Goal: Task Accomplishment & Management: Manage account settings

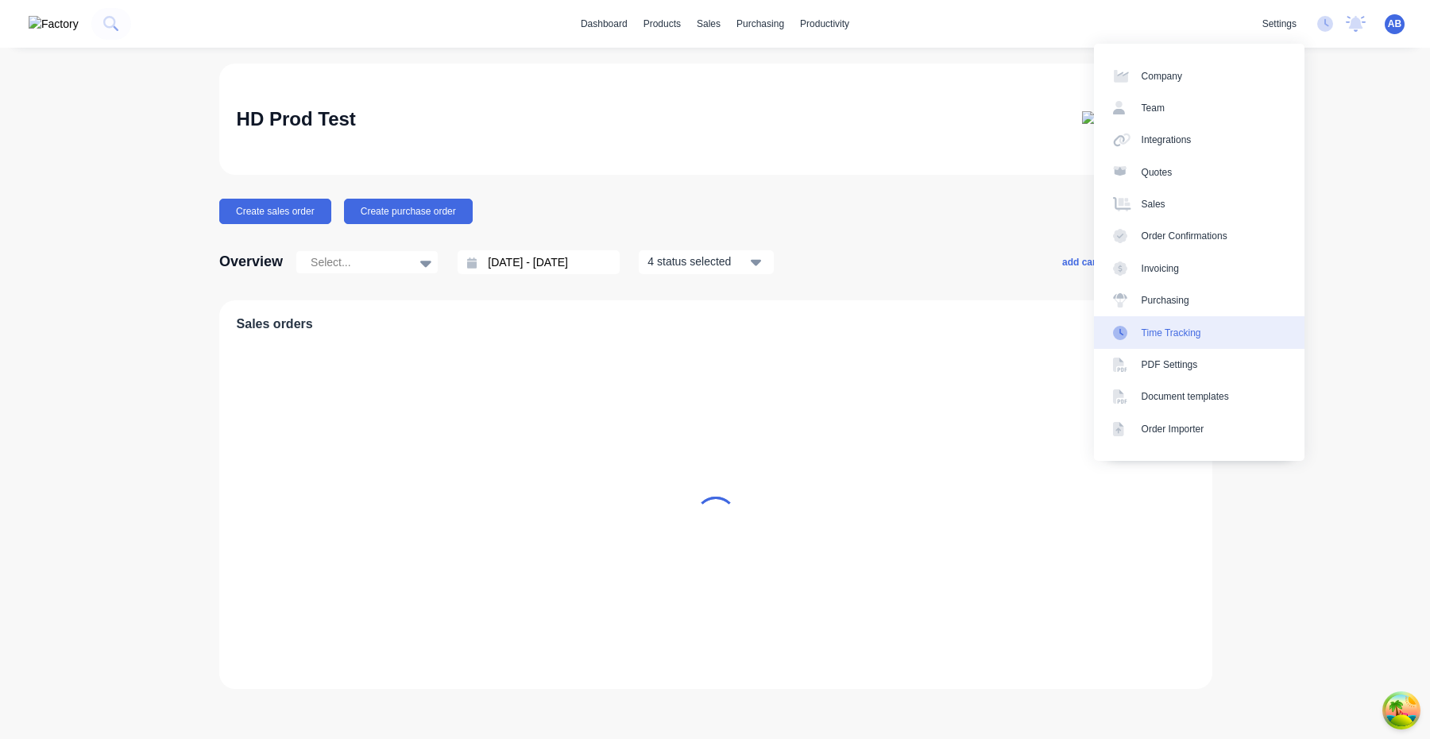
click at [1189, 343] on link "Time Tracking" at bounding box center [1199, 332] width 211 height 32
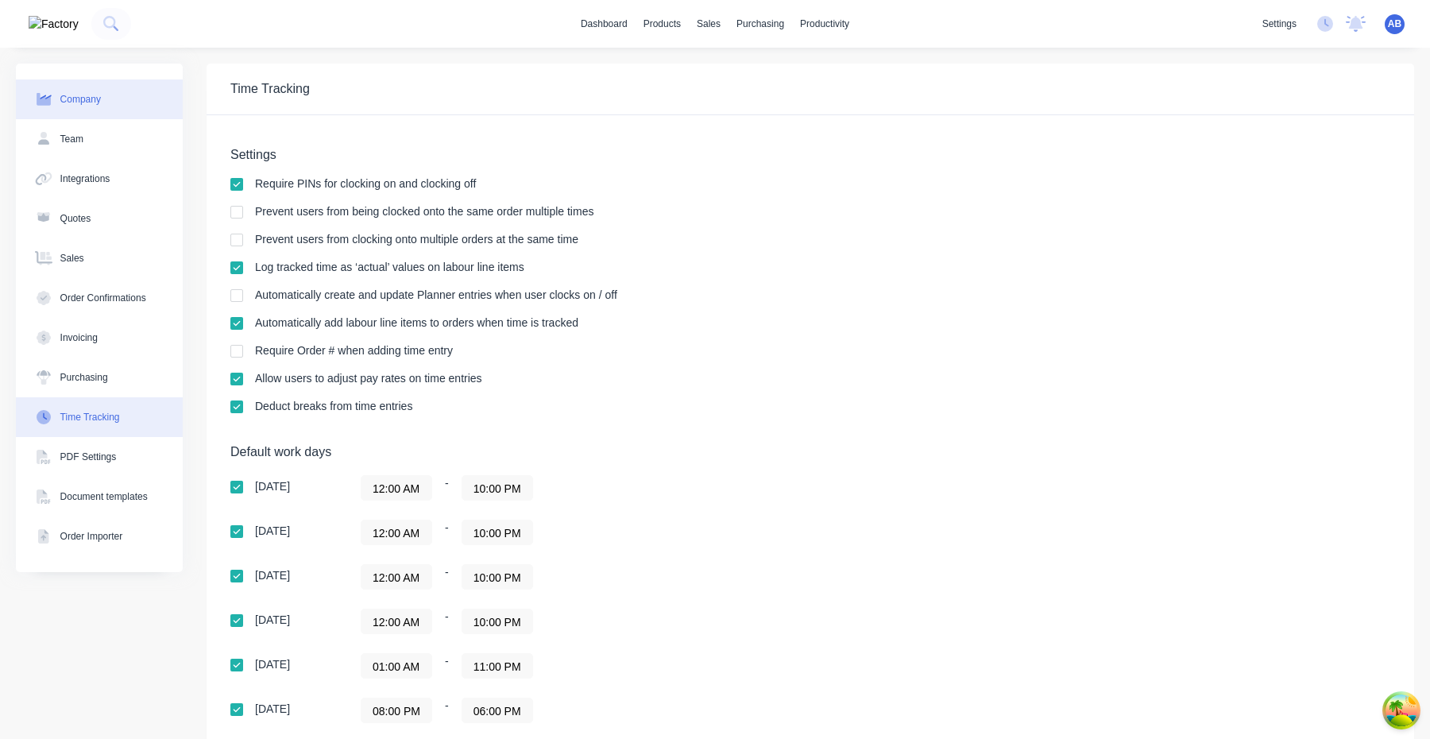
click at [124, 112] on button "Company" at bounding box center [99, 99] width 167 height 40
select select "AU"
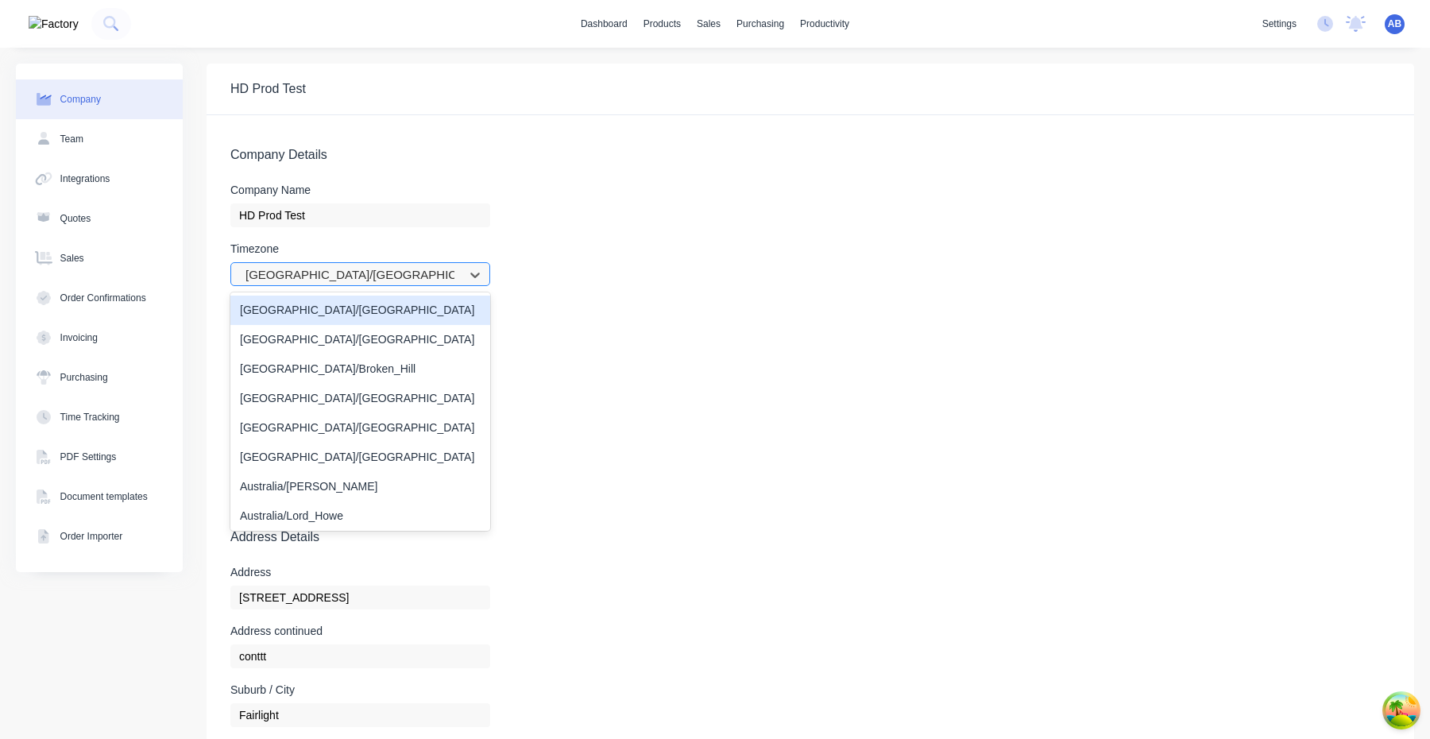
click at [330, 277] on div at bounding box center [350, 275] width 212 height 20
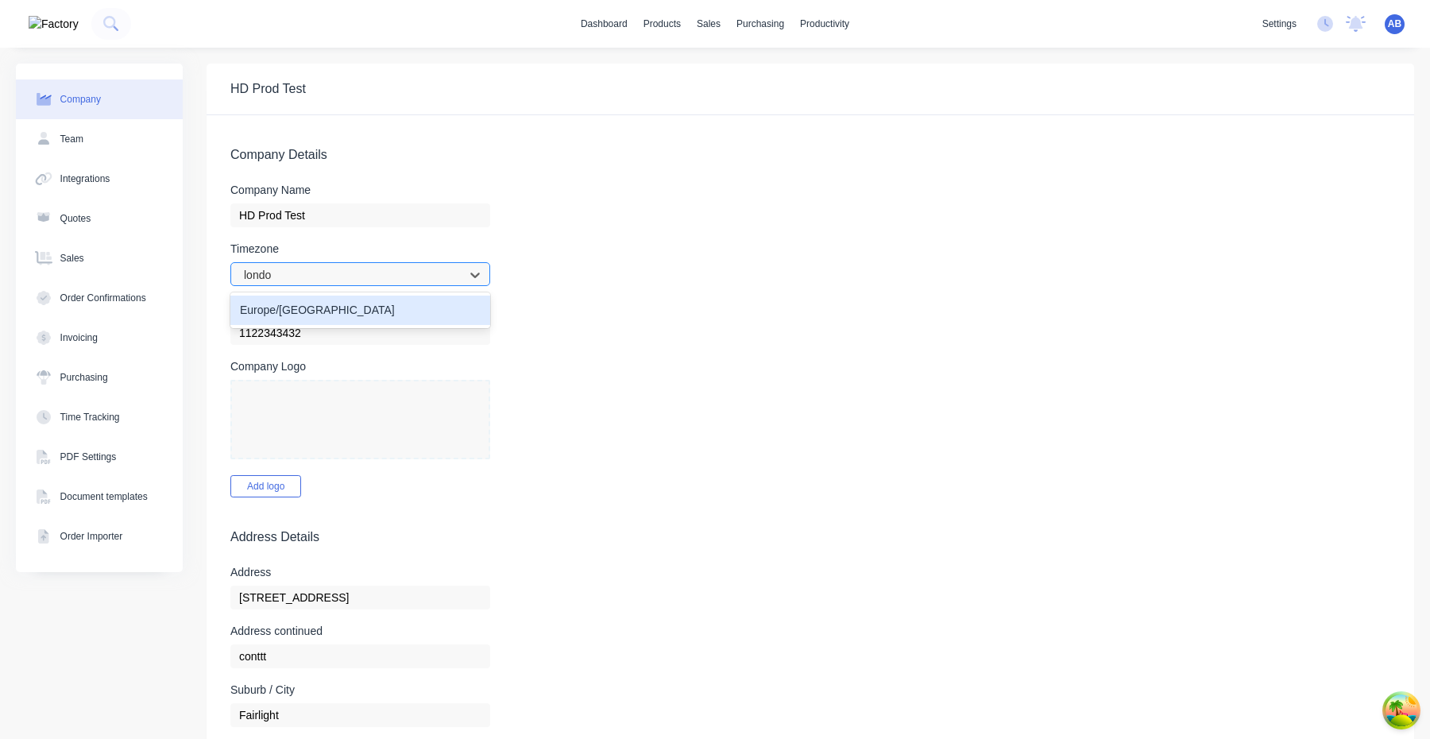
type input "london"
click at [313, 315] on div "Europe/[GEOGRAPHIC_DATA]" at bounding box center [360, 310] width 260 height 29
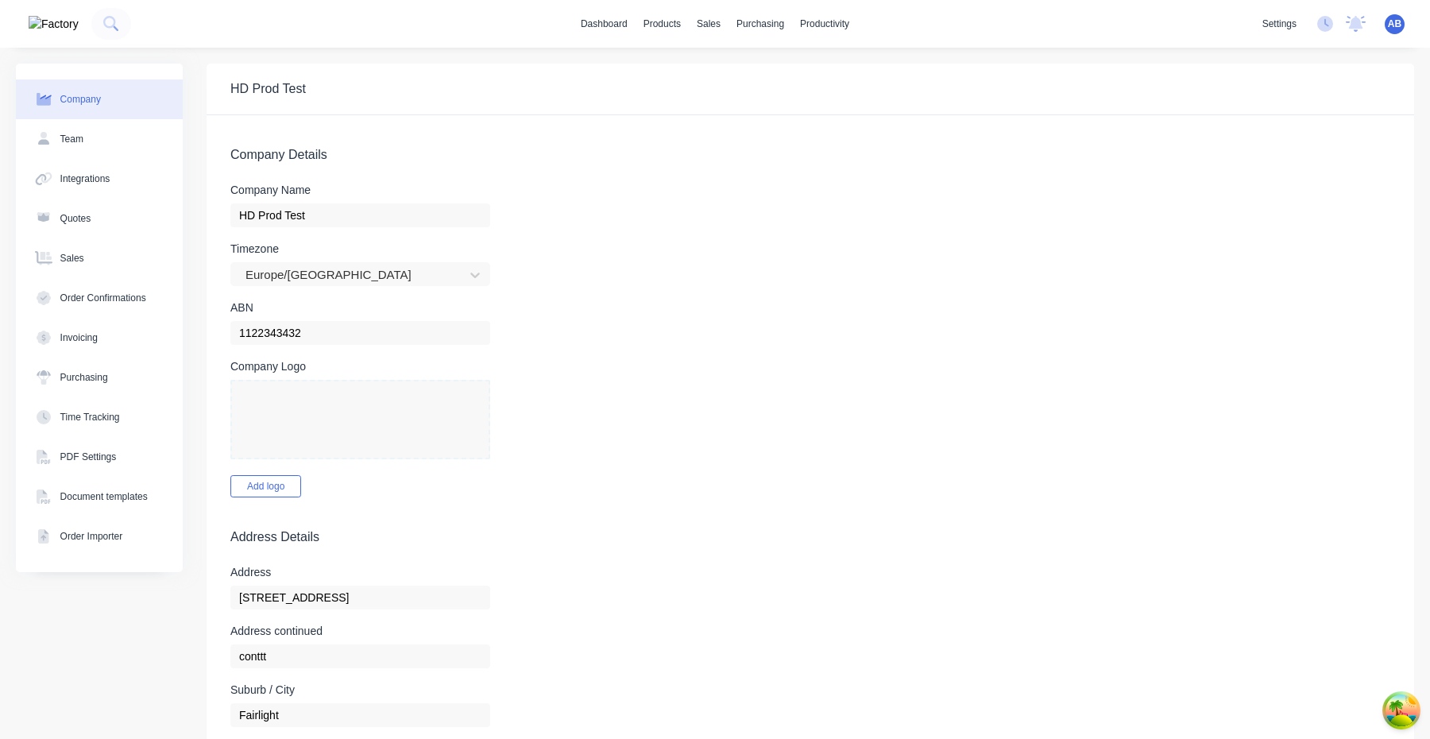
click at [880, 292] on form "Company Details Company Name HD Prod Test Timezone Europe/London ABN 1122343432…" at bounding box center [811, 737] width 1208 height 1245
click at [1393, 20] on span "AB" at bounding box center [1395, 24] width 14 height 14
click at [1289, 155] on button "Profile" at bounding box center [1295, 168] width 211 height 32
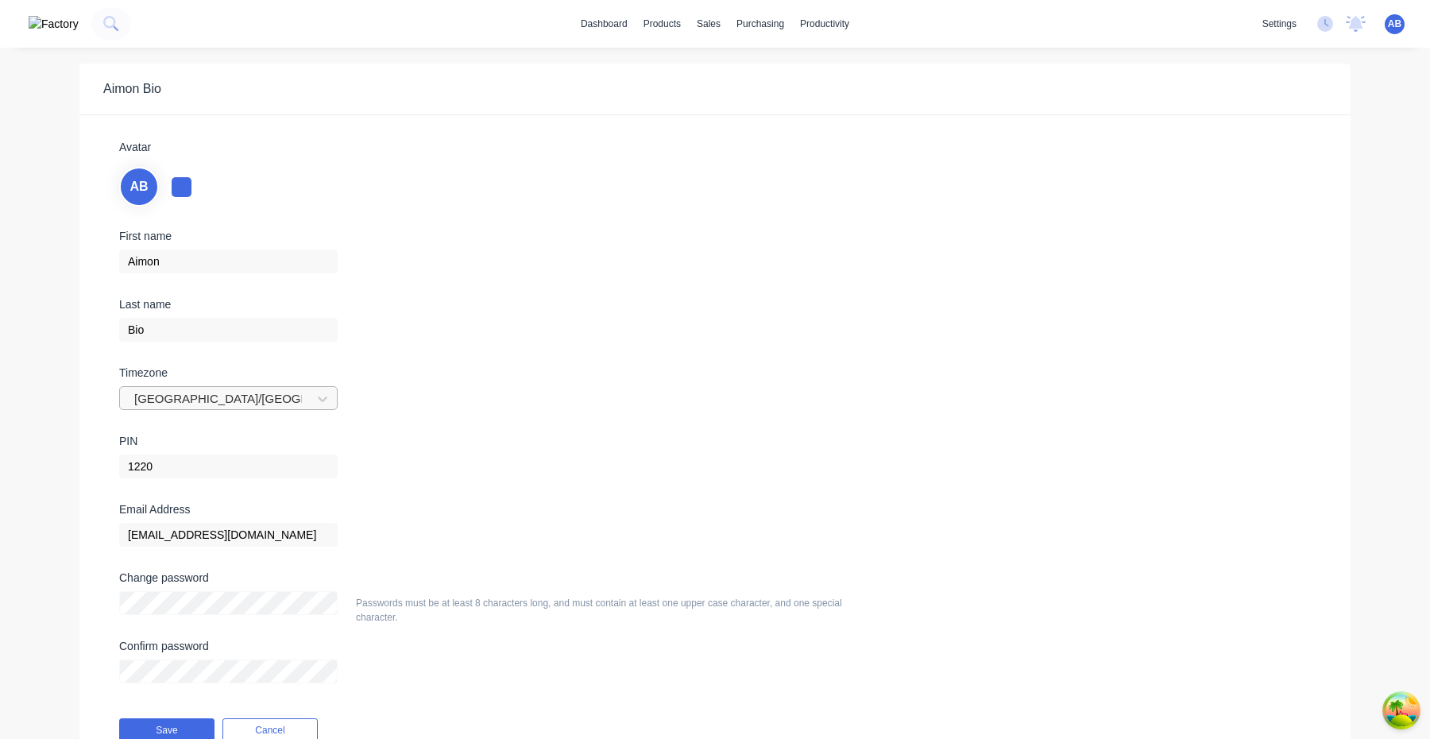
click at [207, 403] on div at bounding box center [218, 399] width 171 height 20
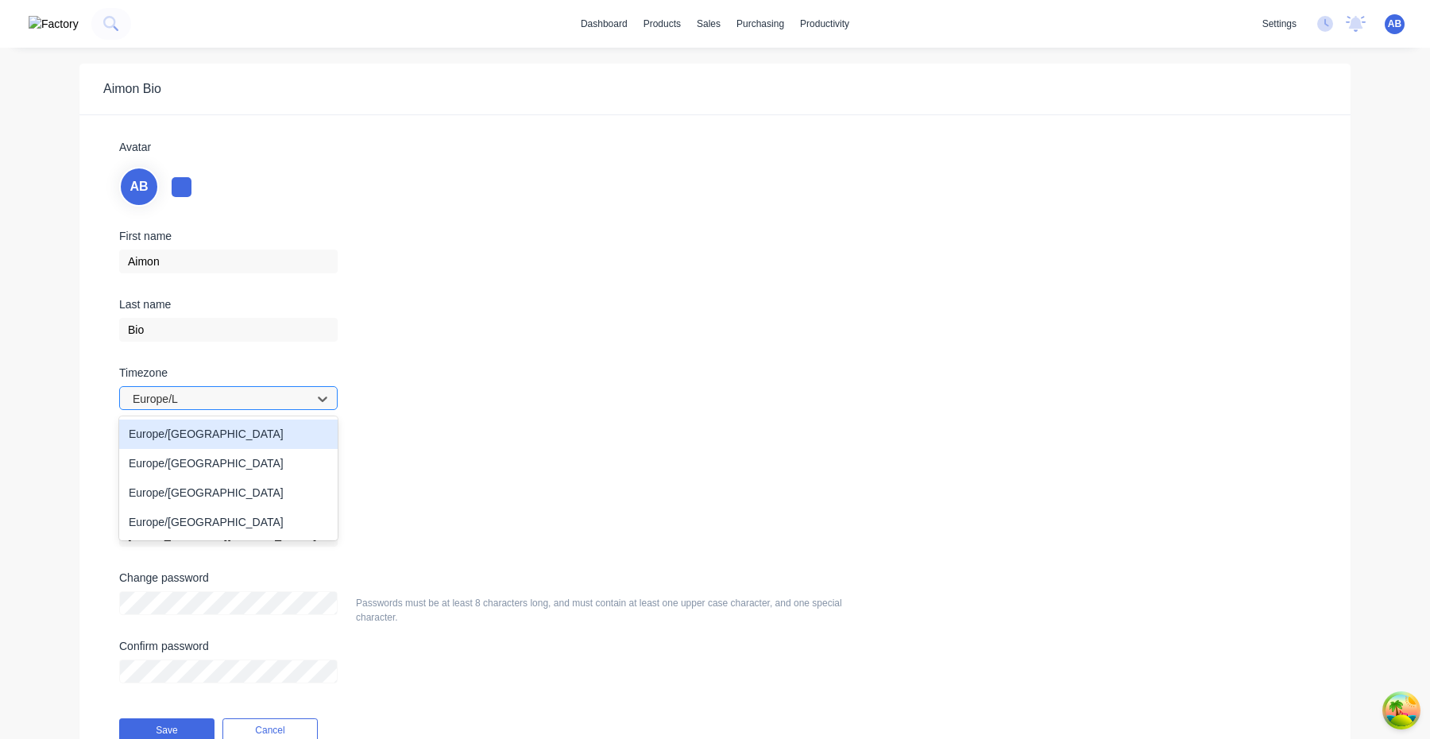
type input "Europe/Lo"
click at [187, 431] on div "Europe/[GEOGRAPHIC_DATA]" at bounding box center [228, 434] width 219 height 29
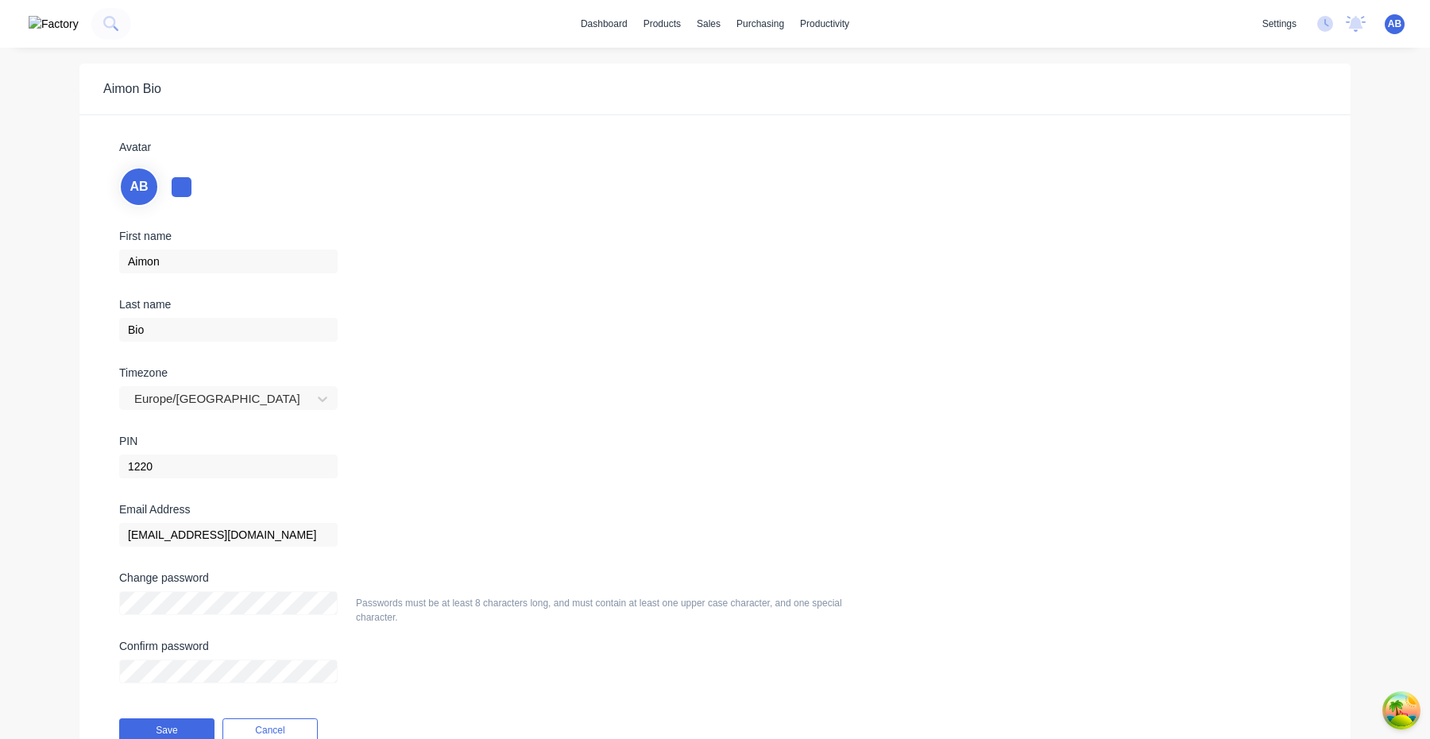
click at [183, 717] on div "Save Cancel" at bounding box center [293, 730] width 373 height 40
click at [182, 721] on button "Save" at bounding box center [166, 730] width 95 height 24
click at [172, 726] on button "Save" at bounding box center [166, 730] width 95 height 24
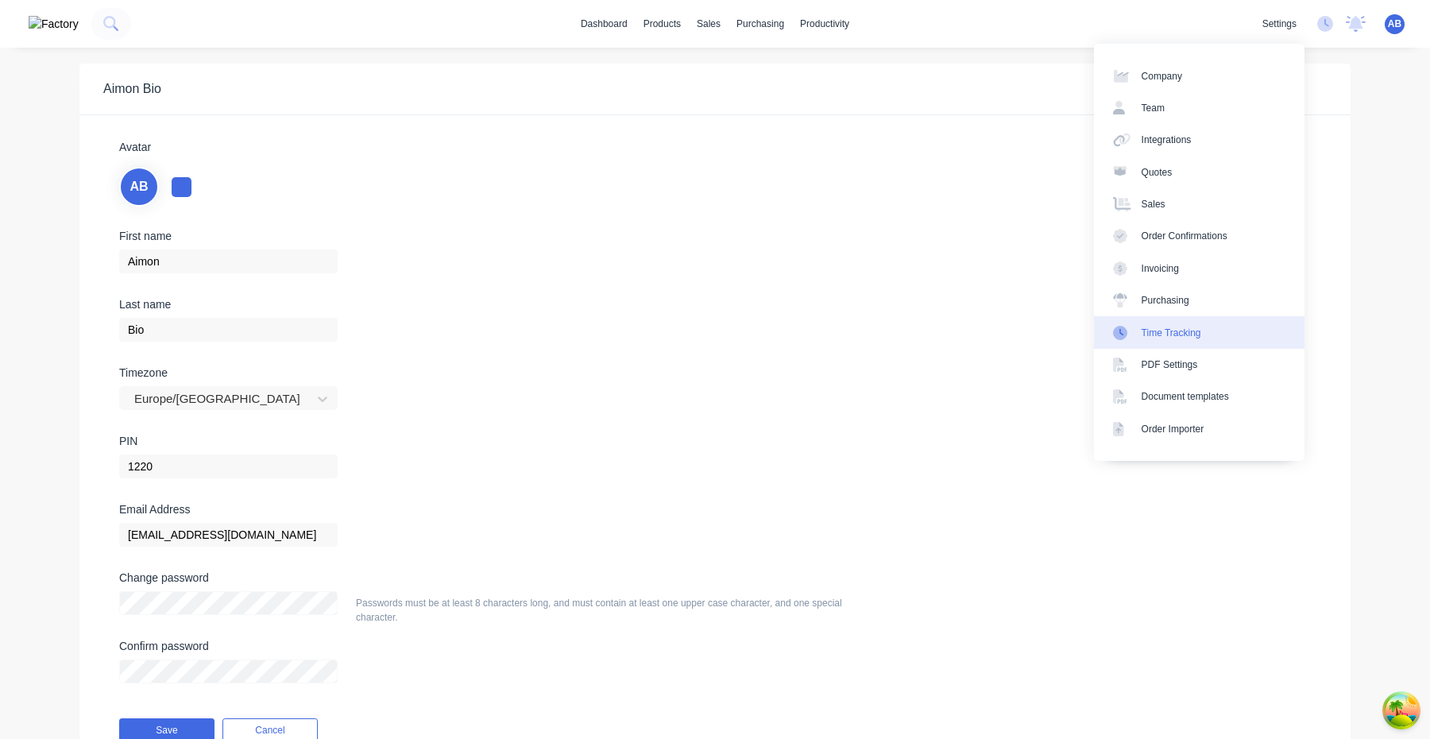
click at [1181, 326] on div "Time Tracking" at bounding box center [1172, 333] width 60 height 14
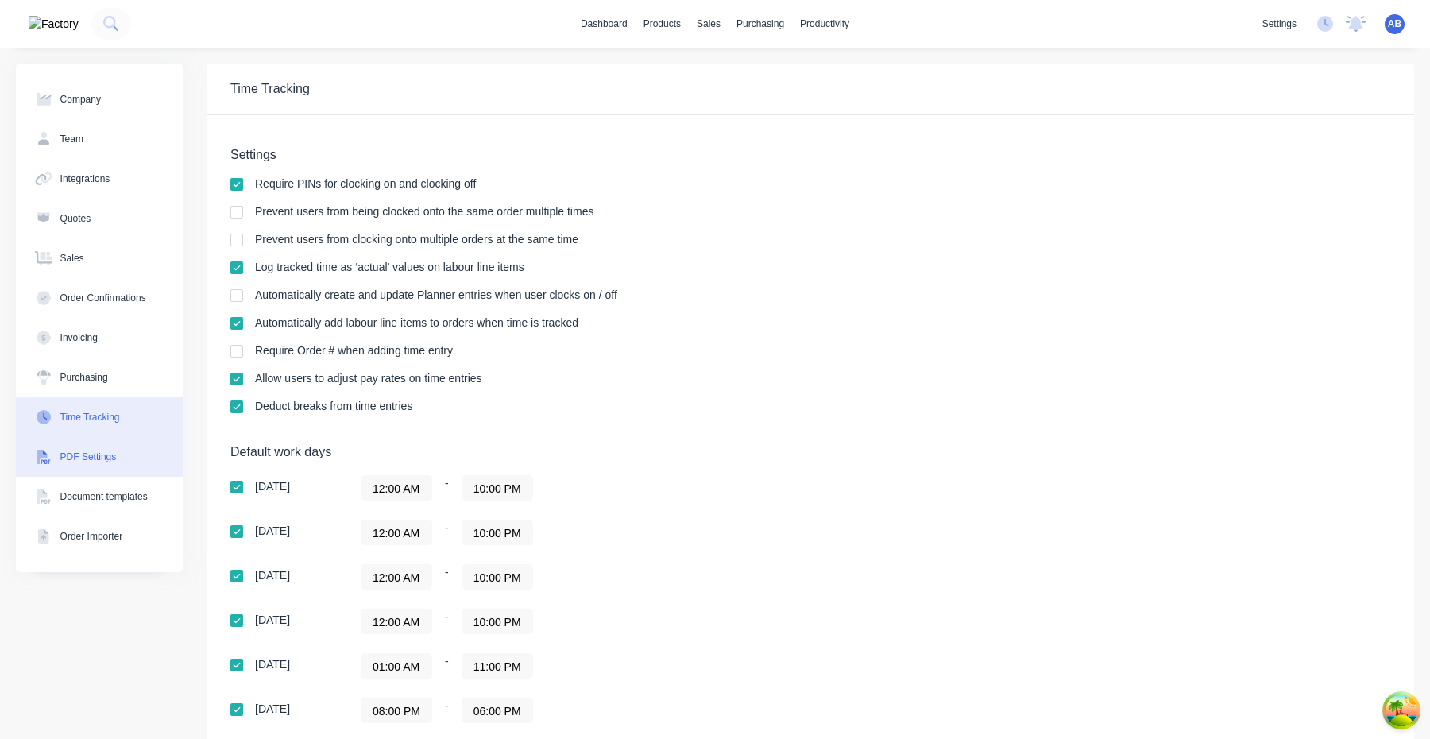
click at [104, 448] on button "PDF Settings" at bounding box center [99, 457] width 167 height 40
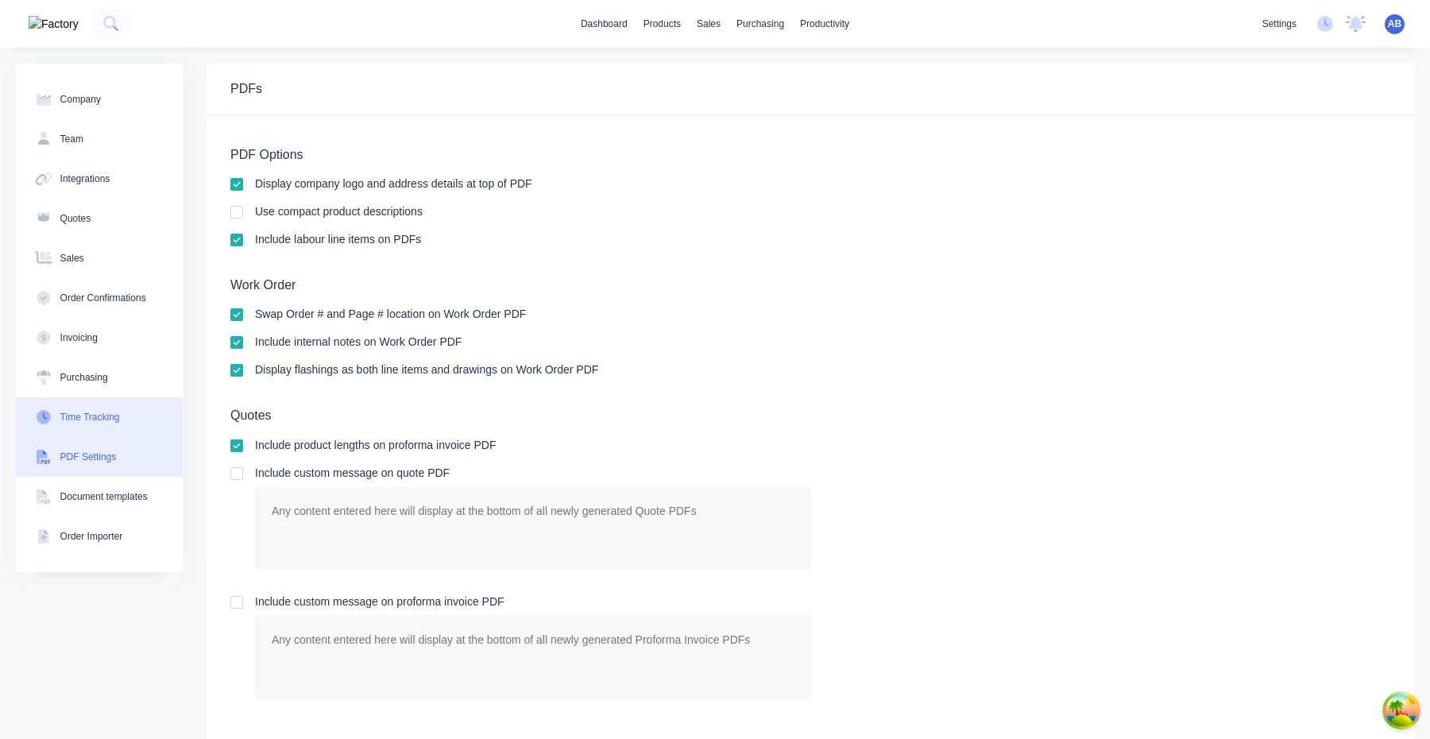
click at [104, 408] on button "Time Tracking" at bounding box center [99, 417] width 167 height 40
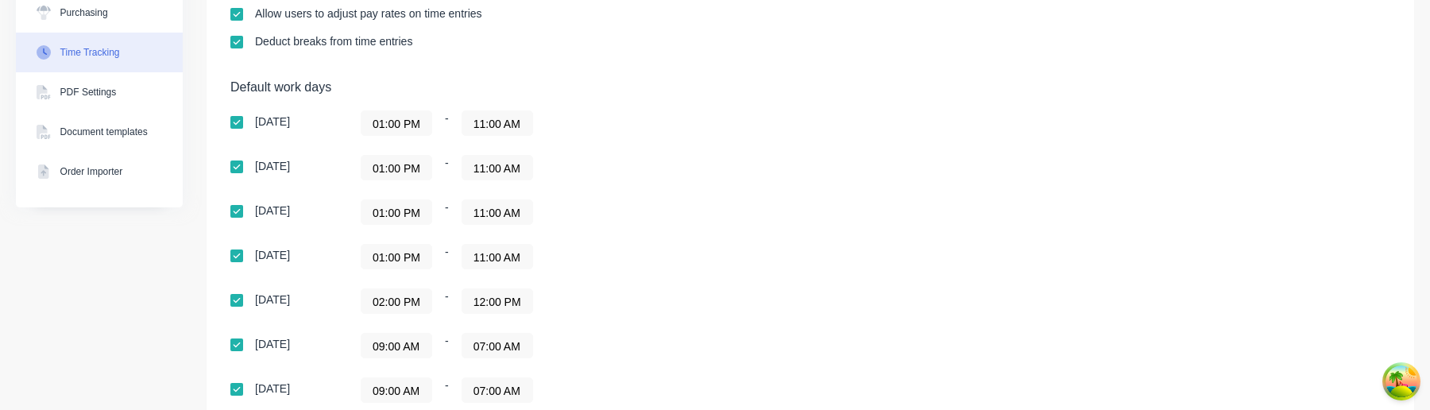
scroll to position [402, 0]
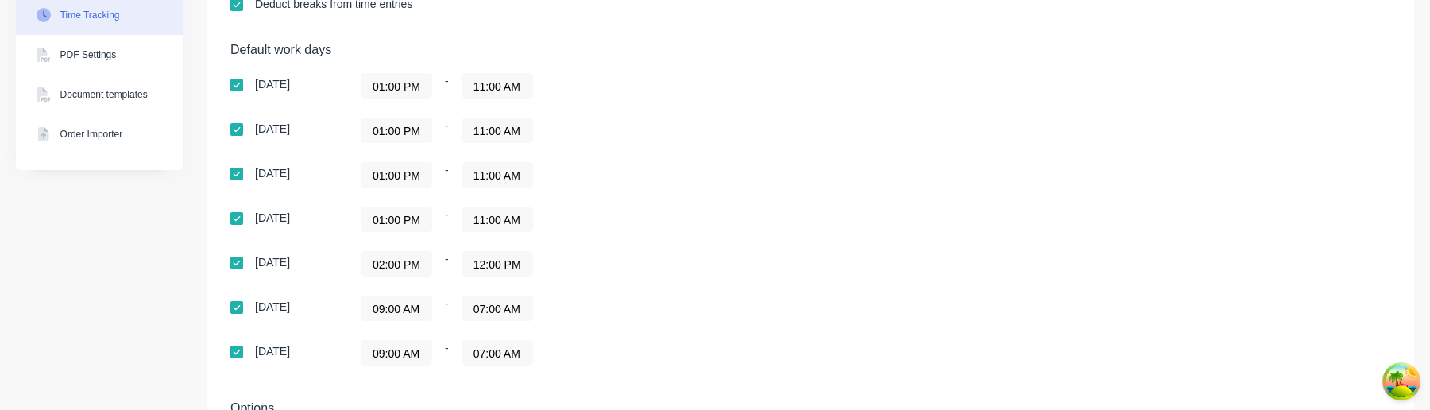
click at [400, 316] on input "09:00 AM" at bounding box center [397, 308] width 70 height 24
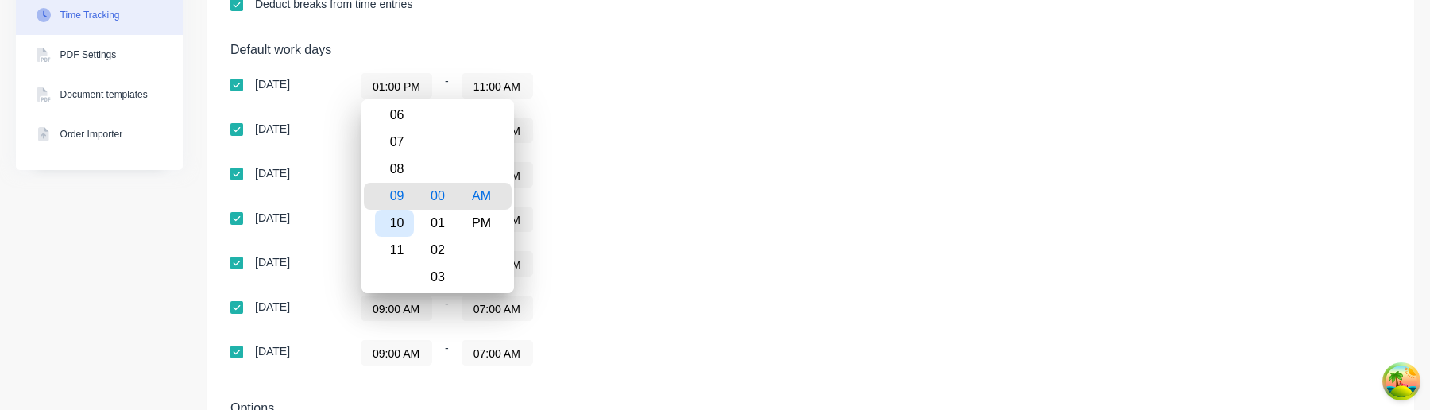
click at [403, 211] on div "10" at bounding box center [394, 223] width 39 height 27
click at [626, 256] on div "02:00 PM - 12:00 PM" at bounding box center [559, 263] width 397 height 25
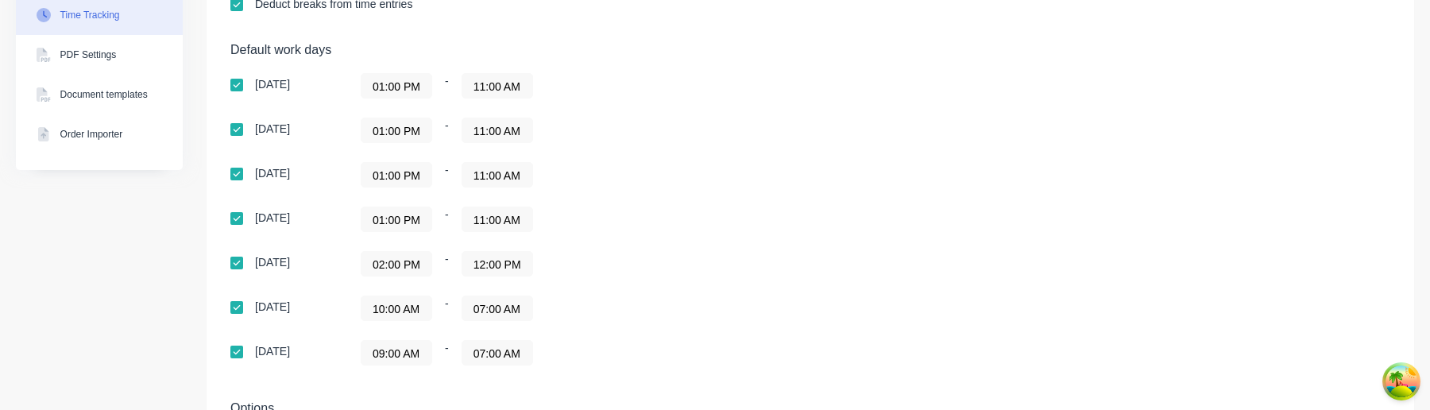
click at [409, 304] on input "10:00 AM" at bounding box center [397, 308] width 70 height 24
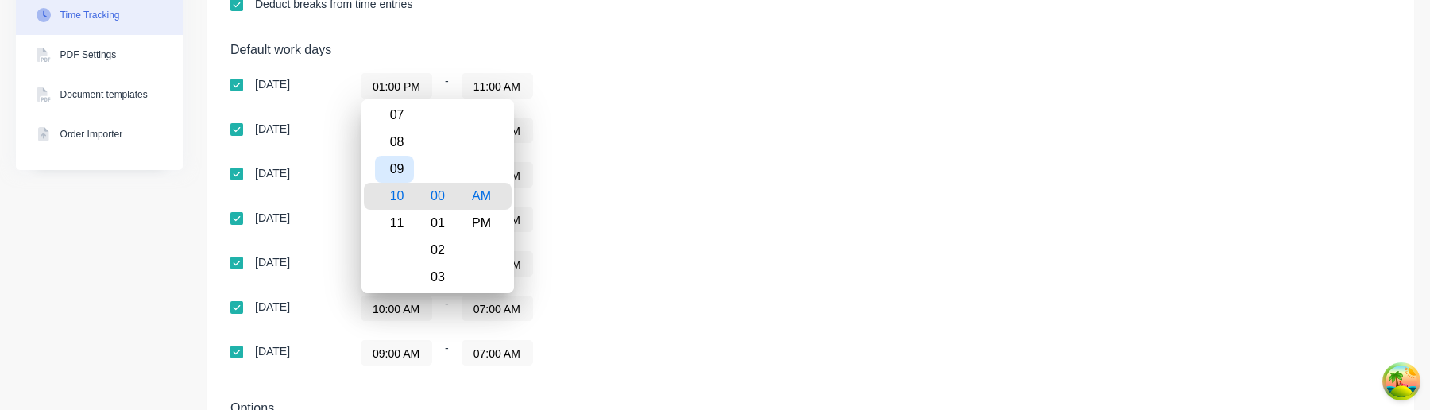
click at [402, 177] on div "09" at bounding box center [394, 169] width 39 height 27
type input "09:00 AM"
click at [720, 302] on div "09:00 AM - 07:00 AM" at bounding box center [559, 308] width 397 height 25
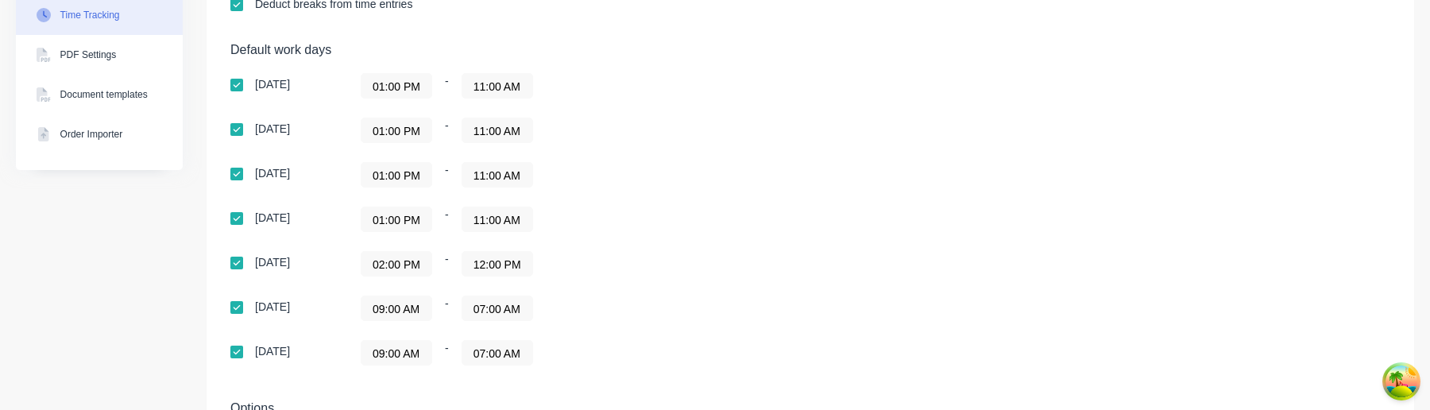
click at [504, 311] on input "07:00 AM" at bounding box center [497, 308] width 70 height 24
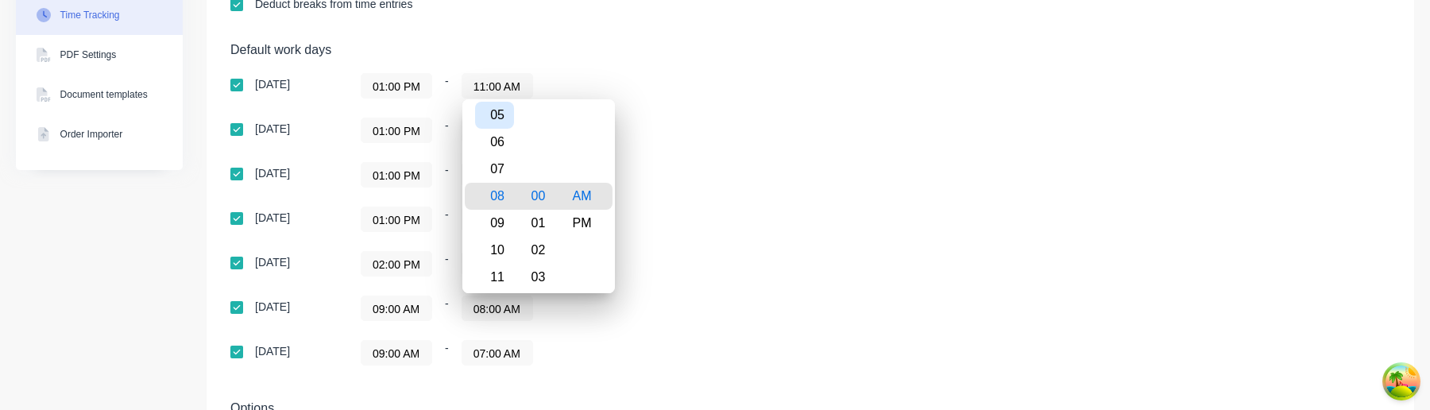
click at [505, 118] on div "05" at bounding box center [494, 115] width 39 height 27
click at [566, 218] on div "PM" at bounding box center [582, 223] width 39 height 27
click at [629, 334] on div "Sunday 01:00 PM - 11:00 AM Monday 01:00 PM - 11:00 AM Tuesday 01:00 PM - 11:00 …" at bounding box center [508, 219] width 556 height 292
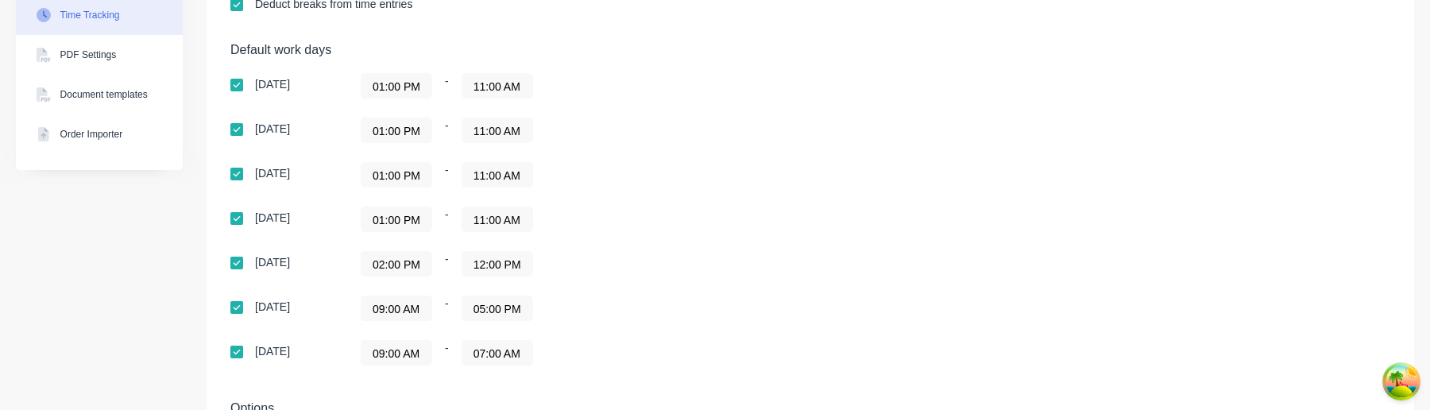
click at [492, 309] on input "05:00 PM" at bounding box center [497, 308] width 70 height 24
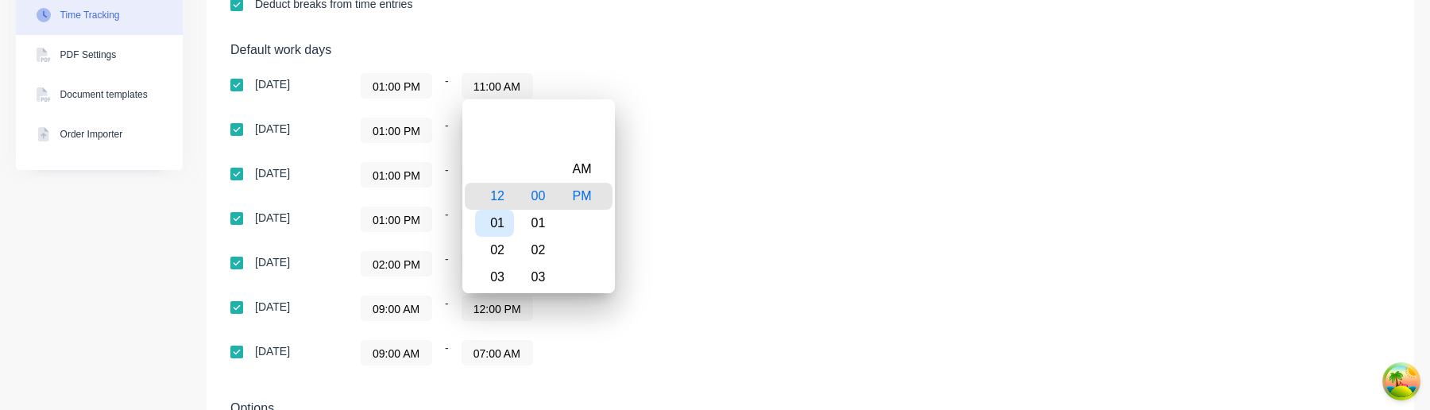
click at [506, 220] on div "01" at bounding box center [494, 223] width 39 height 27
type input "01:00 PM"
click at [690, 228] on div "01:00 PM - 11:00 AM" at bounding box center [559, 219] width 397 height 25
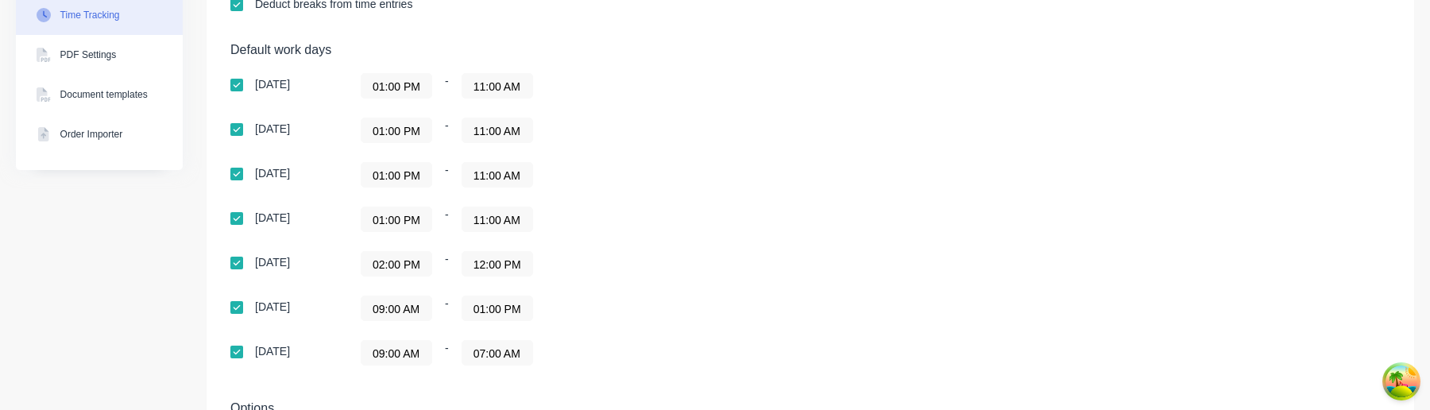
click at [408, 89] on input "01:00 PM" at bounding box center [397, 86] width 70 height 24
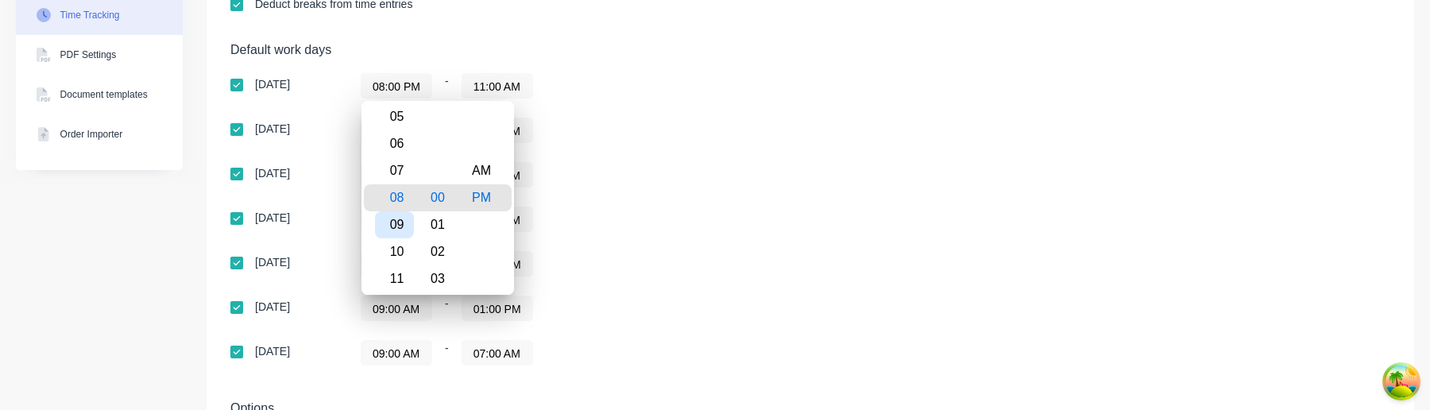
click at [403, 233] on div "09" at bounding box center [394, 224] width 39 height 27
click at [434, 226] on div "01" at bounding box center [438, 224] width 39 height 27
click at [601, 207] on div "01:00 PM - 11:00 AM" at bounding box center [559, 219] width 397 height 25
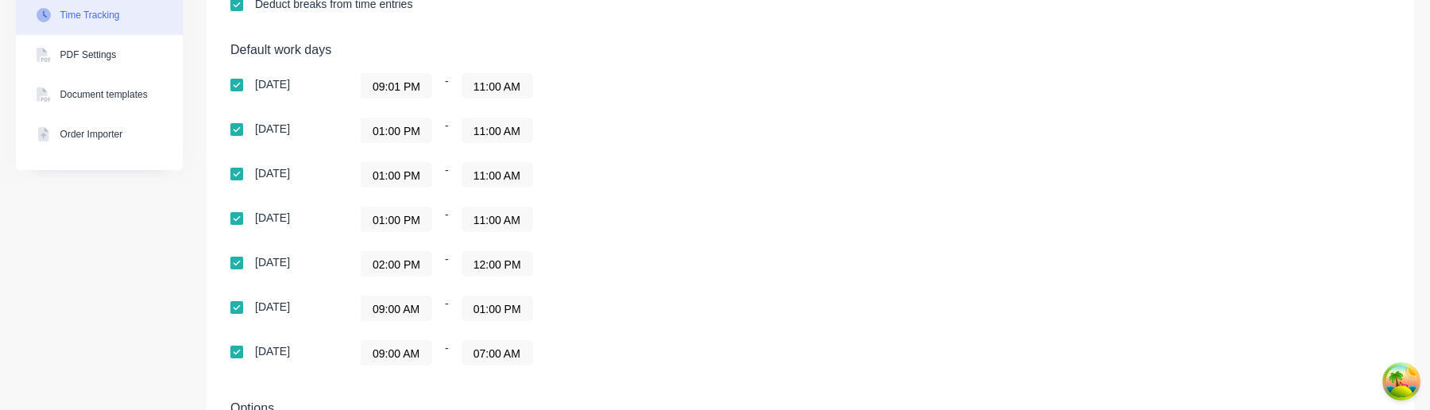
click at [420, 87] on input "09:01 PM" at bounding box center [397, 86] width 70 height 24
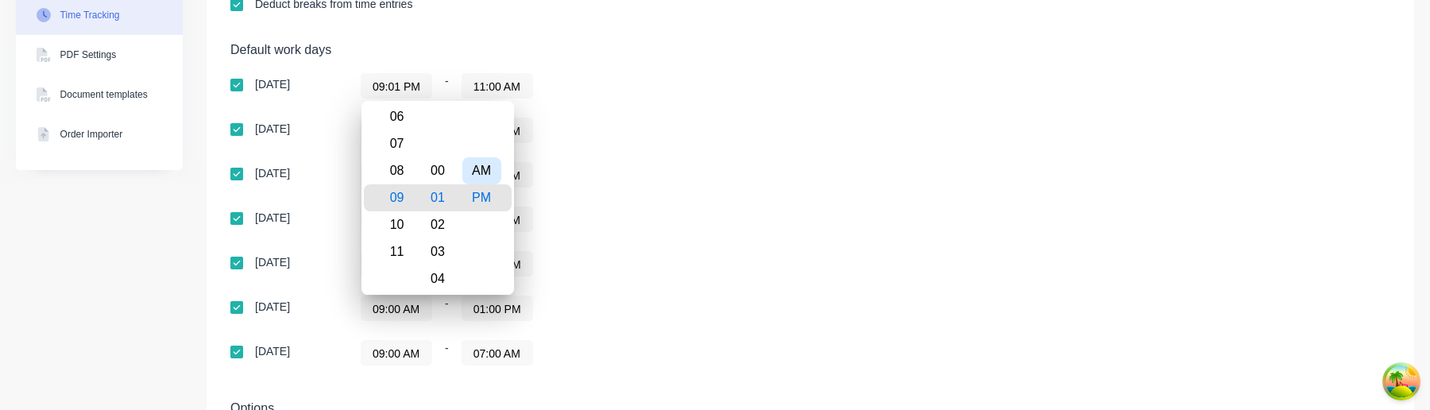
click at [477, 176] on div "AM" at bounding box center [481, 170] width 39 height 27
click at [589, 186] on div "01:00 PM - 11:00 AM" at bounding box center [559, 174] width 397 height 25
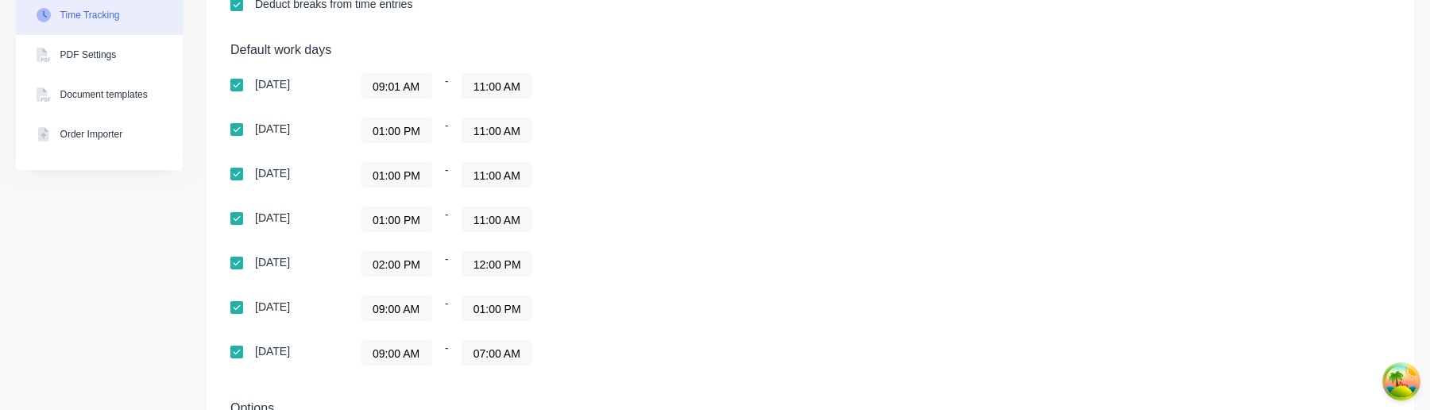
click at [416, 82] on input "09:01 AM" at bounding box center [397, 86] width 70 height 24
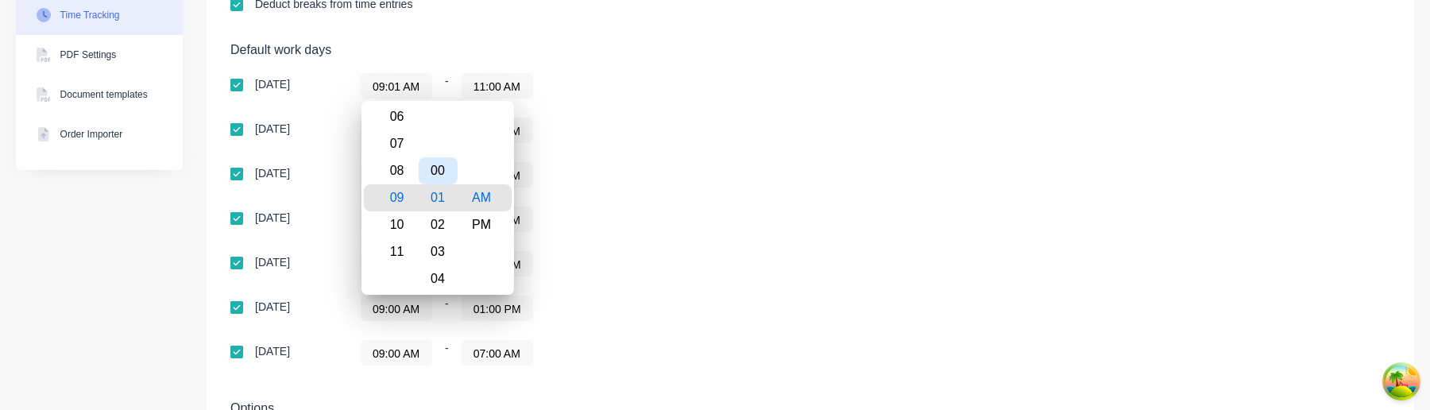
click at [441, 170] on div "00" at bounding box center [438, 170] width 39 height 27
type input "09:00 AM"
click at [609, 174] on div "01:00 PM - 11:00 AM" at bounding box center [559, 174] width 397 height 25
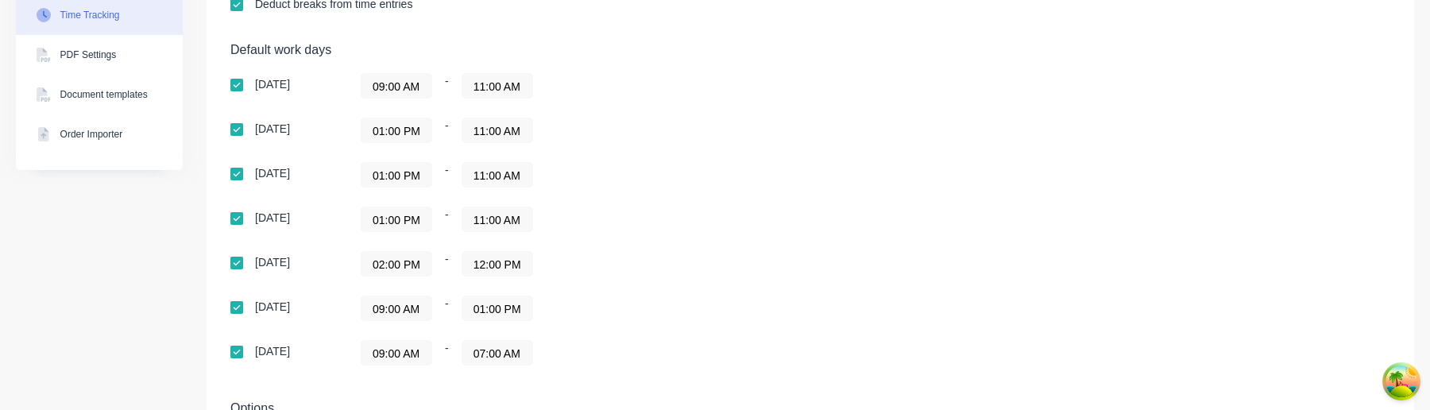
click at [417, 131] on input "01:00 PM" at bounding box center [397, 130] width 70 height 24
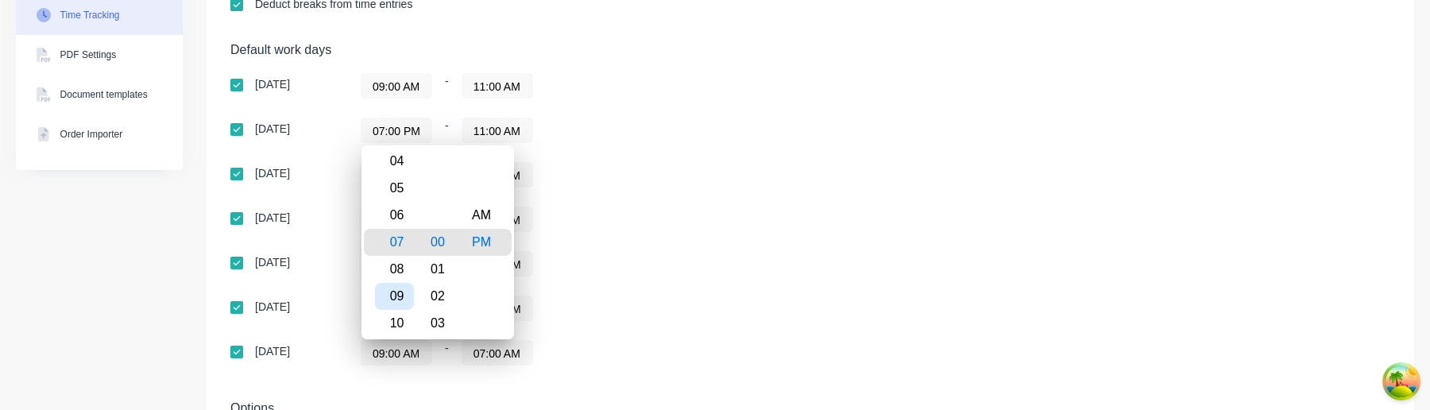
click at [404, 293] on div "09" at bounding box center [394, 296] width 39 height 27
click at [443, 244] on div "01" at bounding box center [438, 242] width 39 height 27
click at [593, 222] on div "01:00 PM - 11:00 AM" at bounding box center [559, 219] width 397 height 25
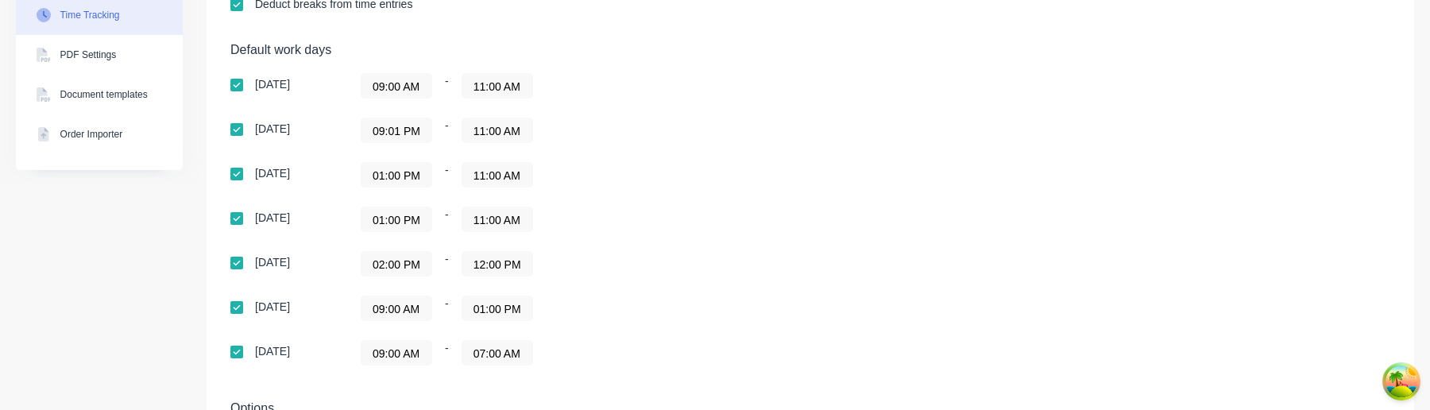
click at [418, 130] on input "09:01 PM" at bounding box center [397, 130] width 70 height 24
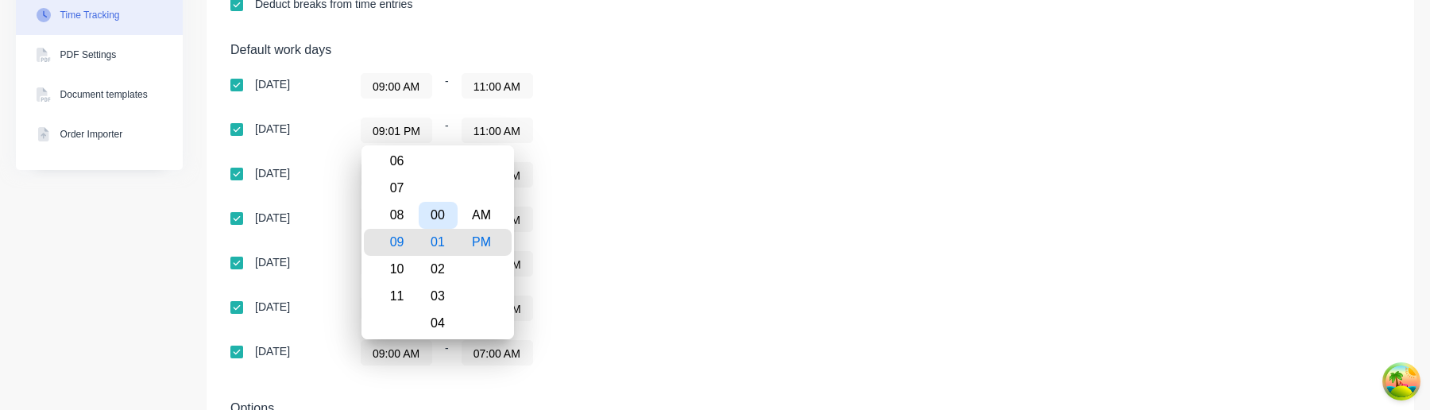
click at [440, 222] on div "00" at bounding box center [438, 215] width 39 height 27
click at [489, 223] on div "AM" at bounding box center [481, 215] width 39 height 27
type input "09:00 AM"
click at [576, 234] on div "Sunday 09:00 AM - 11:00 AM Monday 09:00 AM - 11:00 AM Tuesday 01:00 PM - 11:00 …" at bounding box center [508, 219] width 556 height 292
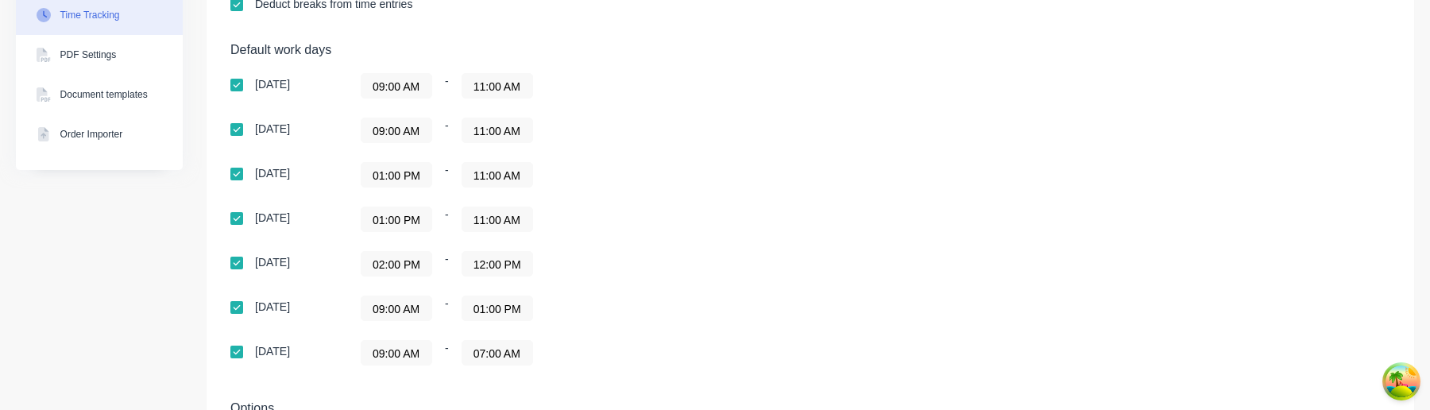
click at [509, 134] on input "11:00 AM" at bounding box center [497, 130] width 70 height 24
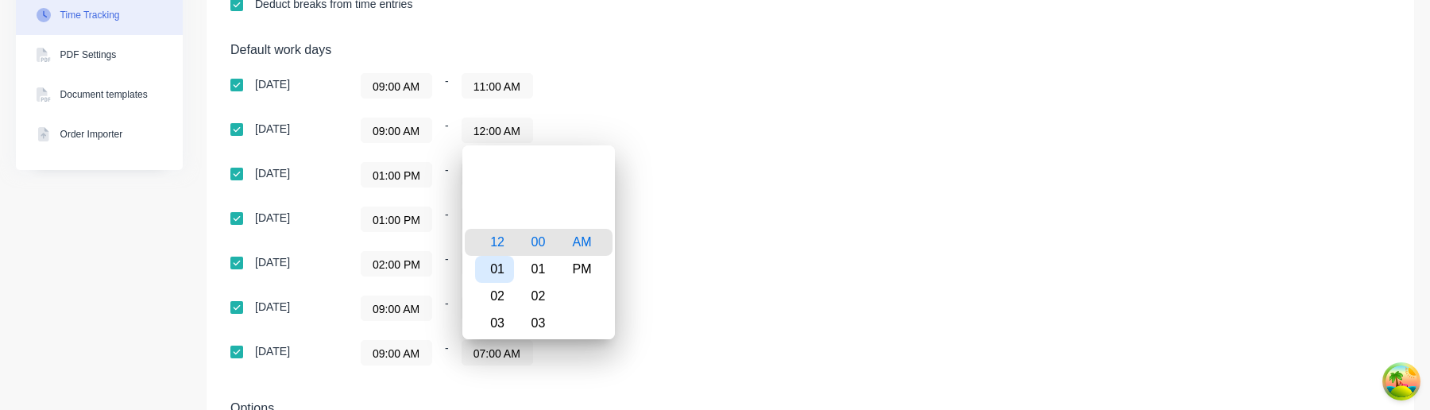
click at [501, 266] on div "01" at bounding box center [494, 269] width 39 height 27
click at [573, 267] on div "PM" at bounding box center [582, 269] width 39 height 27
type input "01:00 PM"
click at [675, 256] on div "02:00 PM - 12:00 PM" at bounding box center [559, 263] width 397 height 25
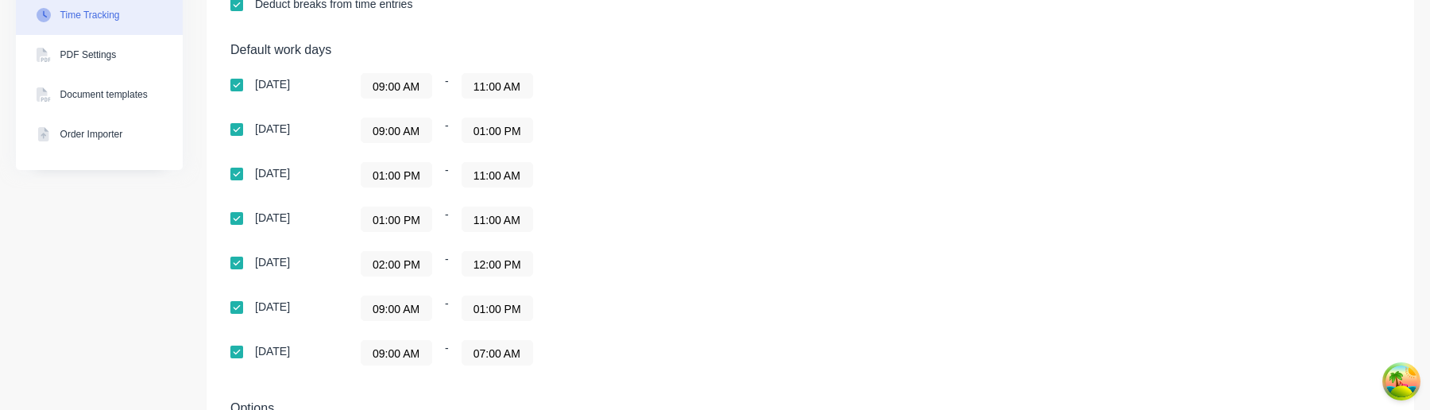
click at [403, 174] on input "01:00 PM" at bounding box center [397, 175] width 70 height 24
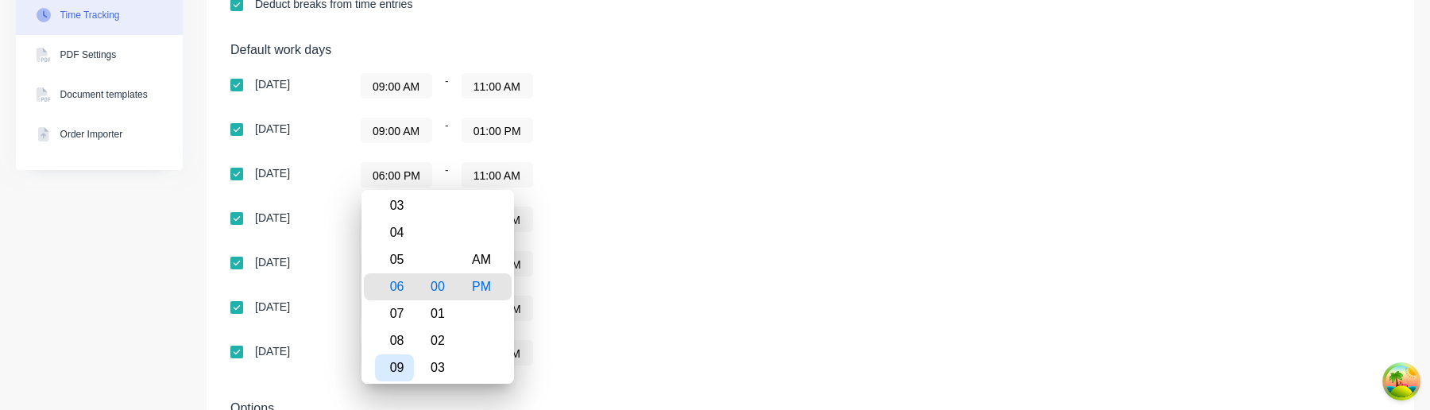
click at [402, 364] on div "09" at bounding box center [394, 367] width 39 height 27
click at [492, 257] on div "AM" at bounding box center [481, 259] width 39 height 27
type input "09:00 AM"
click at [620, 271] on div "02:00 PM - 12:00 PM" at bounding box center [559, 263] width 397 height 25
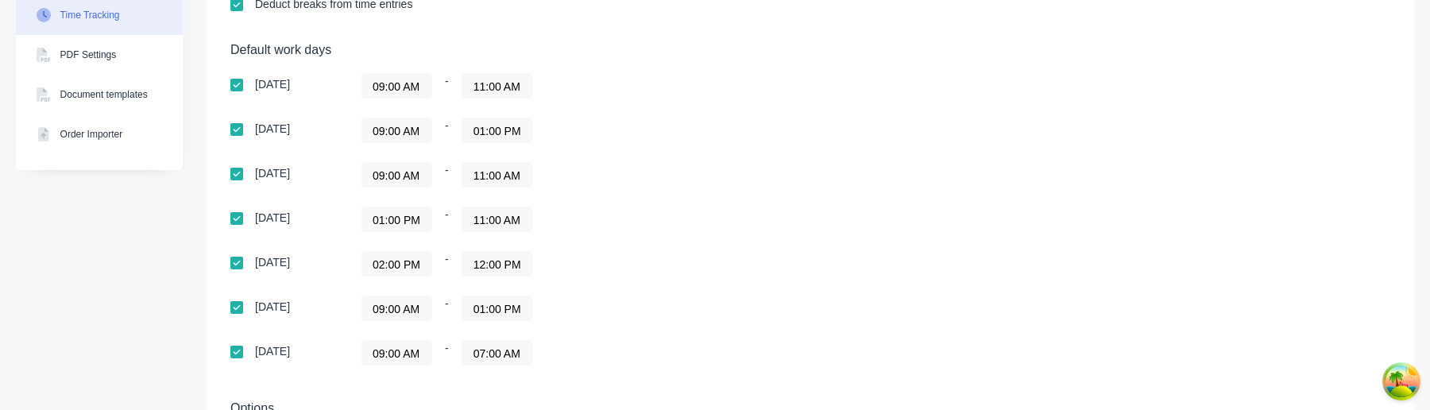
click at [503, 176] on input "11:00 AM" at bounding box center [497, 175] width 70 height 24
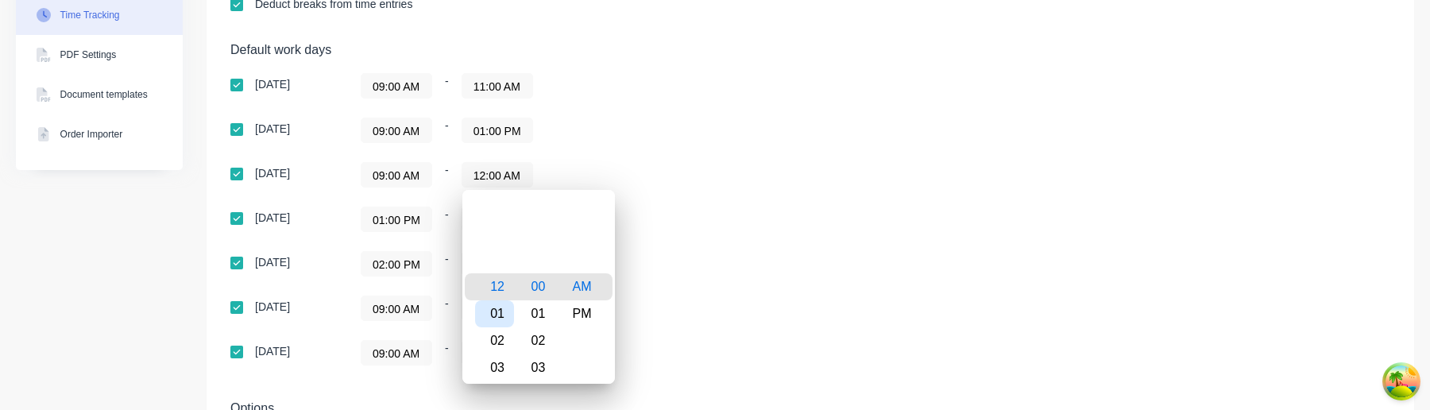
click at [501, 305] on div "01" at bounding box center [494, 313] width 39 height 27
click at [579, 315] on div "PM" at bounding box center [582, 313] width 39 height 27
type input "01:00 PM"
click at [679, 304] on div "09:00 AM - 01:00 PM" at bounding box center [559, 308] width 397 height 25
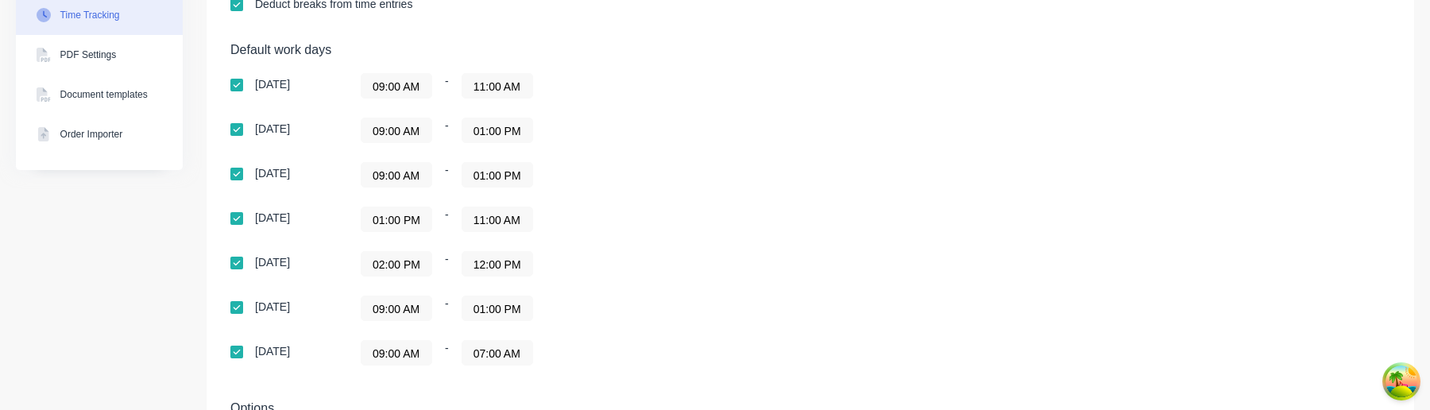
click at [416, 219] on input "01:00 PM" at bounding box center [397, 219] width 70 height 24
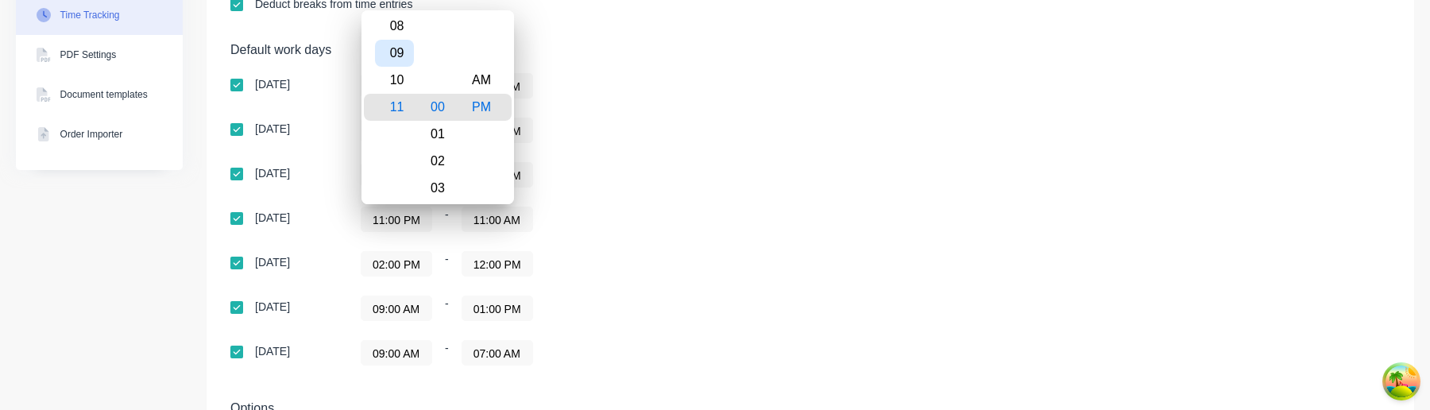
click at [403, 51] on div "09" at bounding box center [394, 53] width 39 height 27
click at [468, 78] on div "AM" at bounding box center [481, 80] width 39 height 27
type input "09:00 AM"
click at [611, 118] on div "09:00 AM - 01:00 PM" at bounding box center [559, 130] width 397 height 25
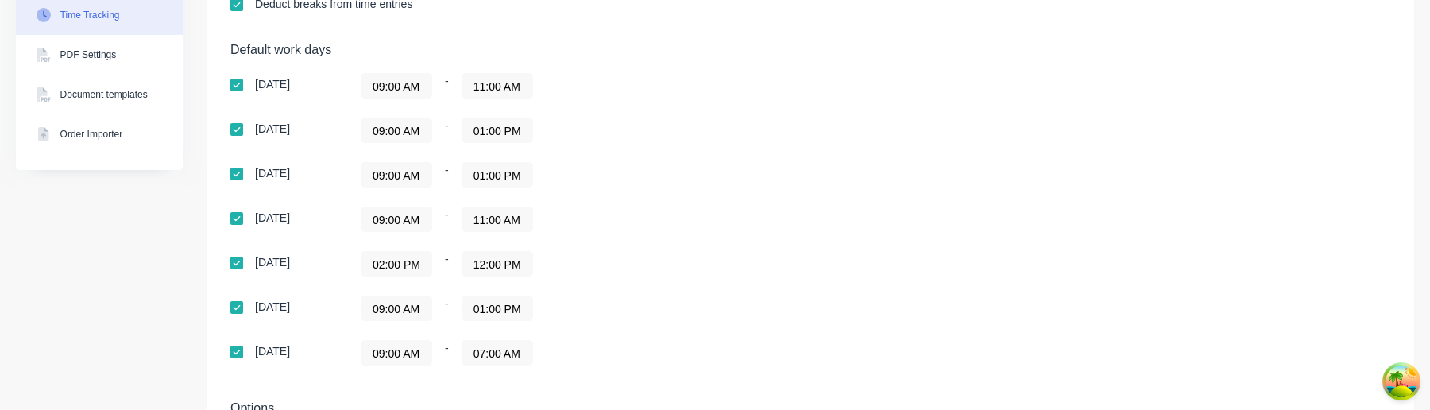
click at [493, 208] on input "11:00 AM" at bounding box center [497, 219] width 70 height 24
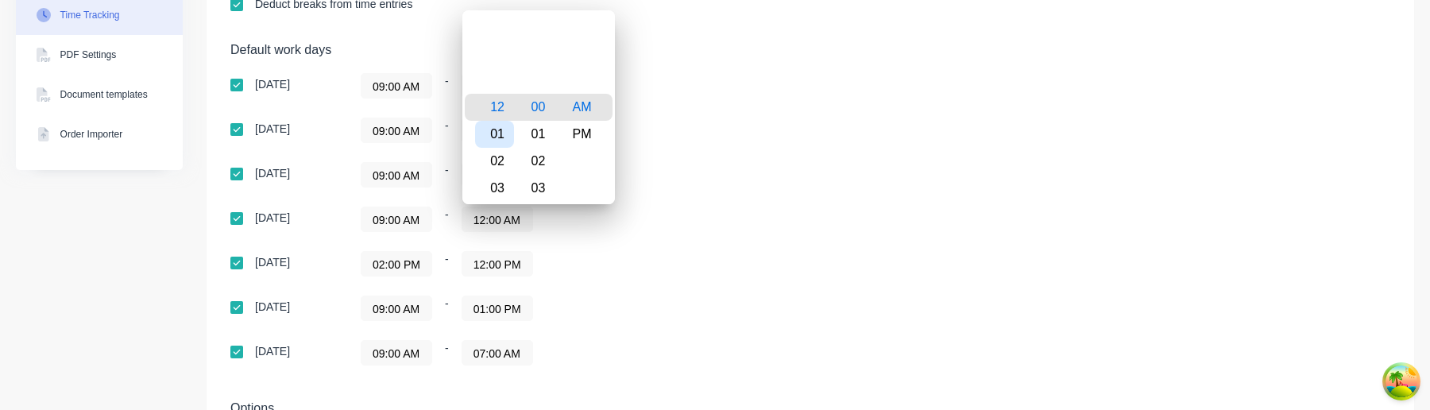
click at [501, 130] on div "01" at bounding box center [494, 134] width 39 height 27
click at [540, 135] on div "01" at bounding box center [538, 134] width 39 height 27
click at [537, 88] on div "00" at bounding box center [538, 80] width 39 height 27
click at [584, 129] on div "PM" at bounding box center [582, 134] width 39 height 27
type input "01:00 PM"
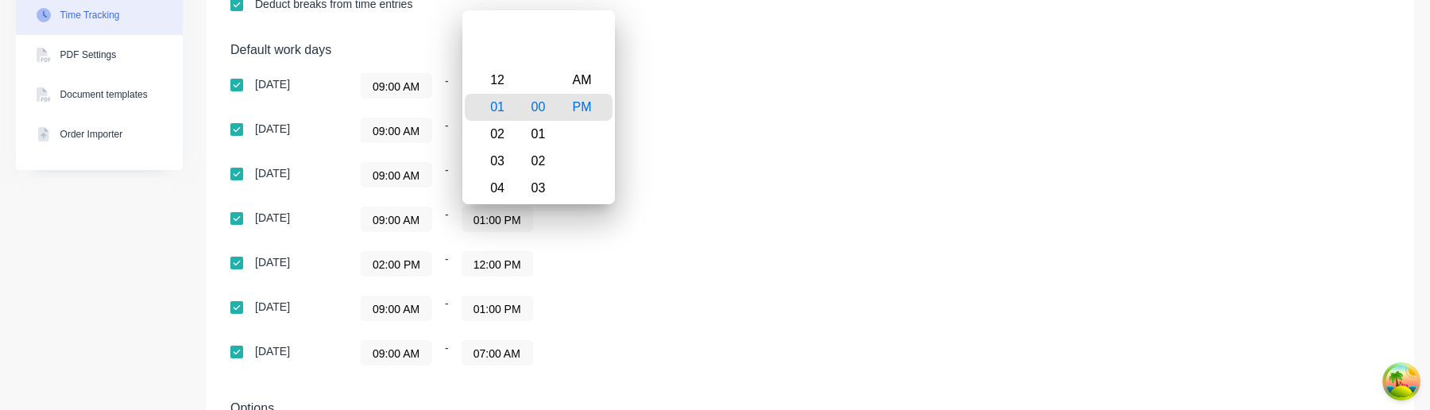
click at [671, 200] on div "Sunday 09:00 AM - 11:00 AM Monday 09:00 AM - 01:00 PM Tuesday 09:00 AM - 01:00 …" at bounding box center [508, 219] width 556 height 292
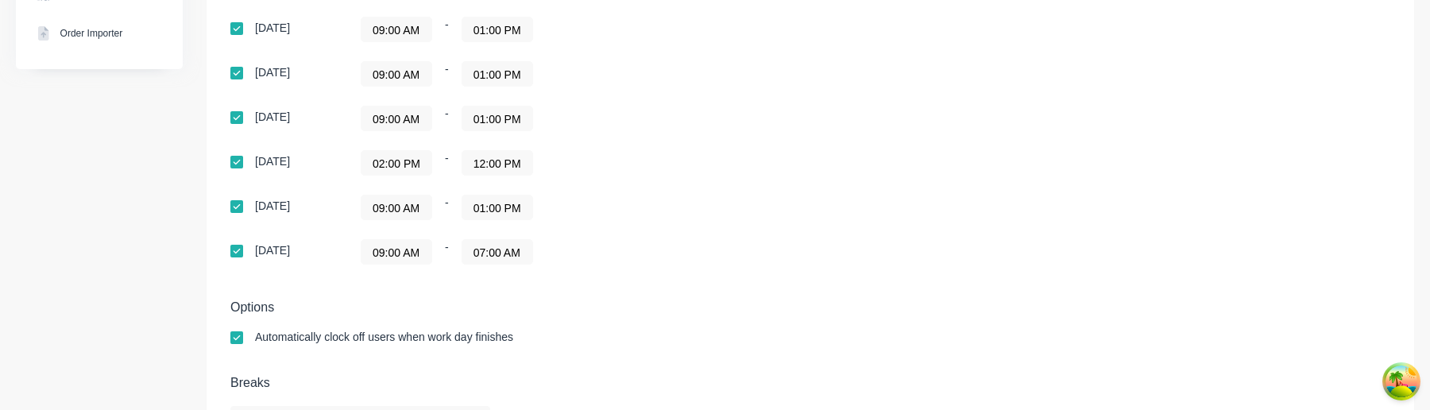
scroll to position [505, 0]
click at [407, 158] on input "02:00 PM" at bounding box center [397, 161] width 70 height 24
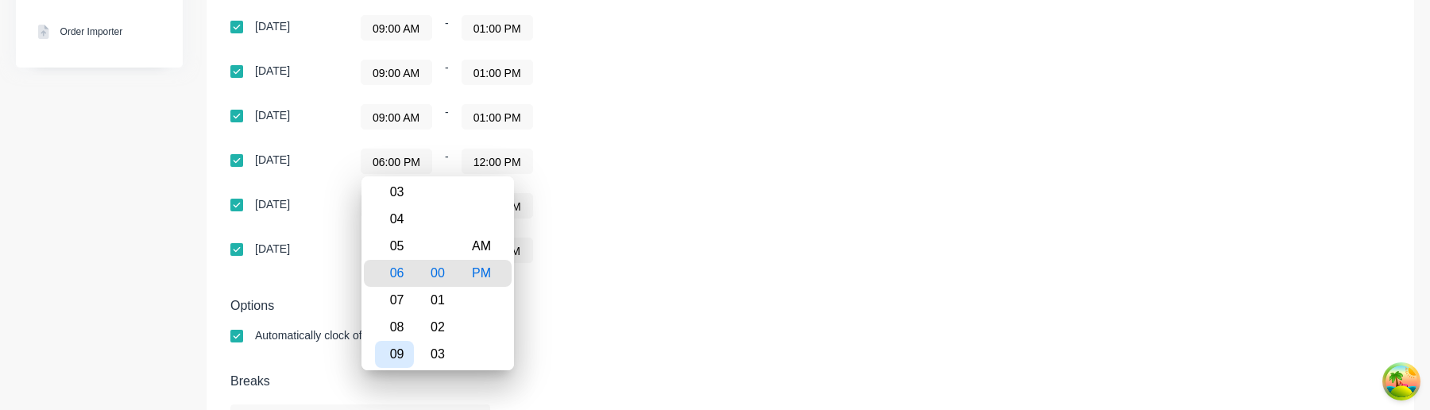
click at [401, 339] on div "08" at bounding box center [394, 327] width 39 height 27
click at [396, 304] on div "09" at bounding box center [394, 300] width 39 height 27
click at [483, 244] on div "AM" at bounding box center [481, 246] width 39 height 27
type input "09:00 AM"
click at [638, 243] on div "09:00 AM - 07:00 AM" at bounding box center [559, 250] width 397 height 25
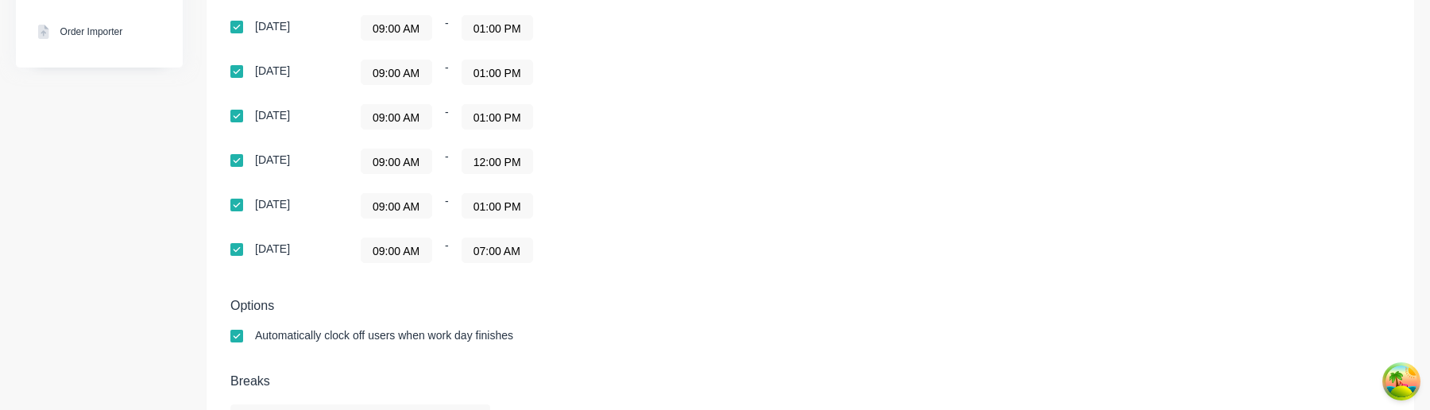
click at [507, 162] on input "12:00 PM" at bounding box center [497, 161] width 70 height 24
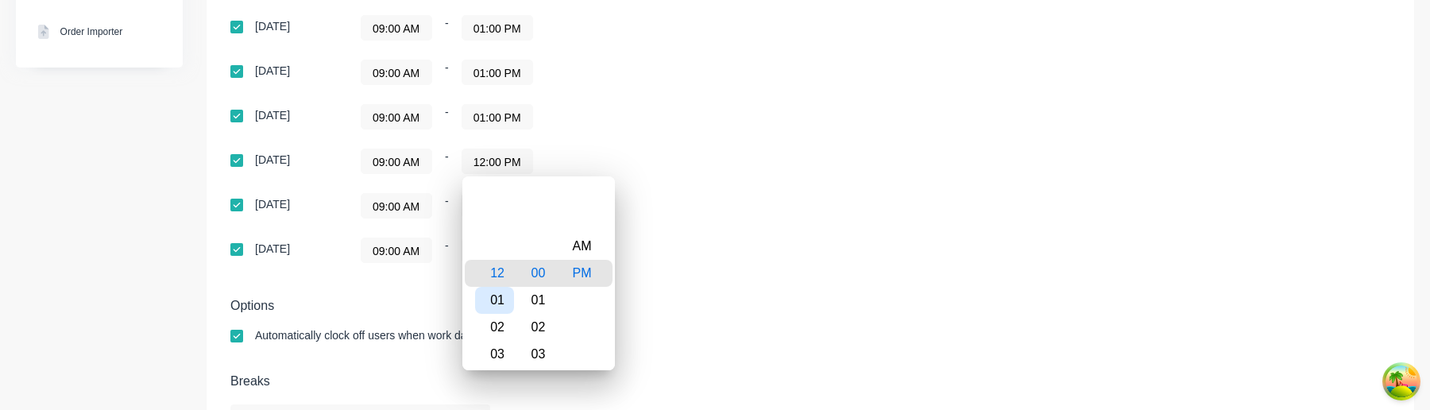
click at [496, 296] on div "01" at bounding box center [494, 300] width 39 height 27
type input "01:00 PM"
click at [673, 278] on div "Default work days Sunday 09:00 AM - 11:00 AM Monday 09:00 AM - 01:00 PM Tuesday…" at bounding box center [810, 111] width 1160 height 342
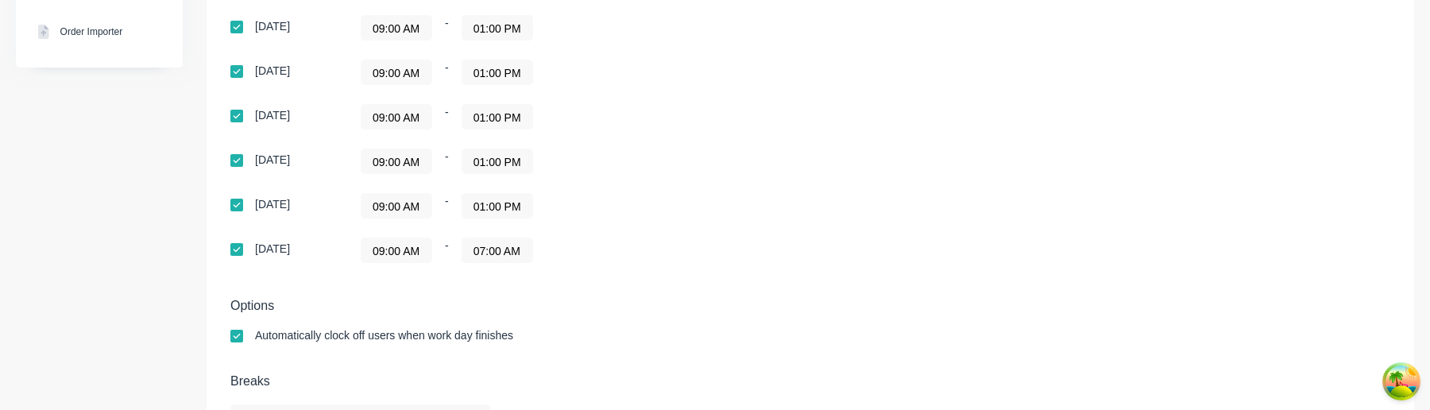
click at [486, 255] on input "07:00 AM" at bounding box center [497, 250] width 70 height 24
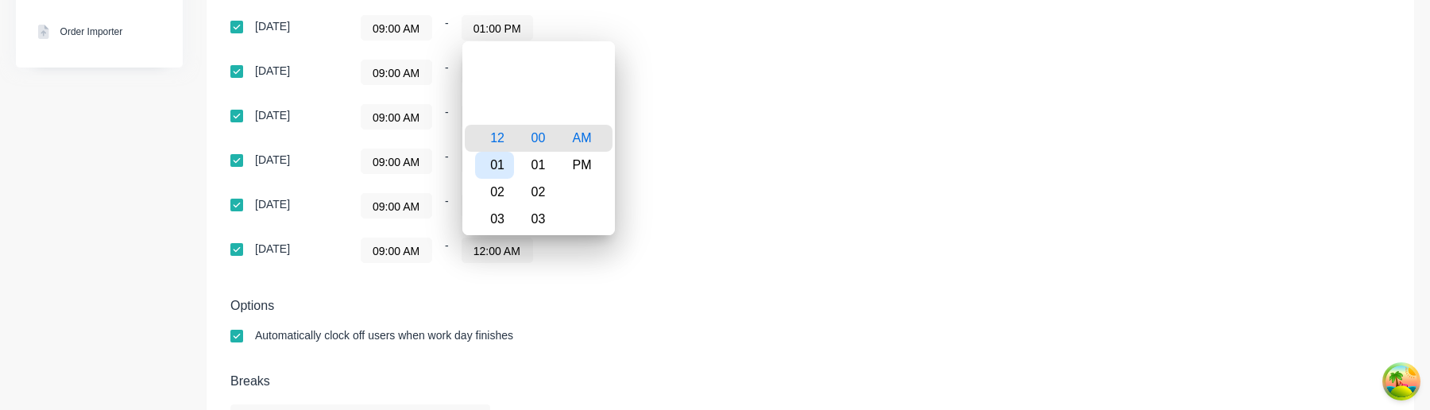
click at [506, 157] on div "01" at bounding box center [494, 165] width 39 height 27
click at [538, 161] on div "01" at bounding box center [538, 165] width 39 height 27
click at [537, 111] on div "00" at bounding box center [538, 111] width 39 height 27
click at [582, 164] on div "PM" at bounding box center [582, 165] width 39 height 27
type input "01:00 PM"
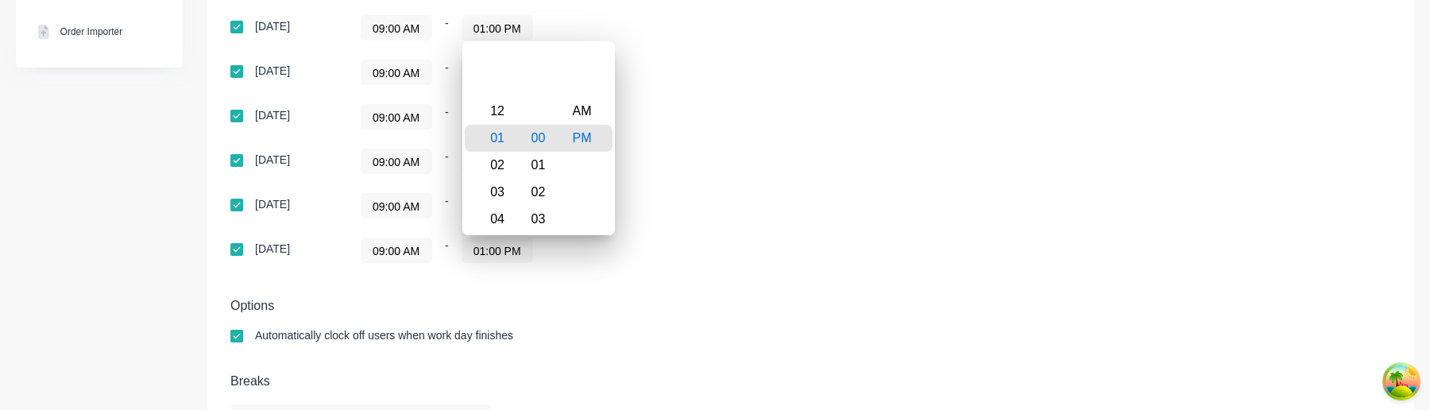
click at [663, 261] on div "09:00 AM - 01:00 PM" at bounding box center [559, 250] width 397 height 25
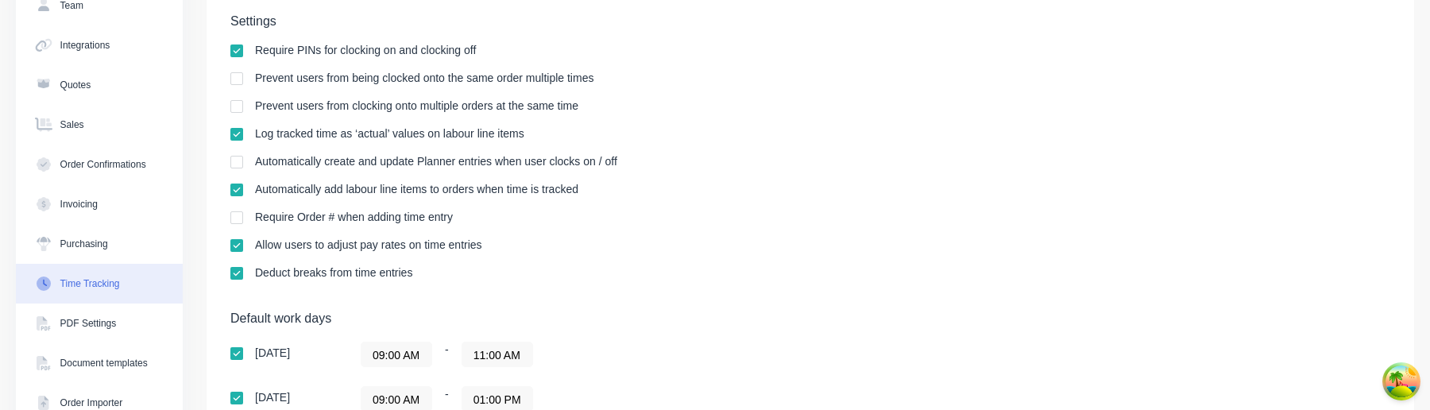
scroll to position [0, 0]
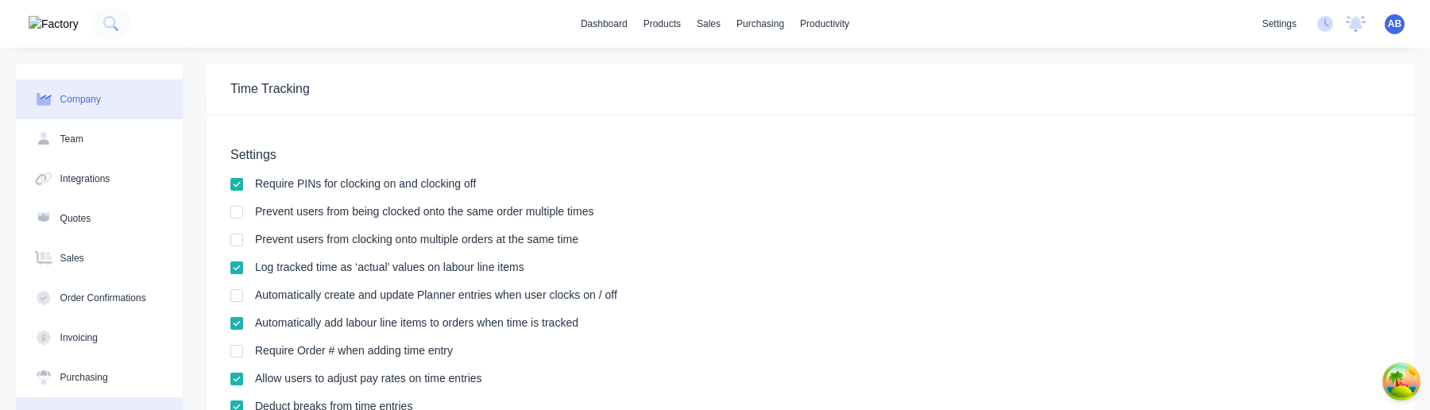
click at [119, 95] on button "Company" at bounding box center [99, 99] width 167 height 40
select select "AU"
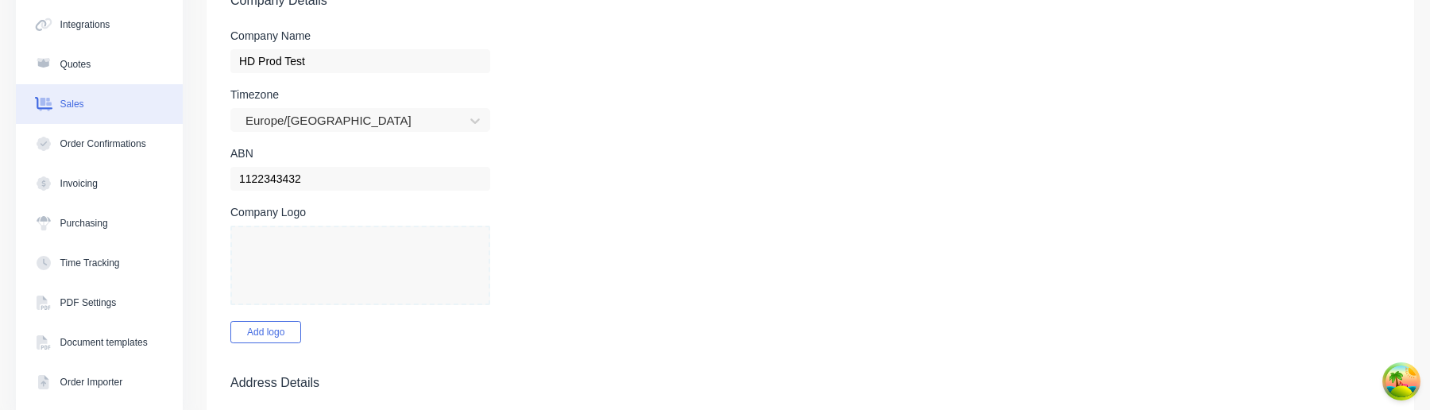
scroll to position [157, 0]
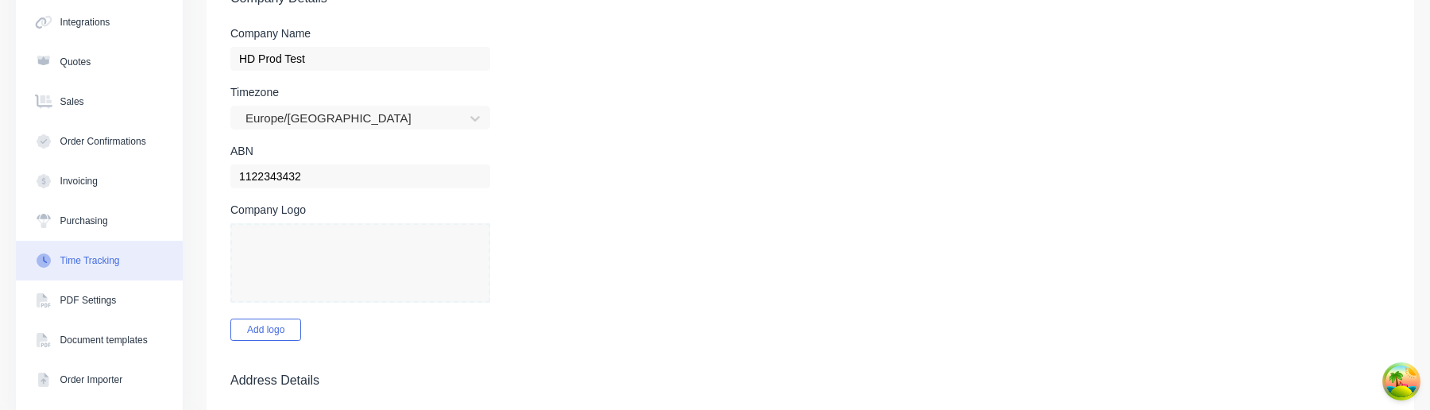
click at [133, 256] on button "Time Tracking" at bounding box center [99, 261] width 167 height 40
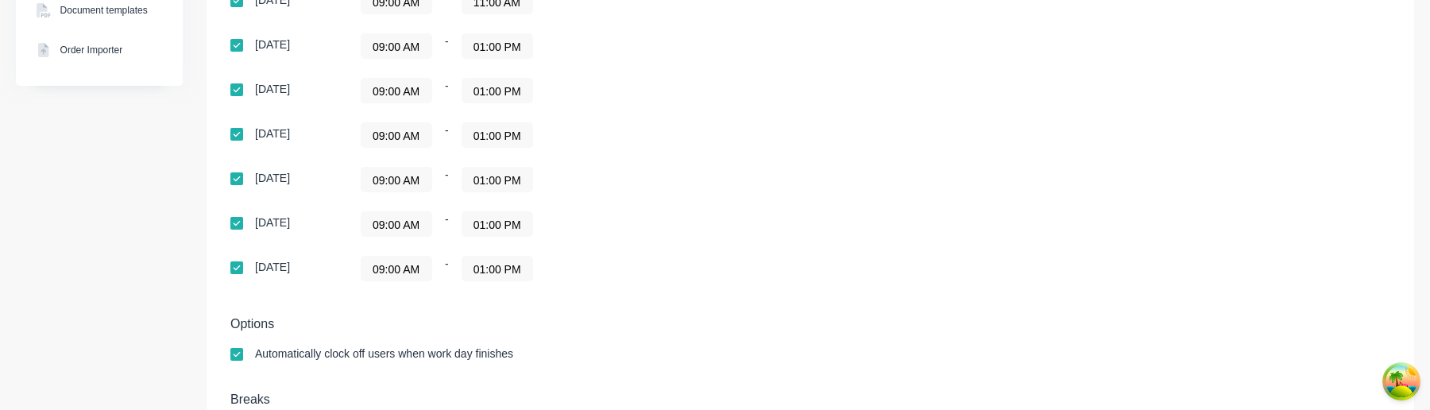
scroll to position [490, 0]
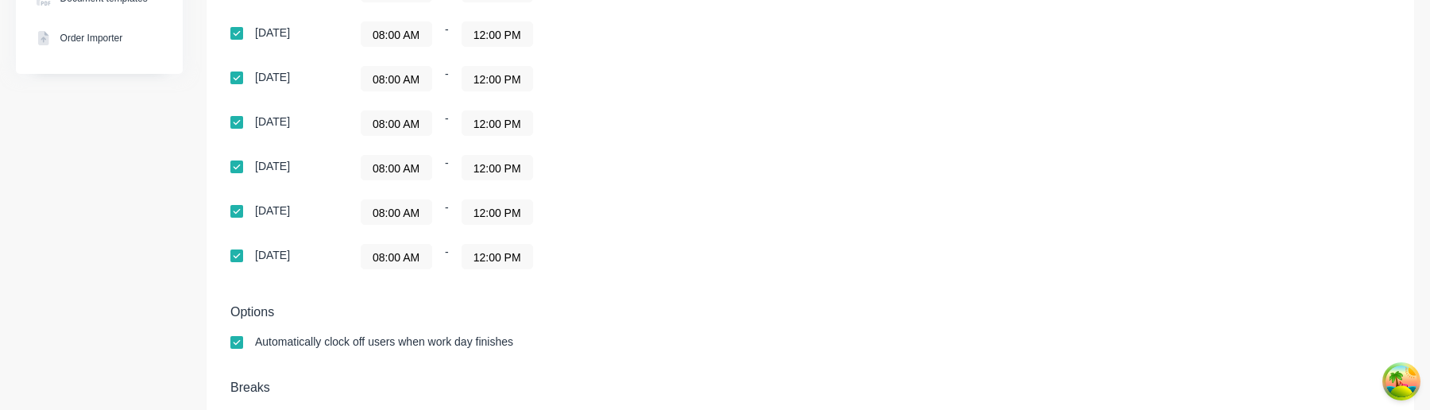
scroll to position [489, 0]
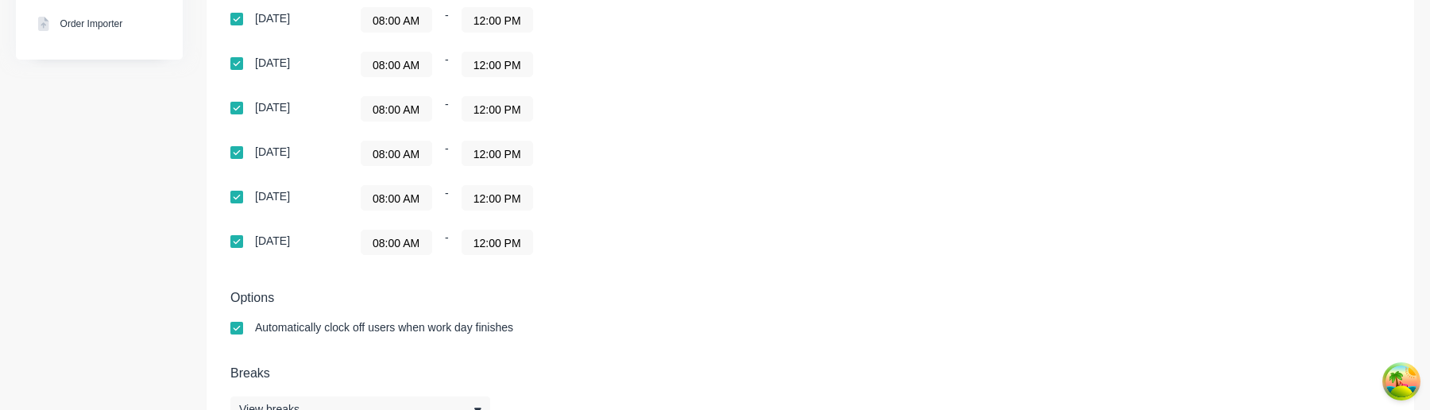
scroll to position [565, 0]
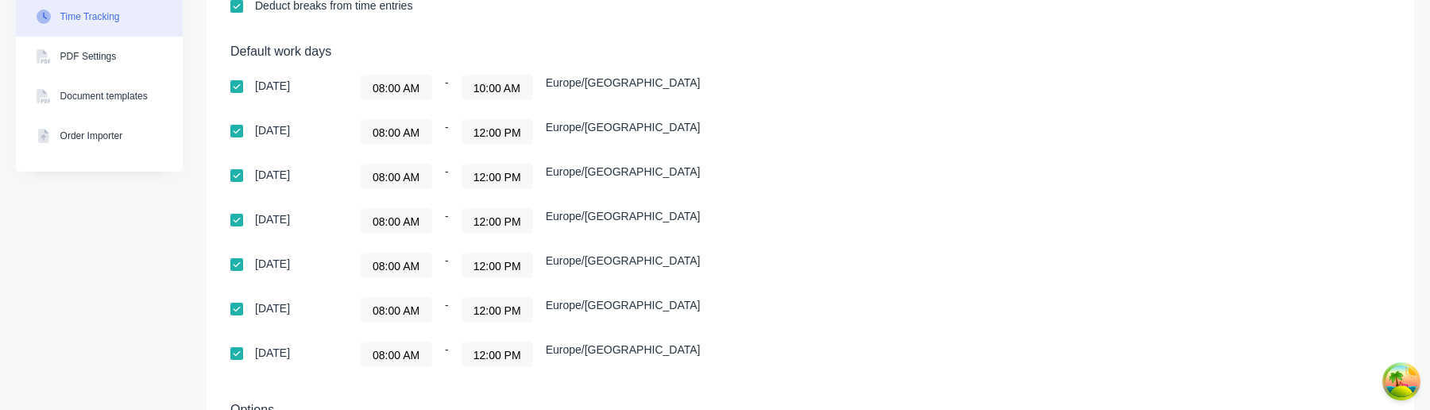
scroll to position [400, 0]
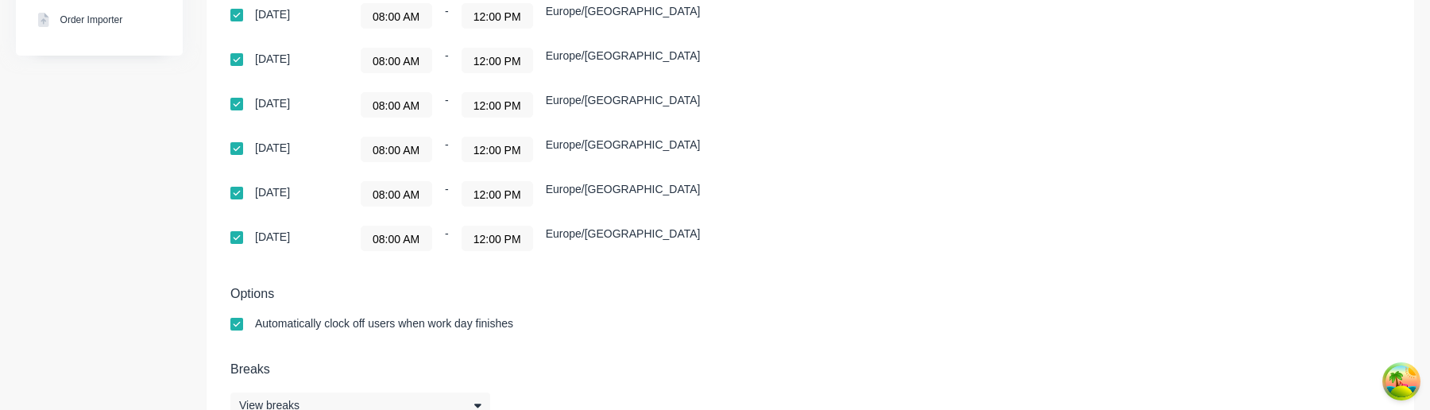
scroll to position [565, 0]
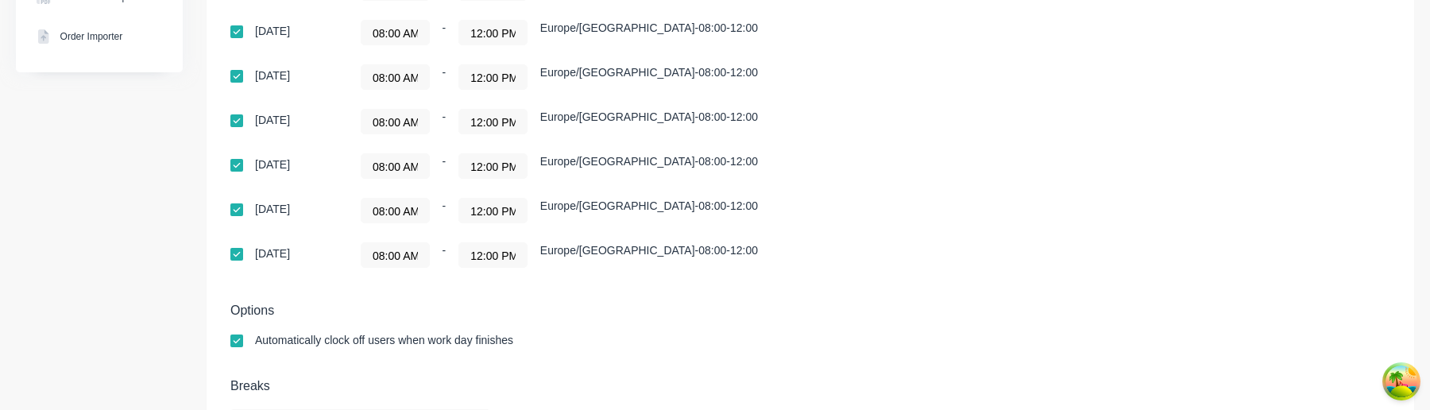
scroll to position [493, 0]
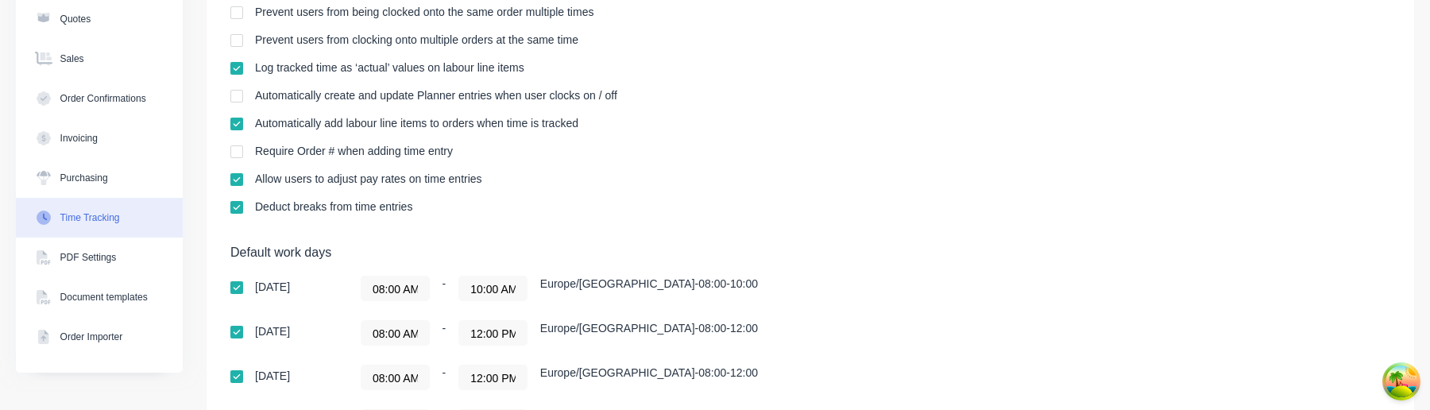
scroll to position [506, 0]
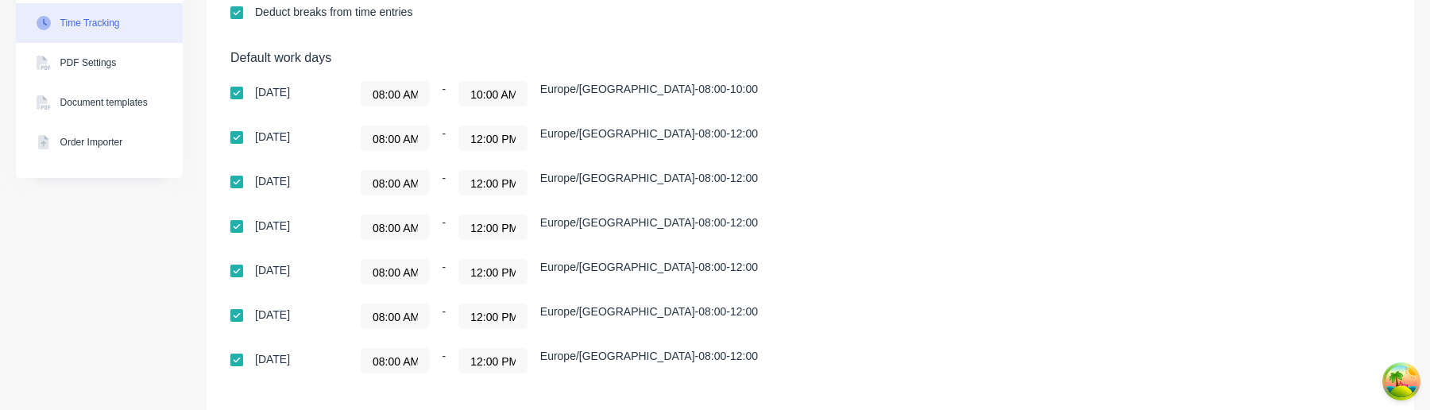
scroll to position [565, 0]
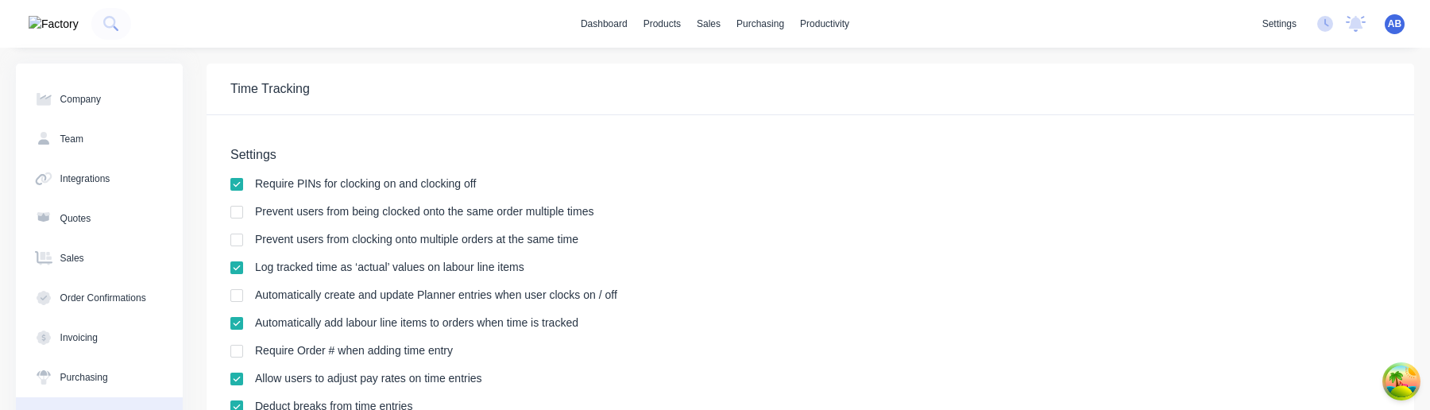
scroll to position [621, 0]
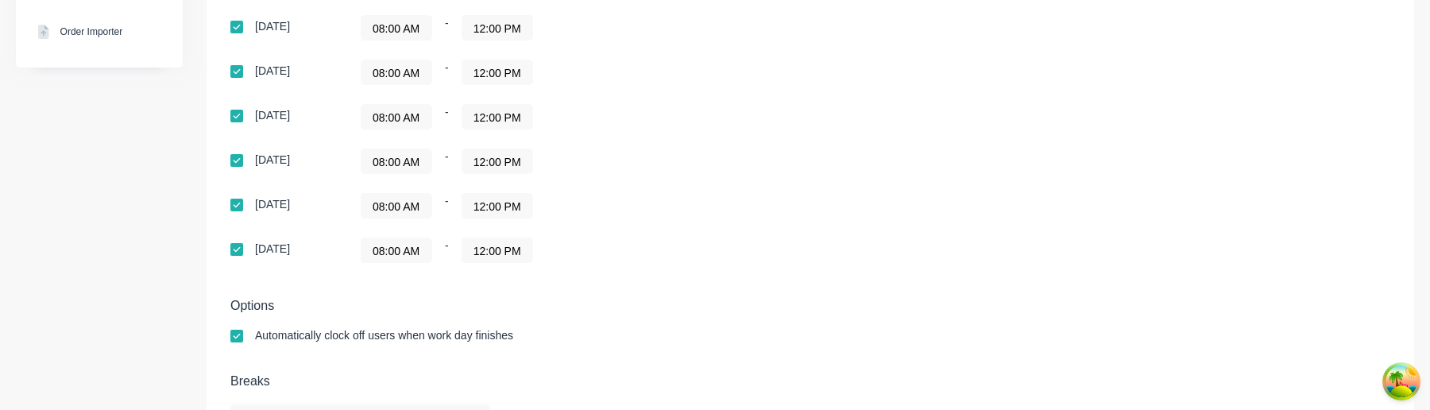
scroll to position [513, 0]
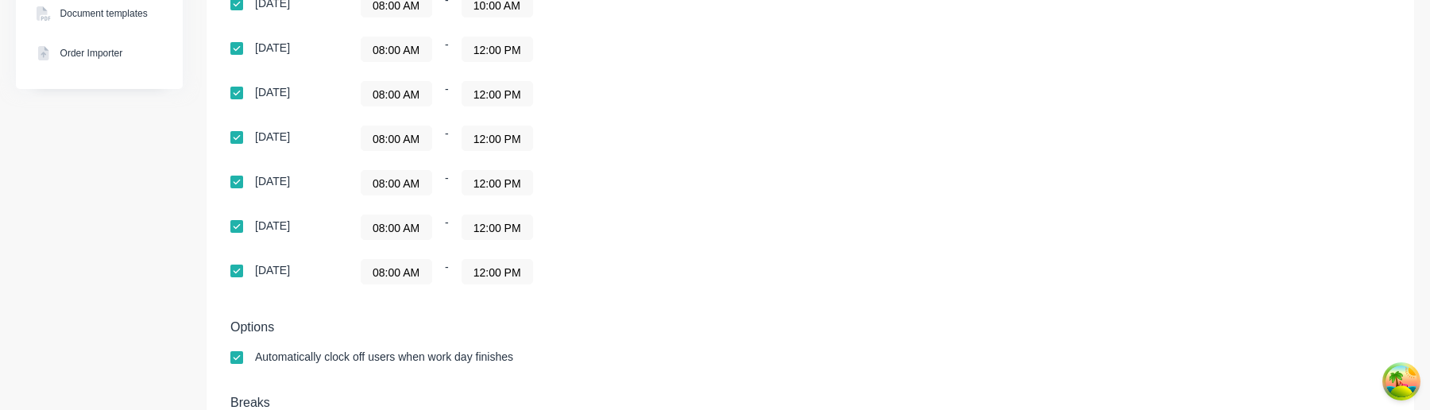
scroll to position [565, 0]
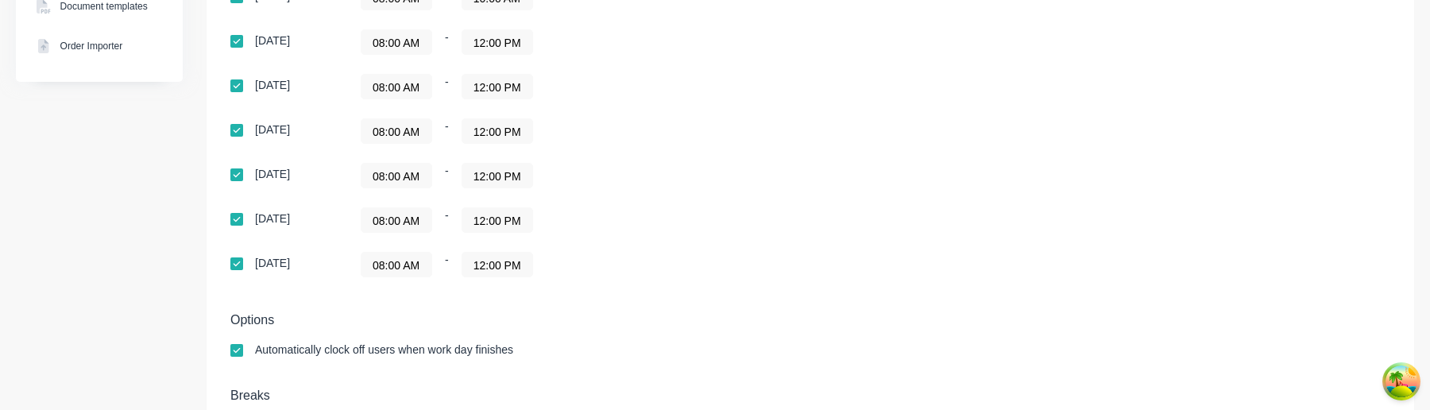
scroll to position [513, 0]
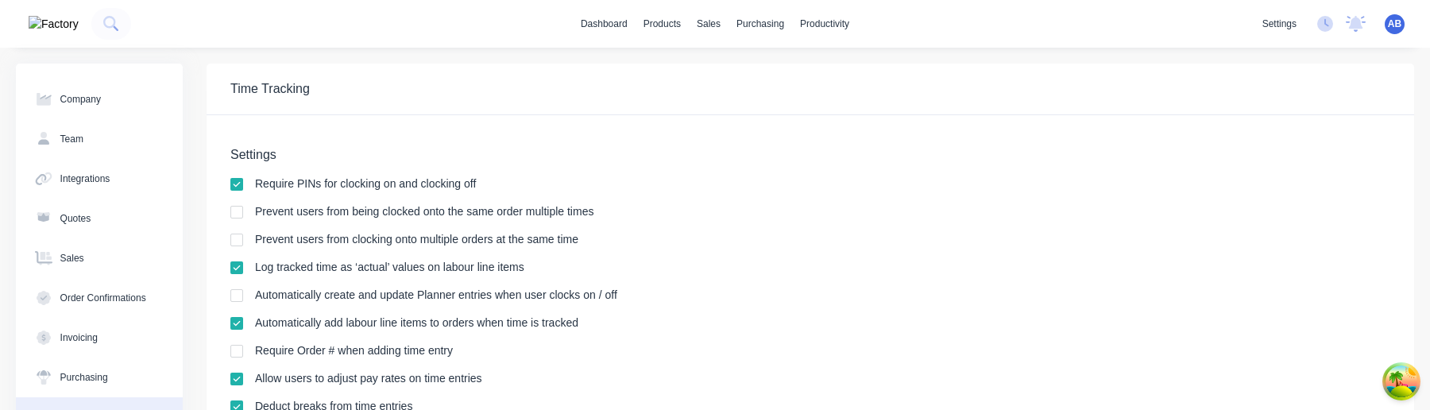
scroll to position [412, 0]
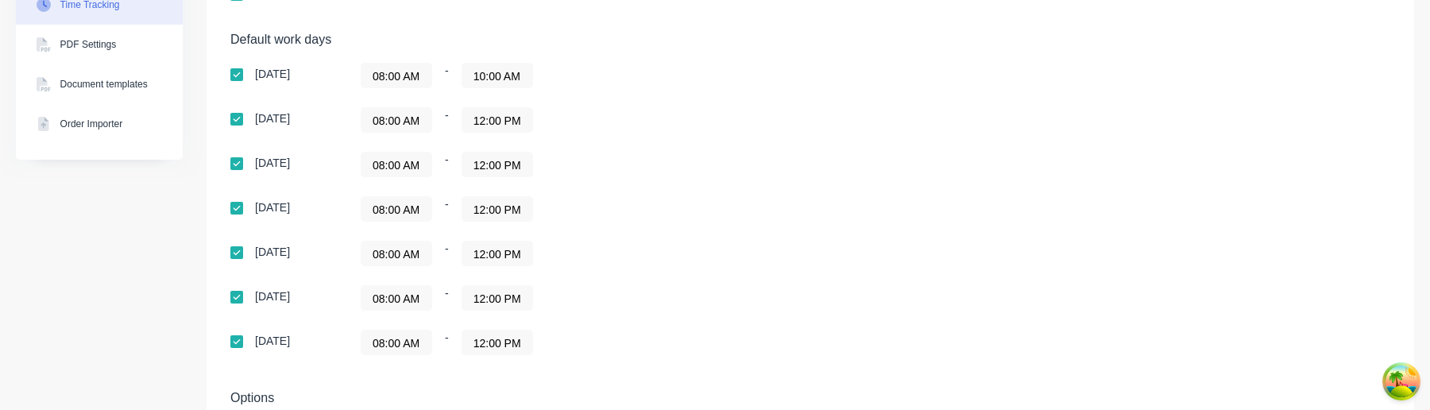
click at [400, 343] on input "08:00 AM" at bounding box center [397, 343] width 70 height 24
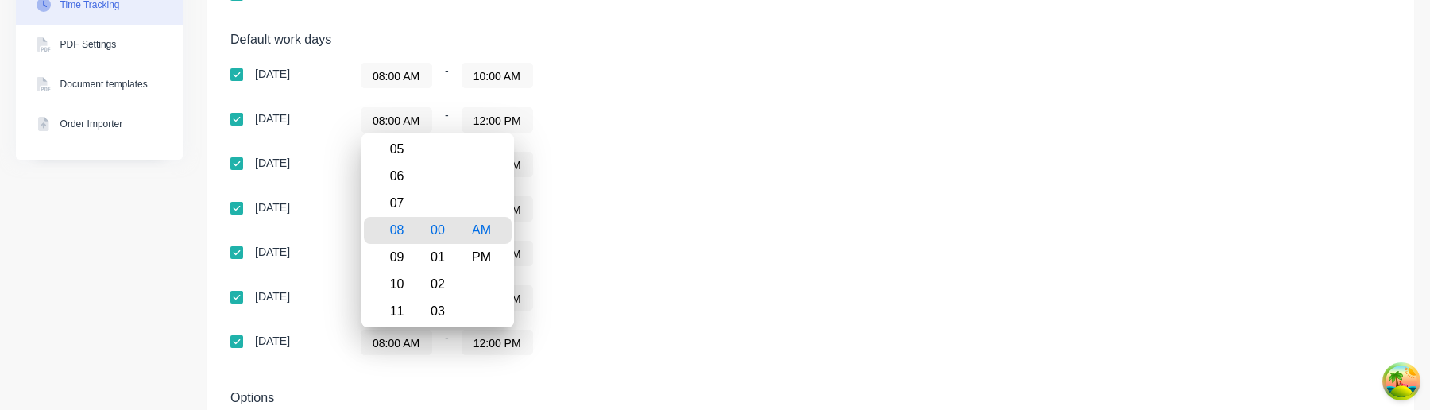
click at [744, 309] on div "08:00 AM - 12:00 PM" at bounding box center [559, 297] width 397 height 25
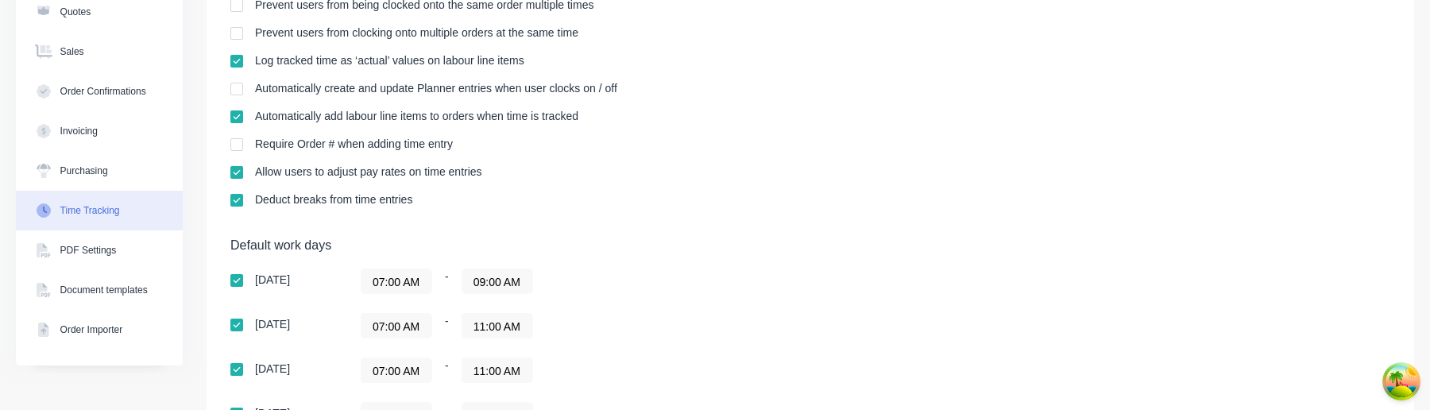
scroll to position [431, 0]
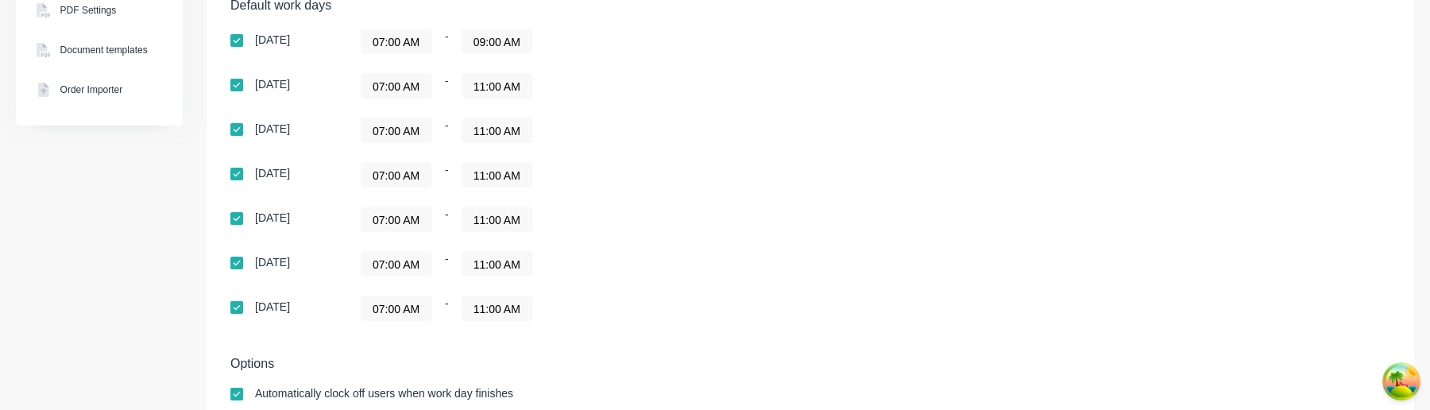
scroll to position [444, 0]
click at [402, 273] on input "07:00 AM" at bounding box center [397, 266] width 70 height 24
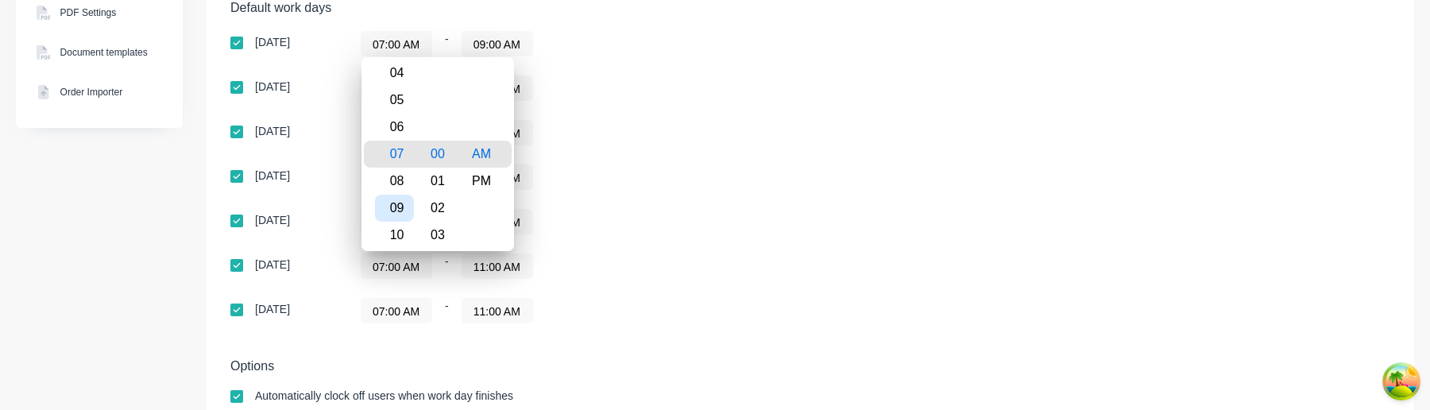
click at [405, 214] on div "09" at bounding box center [394, 208] width 39 height 27
type input "09:00 AM"
click at [645, 267] on div "09:00 AM - 11:00 AM" at bounding box center [559, 265] width 397 height 25
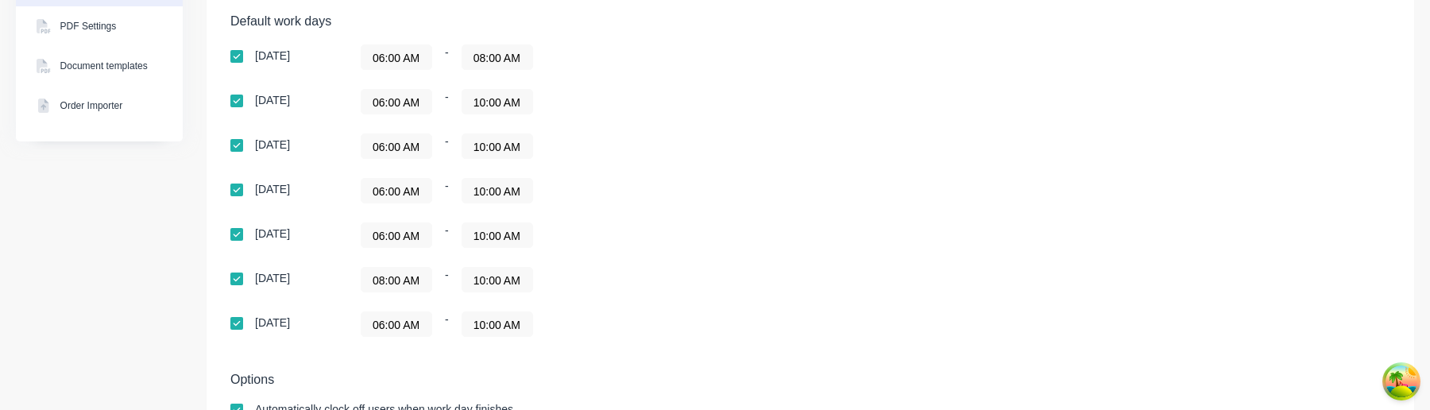
scroll to position [422, 0]
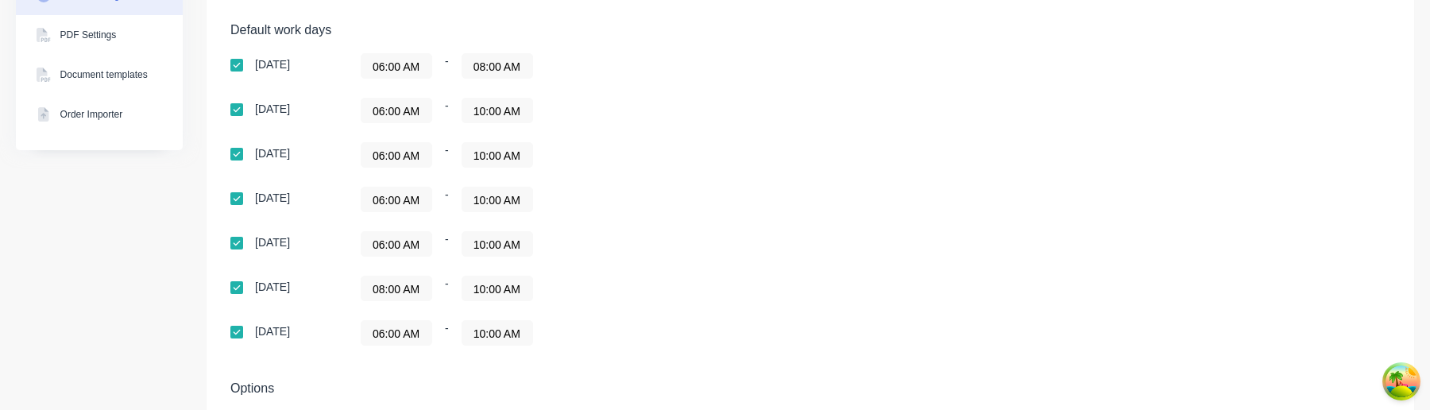
click at [401, 295] on input "08:00 AM" at bounding box center [397, 289] width 70 height 24
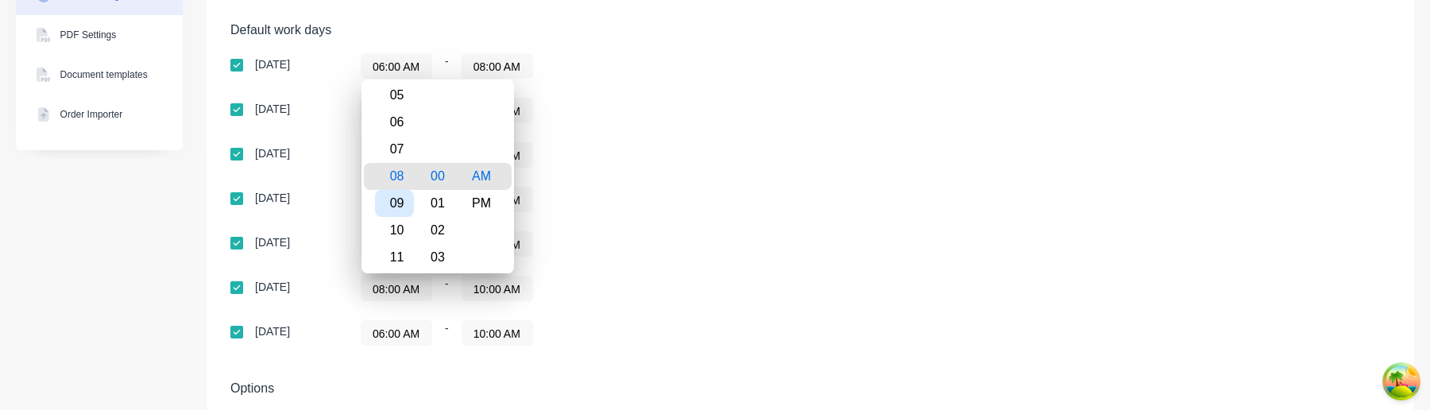
click at [403, 201] on div "09" at bounding box center [394, 203] width 39 height 27
type input "09:00 AM"
click at [642, 277] on div "09:00 AM - 10:00 AM" at bounding box center [559, 288] width 397 height 25
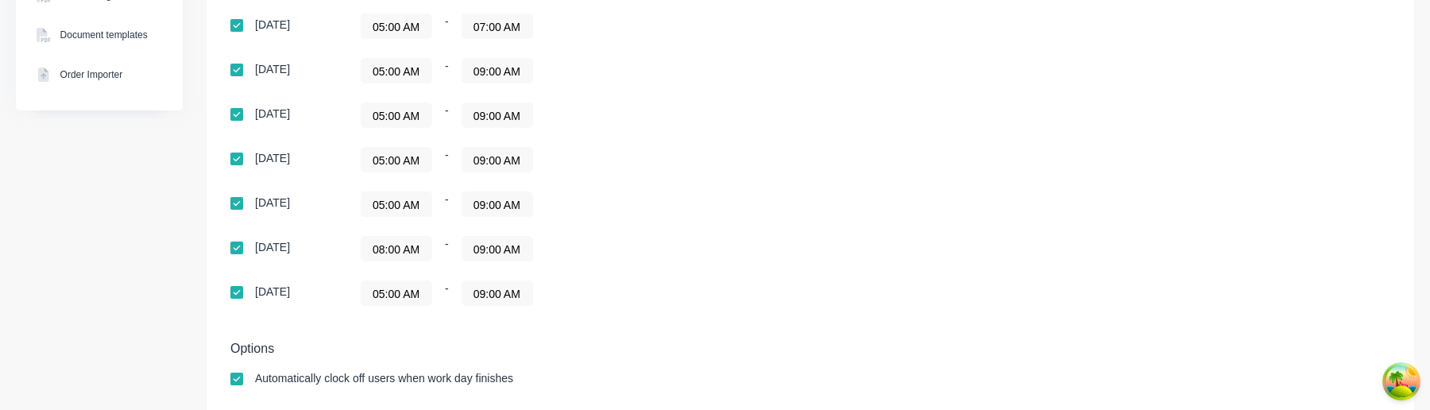
scroll to position [450, 0]
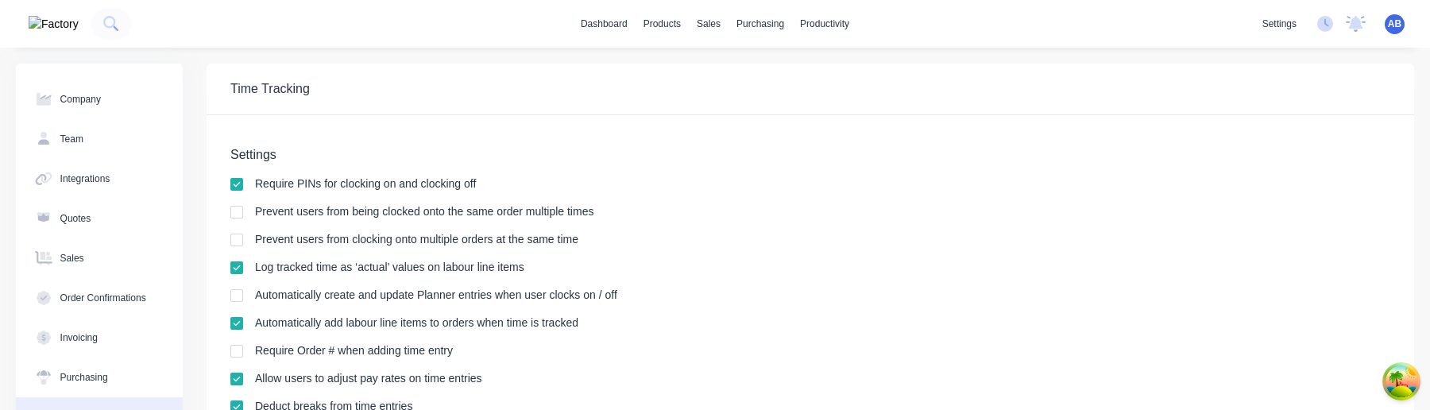
scroll to position [565, 0]
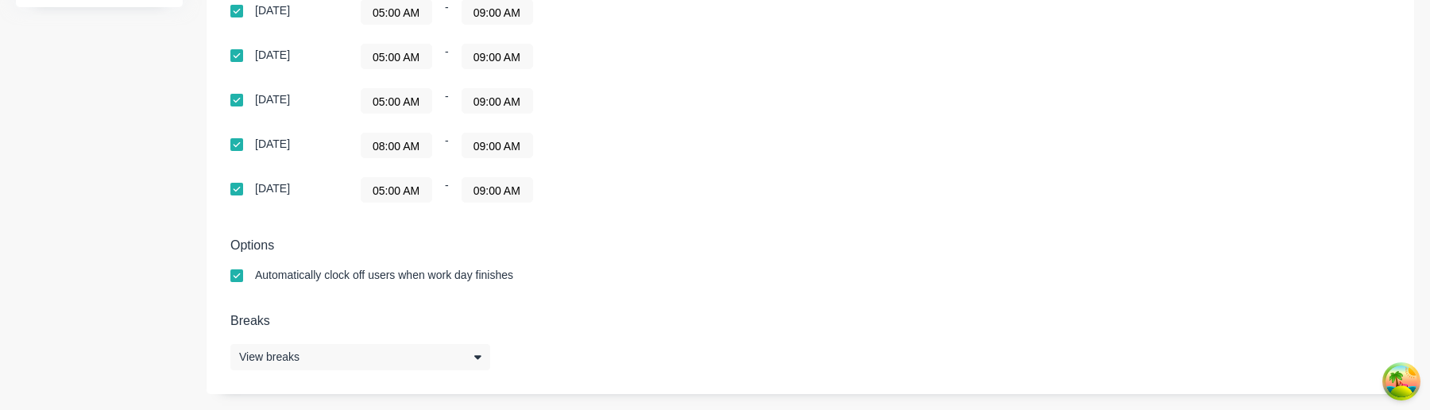
click at [415, 148] on input "08:00 AM" at bounding box center [397, 145] width 70 height 24
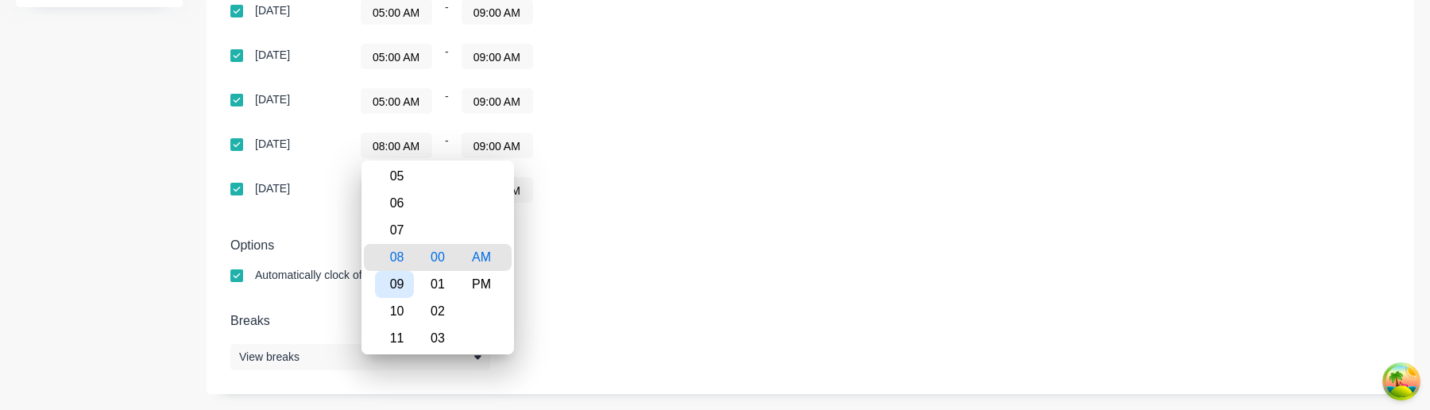
click at [400, 282] on div "09" at bounding box center [394, 284] width 39 height 27
type input "09:00 AM"
click at [622, 261] on div "Options Automatically clock off users when work day finishes" at bounding box center [810, 267] width 1160 height 59
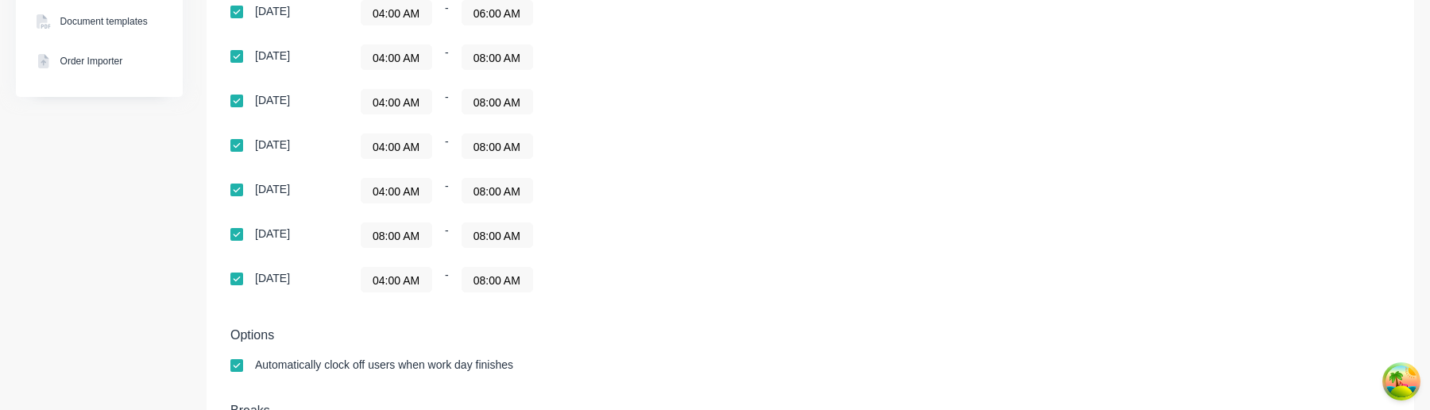
scroll to position [474, 0]
click at [421, 238] on input "08:00 AM" at bounding box center [397, 236] width 70 height 24
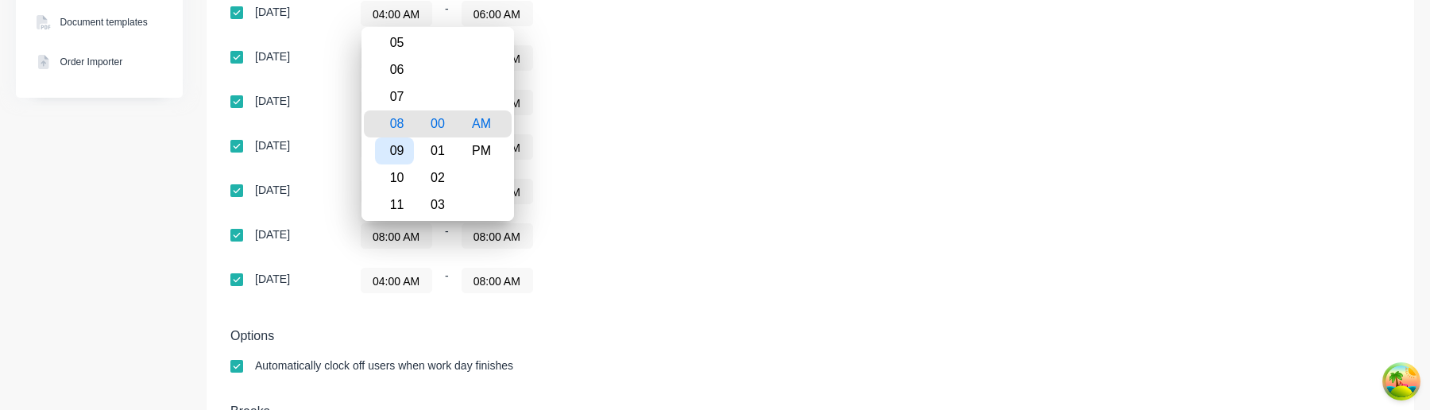
click at [404, 153] on div "09" at bounding box center [394, 150] width 39 height 27
type input "09:00 AM"
click at [701, 190] on div "04:00 AM - 08:00 AM" at bounding box center [559, 191] width 397 height 25
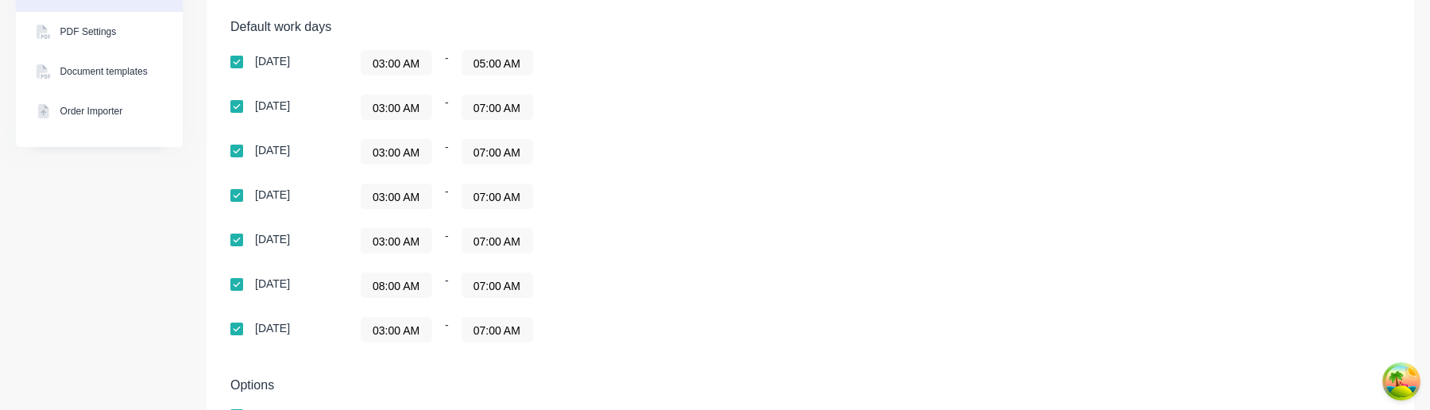
scroll to position [565, 0]
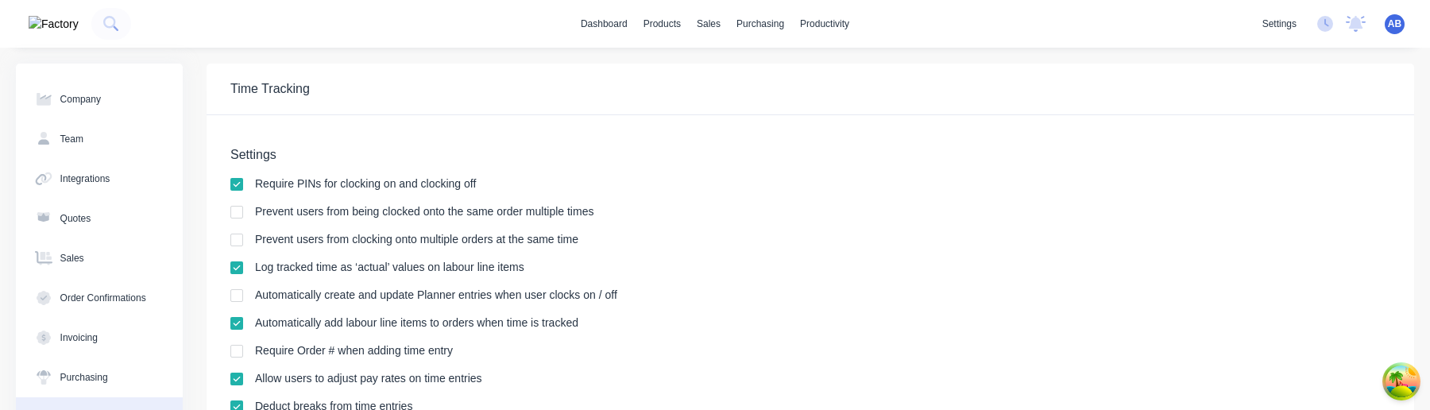
scroll to position [72, 0]
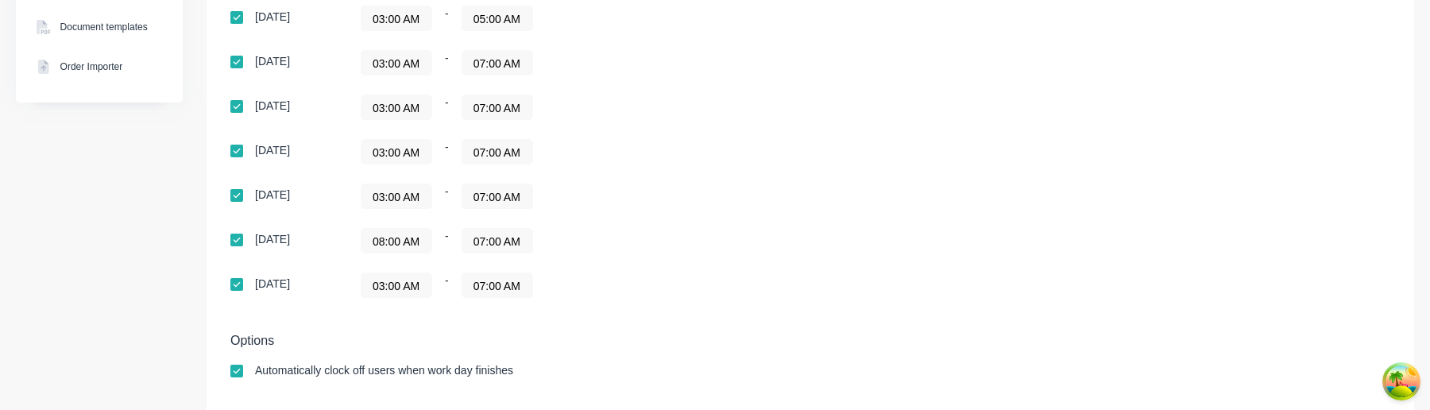
scroll to position [468, 0]
click at [410, 251] on input "08:00 AM" at bounding box center [397, 242] width 70 height 24
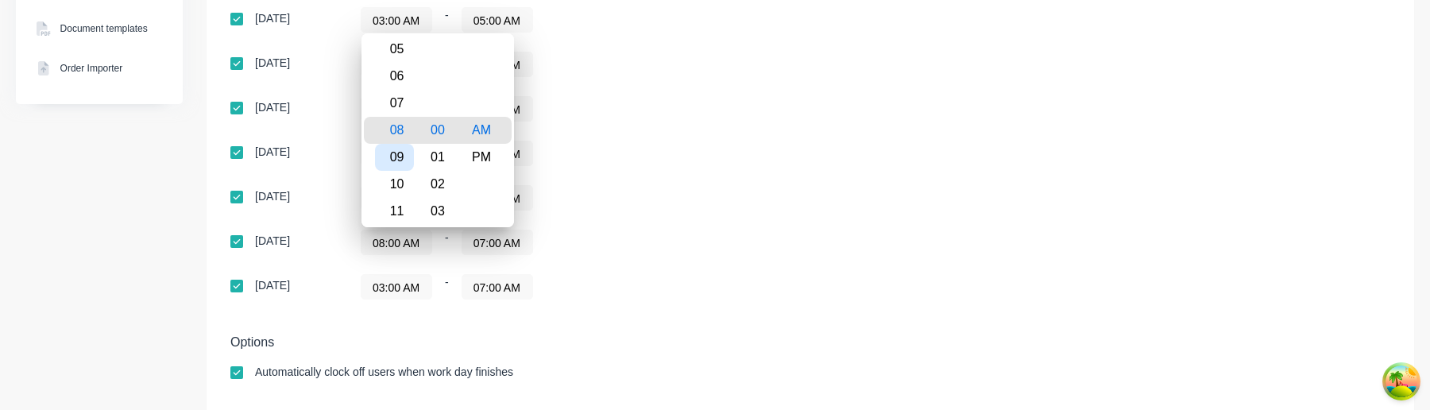
click at [403, 160] on div "09" at bounding box center [394, 157] width 39 height 27
type input "09:00 AM"
click at [671, 171] on div "Sunday 03:00 AM - 05:00 AM Monday 03:00 AM - 07:00 AM Tuesday 03:00 AM - 07:00 …" at bounding box center [508, 153] width 556 height 292
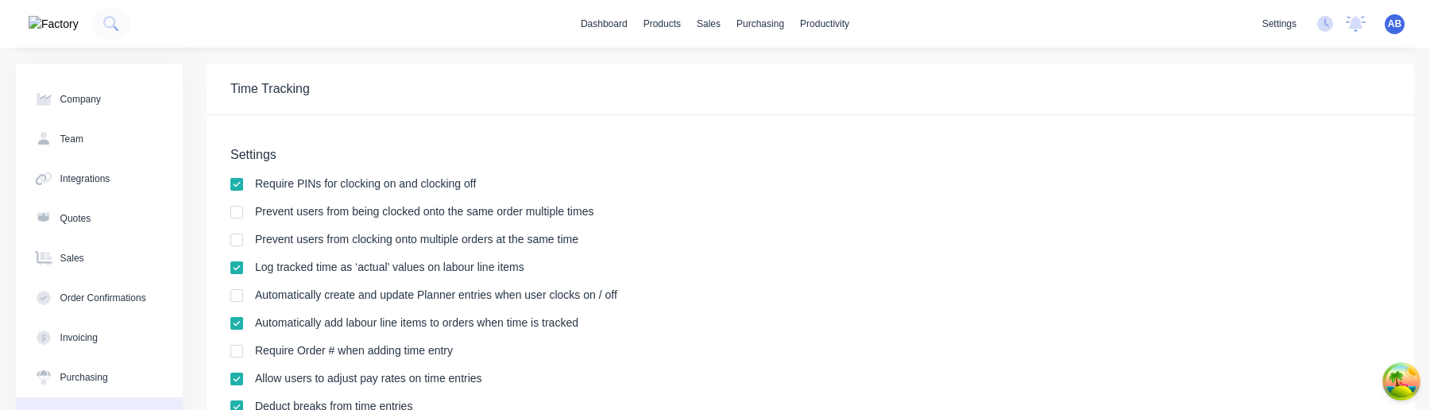
scroll to position [565, 0]
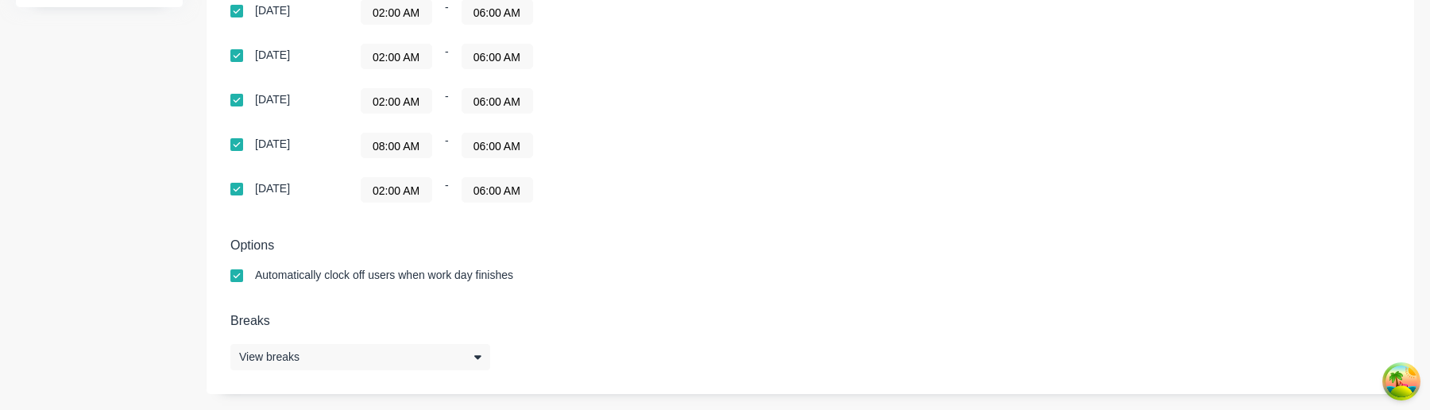
click at [409, 147] on input "08:00 AM" at bounding box center [397, 145] width 70 height 24
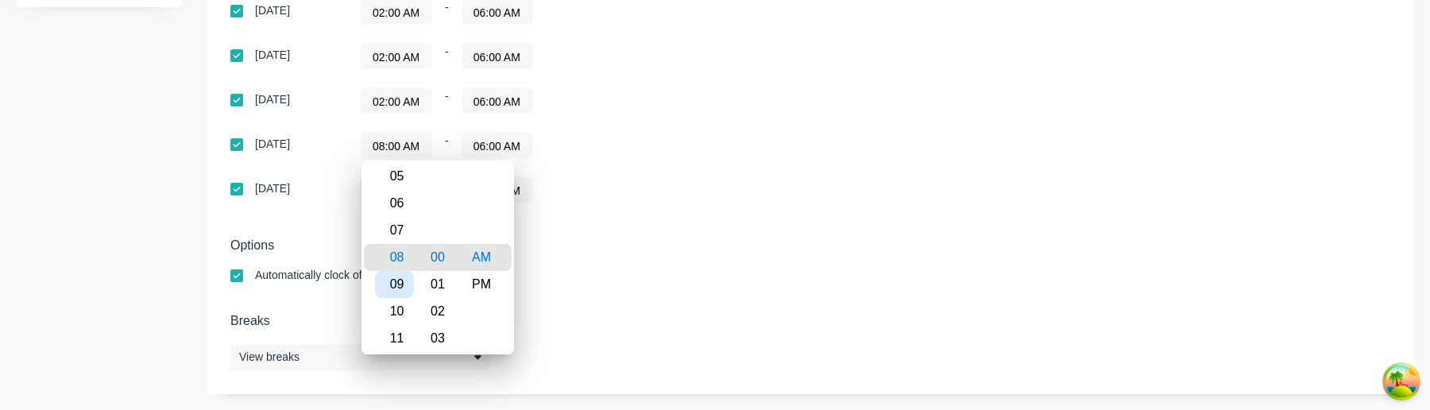
click at [399, 291] on div "09" at bounding box center [394, 284] width 39 height 27
type input "09:00 AM"
click at [736, 270] on div "Automatically clock off users when work day finishes" at bounding box center [810, 276] width 1160 height 15
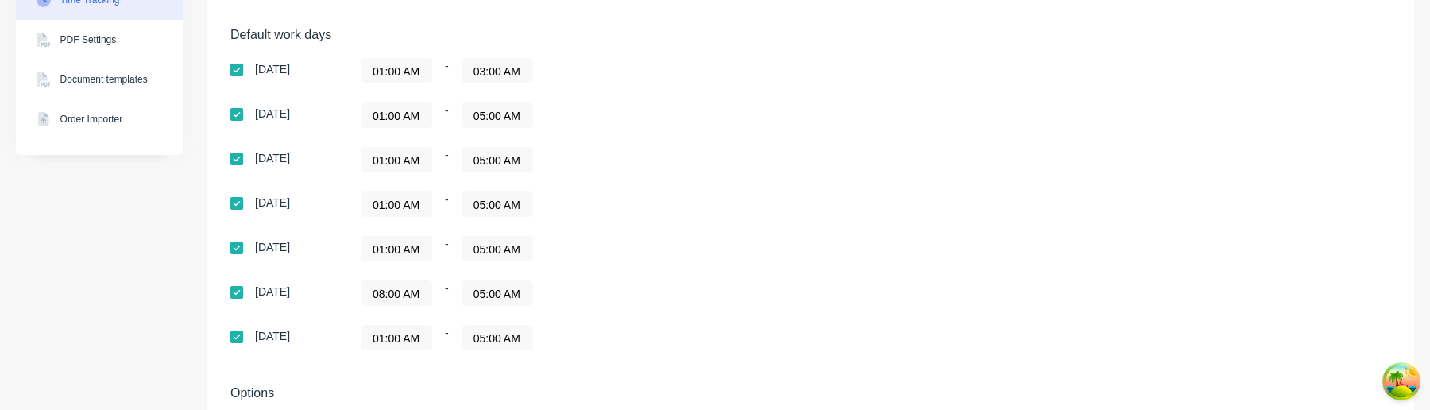
scroll to position [565, 0]
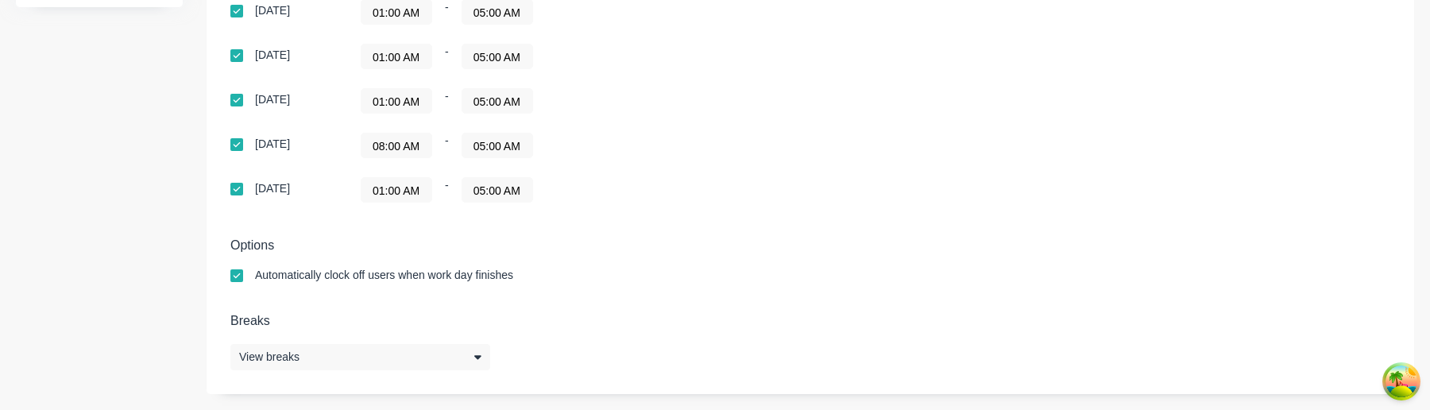
click at [412, 152] on input "08:00 AM" at bounding box center [397, 145] width 70 height 24
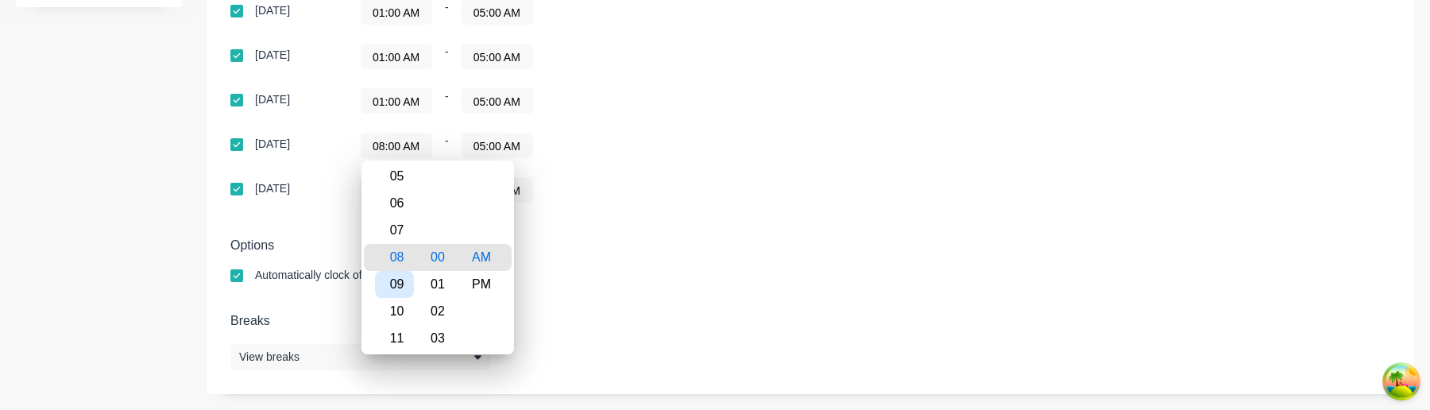
click at [404, 286] on div "09" at bounding box center [394, 284] width 39 height 27
type input "09:00 AM"
click at [677, 256] on div "Options Automatically clock off users when work day finishes" at bounding box center [810, 267] width 1160 height 59
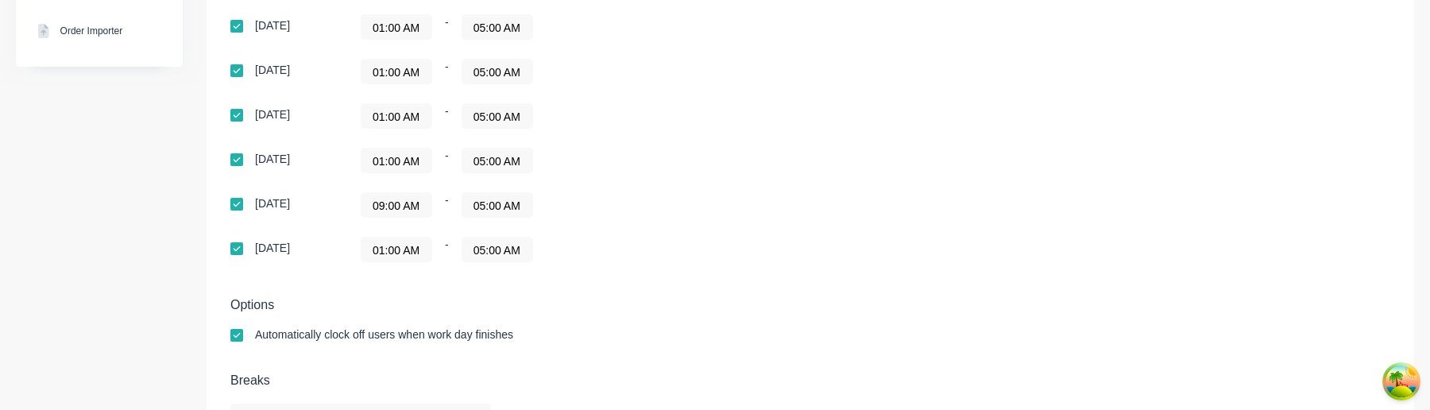
scroll to position [457, 0]
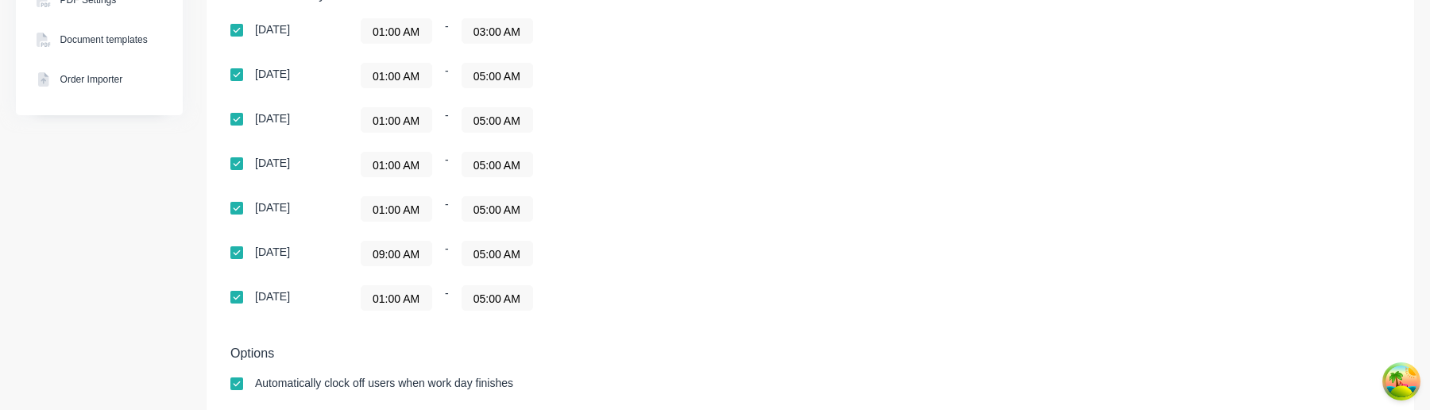
click at [410, 256] on input "09:00 AM" at bounding box center [397, 254] width 70 height 24
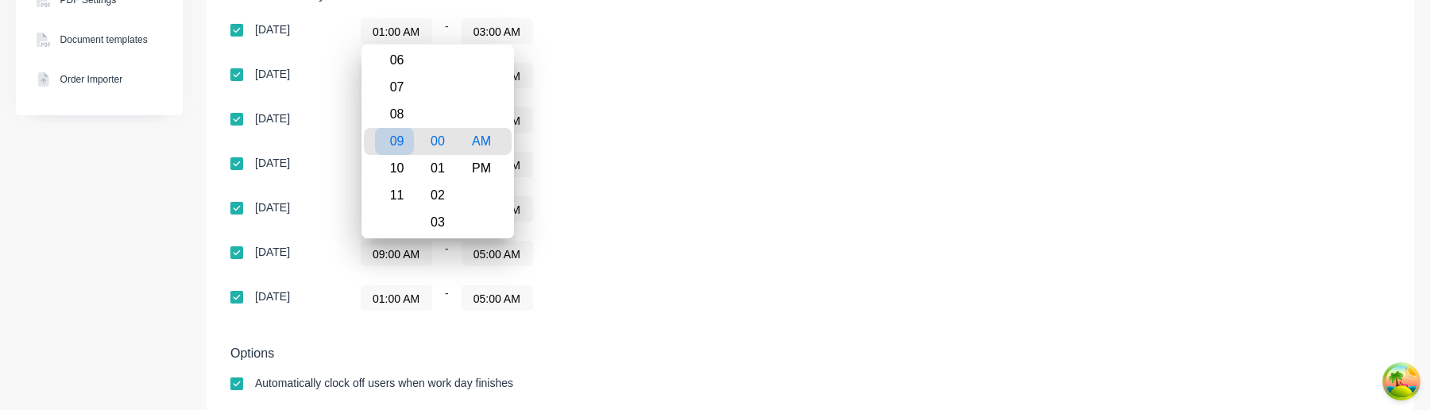
click at [403, 143] on div "09" at bounding box center [394, 141] width 39 height 27
click at [652, 263] on div "09:00 AM - 05:00 AM" at bounding box center [559, 253] width 397 height 25
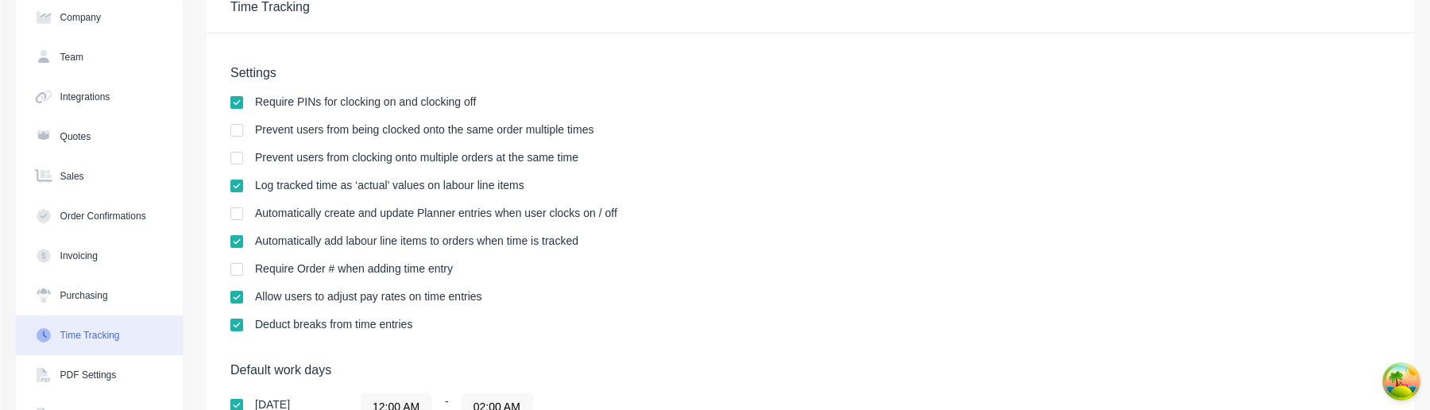
scroll to position [565, 0]
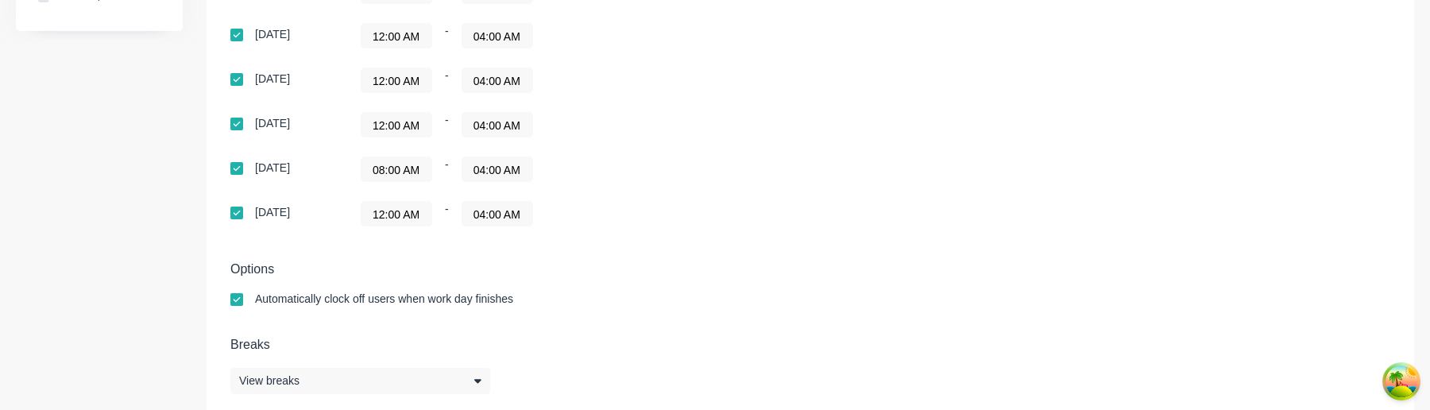
scroll to position [565, 0]
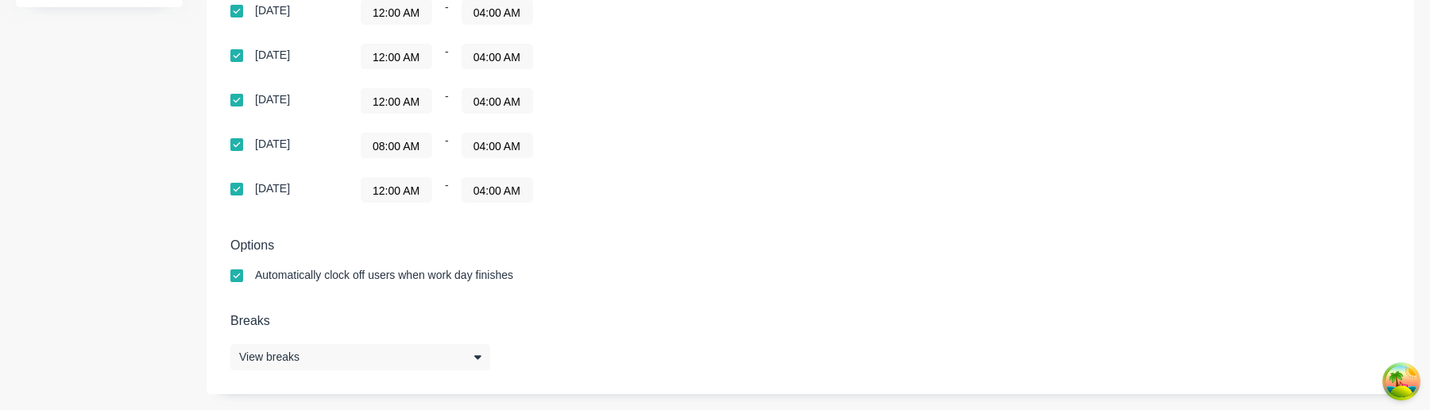
click at [416, 160] on div "Sunday 12:00 AM - 02:00 AM Monday 12:00 AM - 04:00 AM Tuesday 12:00 AM - 04:00 …" at bounding box center [508, 56] width 556 height 292
click at [416, 152] on input "08:00 AM" at bounding box center [397, 145] width 70 height 24
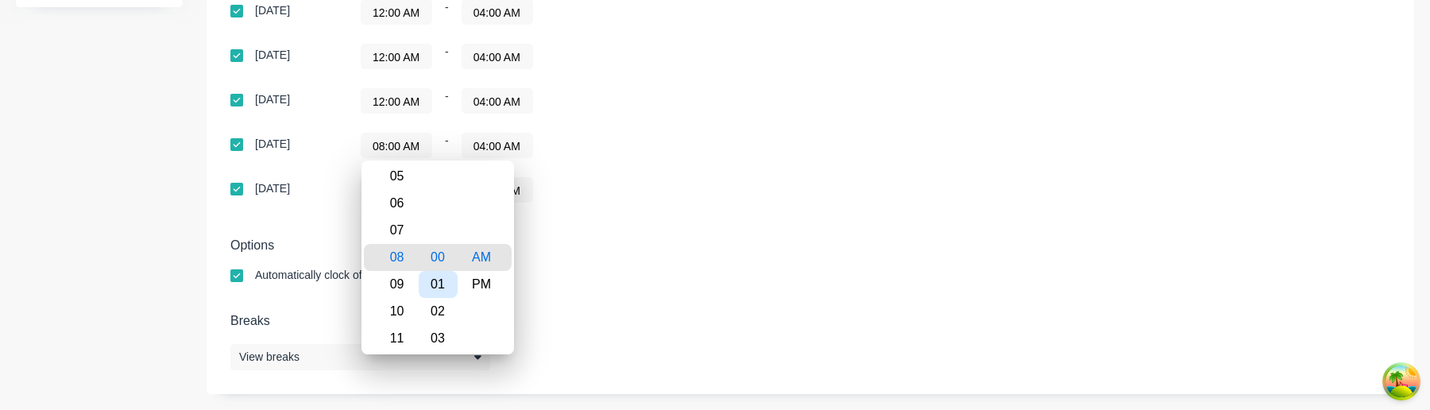
click at [403, 282] on div "09" at bounding box center [394, 284] width 39 height 27
type input "09:00 AM"
click at [619, 273] on div "Automatically clock off users when work day finishes" at bounding box center [810, 276] width 1160 height 15
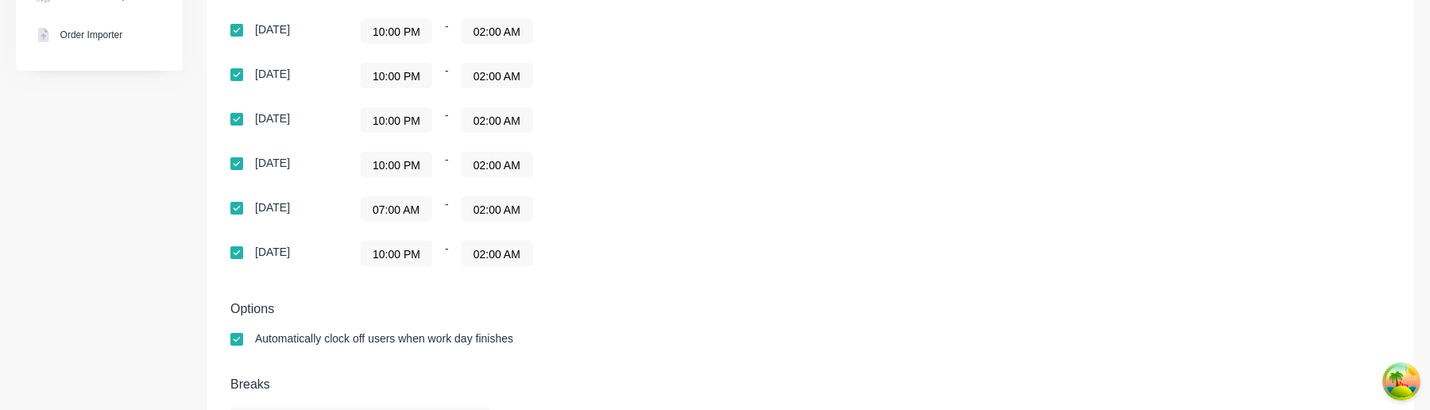
scroll to position [565, 0]
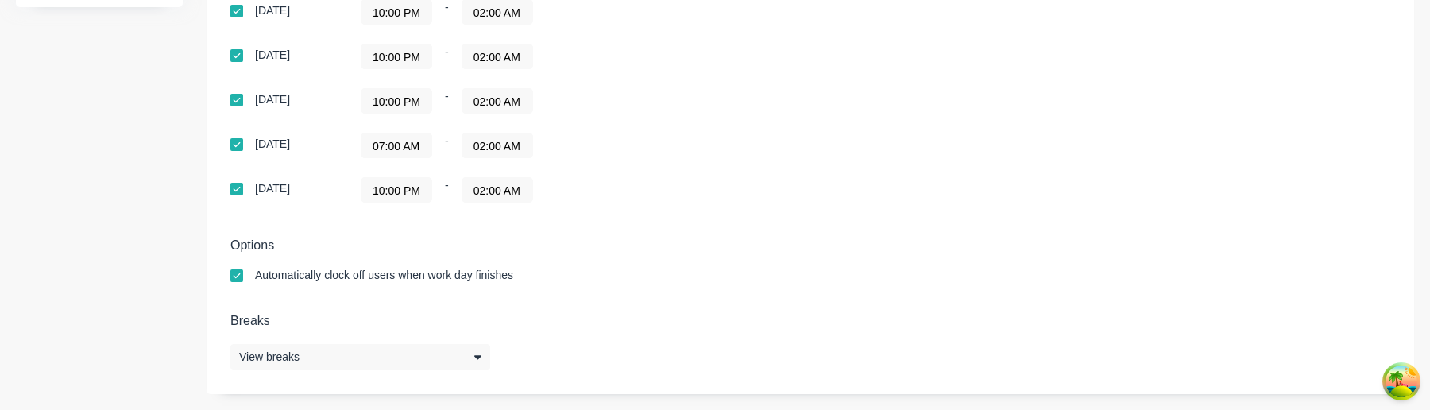
click at [410, 145] on input "07:00 AM" at bounding box center [397, 145] width 70 height 24
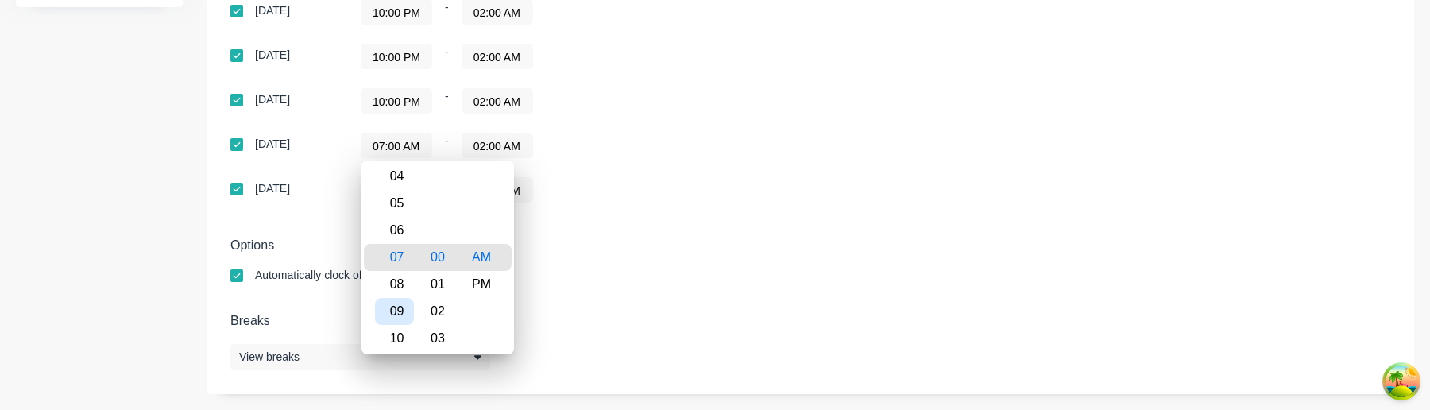
click at [401, 313] on div "09" at bounding box center [394, 311] width 39 height 27
type input "09:00 AM"
click at [660, 269] on div "Automatically clock off users when work day finishes" at bounding box center [810, 276] width 1160 height 15
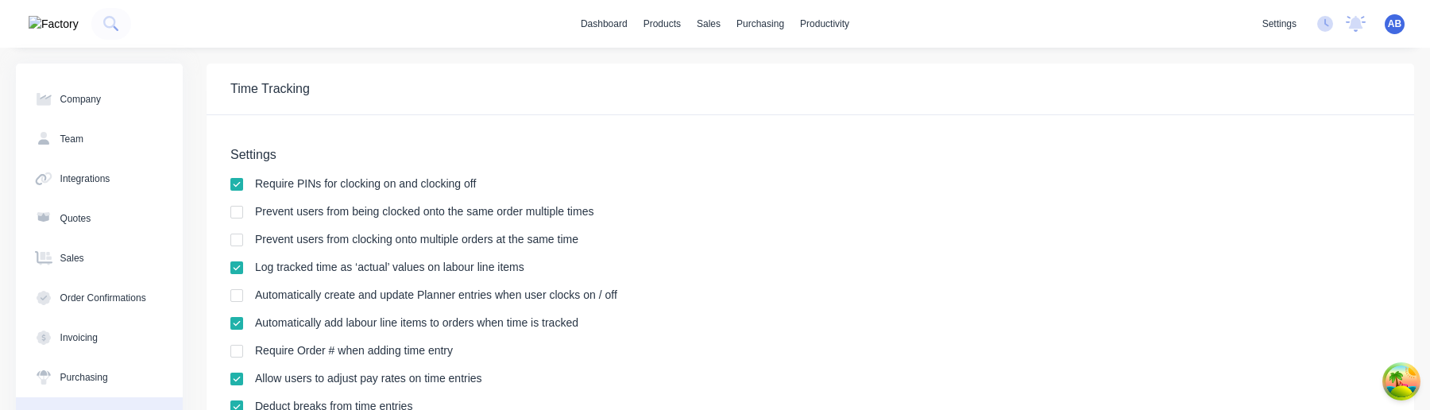
scroll to position [565, 0]
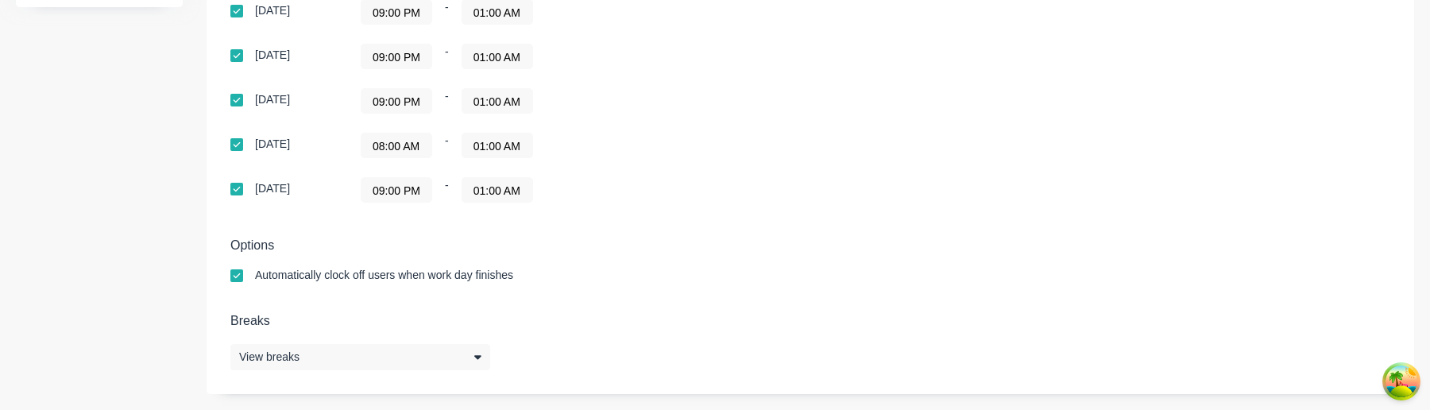
click at [407, 150] on input "08:00 AM" at bounding box center [397, 145] width 70 height 24
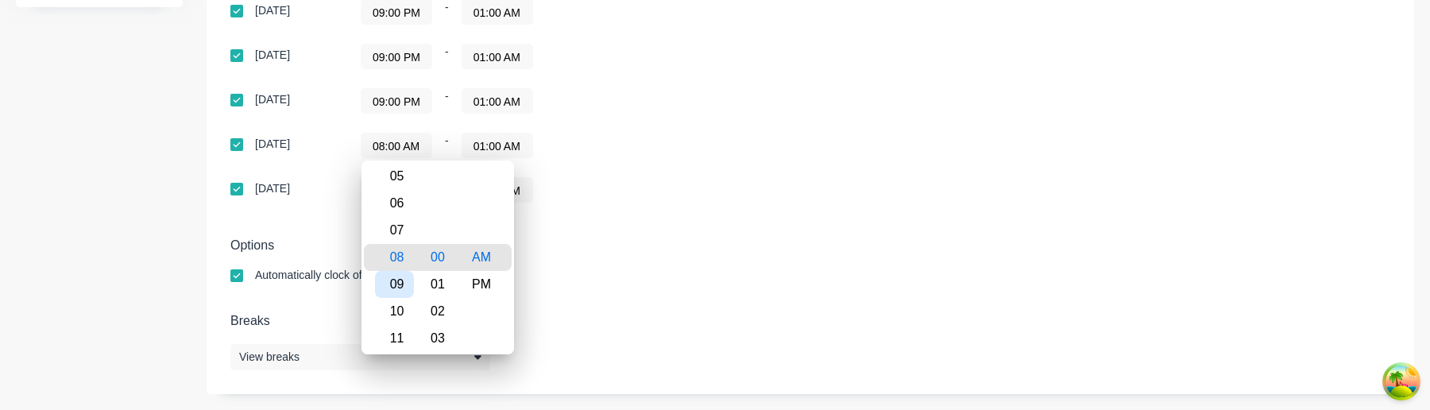
click at [404, 281] on div "09" at bounding box center [394, 284] width 39 height 27
type input "09:00 AM"
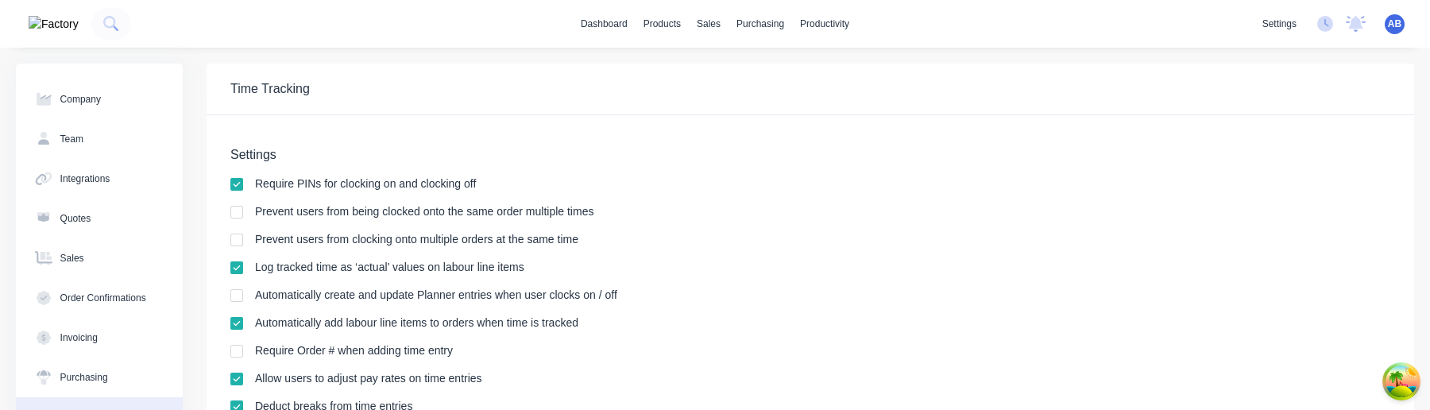
click at [1399, 27] on span "AB" at bounding box center [1395, 24] width 14 height 14
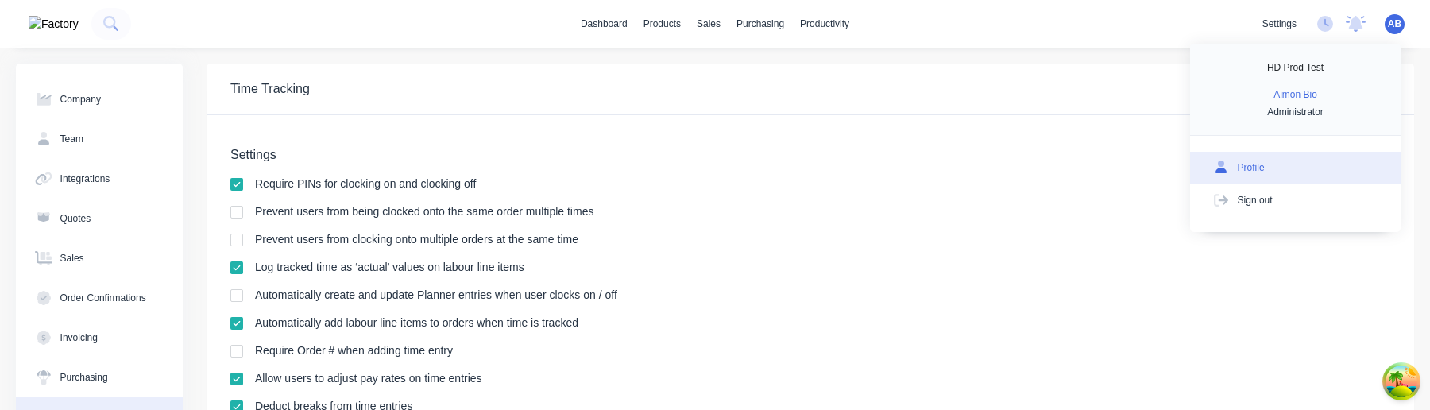
click at [1291, 157] on button "Profile" at bounding box center [1295, 168] width 211 height 32
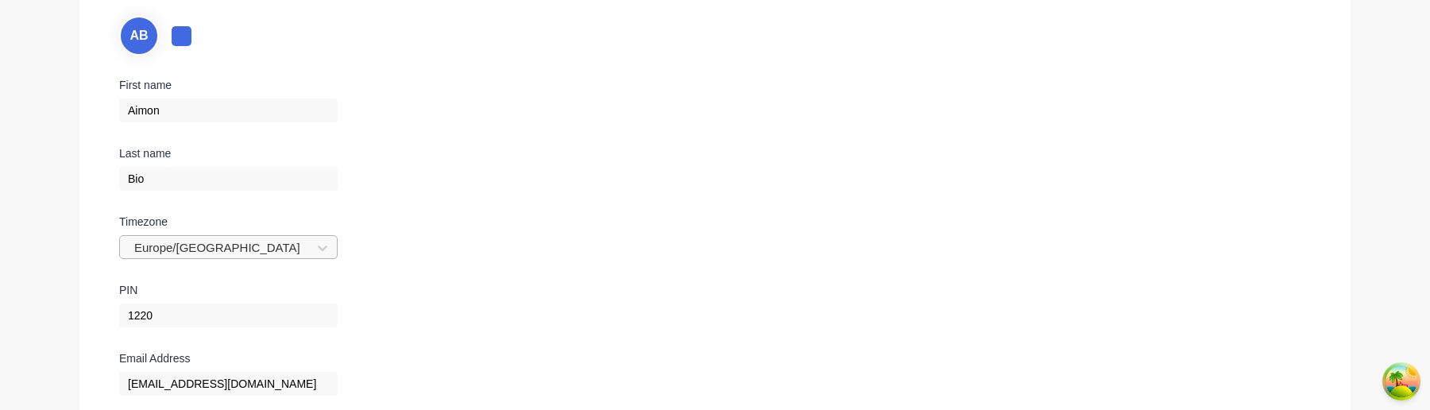
click at [253, 245] on div "Europe/London" at bounding box center [228, 247] width 219 height 24
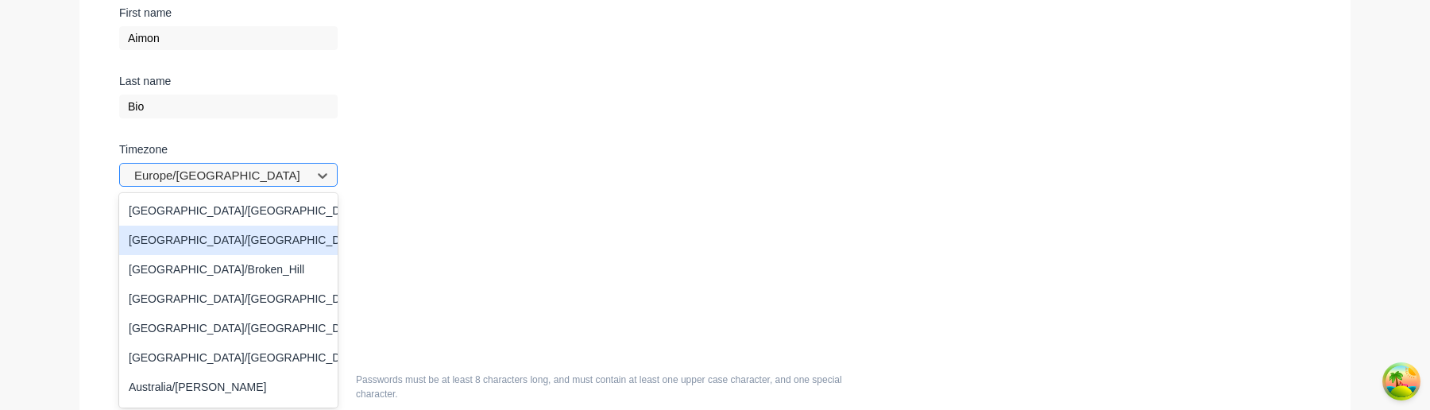
scroll to position [227, 0]
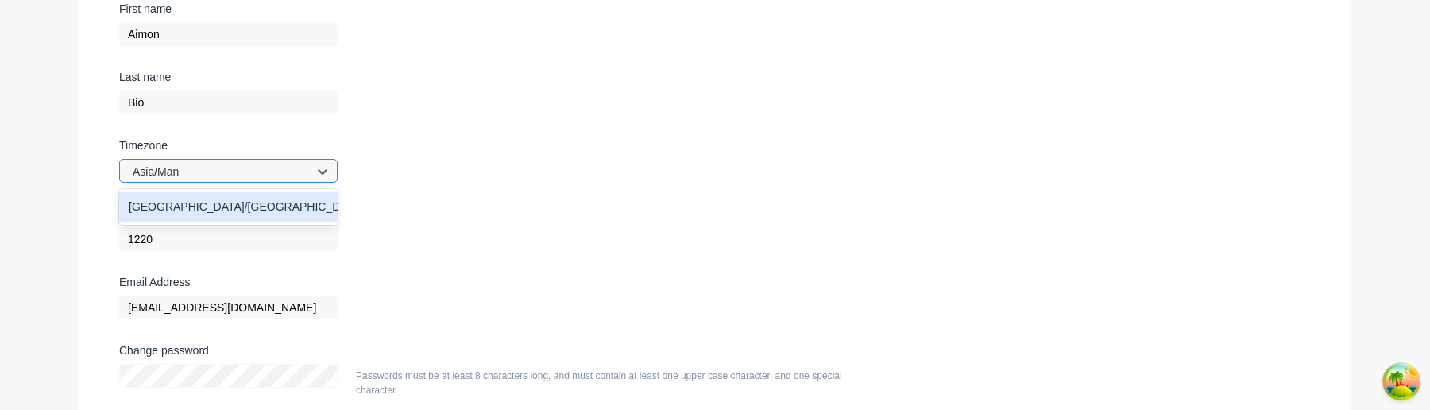
type input "Asia/Mani"
click at [226, 203] on div "Asia/Manila" at bounding box center [228, 206] width 219 height 29
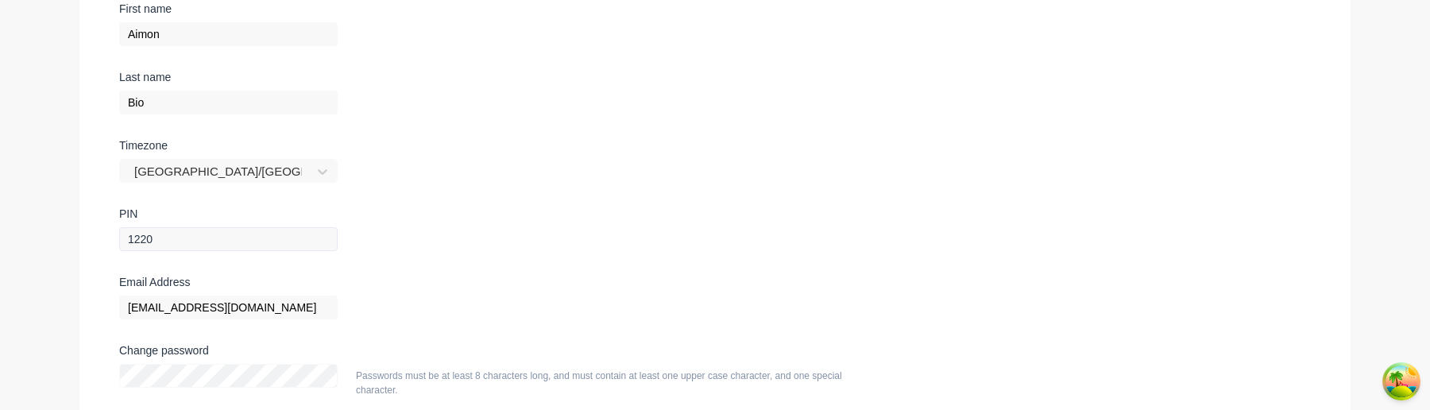
scroll to position [404, 0]
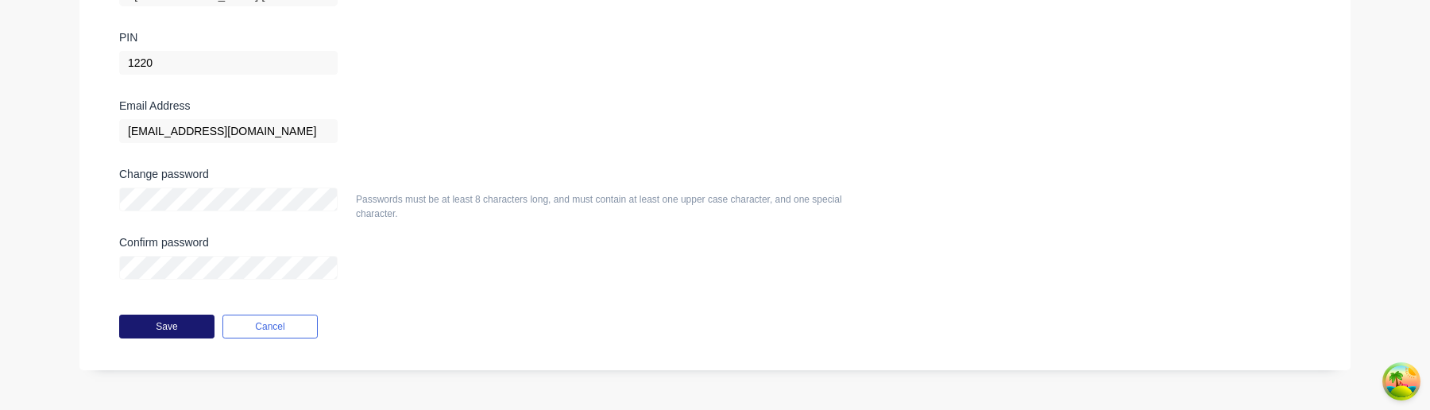
click at [191, 323] on button "Save" at bounding box center [166, 327] width 95 height 24
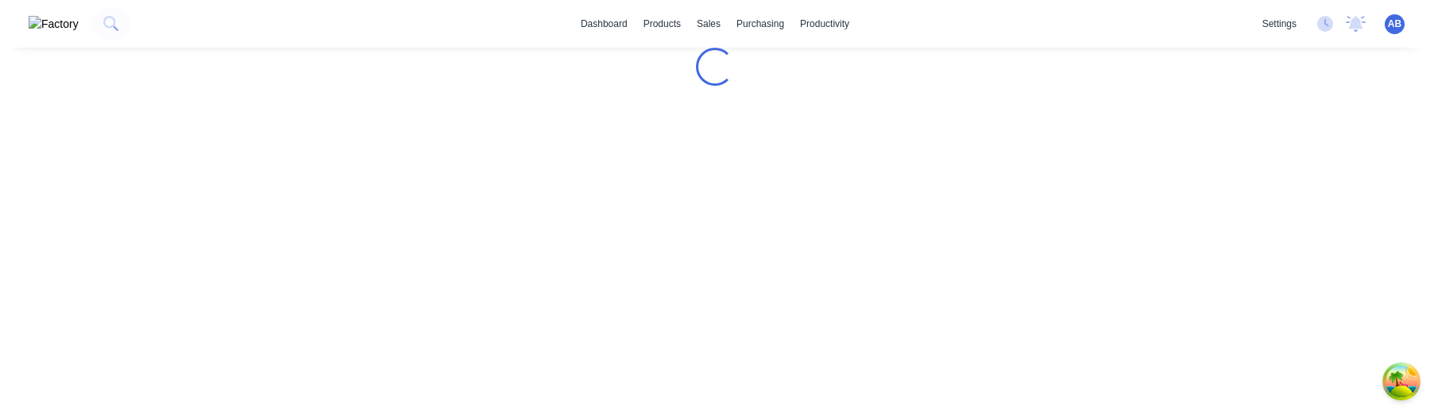
scroll to position [0, 0]
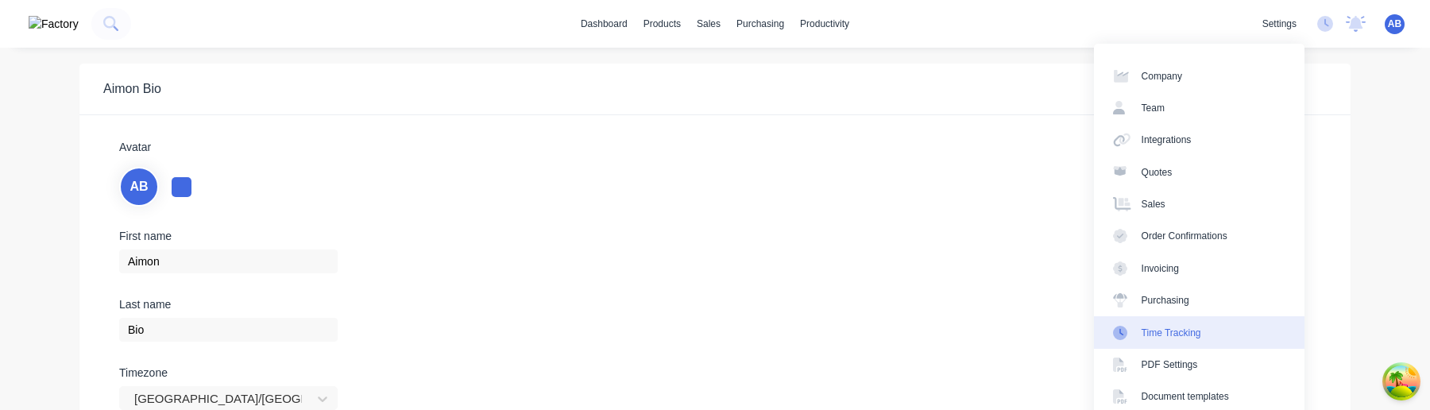
click at [1183, 331] on div "Time Tracking" at bounding box center [1172, 333] width 60 height 14
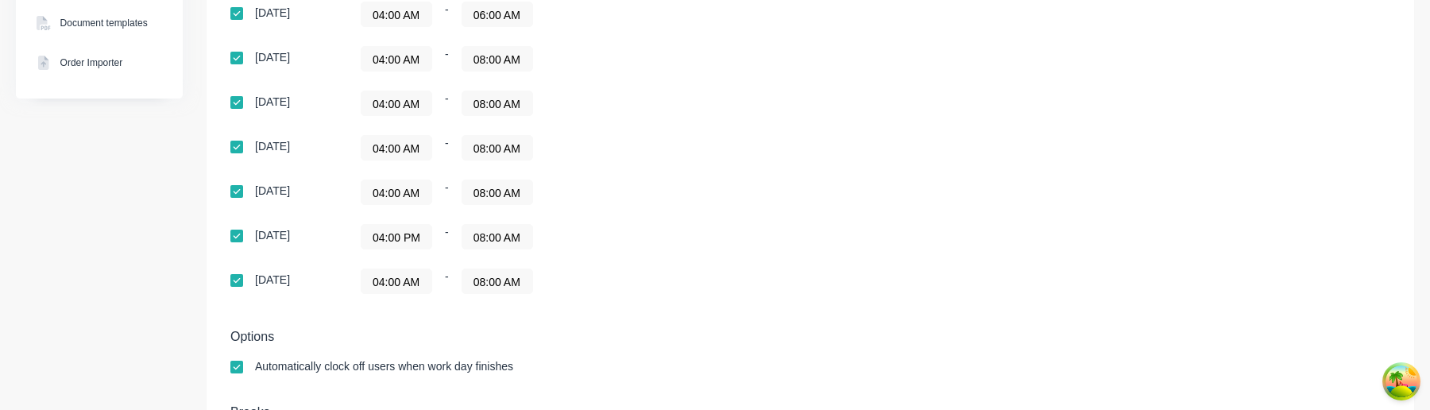
scroll to position [468, 0]
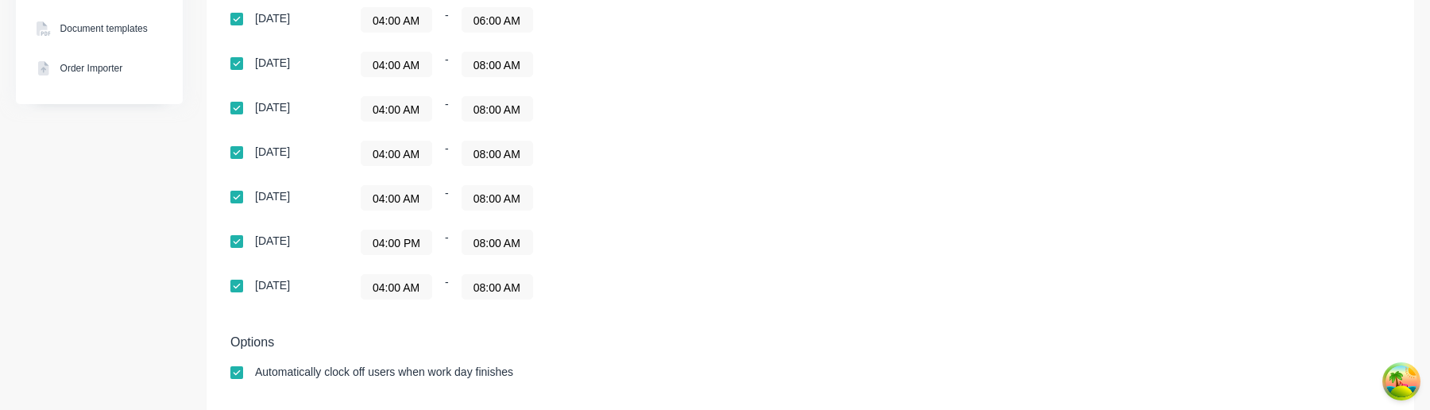
click at [402, 242] on input "04:00 PM" at bounding box center [397, 242] width 70 height 24
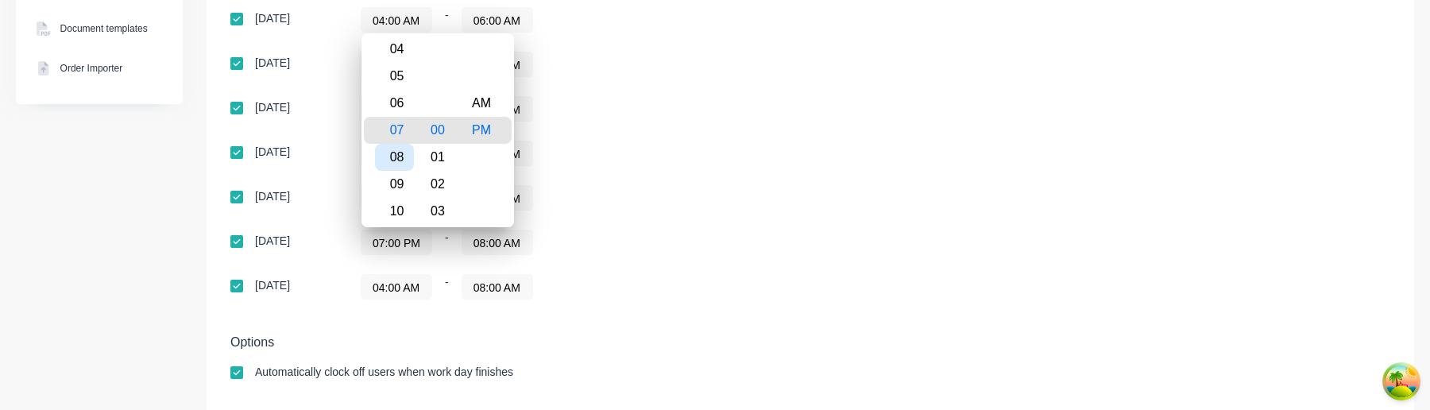
click at [404, 156] on div "08" at bounding box center [394, 157] width 39 height 27
click at [485, 97] on div "AM" at bounding box center [481, 103] width 39 height 27
type input "08:00 AM"
click at [617, 158] on div "04:00 AM - 08:00 AM" at bounding box center [559, 153] width 397 height 25
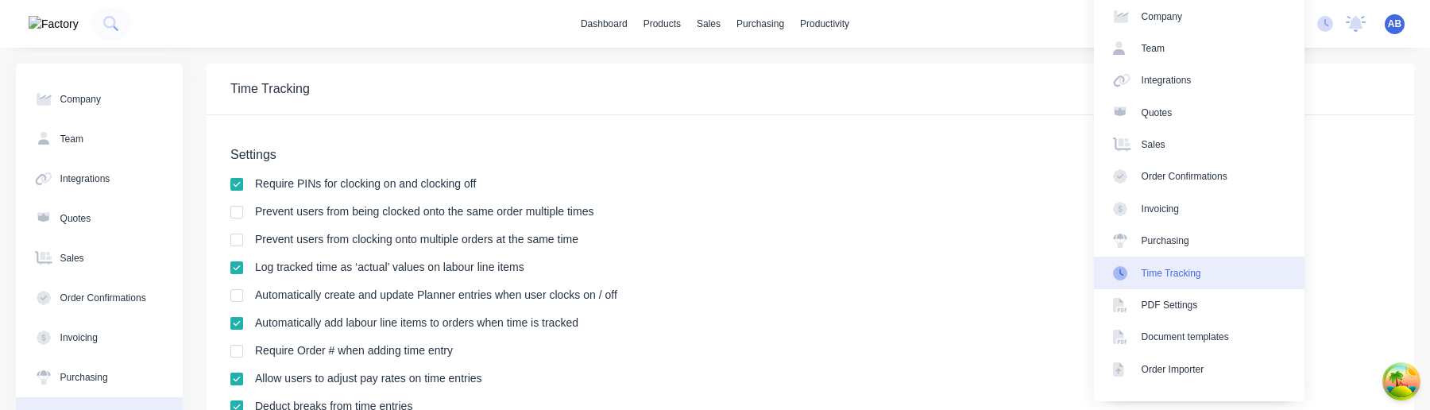
click at [1390, 77] on div "Time Tracking" at bounding box center [811, 90] width 1208 height 52
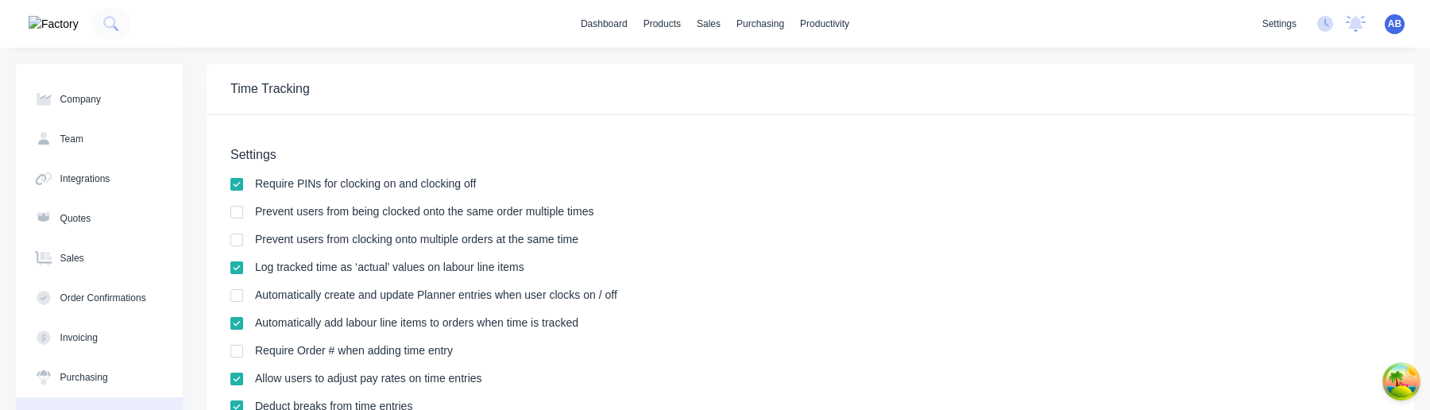
click at [1395, 21] on span "AB" at bounding box center [1395, 24] width 14 height 14
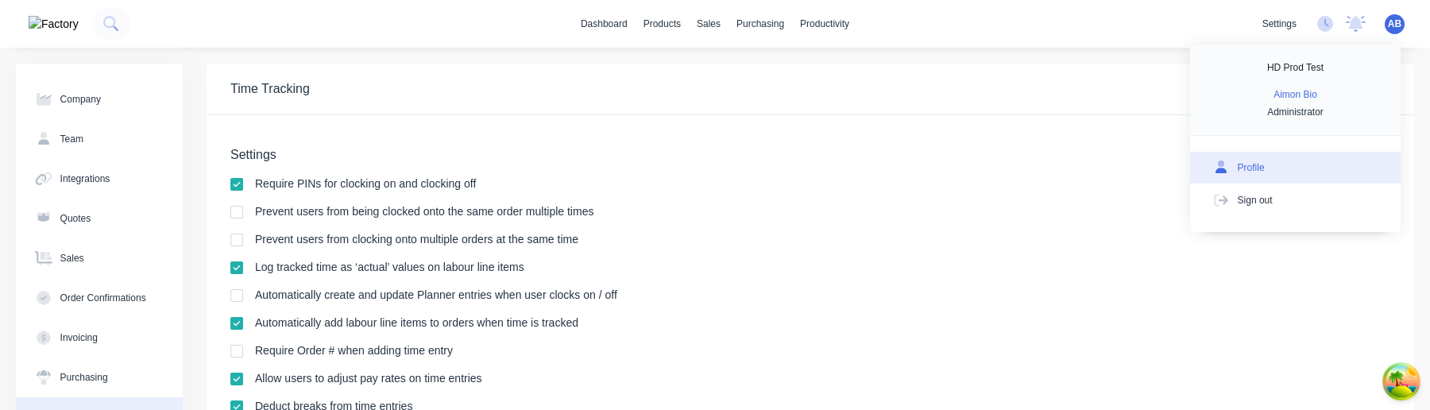
click at [1244, 169] on div "Profile" at bounding box center [1251, 168] width 27 height 14
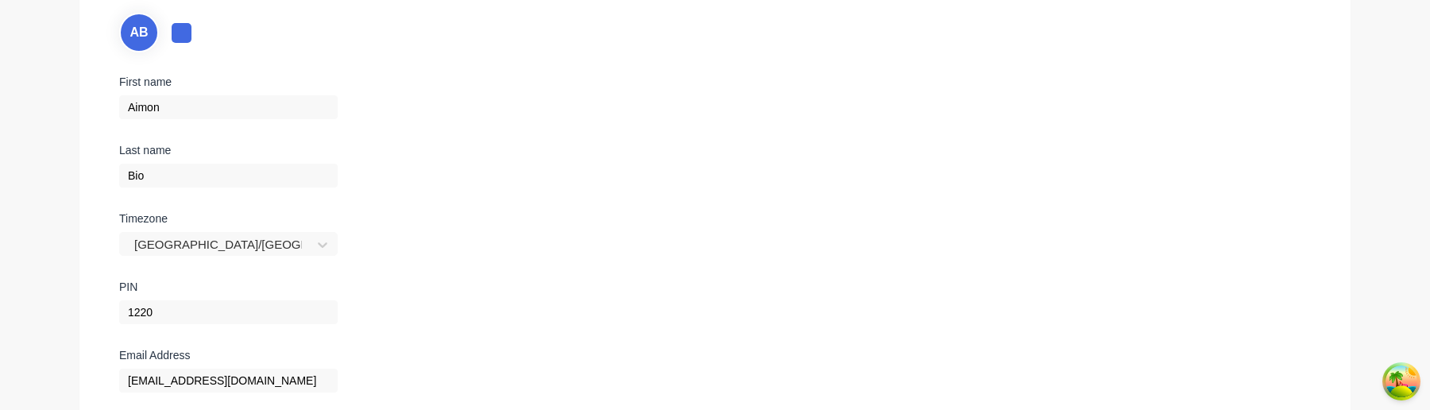
click at [236, 247] on div "Timezone Asia/Manila" at bounding box center [309, 247] width 381 height 68
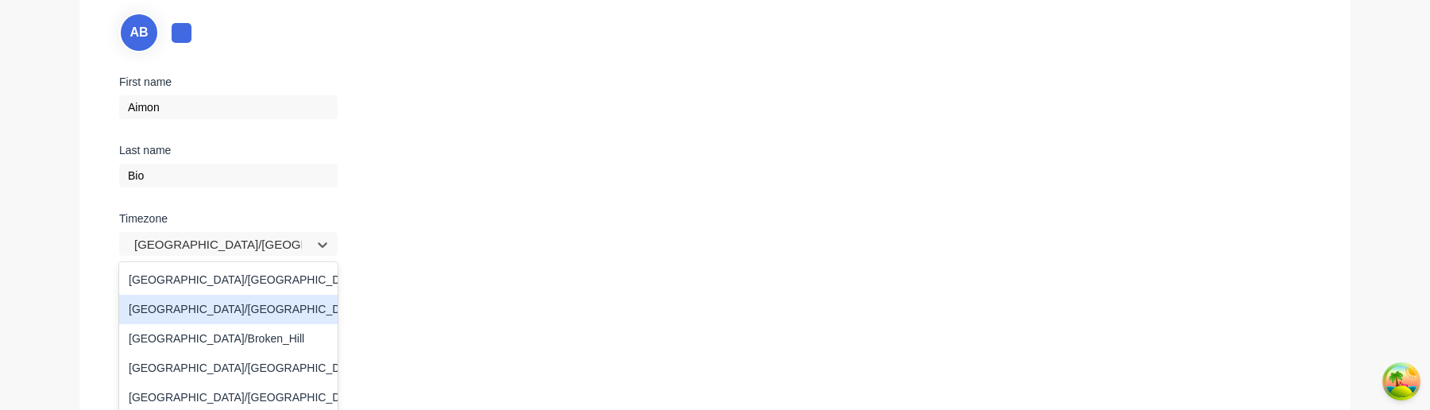
scroll to position [227, 0]
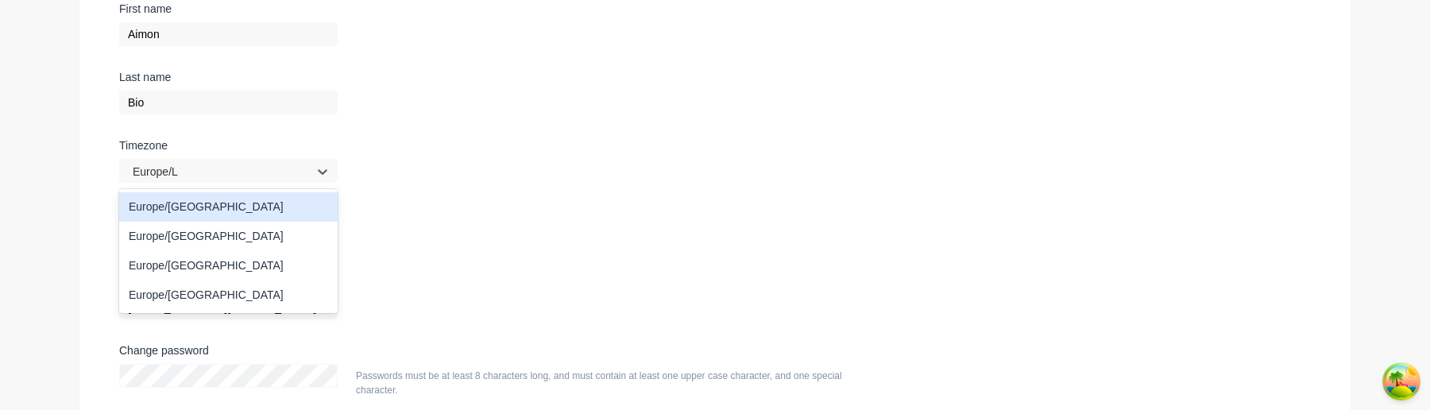
type input "Europe/Lo"
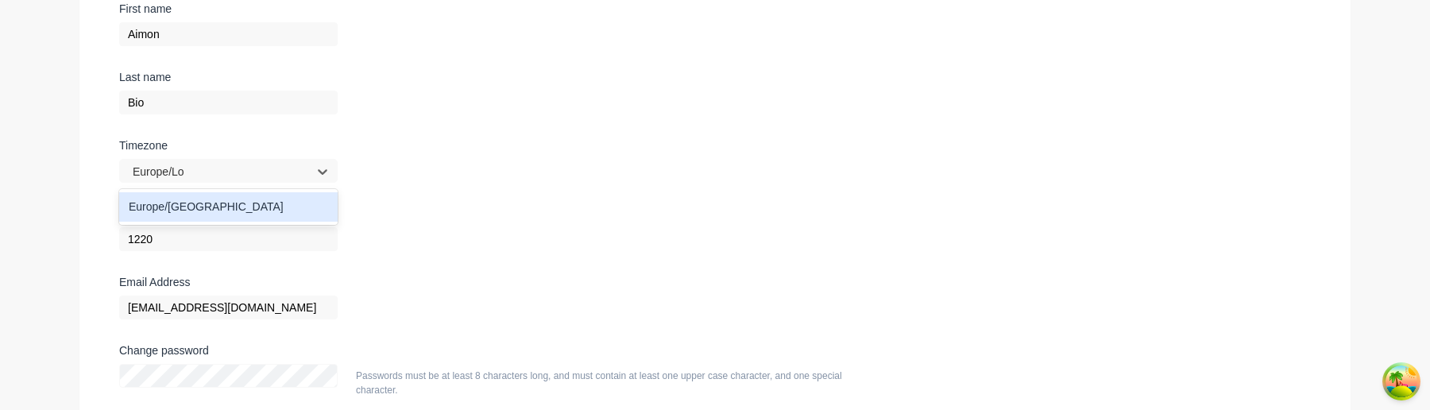
click at [192, 207] on div "Europe/London" at bounding box center [228, 206] width 219 height 29
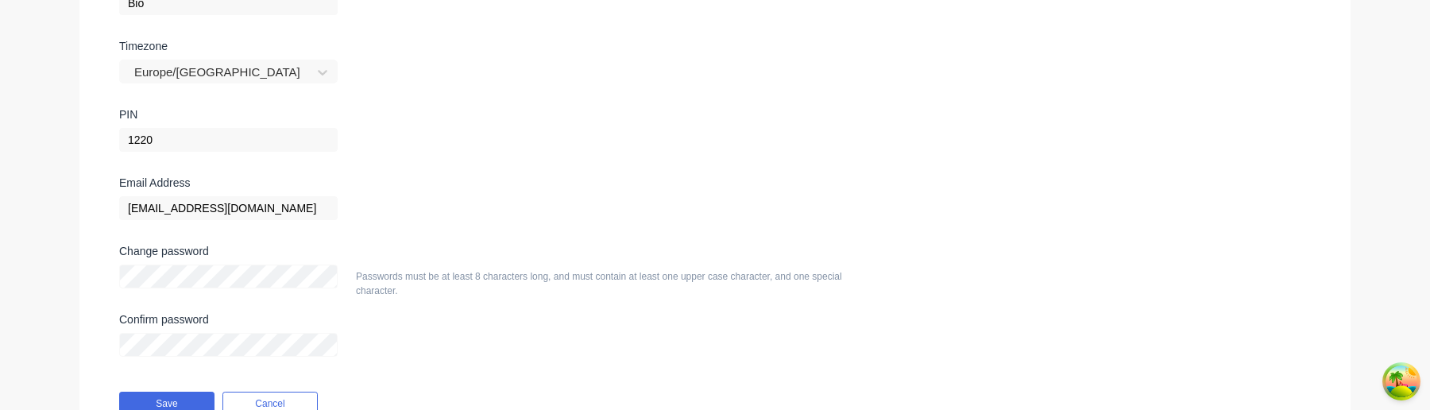
scroll to position [404, 0]
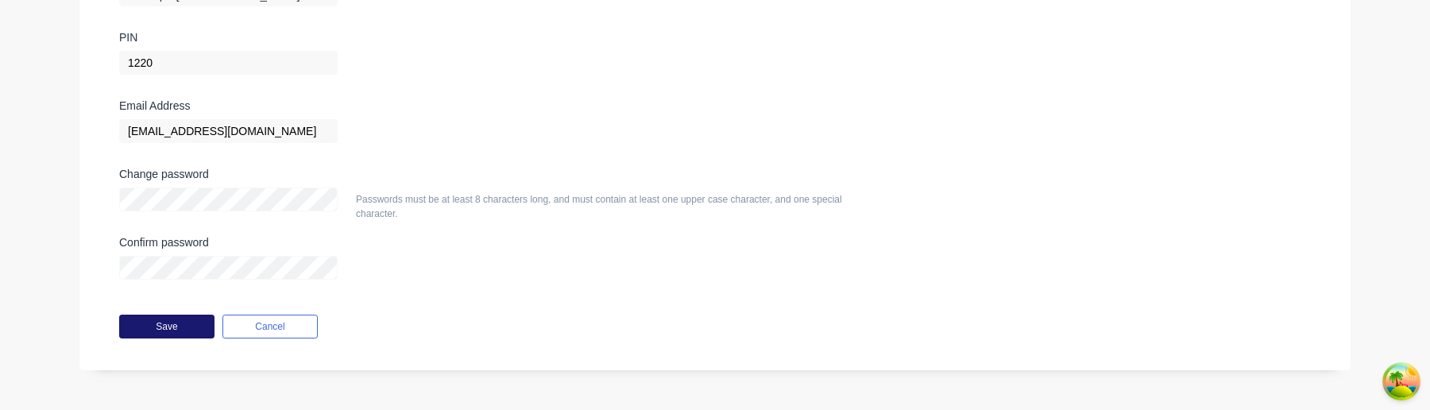
click at [188, 326] on button "Save" at bounding box center [166, 327] width 95 height 24
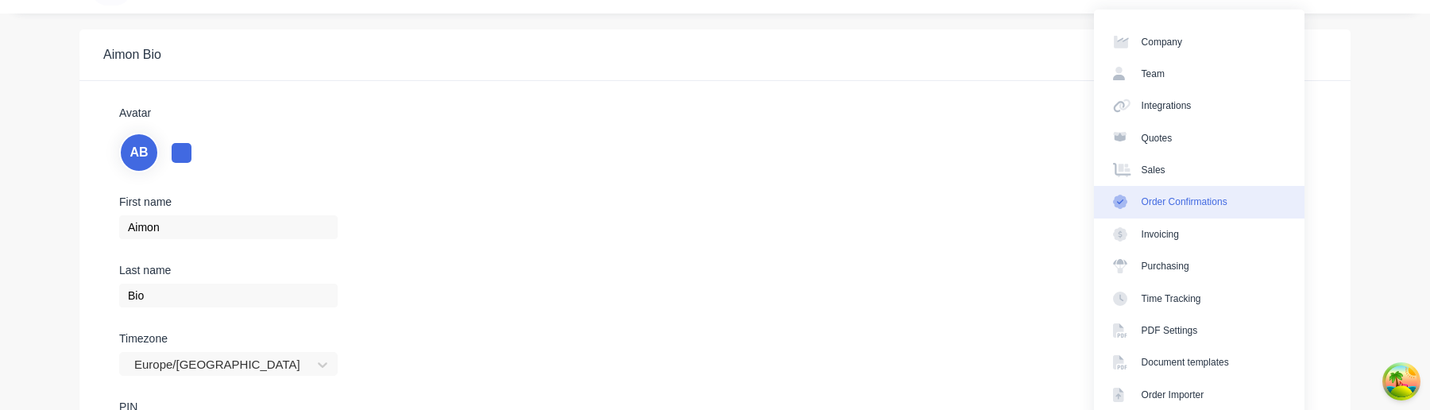
scroll to position [95, 0]
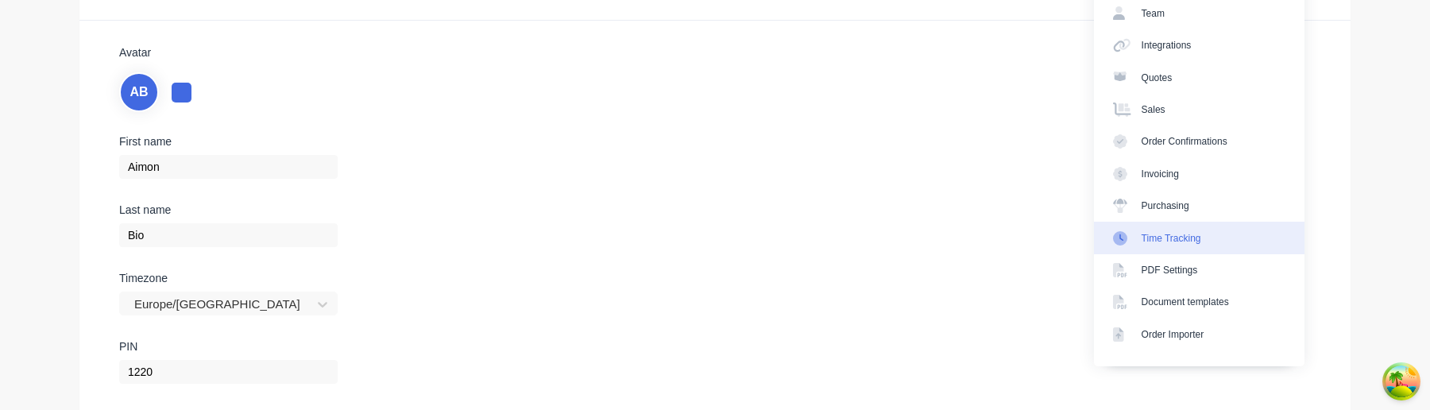
click at [1177, 233] on div "Time Tracking" at bounding box center [1172, 238] width 60 height 14
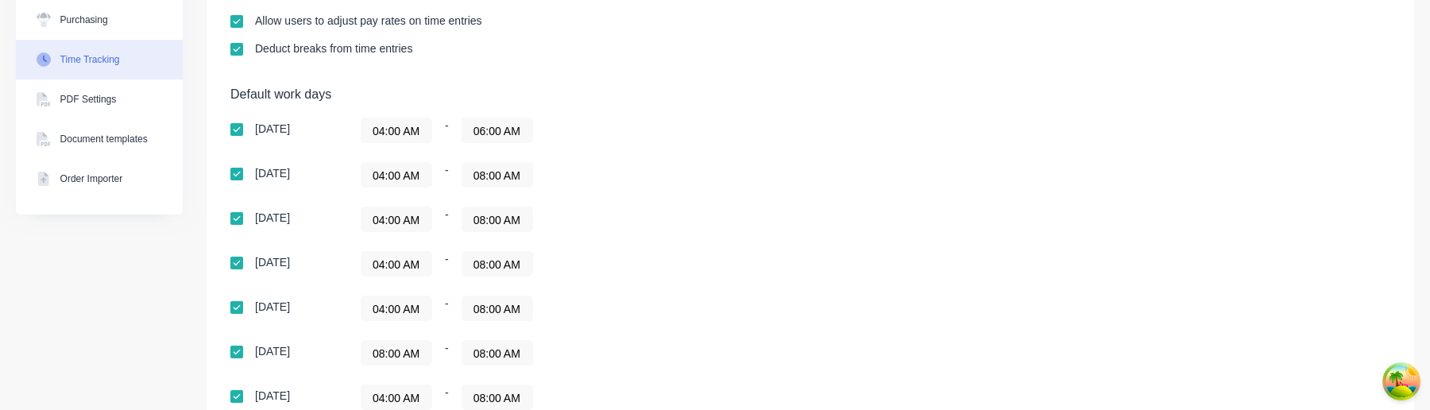
scroll to position [561, 0]
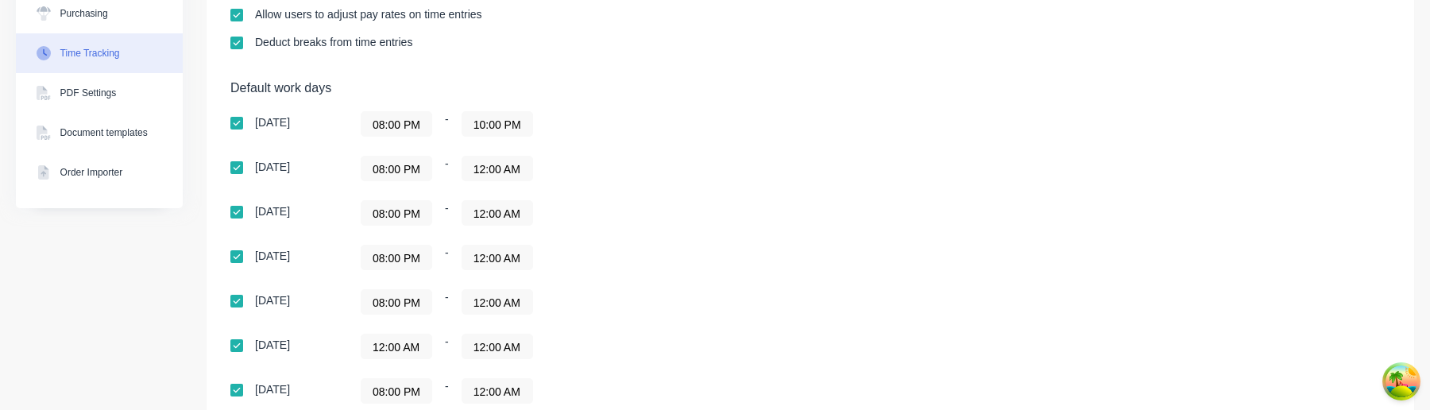
scroll to position [487, 0]
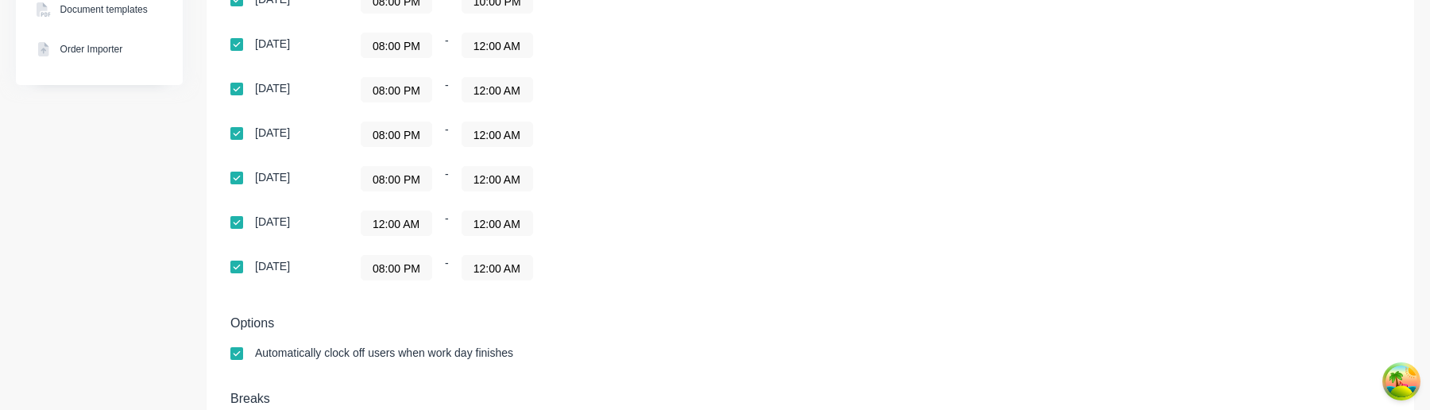
click at [412, 222] on input "12:00 AM" at bounding box center [397, 223] width 70 height 24
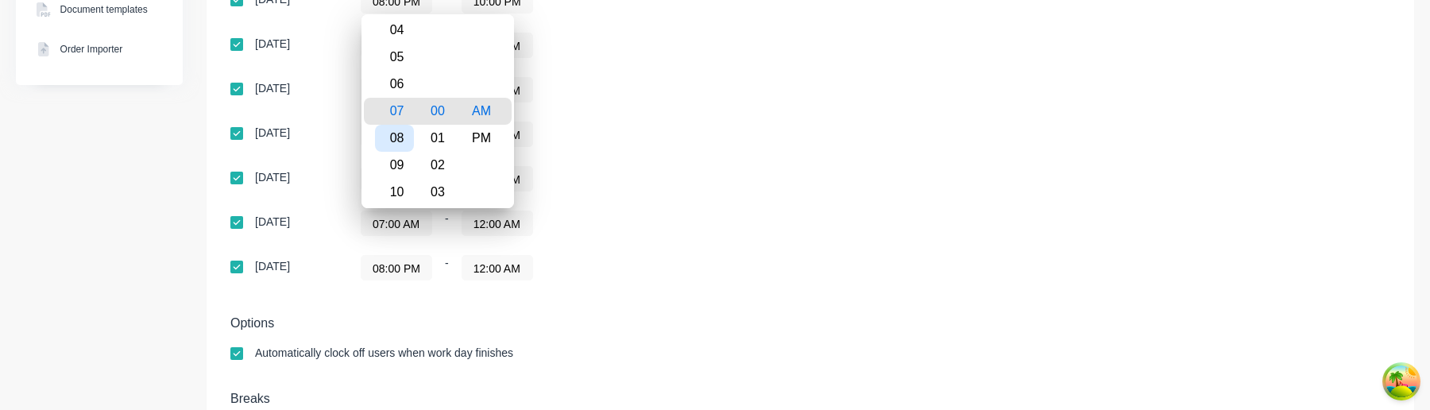
click at [401, 138] on div "08" at bounding box center [394, 138] width 39 height 27
click at [409, 141] on div "09" at bounding box center [394, 138] width 39 height 27
type input "09:00 AM"
click at [656, 188] on div "08:00 PM - 12:00 AM" at bounding box center [559, 178] width 397 height 25
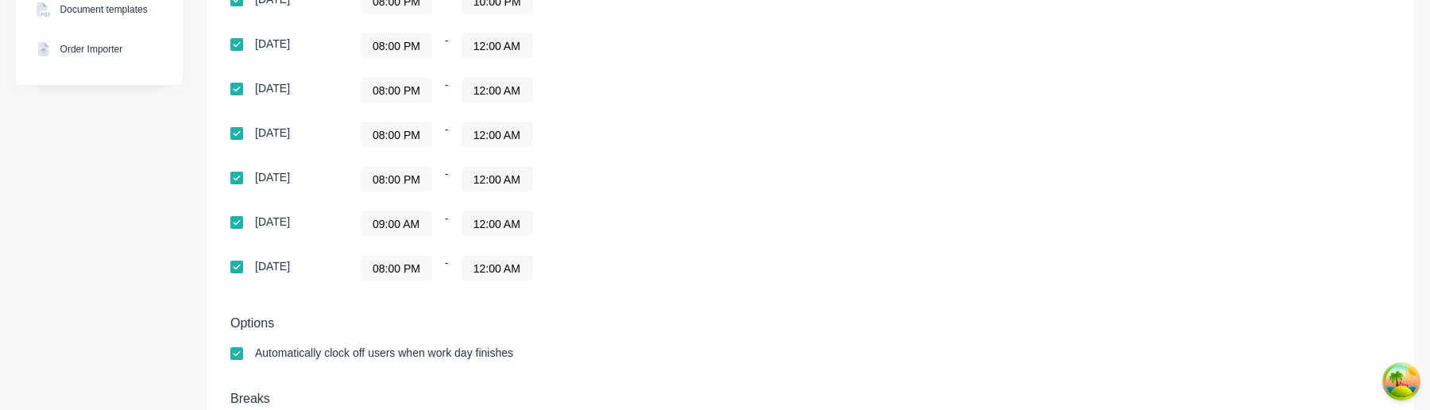
click at [515, 224] on input "12:00 AM" at bounding box center [497, 223] width 70 height 24
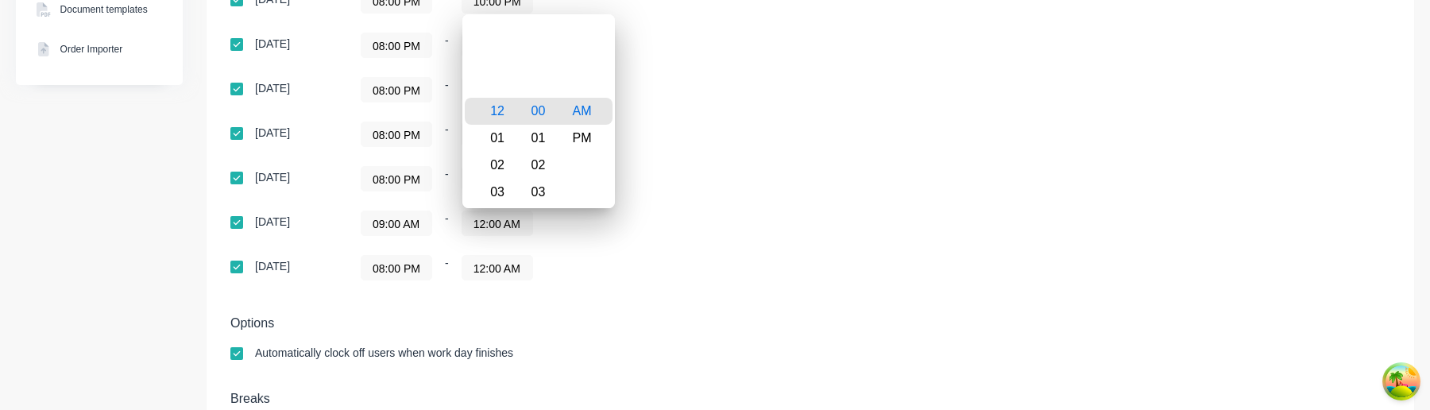
click at [506, 145] on div "01" at bounding box center [494, 138] width 39 height 27
click at [580, 143] on div "PM" at bounding box center [582, 138] width 39 height 27
type input "01:00 PM"
click at [720, 191] on div "08:00 PM - 12:00 AM" at bounding box center [559, 178] width 397 height 25
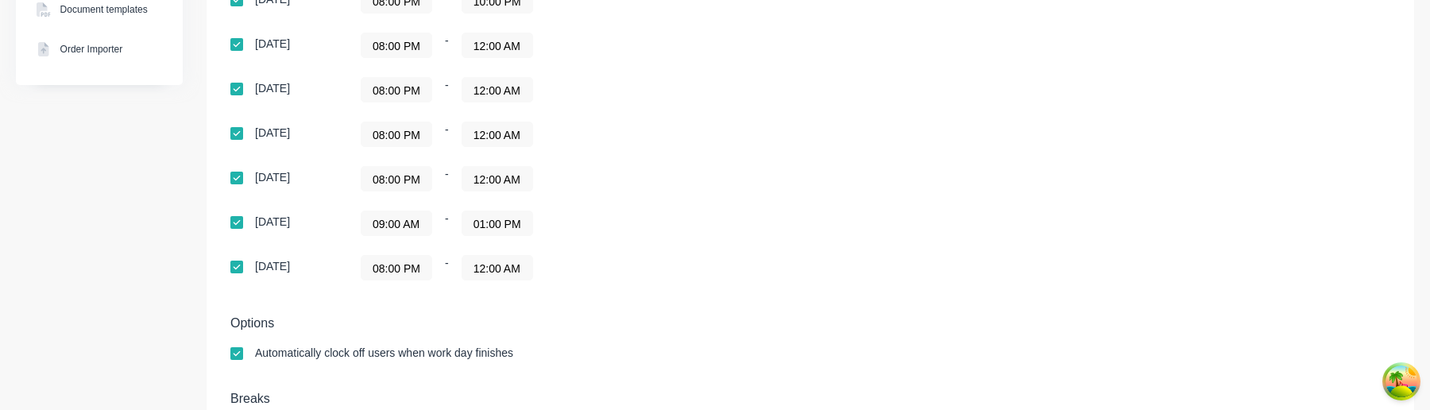
click at [682, 311] on div "Settings Require PINs for clocking on and clocking off Prevent users from being…" at bounding box center [811, 50] width 1208 height 844
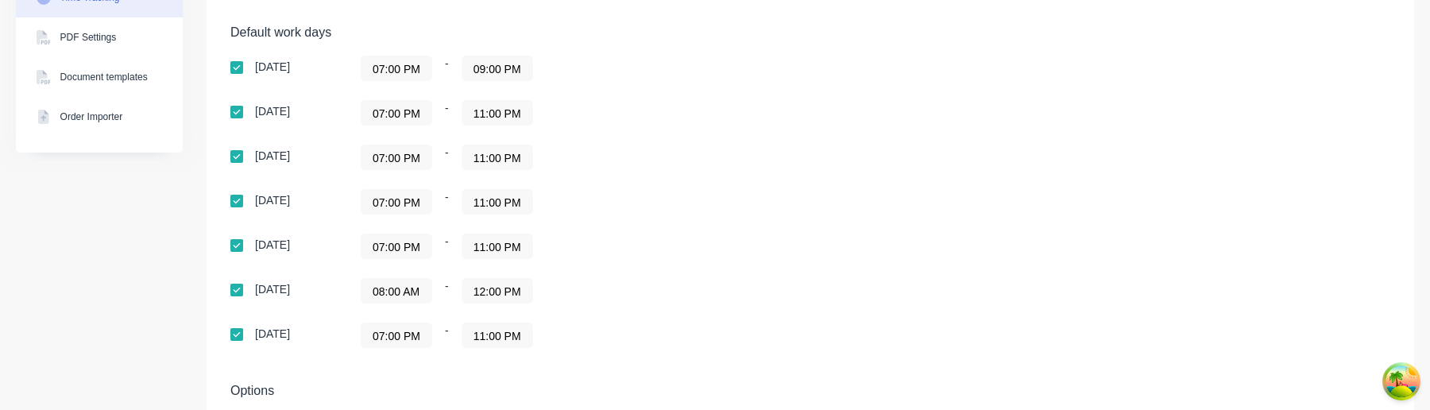
scroll to position [565, 0]
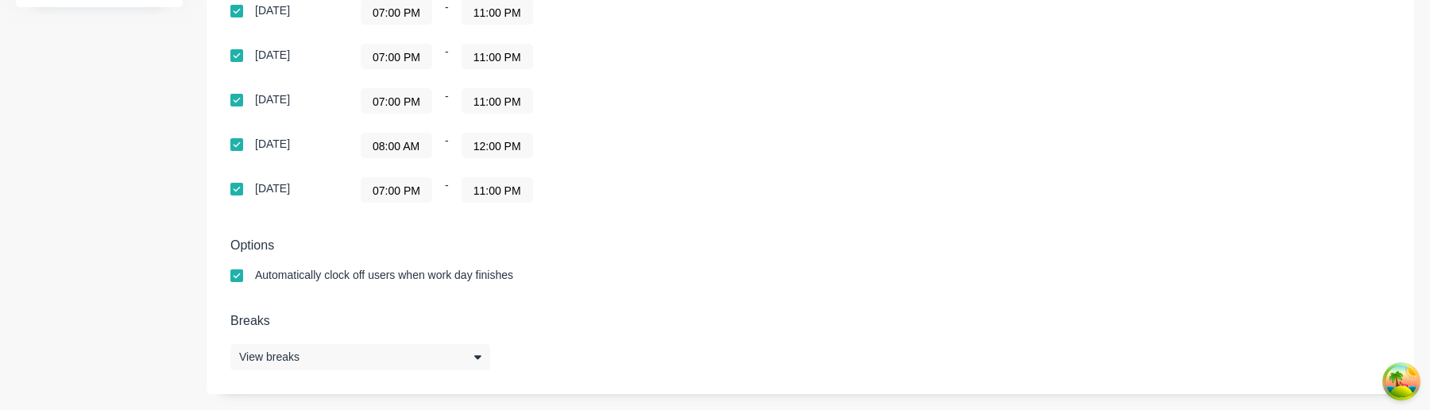
click at [412, 144] on input "08:00 AM" at bounding box center [397, 145] width 70 height 24
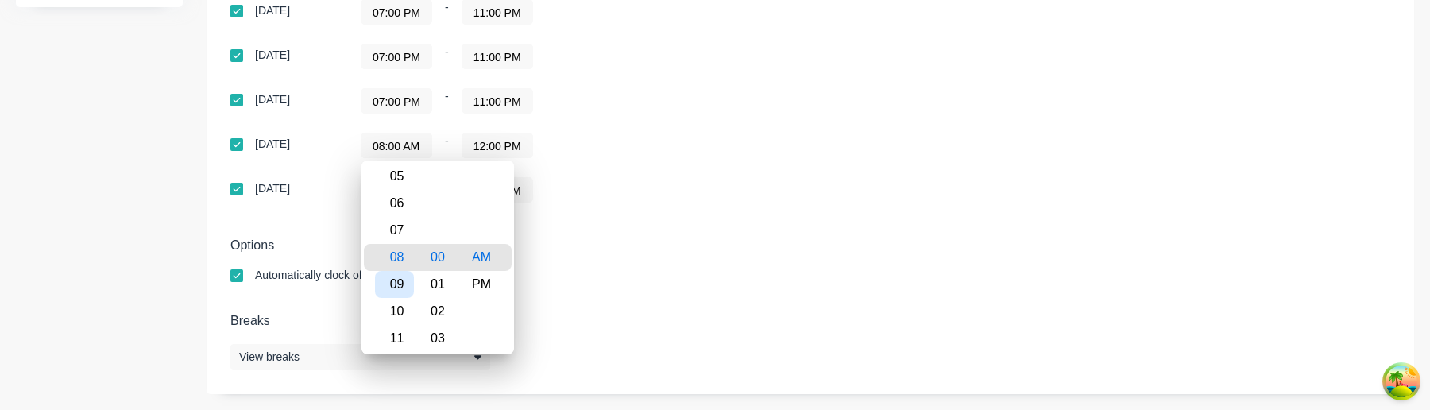
click at [400, 279] on div "09" at bounding box center [394, 284] width 39 height 27
type input "09:00 AM"
click at [640, 251] on h5 "Options" at bounding box center [810, 245] width 1160 height 15
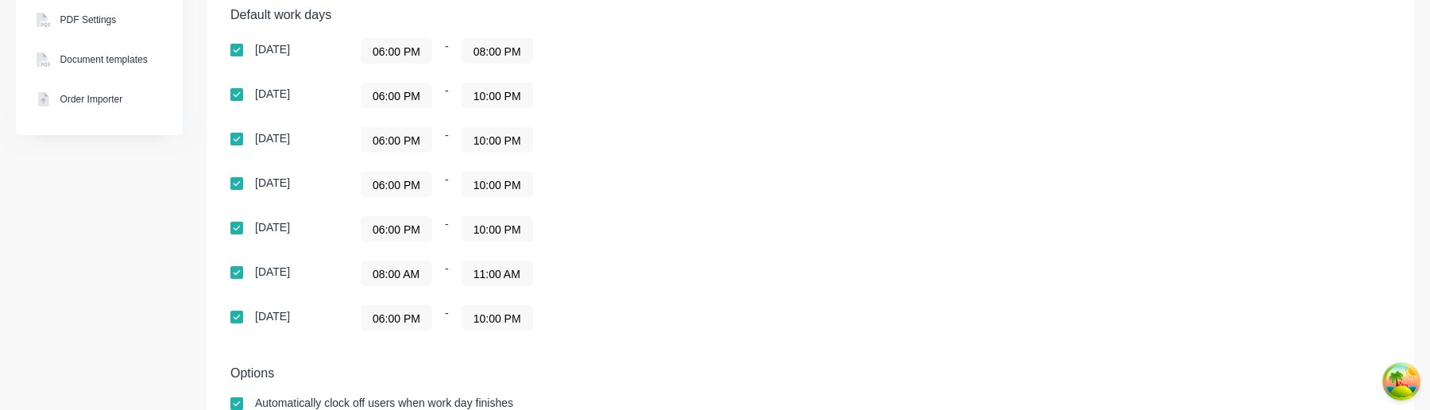
scroll to position [439, 0]
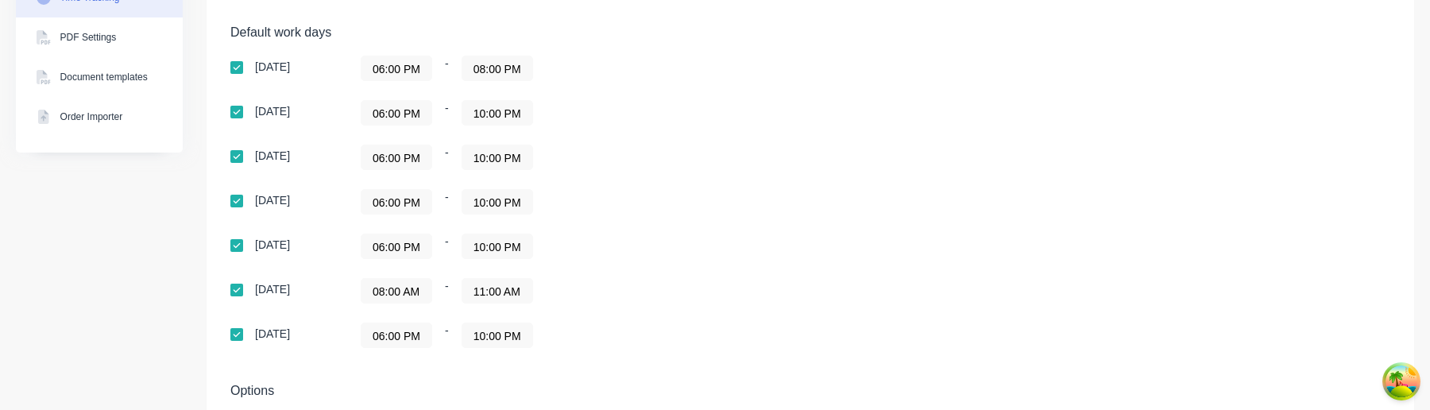
scroll to position [424, 0]
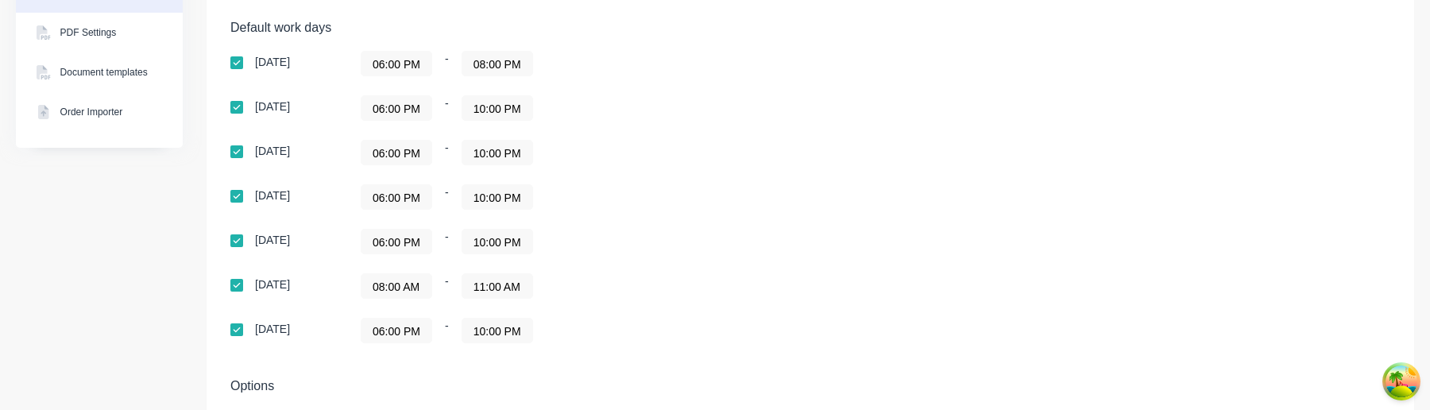
click at [390, 292] on input "08:00 AM" at bounding box center [397, 286] width 70 height 24
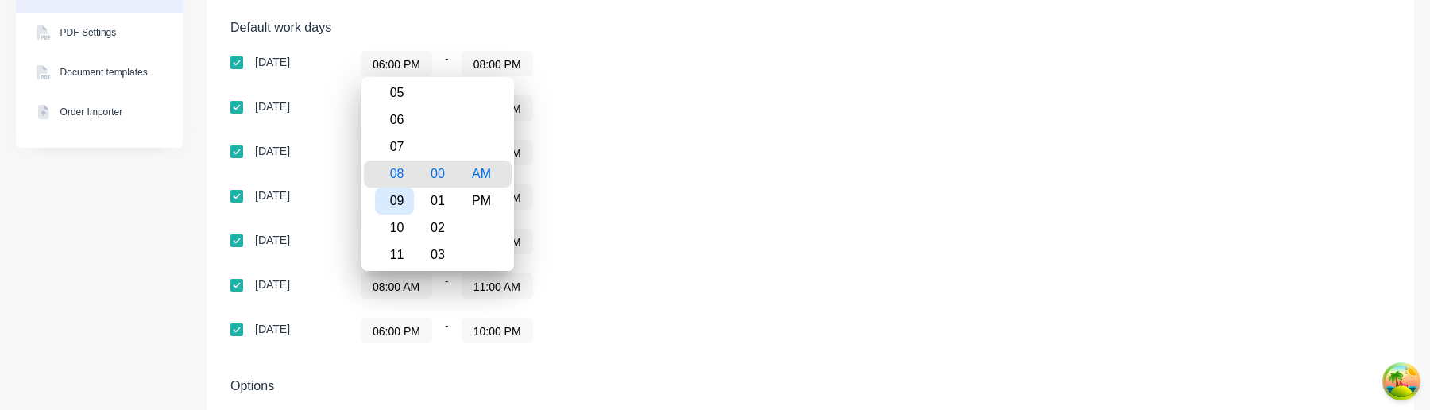
click at [405, 201] on div "09" at bounding box center [394, 201] width 39 height 27
type input "09:00 AM"
click at [625, 212] on div "Sunday 06:00 PM - 08:00 PM Monday 06:00 PM - 10:00 PM Tuesday 06:00 PM - 10:00 …" at bounding box center [508, 197] width 556 height 292
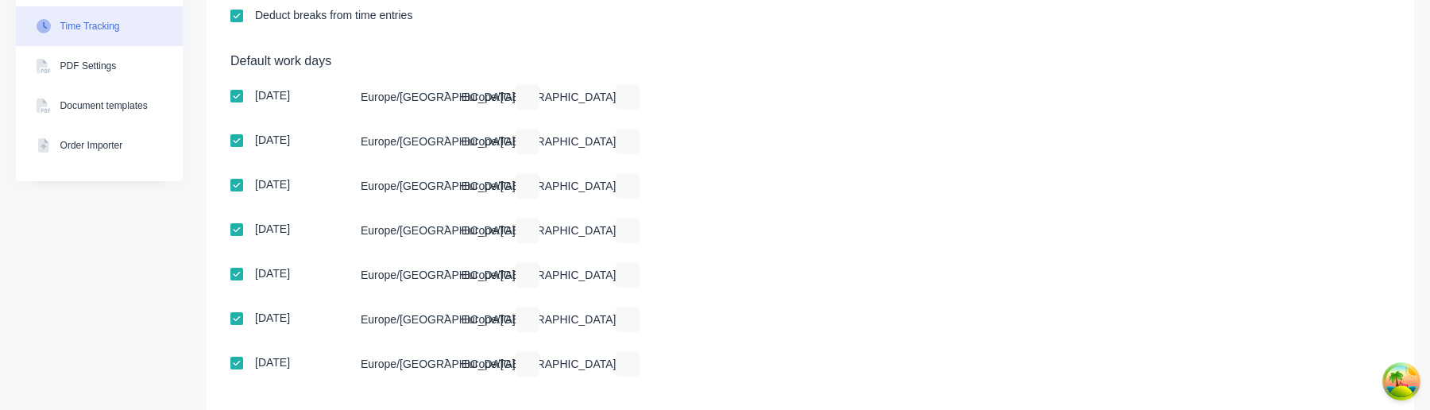
scroll to position [565, 0]
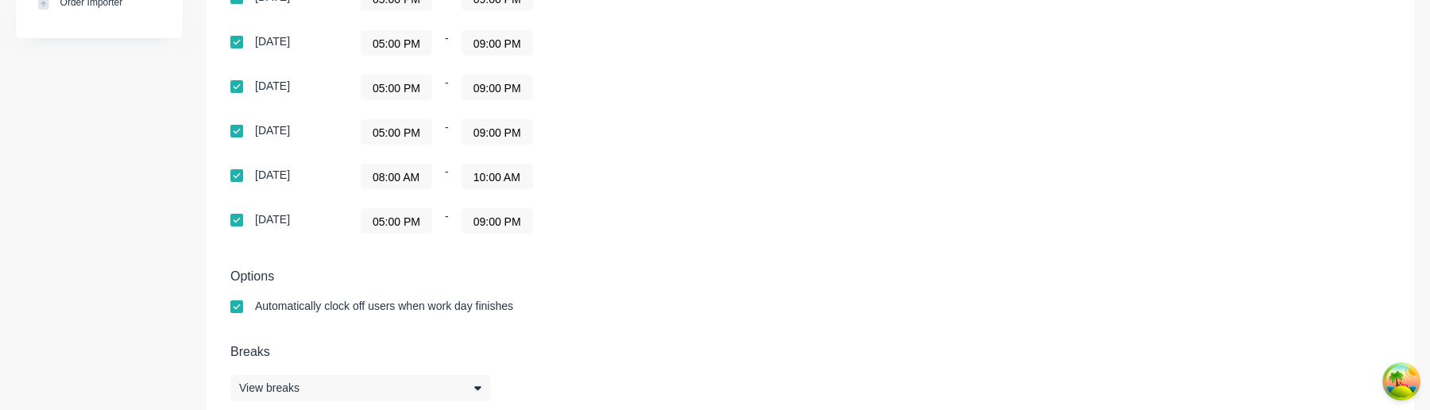
scroll to position [565, 0]
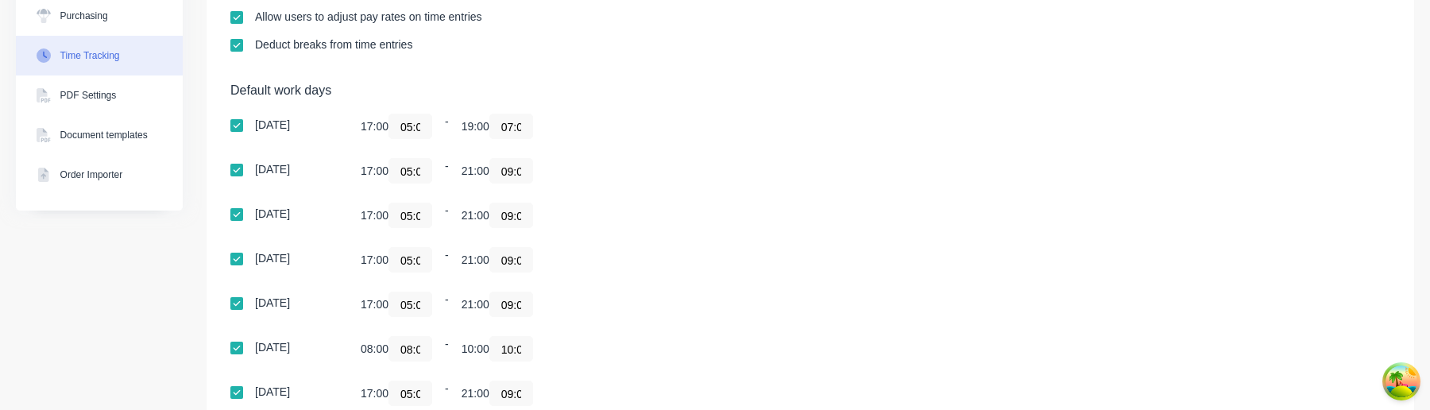
scroll to position [541, 0]
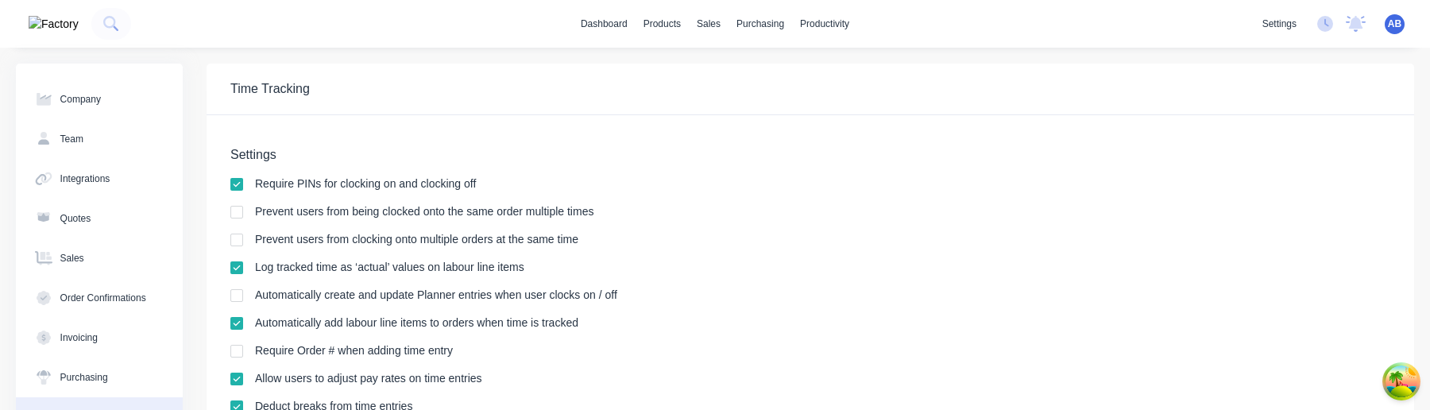
scroll to position [565, 0]
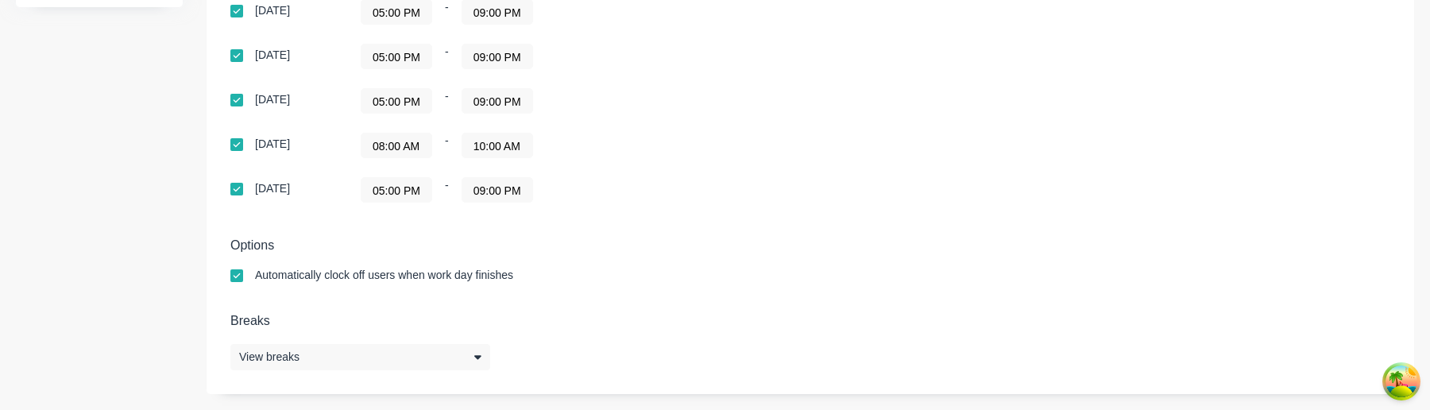
scroll to position [560, 0]
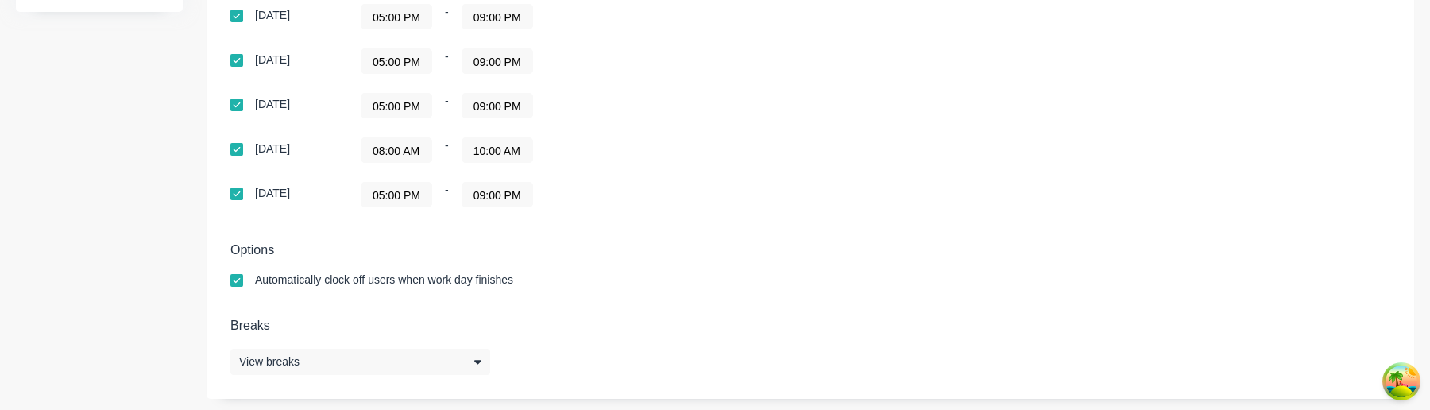
click at [417, 146] on input "08:00 AM" at bounding box center [397, 150] width 70 height 24
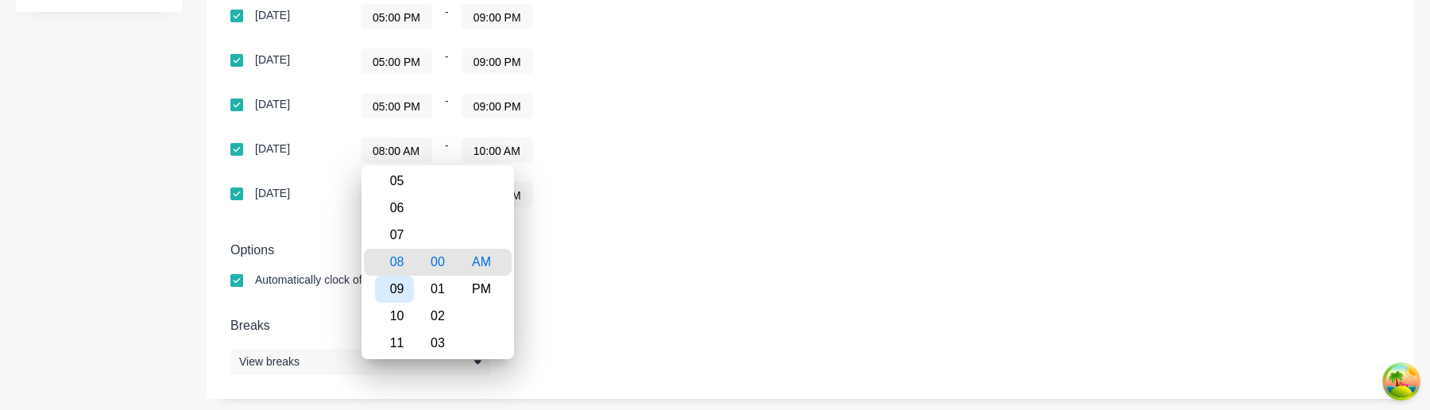
click at [393, 285] on div "09" at bounding box center [394, 289] width 39 height 27
type input "09:00 AM"
click at [656, 211] on div "Default work days Sunday 05:00 PM - 07:00 PM Monday 05:00 PM - 09:00 PM Tuesday…" at bounding box center [810, 55] width 1160 height 342
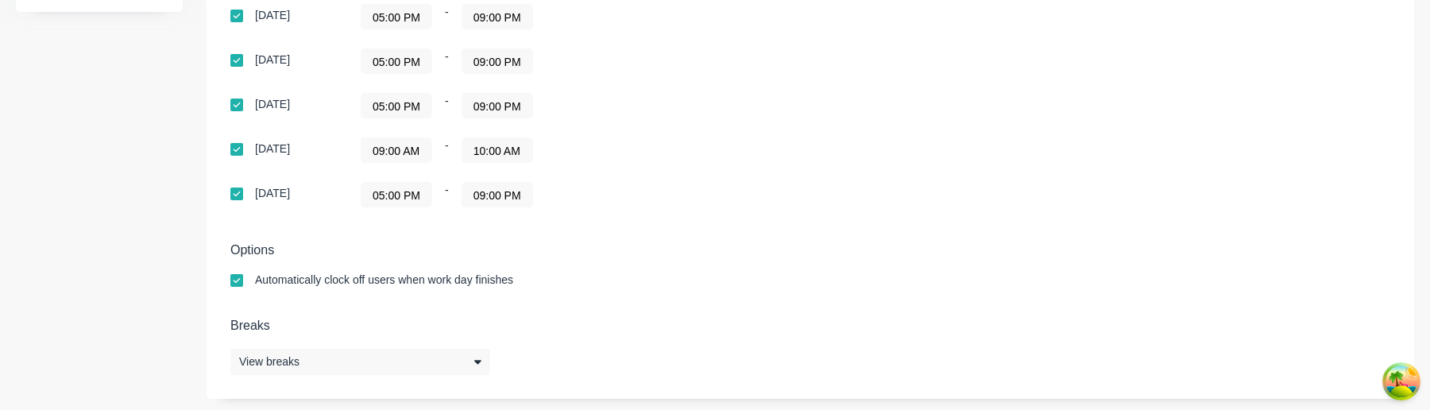
click at [410, 150] on input "09:00 AM" at bounding box center [397, 150] width 70 height 24
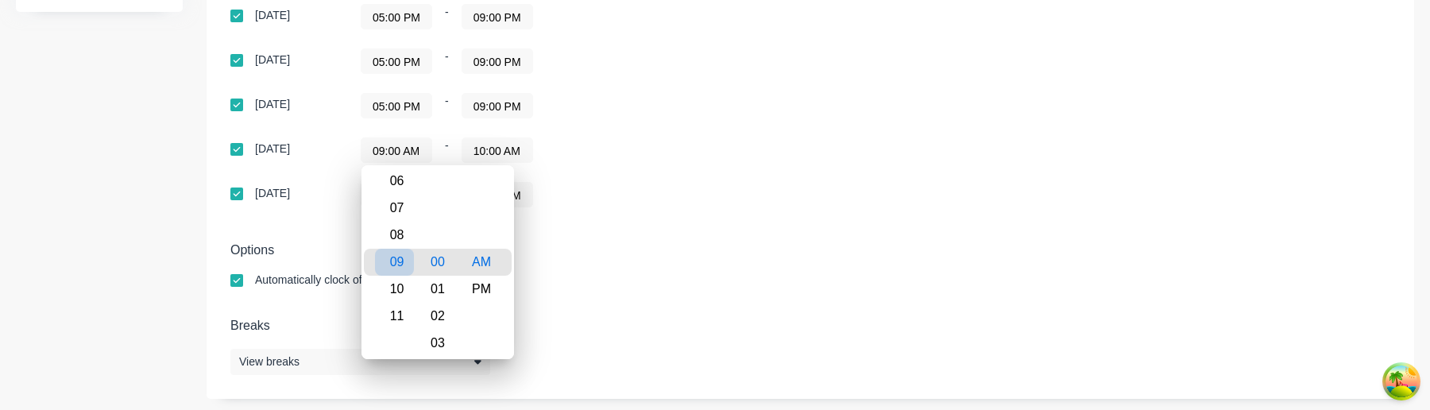
click at [396, 260] on div "09" at bounding box center [394, 262] width 39 height 27
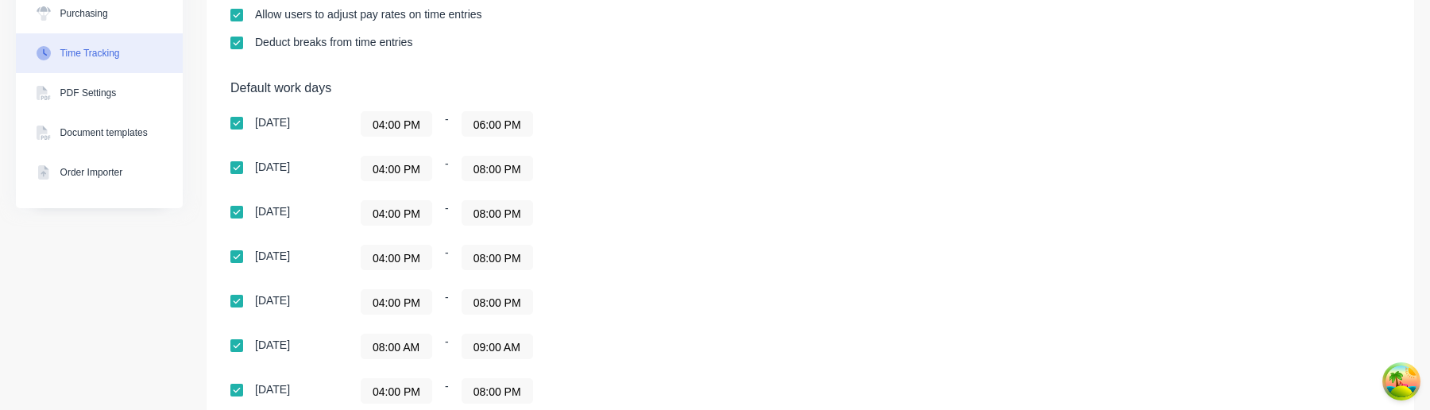
scroll to position [565, 0]
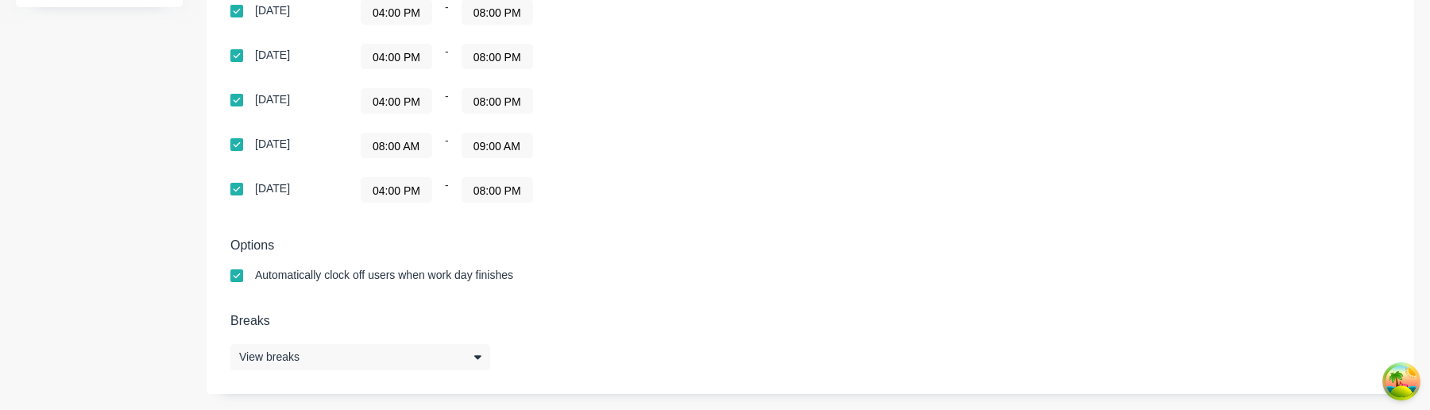
click at [413, 153] on input "08:00 AM" at bounding box center [397, 145] width 70 height 24
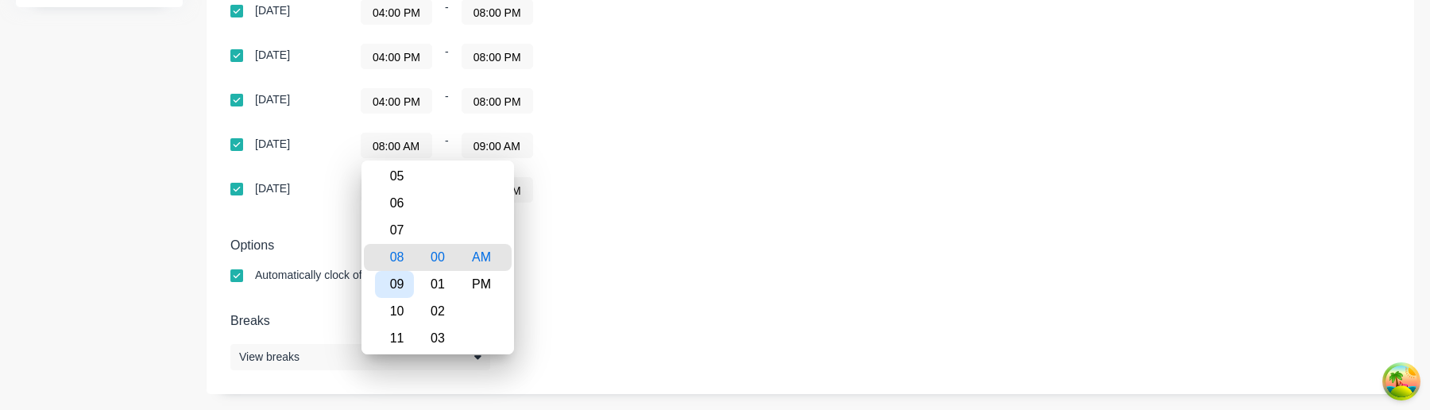
click at [406, 278] on div "09" at bounding box center [394, 284] width 39 height 27
type input "09:00 AM"
click at [641, 261] on div "Options Automatically clock off users when work day finishes" at bounding box center [810, 267] width 1160 height 59
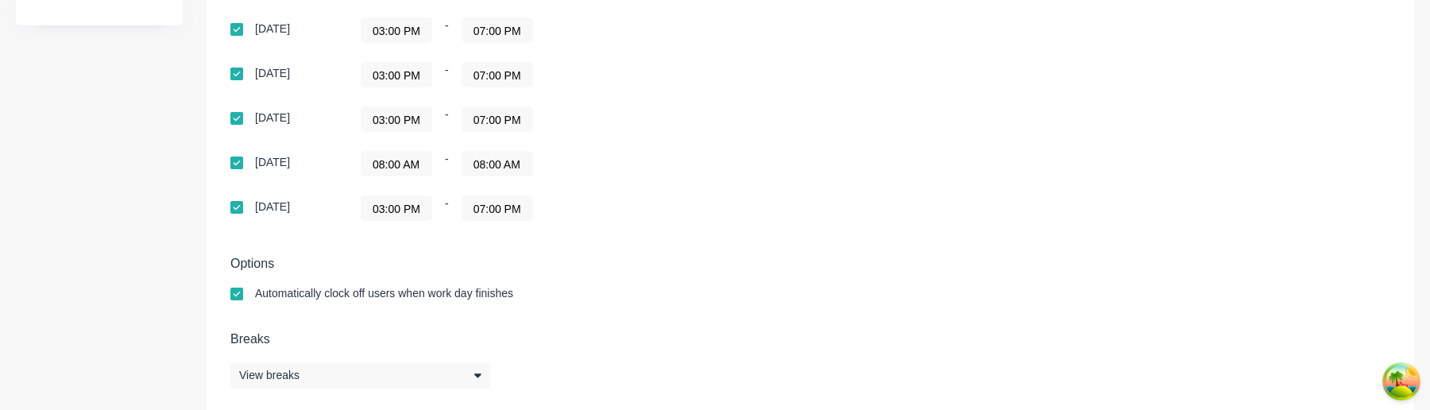
scroll to position [565, 0]
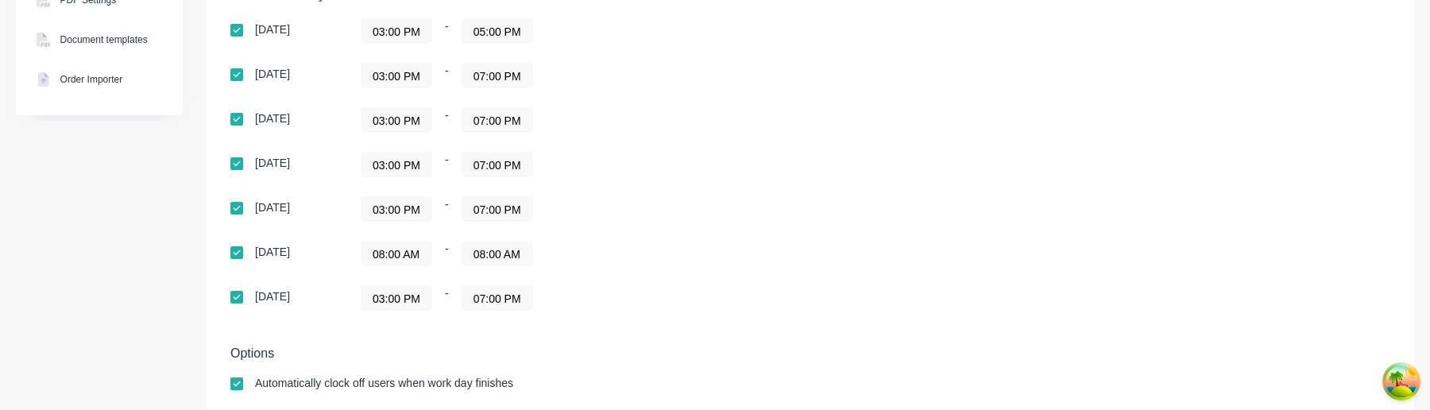
scroll to position [469, 0]
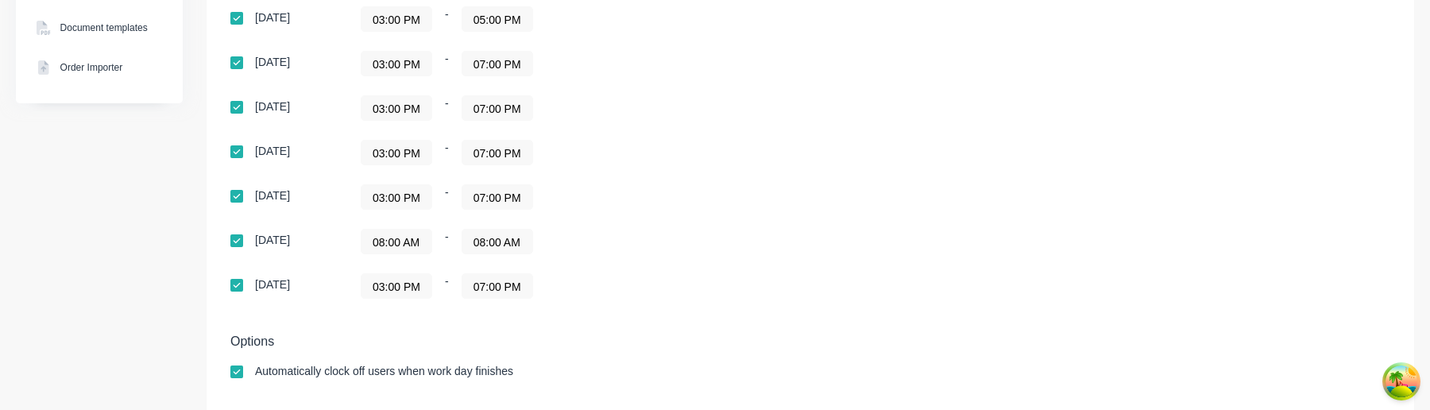
click at [405, 243] on input "08:00 AM" at bounding box center [397, 242] width 70 height 24
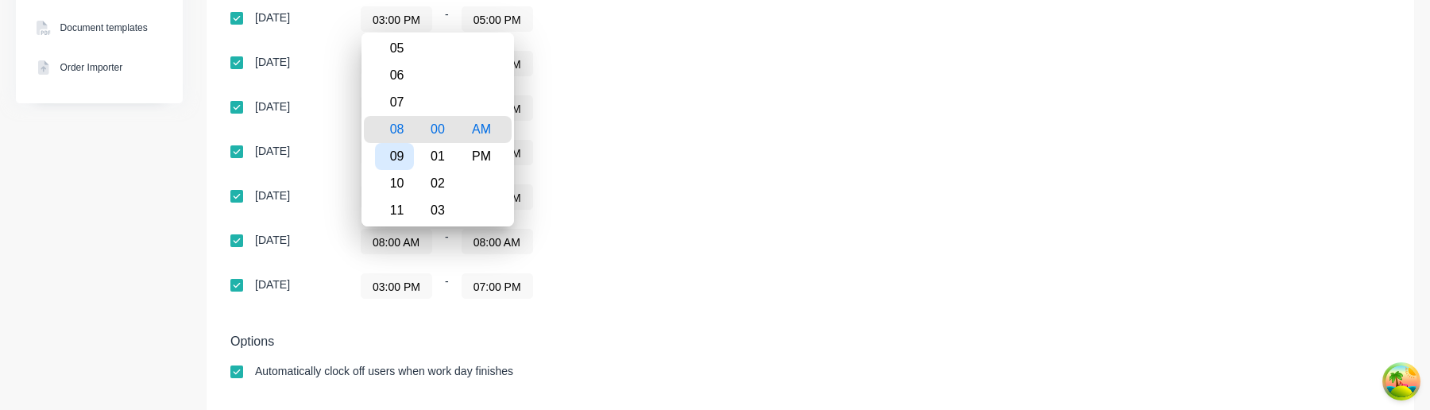
click at [401, 157] on div "09" at bounding box center [394, 156] width 39 height 27
type input "09:00 AM"
click at [681, 161] on div "03:00 PM - 07:00 PM" at bounding box center [559, 152] width 397 height 25
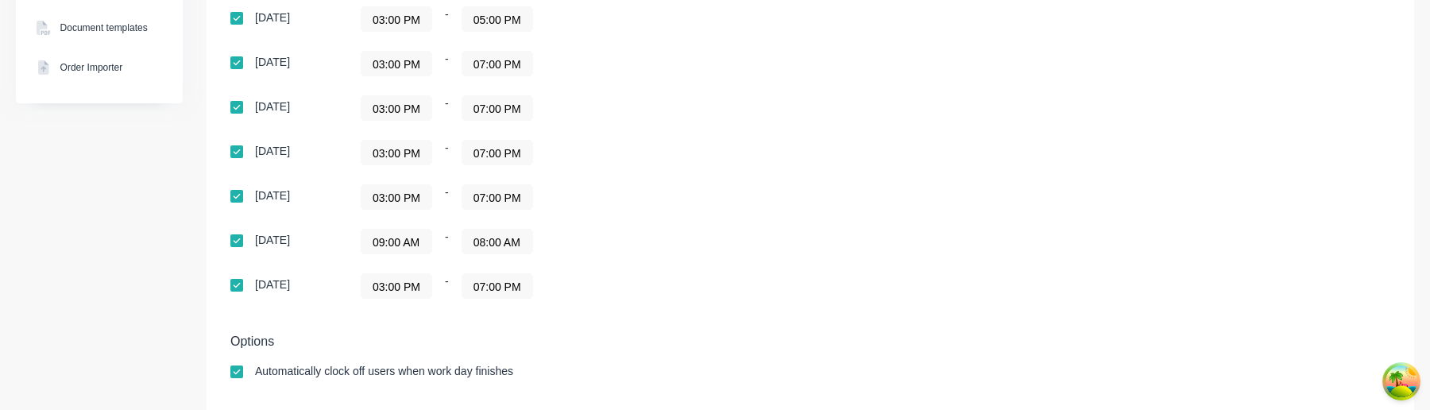
click at [725, 310] on div "Default work days Sunday 03:00 PM - 05:00 PM Monday 03:00 PM - 07:00 PM Tuesday…" at bounding box center [810, 146] width 1160 height 342
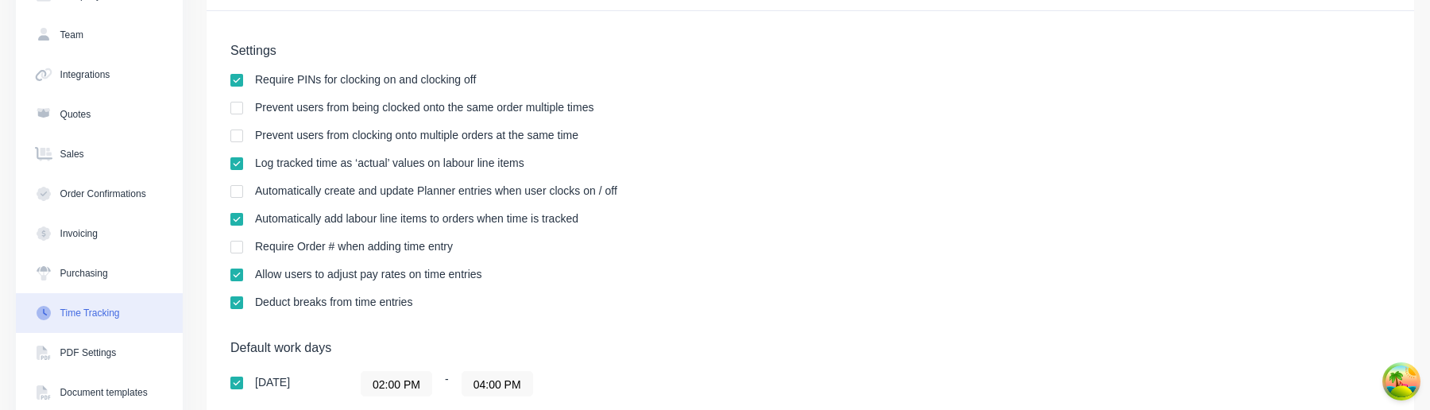
scroll to position [565, 0]
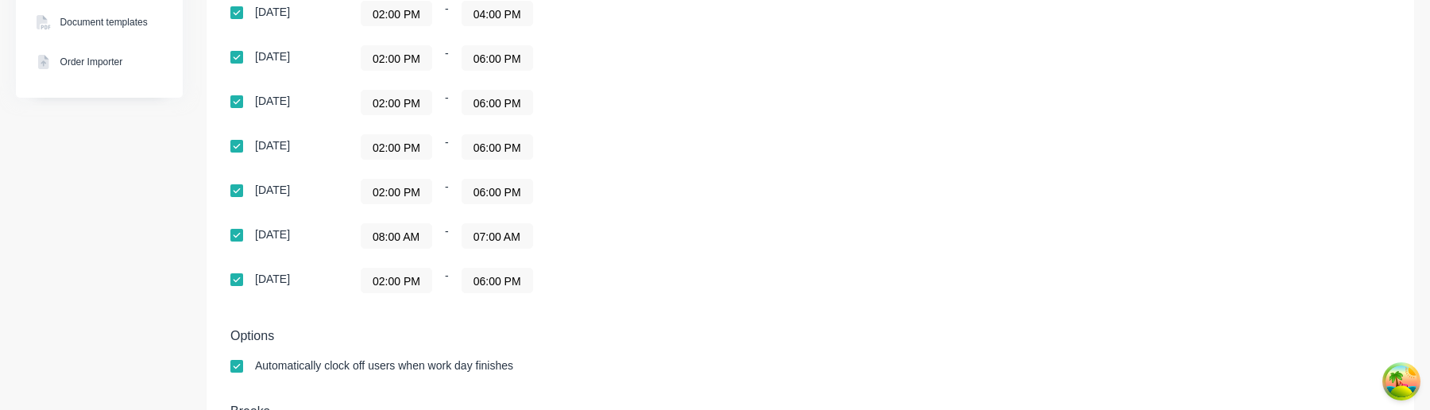
scroll to position [474, 0]
click at [408, 226] on input "08:00 AM" at bounding box center [397, 237] width 70 height 24
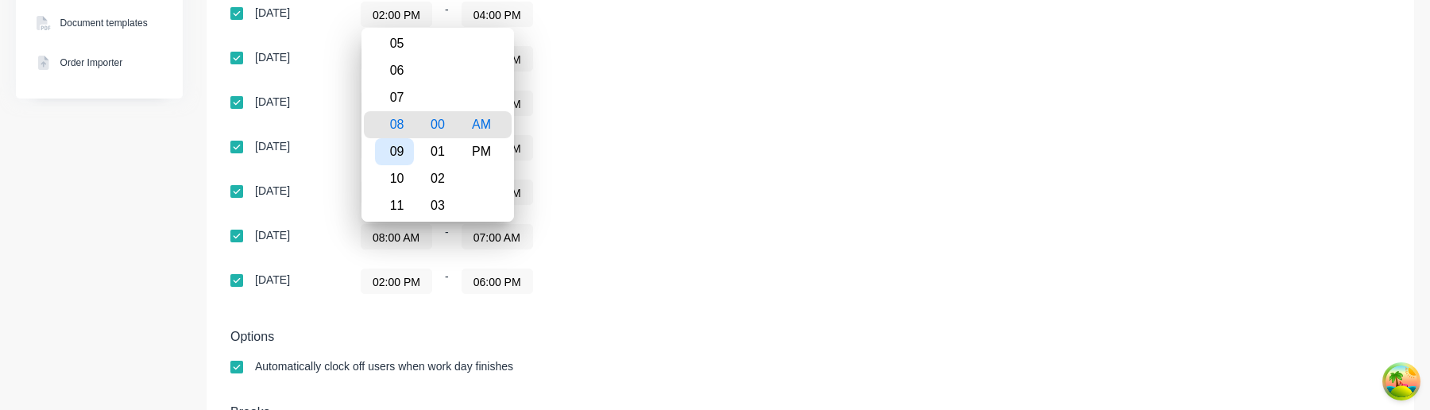
click at [402, 158] on div "09" at bounding box center [394, 151] width 39 height 27
type input "09:00 AM"
click at [598, 241] on div "09:00 AM - 07:00 AM" at bounding box center [559, 236] width 397 height 25
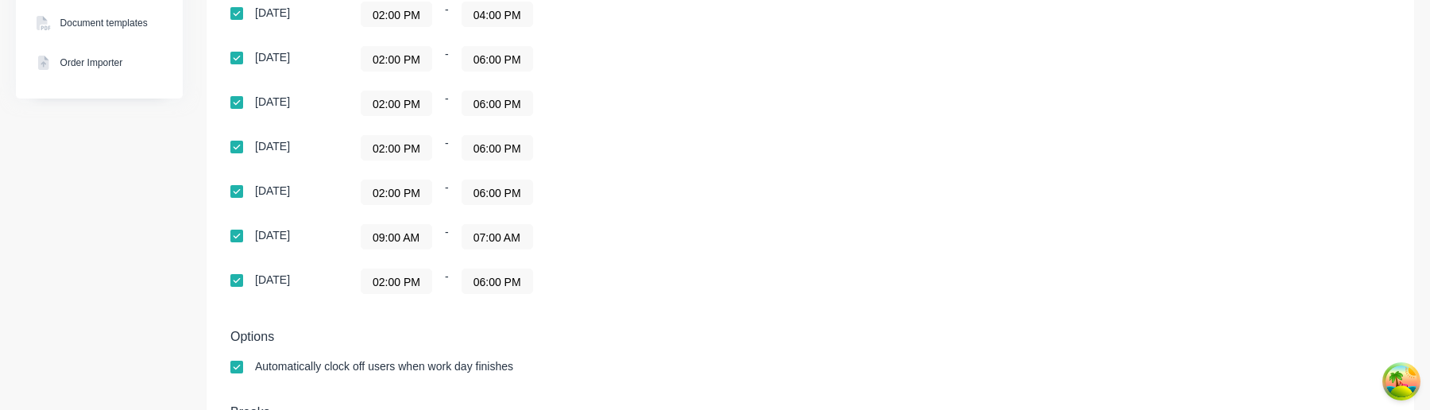
click at [781, 283] on div "Saturday 02:00 PM - 06:00 PM" at bounding box center [508, 281] width 556 height 25
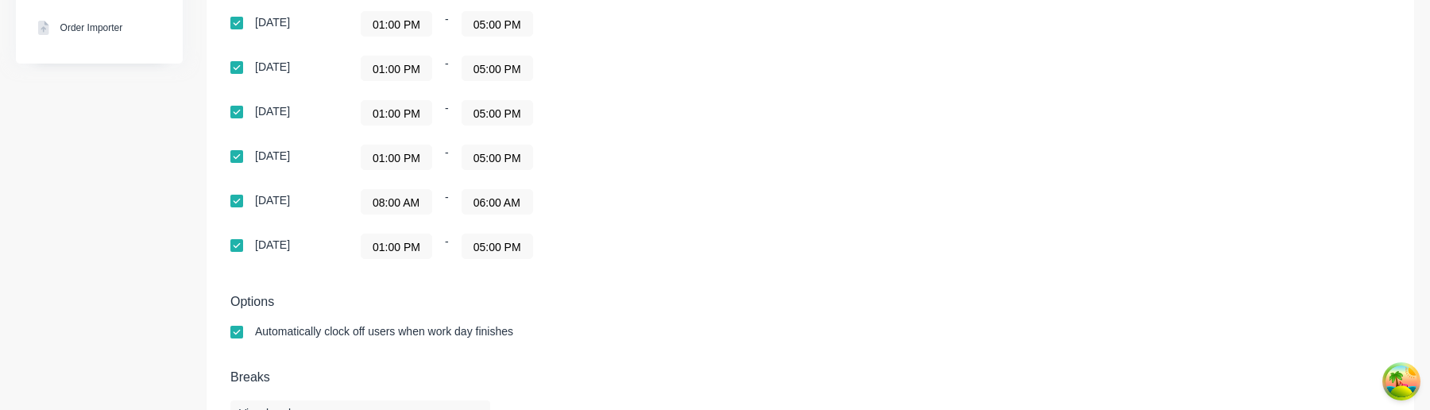
scroll to position [536, 0]
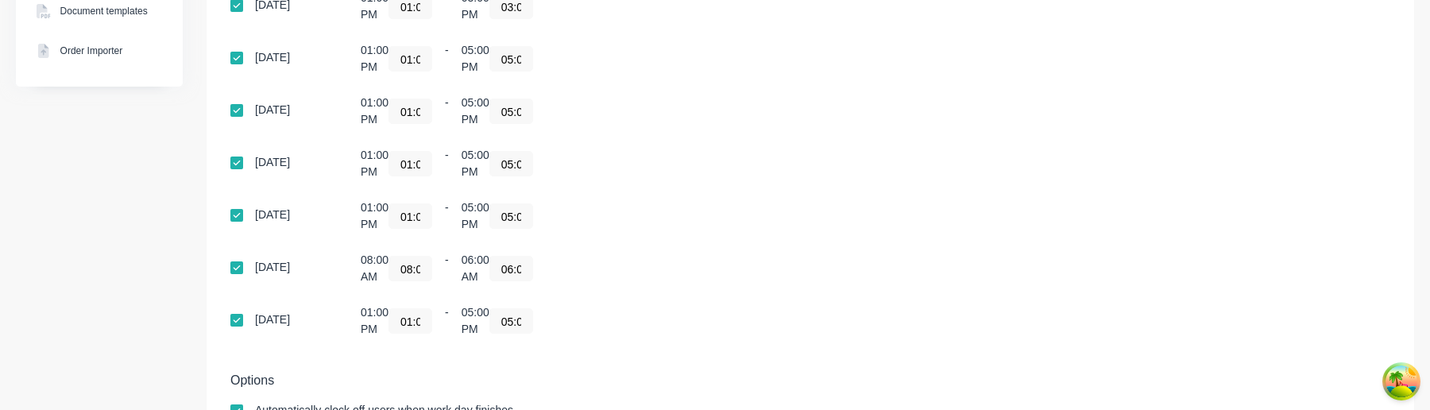
scroll to position [490, 0]
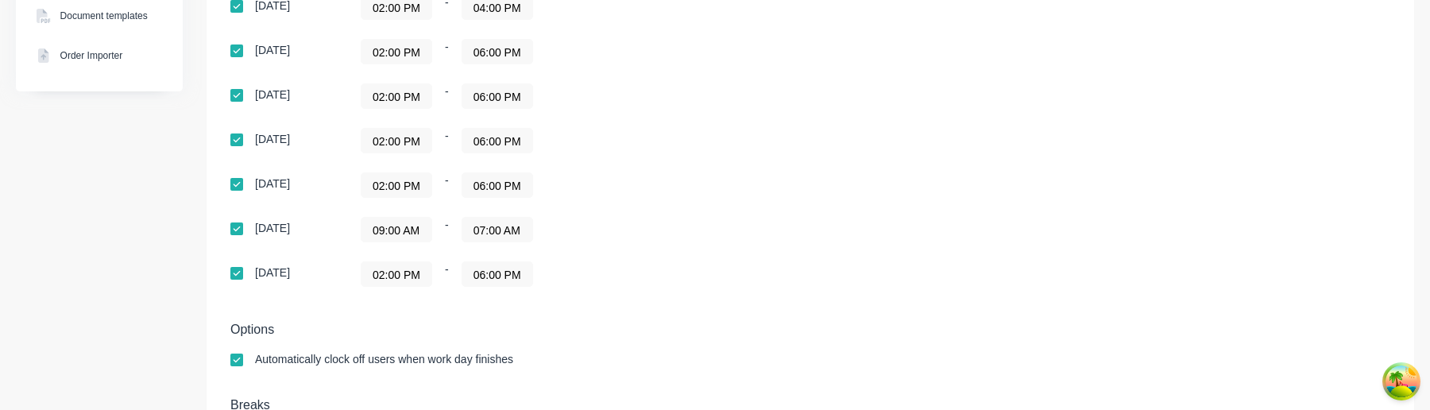
scroll to position [478, 0]
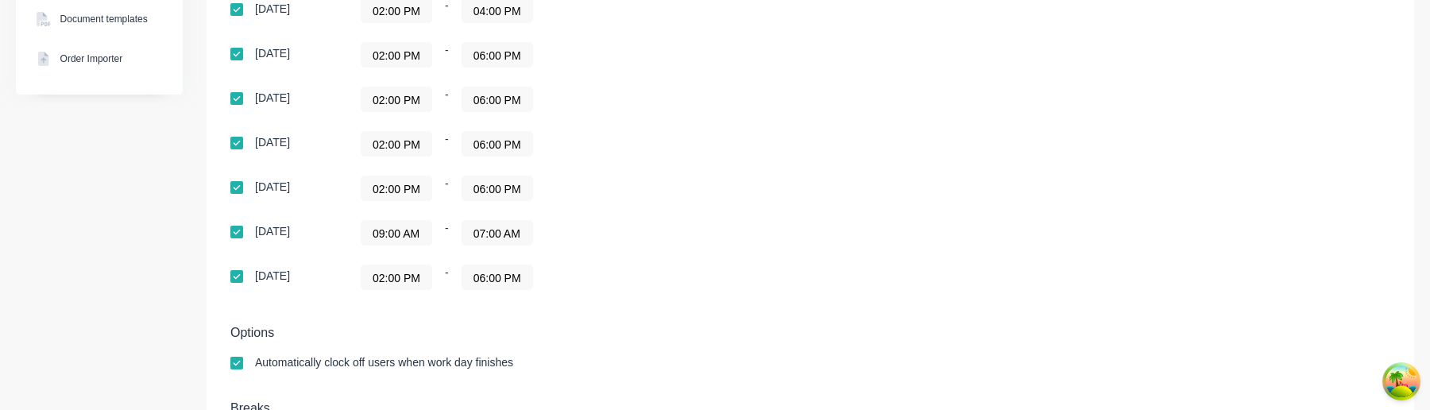
click at [399, 238] on input "09:00 AM" at bounding box center [397, 233] width 70 height 24
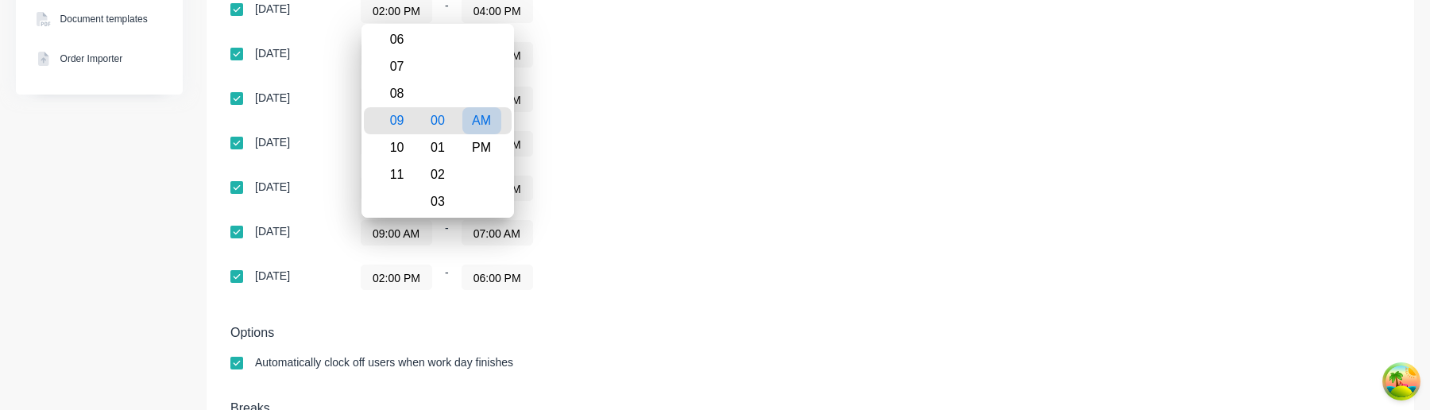
click at [491, 123] on div "AM" at bounding box center [481, 120] width 39 height 27
click at [700, 220] on div "09:00 AM - 07:00 AM" at bounding box center [559, 232] width 397 height 25
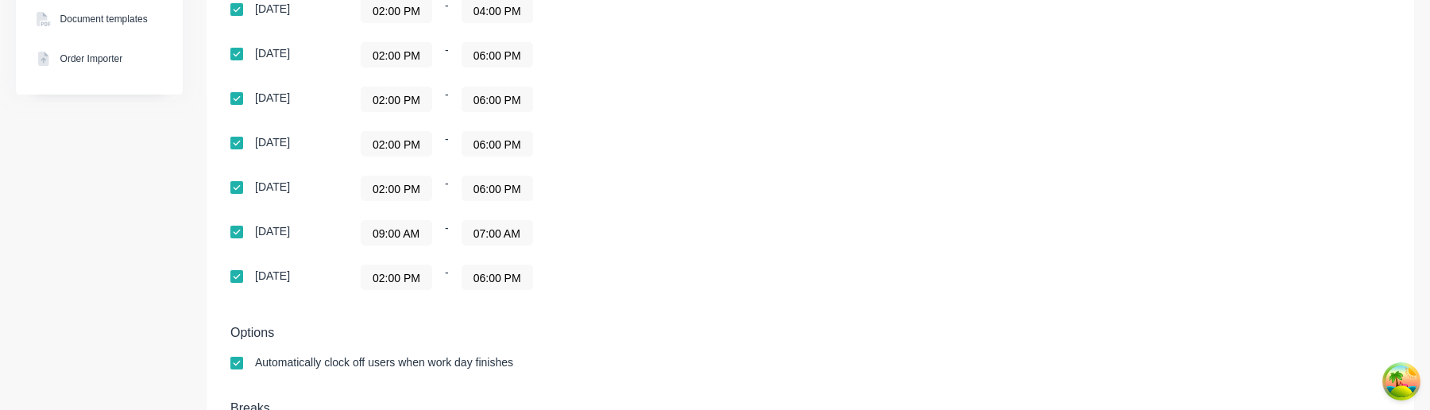
click at [412, 231] on input "09:00 AM" at bounding box center [397, 233] width 70 height 24
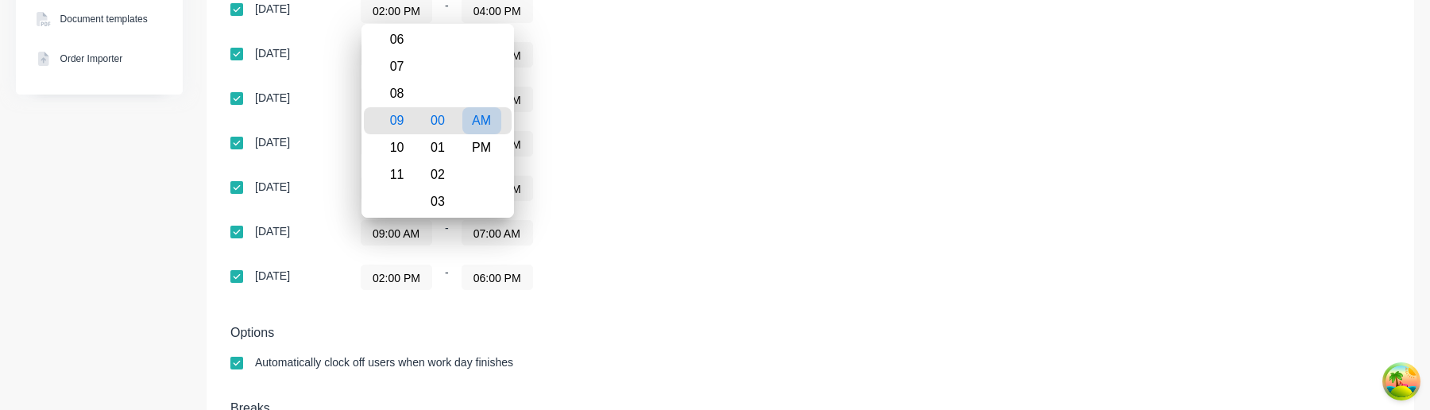
click at [497, 127] on div "AM" at bounding box center [481, 120] width 39 height 27
click at [669, 185] on div "02:00 PM - 06:00 PM" at bounding box center [559, 188] width 397 height 25
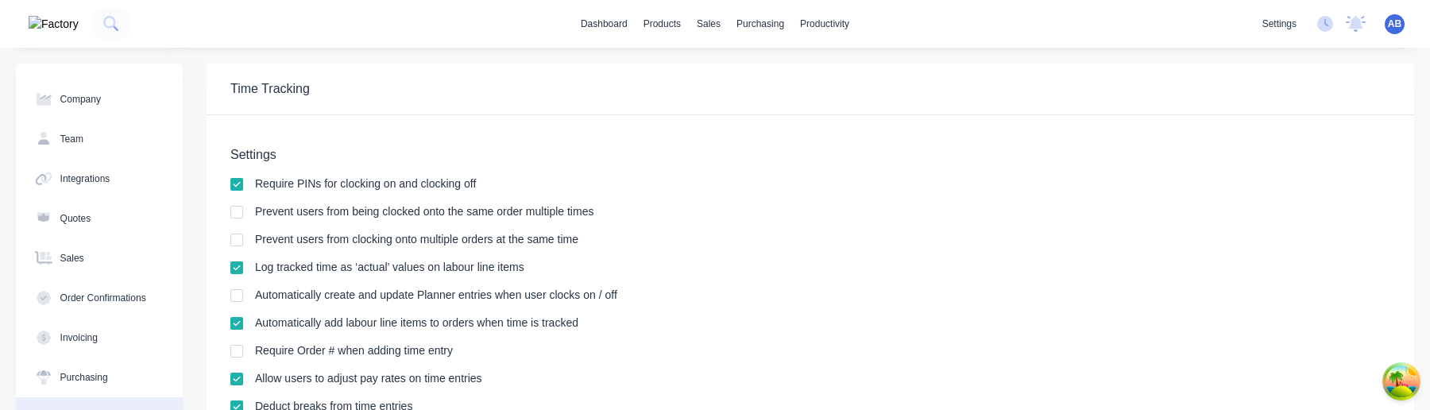
scroll to position [516, 0]
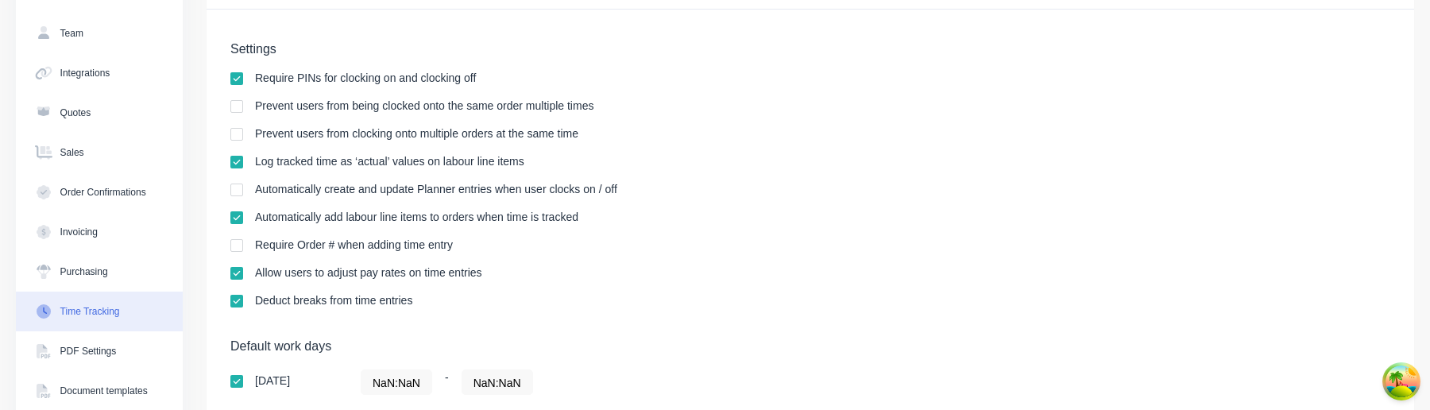
scroll to position [565, 0]
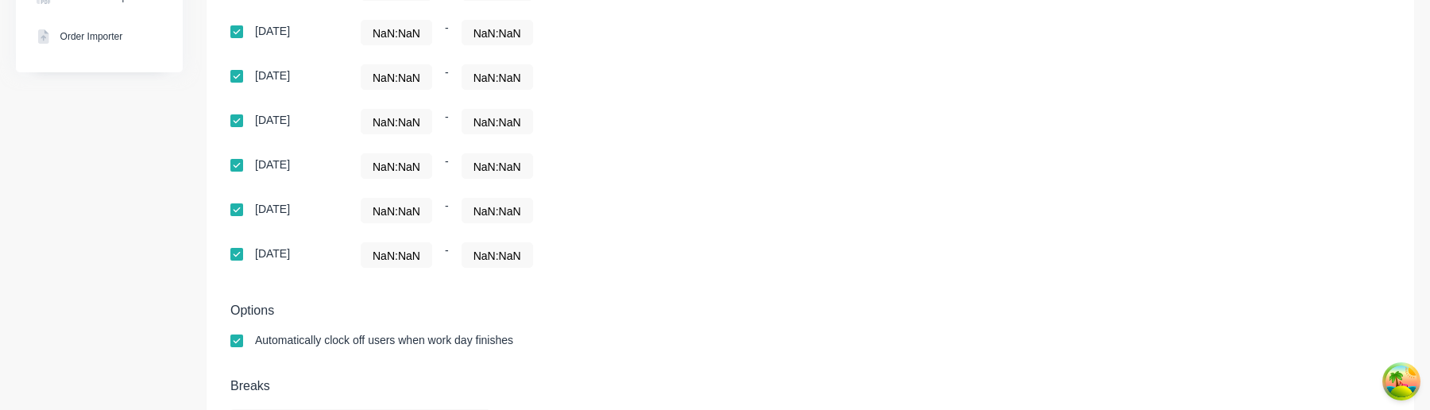
scroll to position [565, 0]
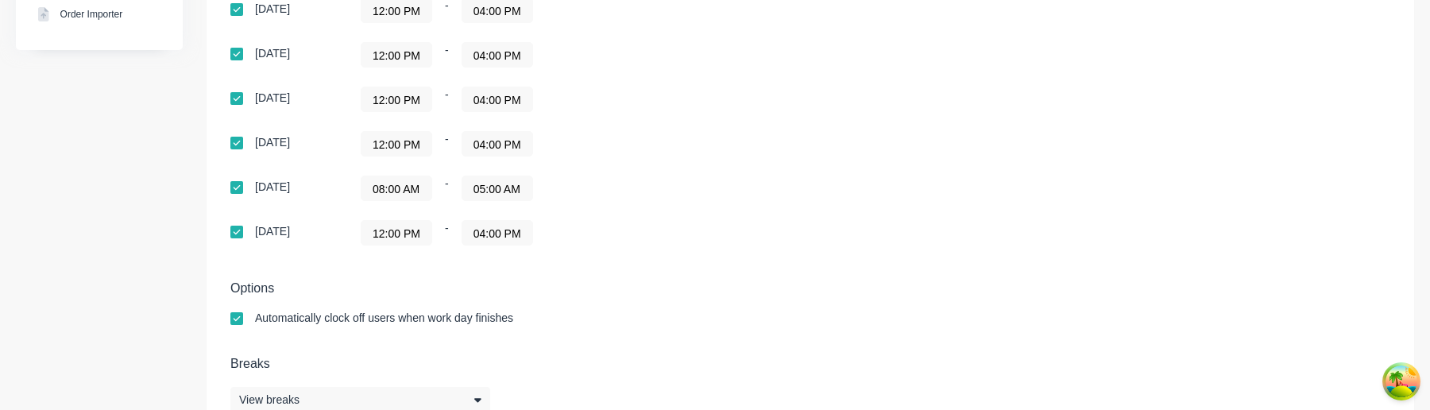
scroll to position [493, 0]
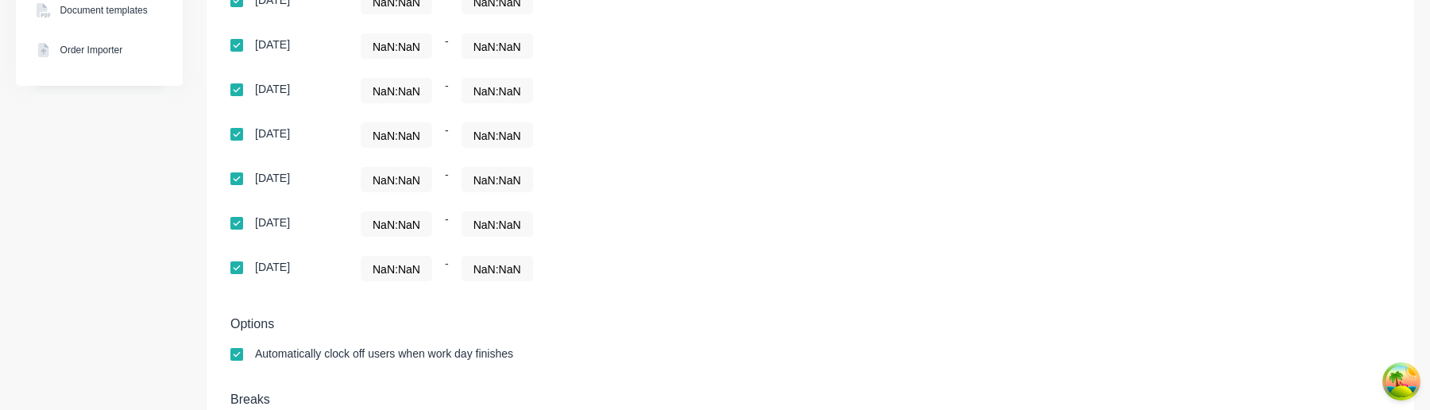
scroll to position [481, 0]
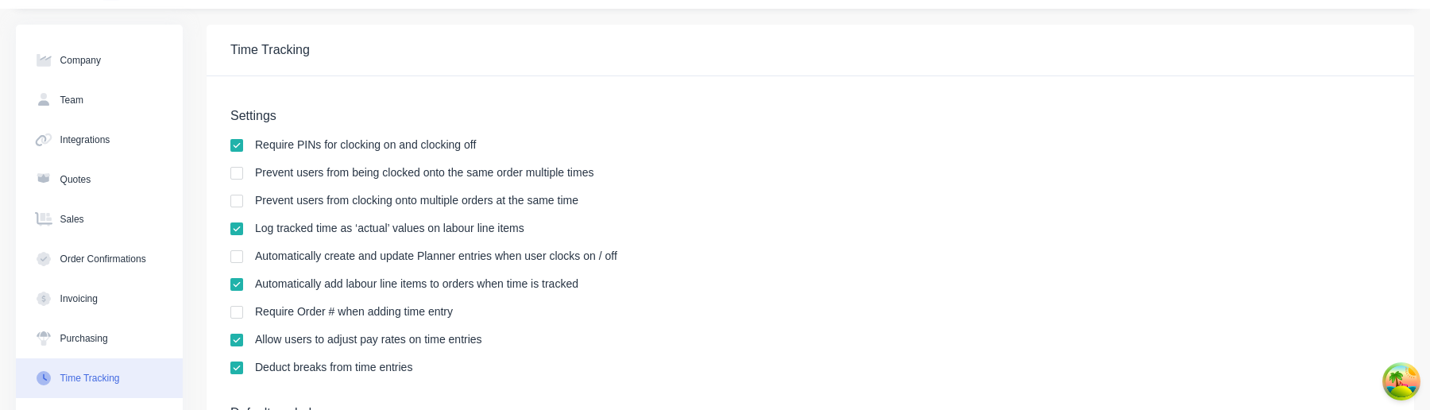
scroll to position [565, 0]
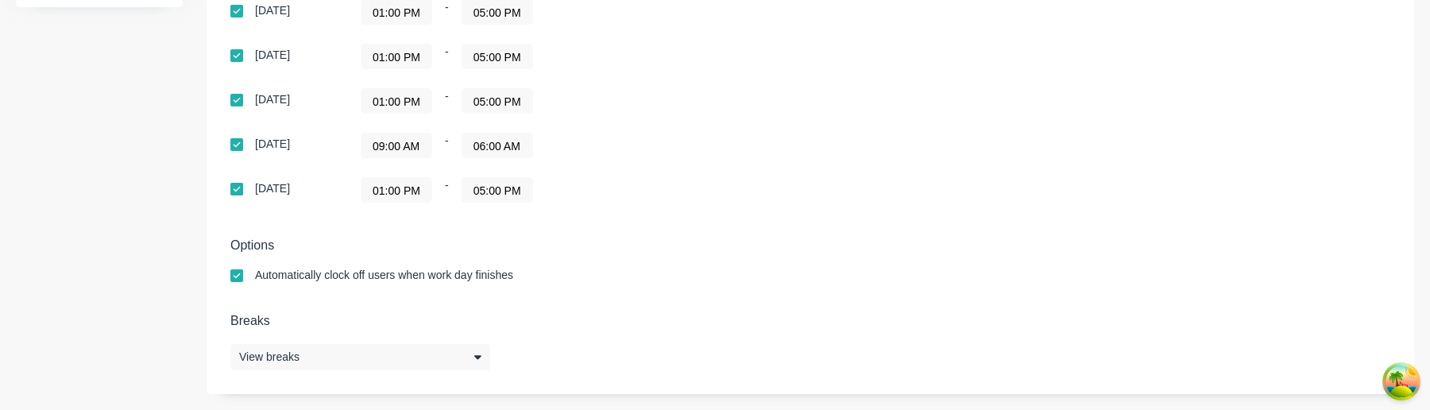
click at [413, 145] on input "09:00 AM" at bounding box center [397, 145] width 70 height 24
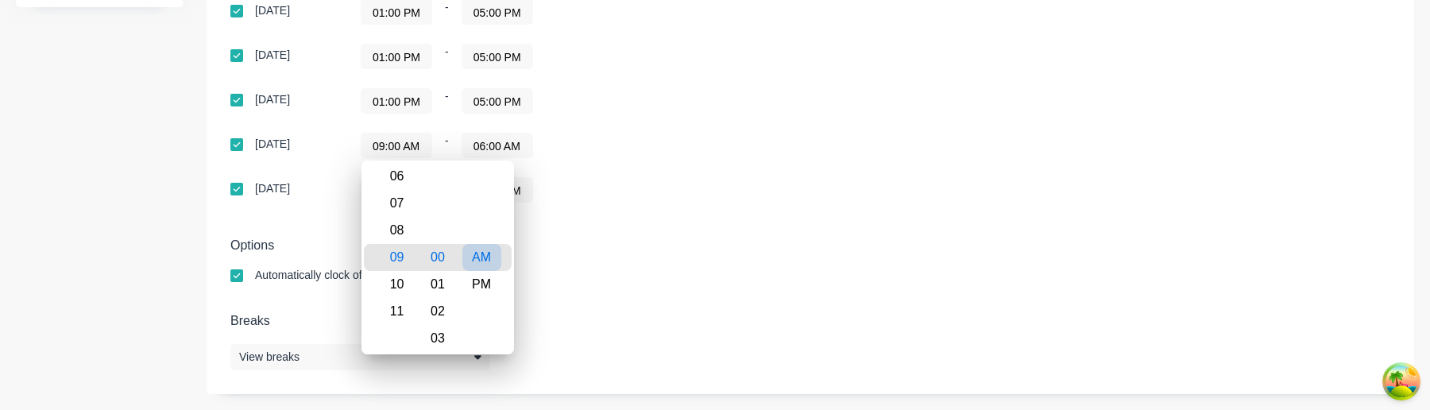
click at [484, 257] on div "AM" at bounding box center [481, 257] width 39 height 27
click at [656, 253] on div "Options Automatically clock off users when work day finishes" at bounding box center [810, 267] width 1160 height 59
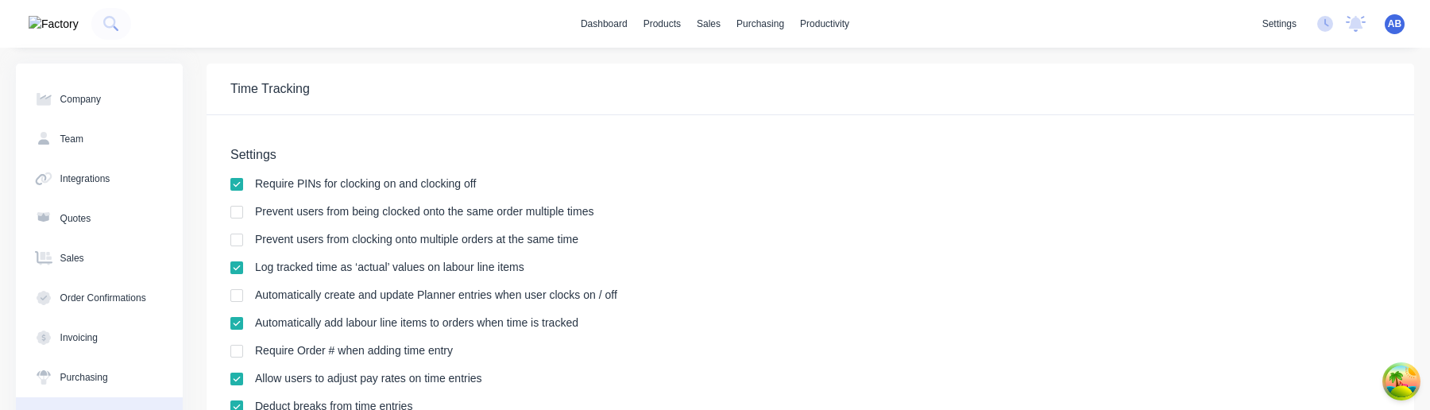
click at [1394, 28] on span "AB" at bounding box center [1395, 24] width 14 height 14
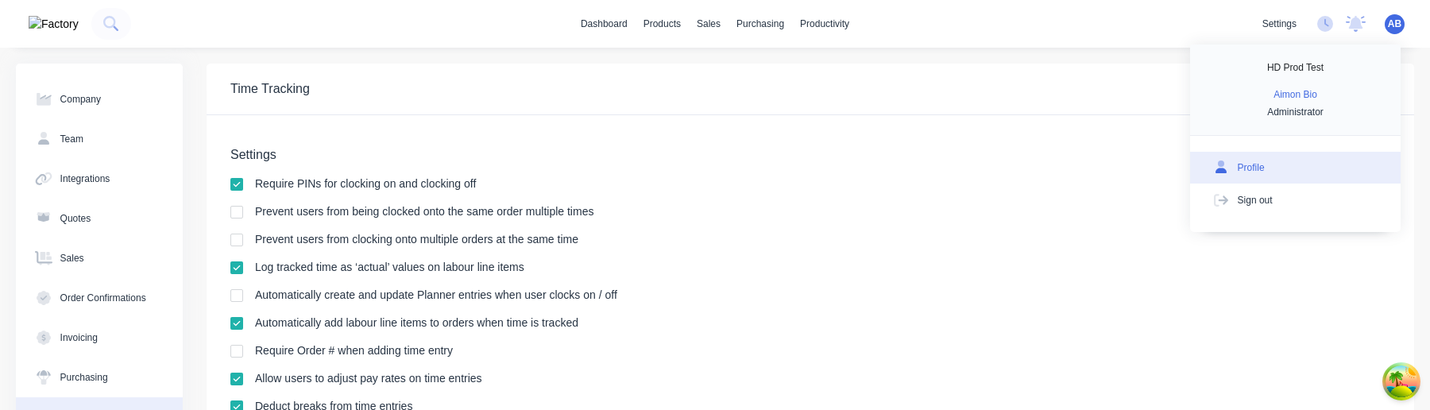
click at [1269, 170] on button "Profile" at bounding box center [1295, 168] width 211 height 32
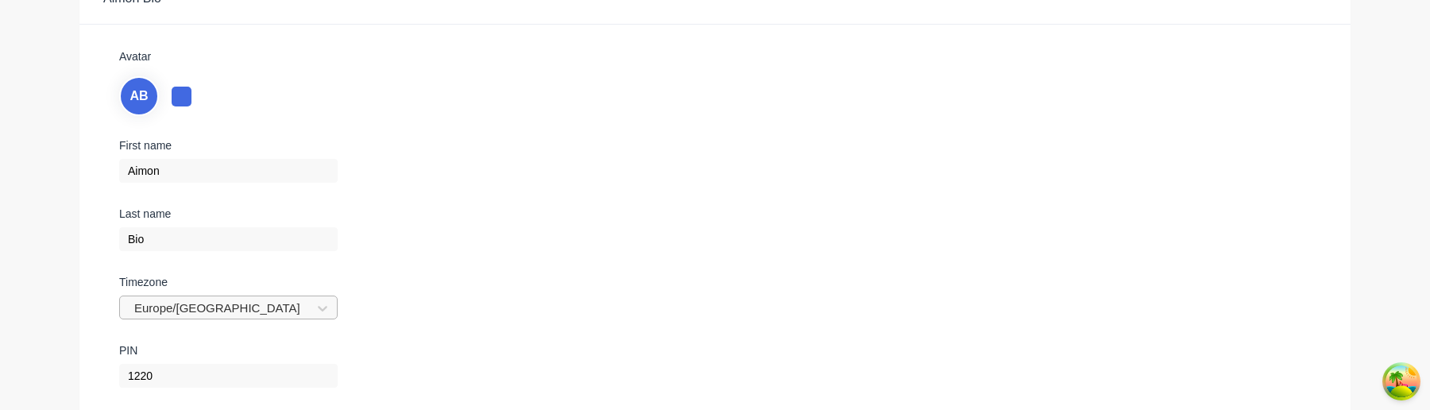
click at [291, 303] on div "Europe/London" at bounding box center [228, 308] width 219 height 24
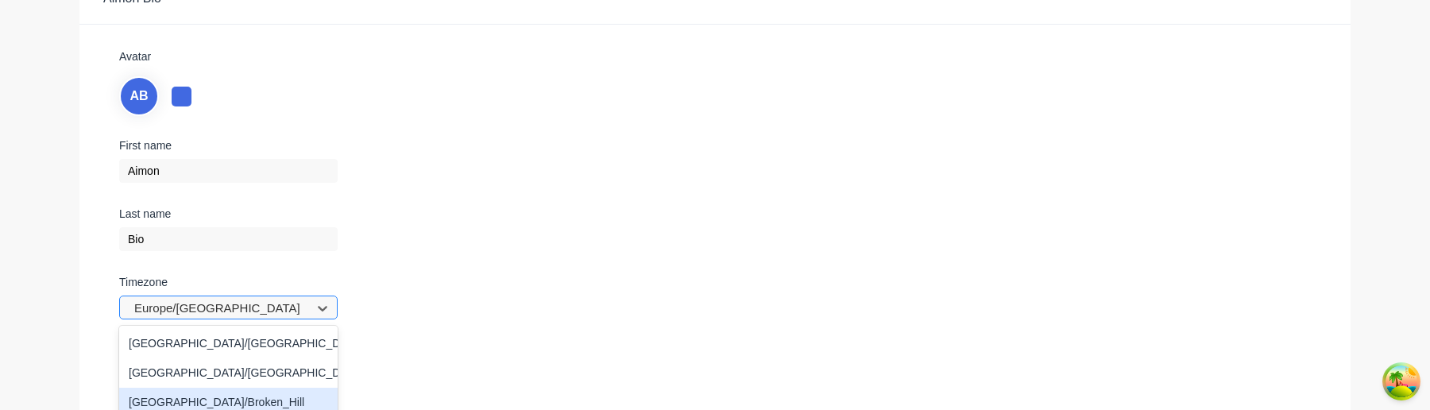
scroll to position [227, 0]
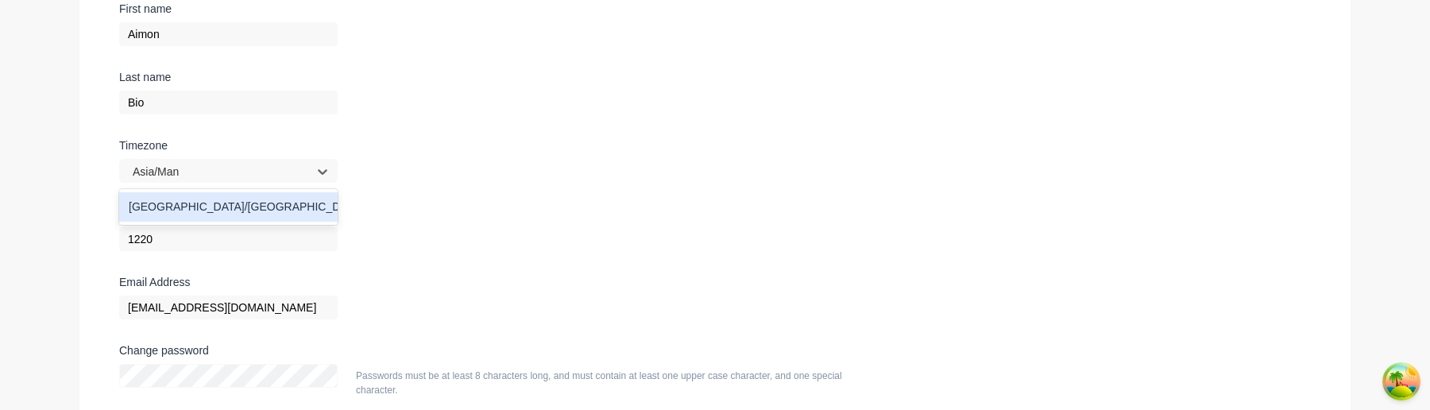
type input "Asia/Mani"
click at [251, 202] on div "Asia/Manila" at bounding box center [228, 206] width 219 height 29
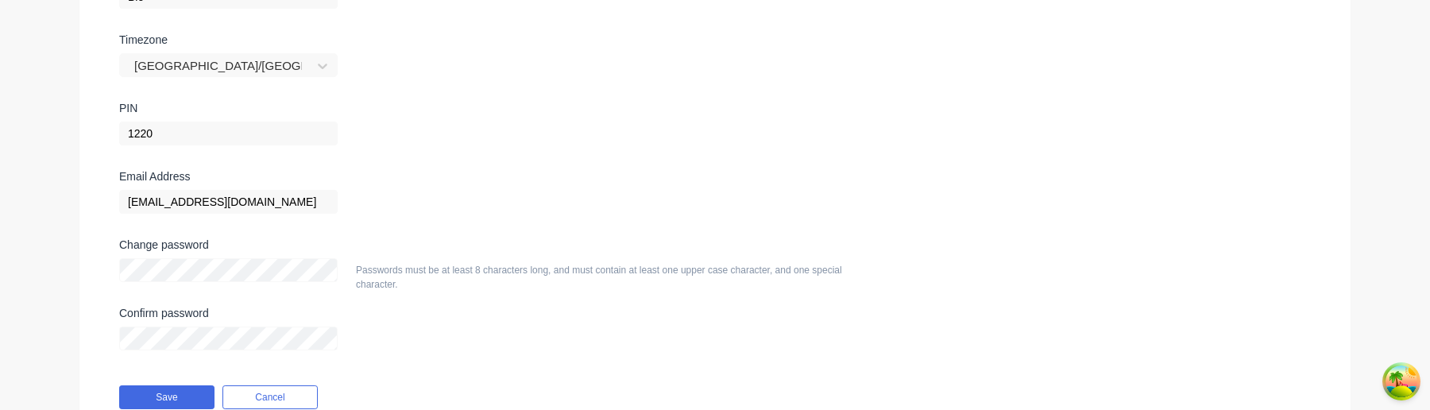
scroll to position [404, 0]
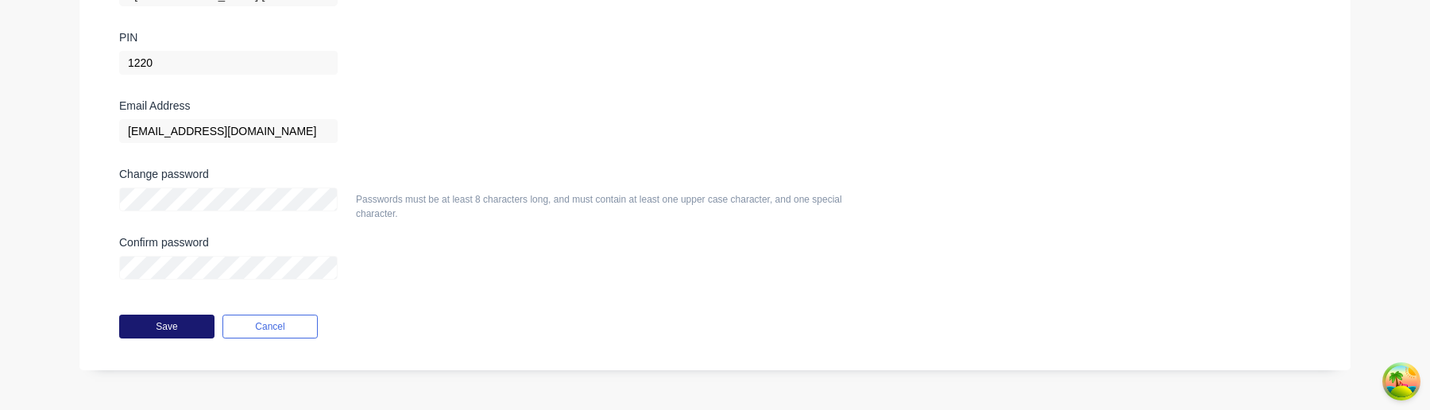
click at [188, 325] on button "Save" at bounding box center [166, 327] width 95 height 24
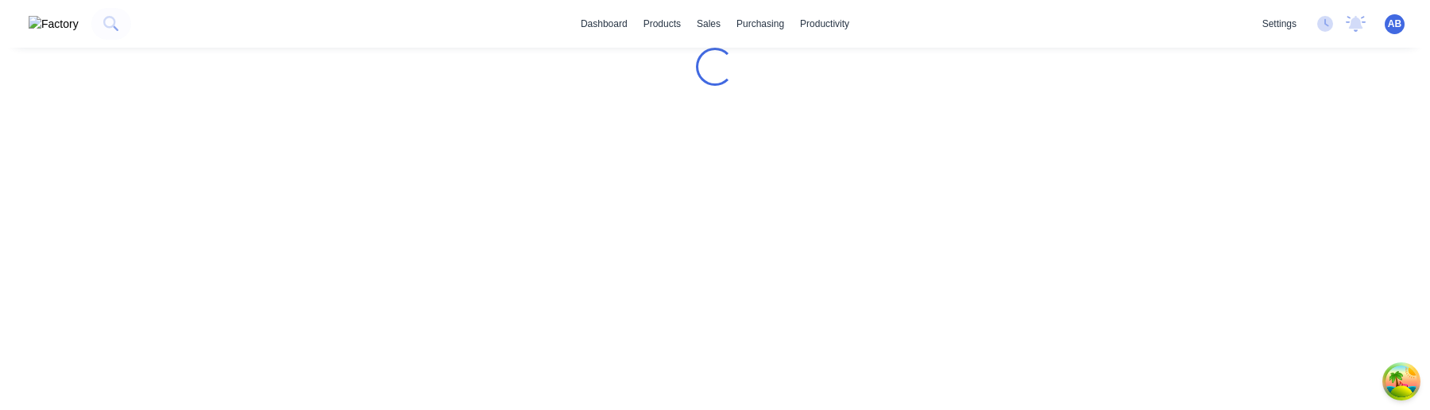
scroll to position [0, 0]
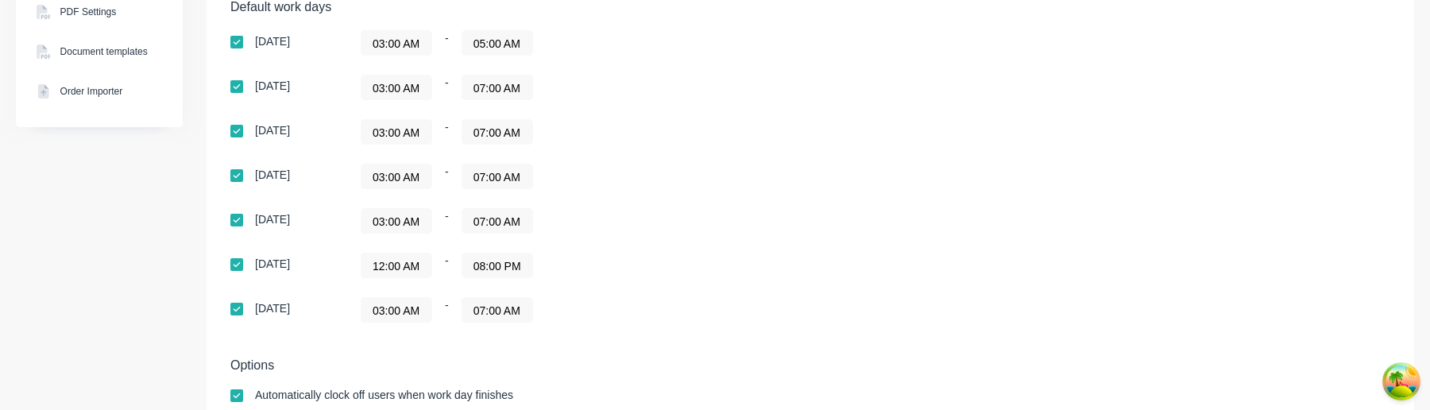
scroll to position [431, 0]
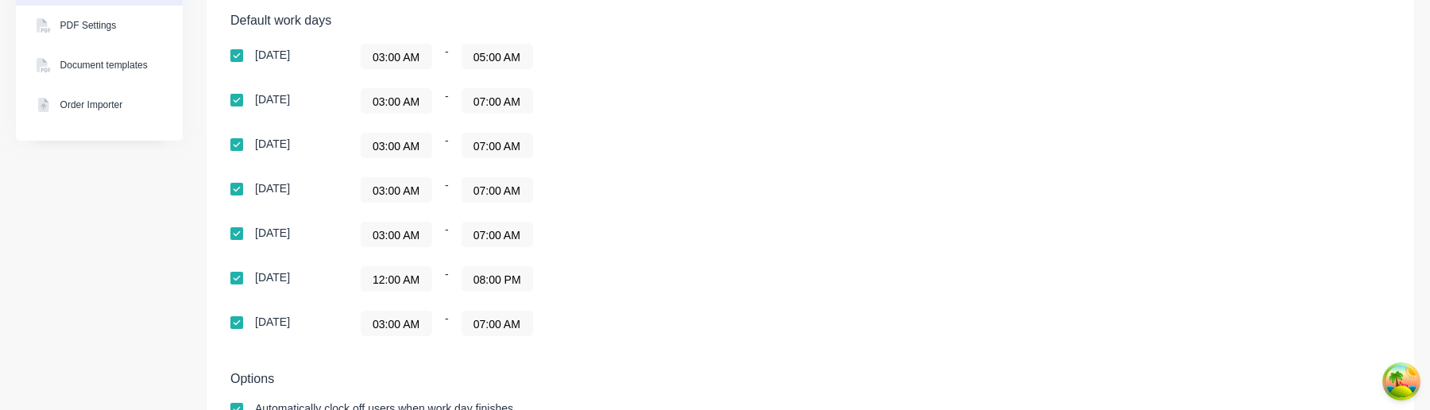
click at [416, 283] on input "12:00 AM" at bounding box center [397, 279] width 70 height 24
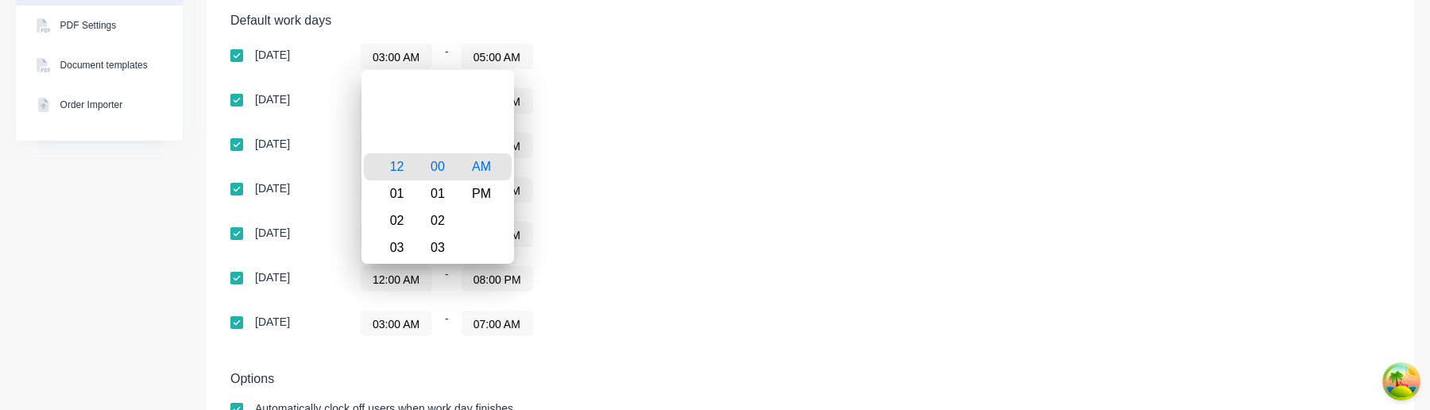
click at [624, 196] on div "03:00 AM - 07:00 AM" at bounding box center [559, 189] width 397 height 25
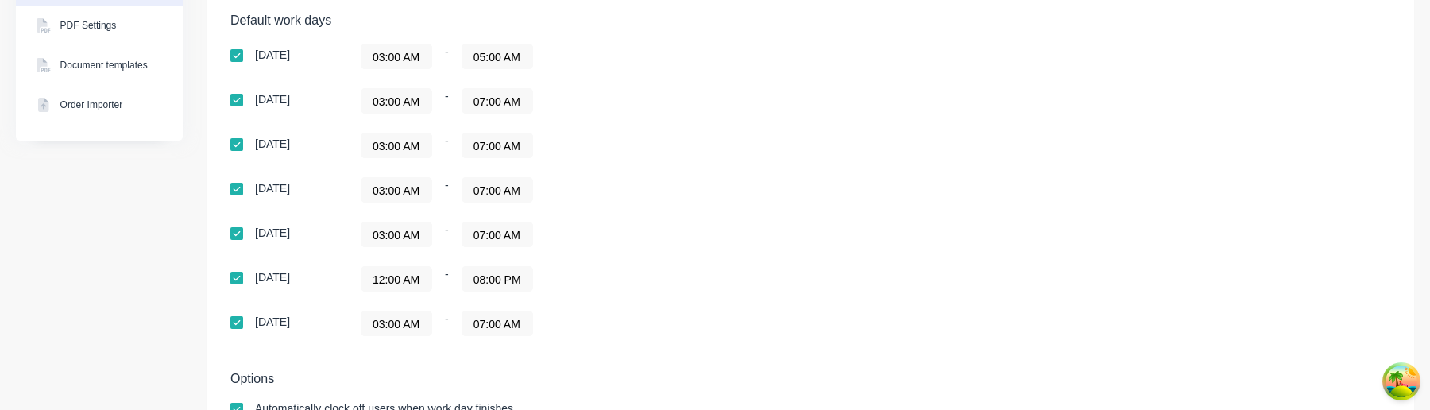
scroll to position [0, 0]
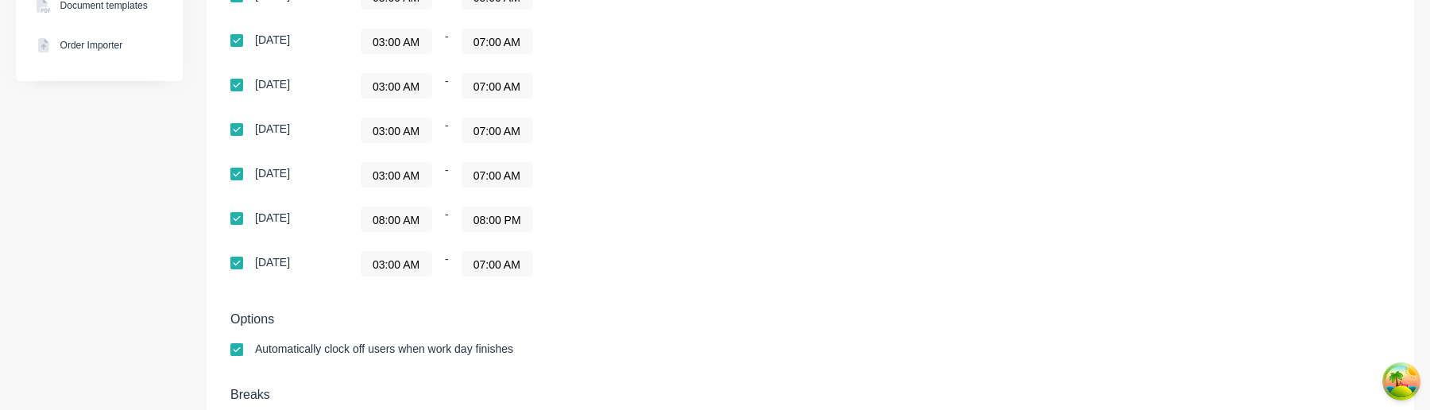
scroll to position [489, 0]
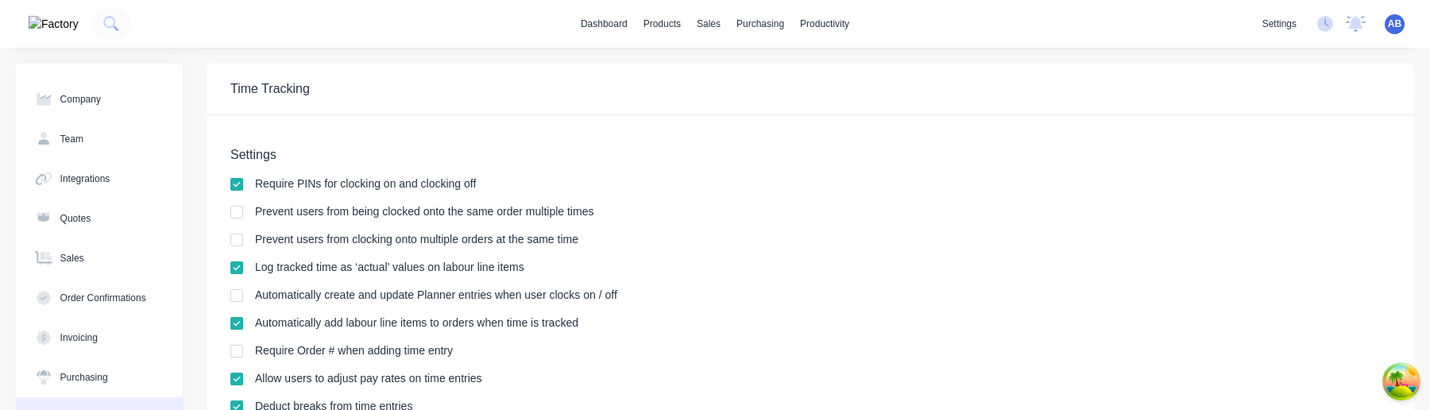
scroll to position [565, 0]
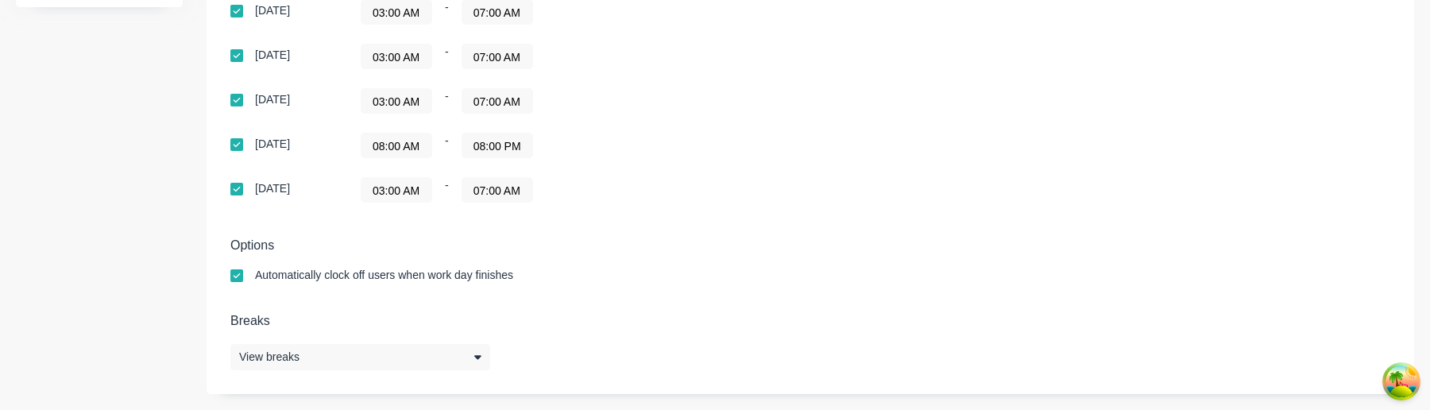
click at [416, 145] on input "08:00 AM" at bounding box center [397, 145] width 70 height 24
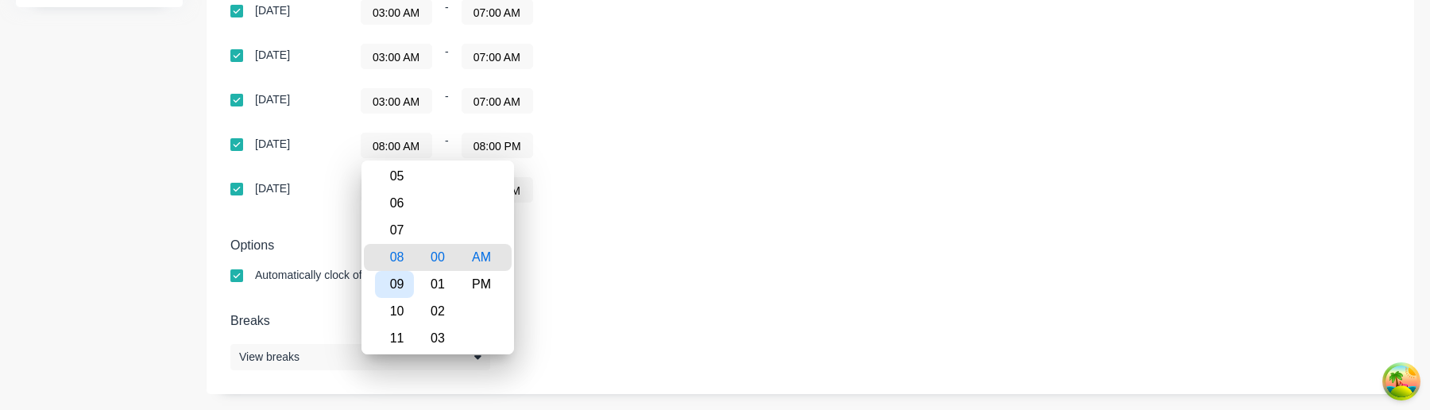
click at [401, 285] on div "09" at bounding box center [394, 284] width 39 height 27
type input "09:00 AM"
click at [630, 204] on div "Default work days Sunday 03:00 AM - 05:00 AM Monday 03:00 AM - 07:00 AM Tuesday…" at bounding box center [810, 50] width 1160 height 342
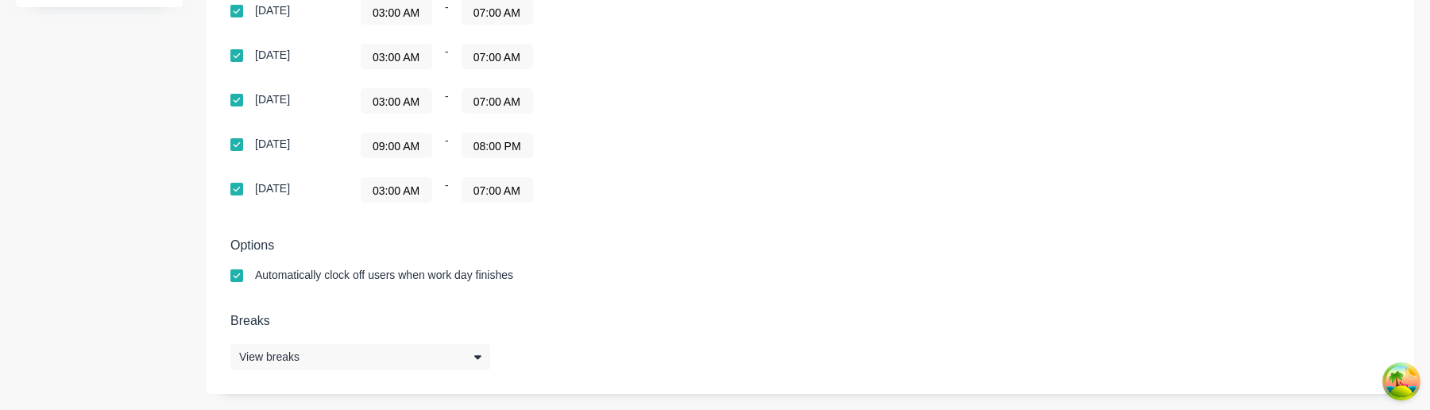
click at [686, 68] on div "03:00 AM - 07:00 AM" at bounding box center [559, 56] width 397 height 25
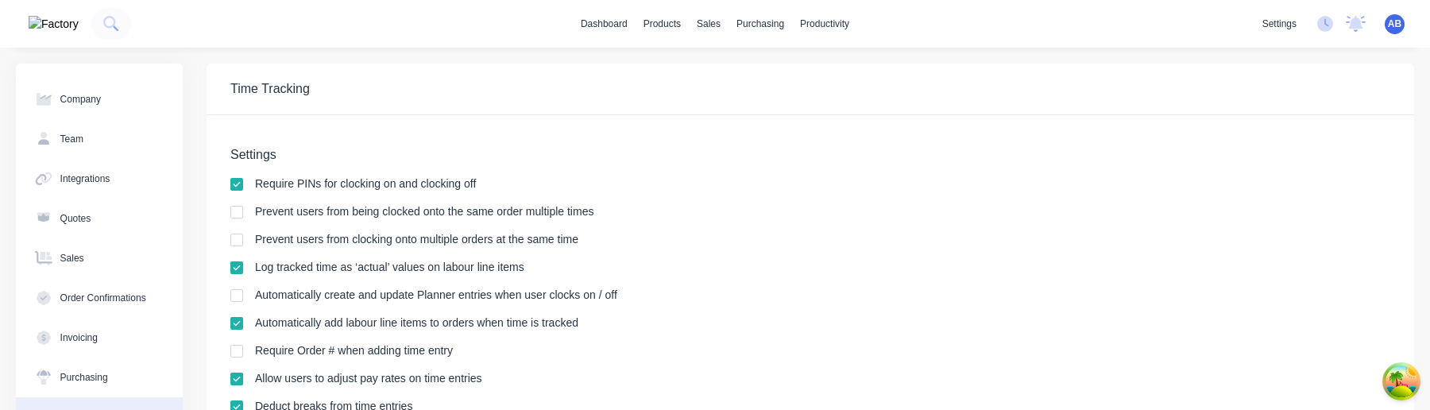
scroll to position [565, 0]
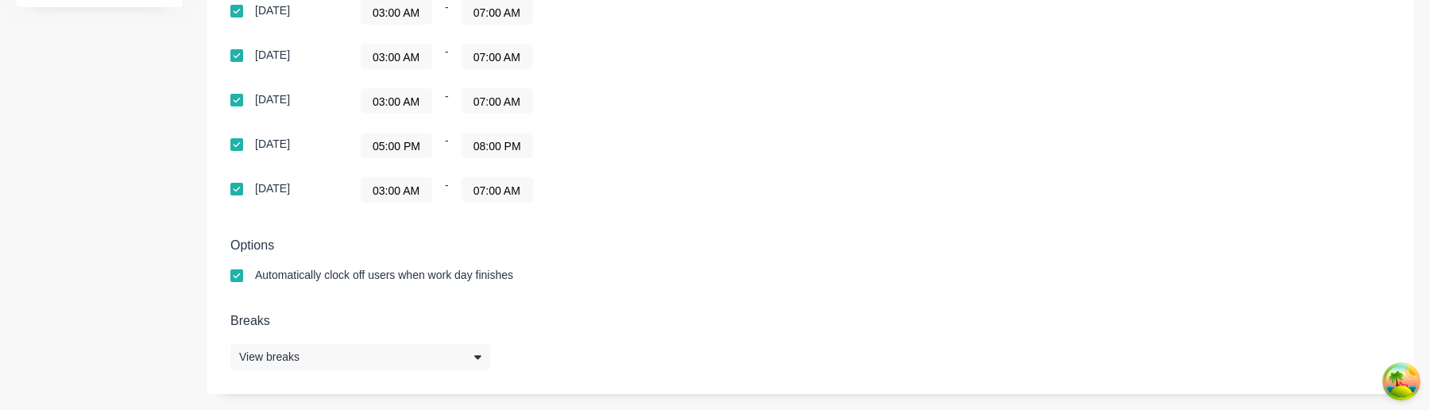
click at [405, 151] on input "05:00 PM" at bounding box center [397, 145] width 70 height 24
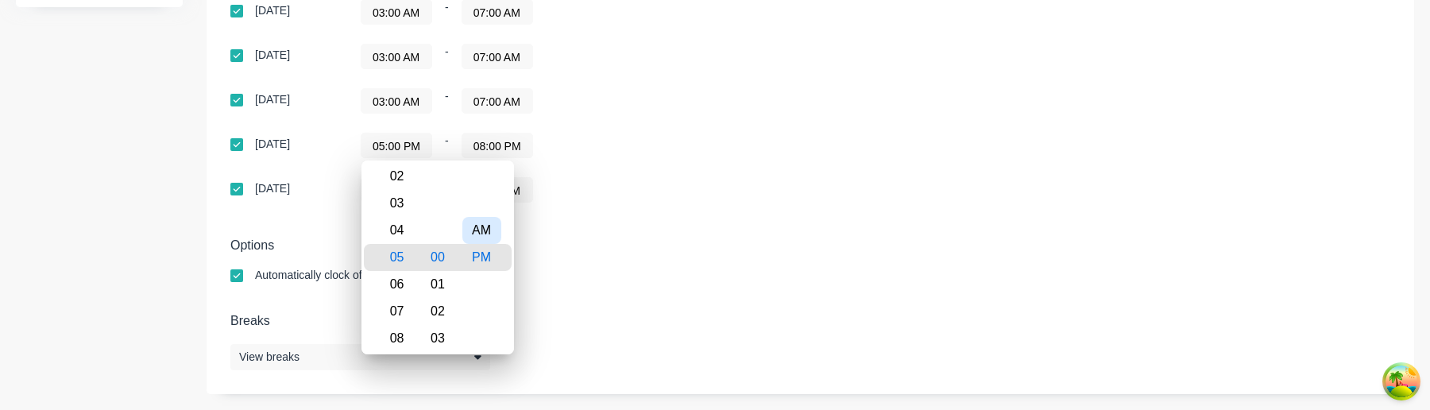
click at [482, 235] on div "AM" at bounding box center [481, 230] width 39 height 27
click at [395, 304] on div "09" at bounding box center [394, 311] width 39 height 27
type input "09:00 AM"
click at [731, 261] on div "Options Automatically clock off users when work day finishes" at bounding box center [810, 267] width 1160 height 59
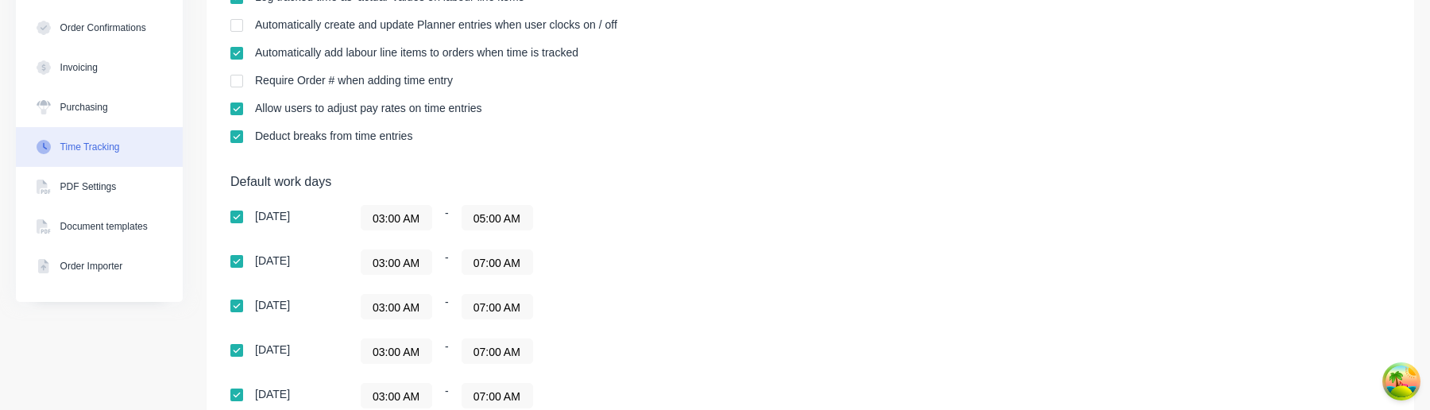
scroll to position [513, 0]
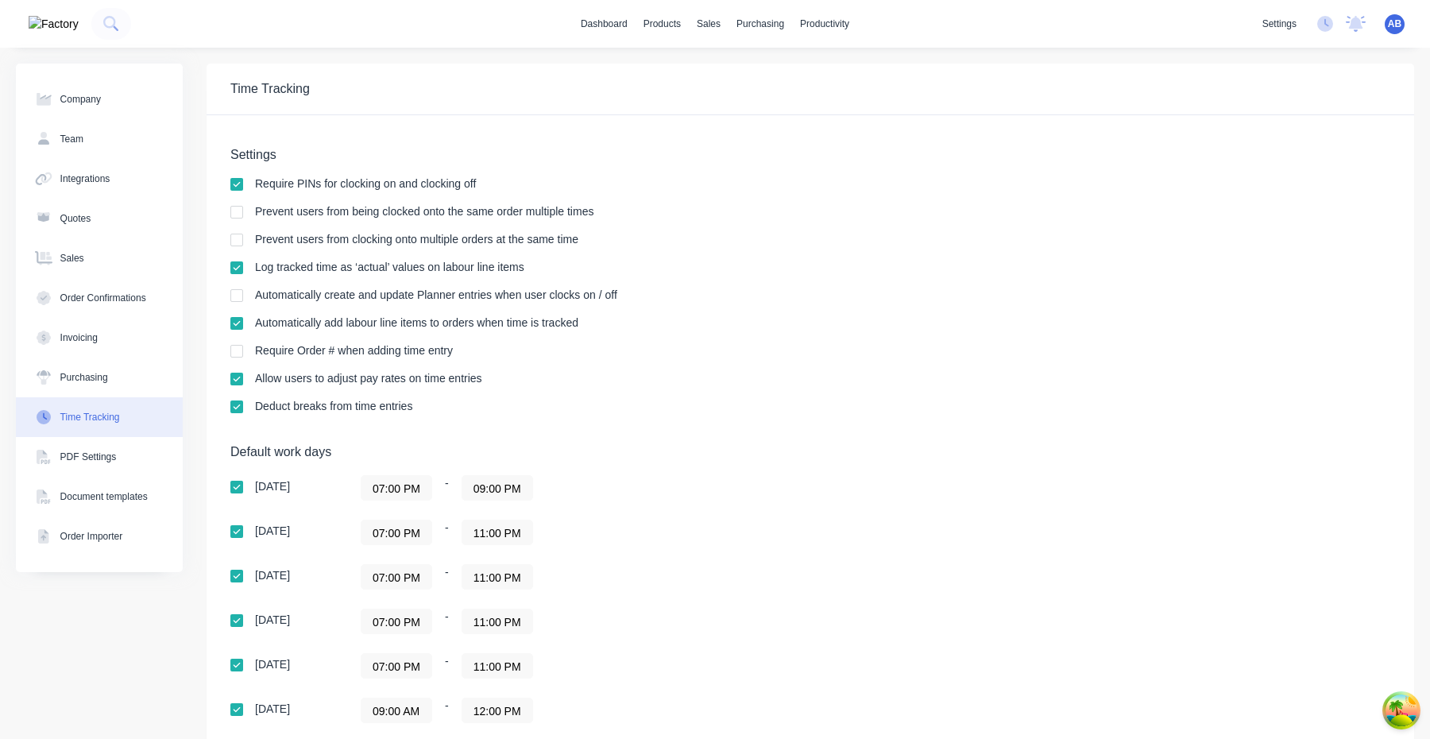
scroll to position [236, 0]
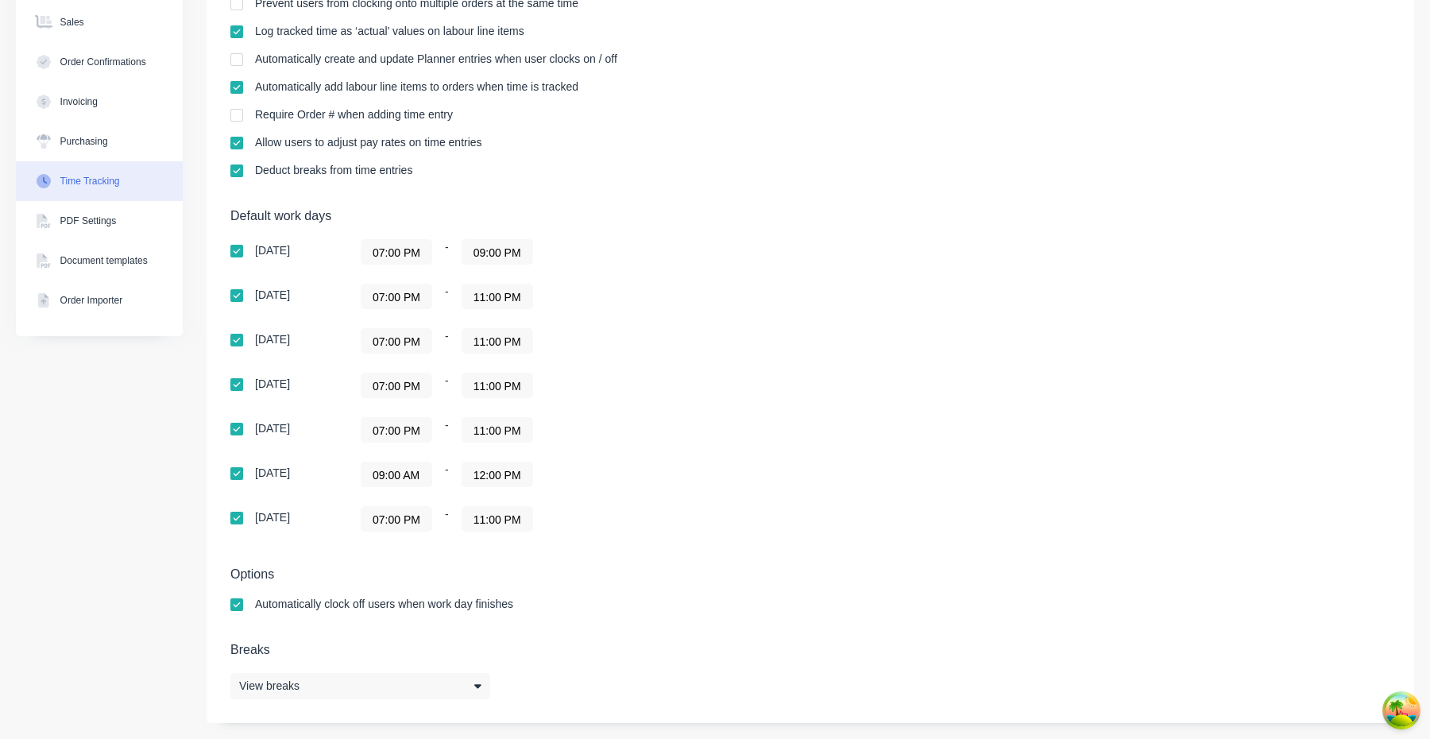
click at [399, 409] on input "09:00 AM" at bounding box center [397, 474] width 70 height 24
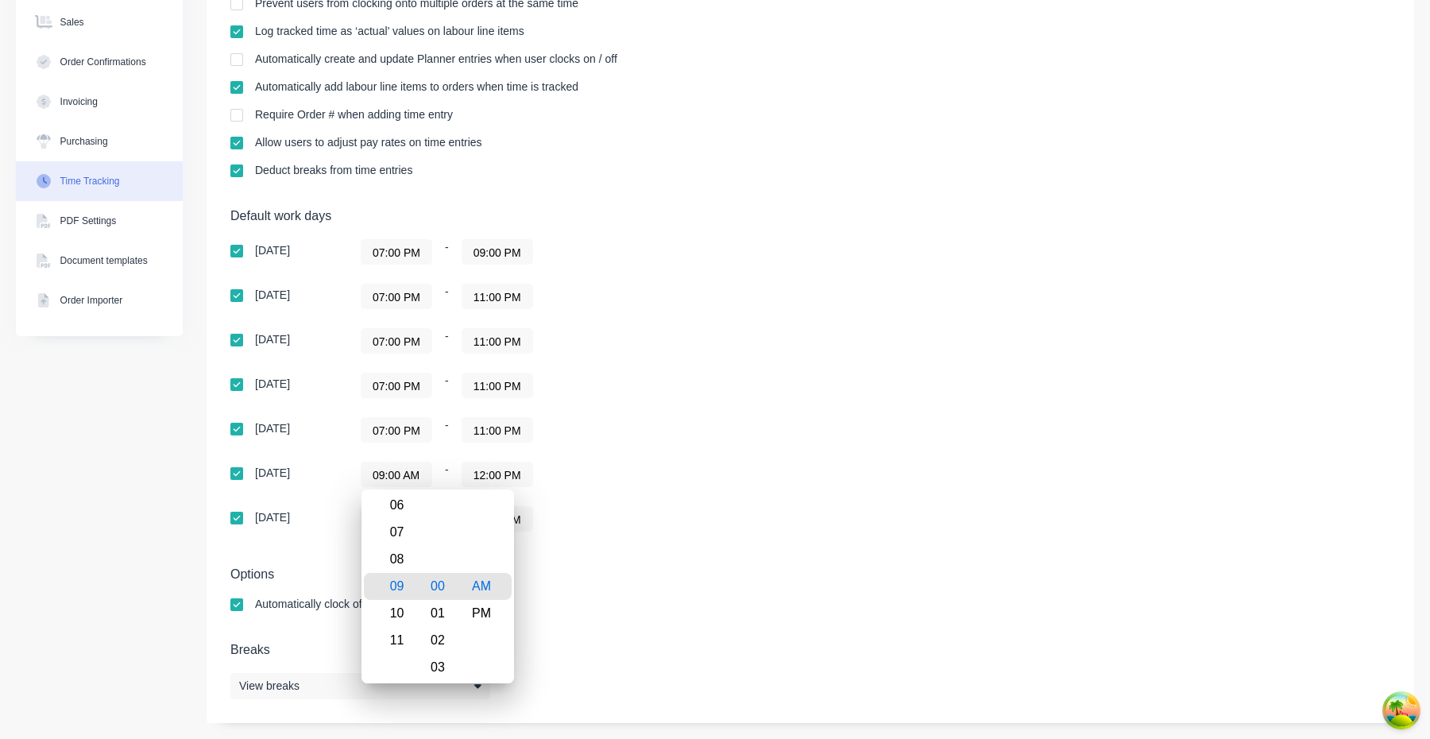
click at [627, 409] on h5 "Options" at bounding box center [810, 574] width 1160 height 15
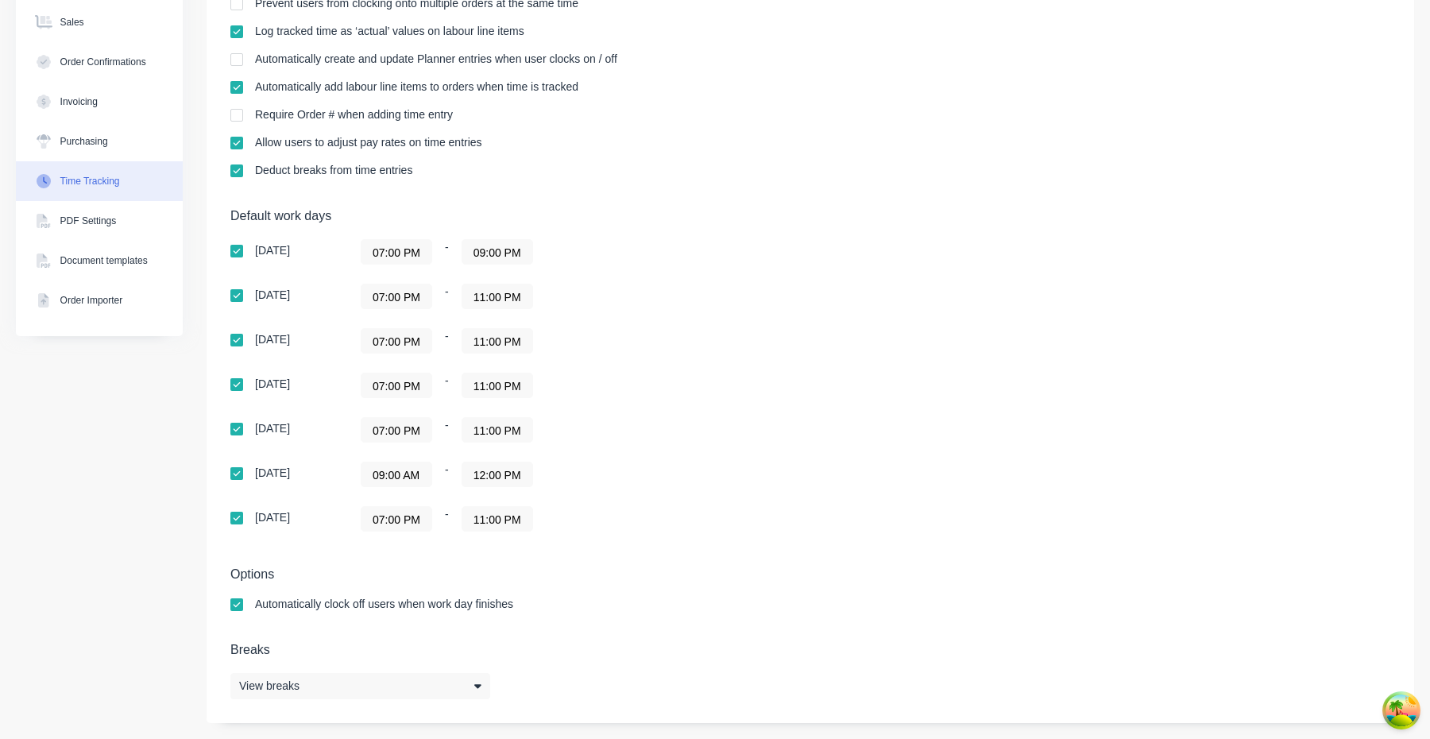
click at [636, 409] on div "07:00 PM - 11:00 PM" at bounding box center [559, 518] width 397 height 25
click at [512, 409] on input "12:00 PM" at bounding box center [497, 474] width 70 height 24
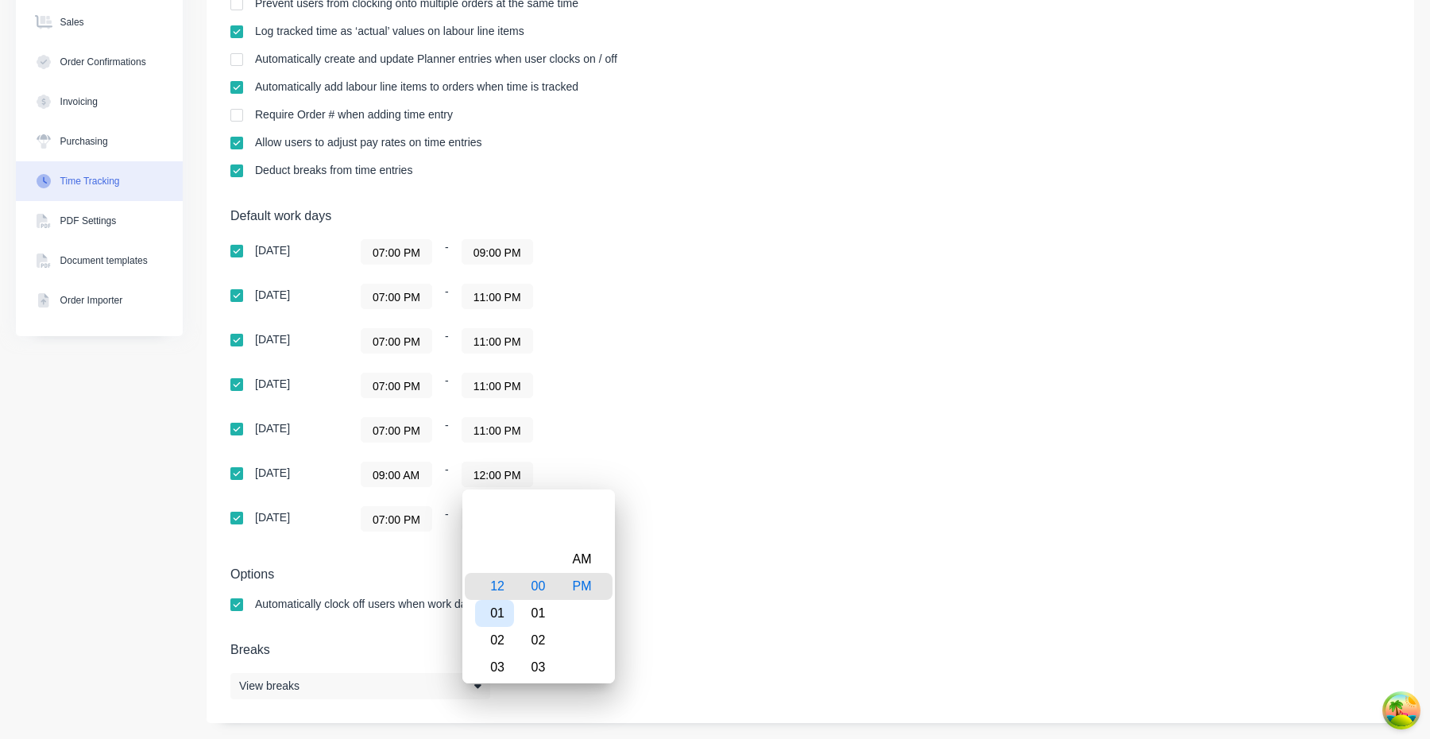
click at [497, 409] on div "01" at bounding box center [494, 613] width 39 height 27
type input "01:00 PM"
click at [672, 409] on div "Options Automatically clock off users when work day finishes" at bounding box center [810, 596] width 1160 height 59
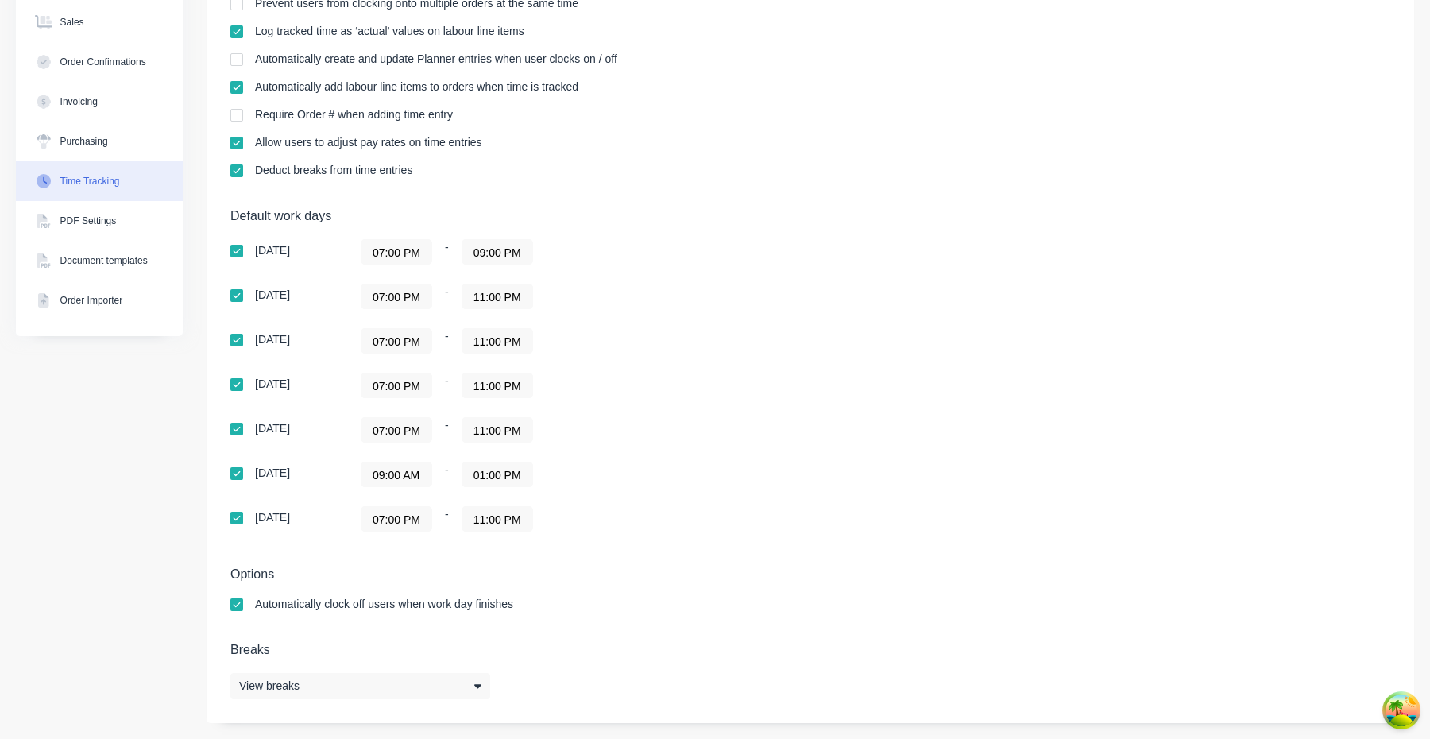
click at [709, 53] on div "Automatically create and update Planner entries when user clocks on / off" at bounding box center [810, 60] width 1160 height 15
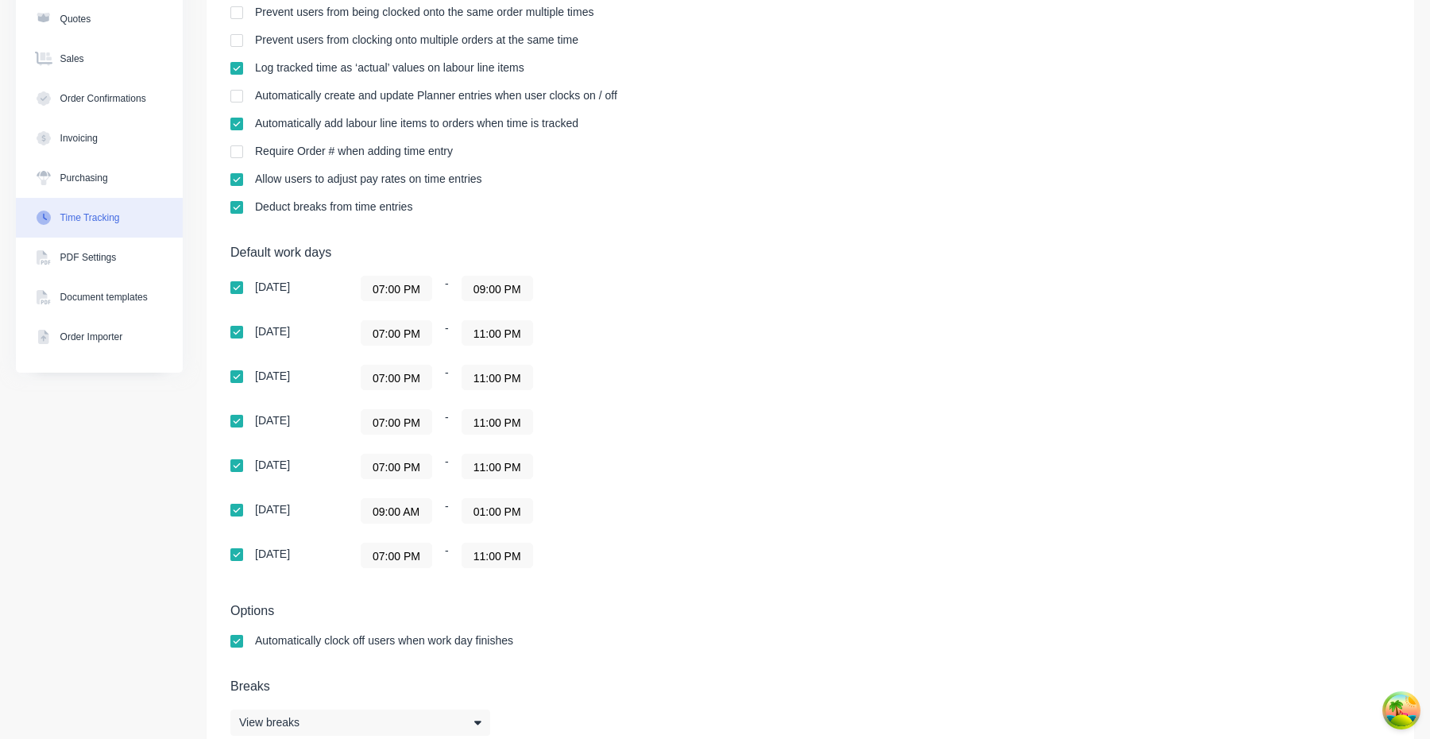
scroll to position [200, 0]
click at [409, 288] on input "07:00 PM" at bounding box center [397, 288] width 70 height 24
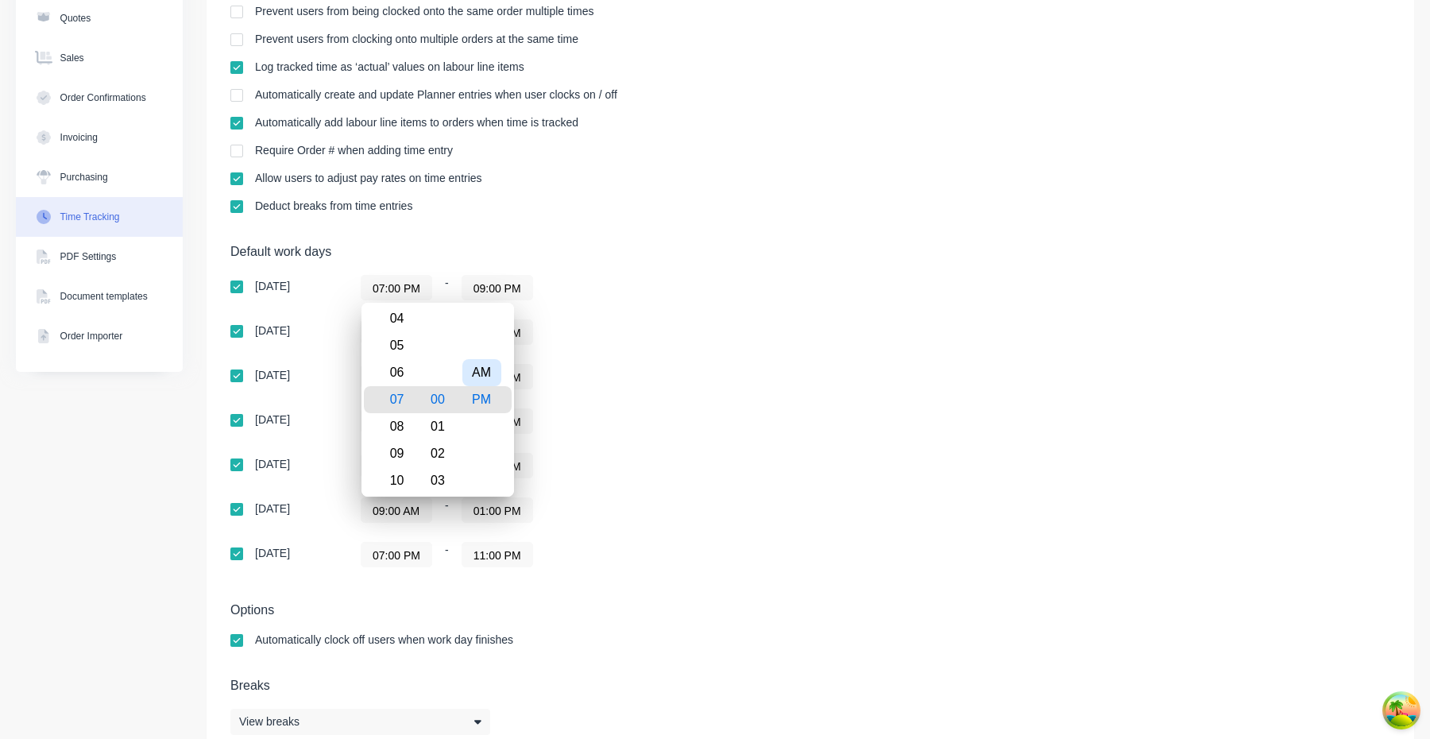
click at [485, 381] on div "AM" at bounding box center [481, 372] width 39 height 27
click at [396, 447] on div "09" at bounding box center [394, 453] width 39 height 27
type input "09:00 AM"
click at [635, 408] on div "Sunday 09:00 AM - 09:00 PM Monday 07:00 PM - 11:00 PM Tuesday 07:00 PM - 11:00 …" at bounding box center [508, 421] width 556 height 292
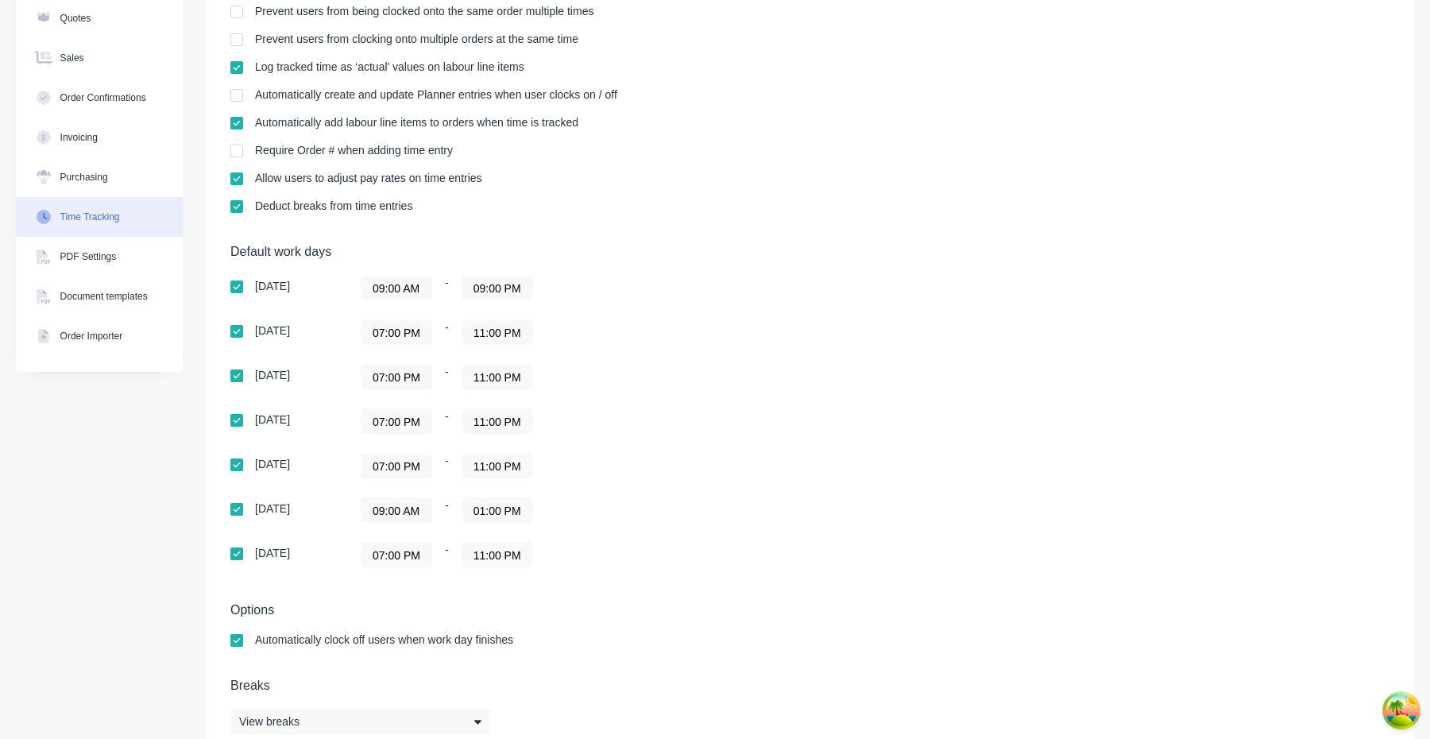
click at [509, 293] on input "09:00 PM" at bounding box center [497, 288] width 70 height 24
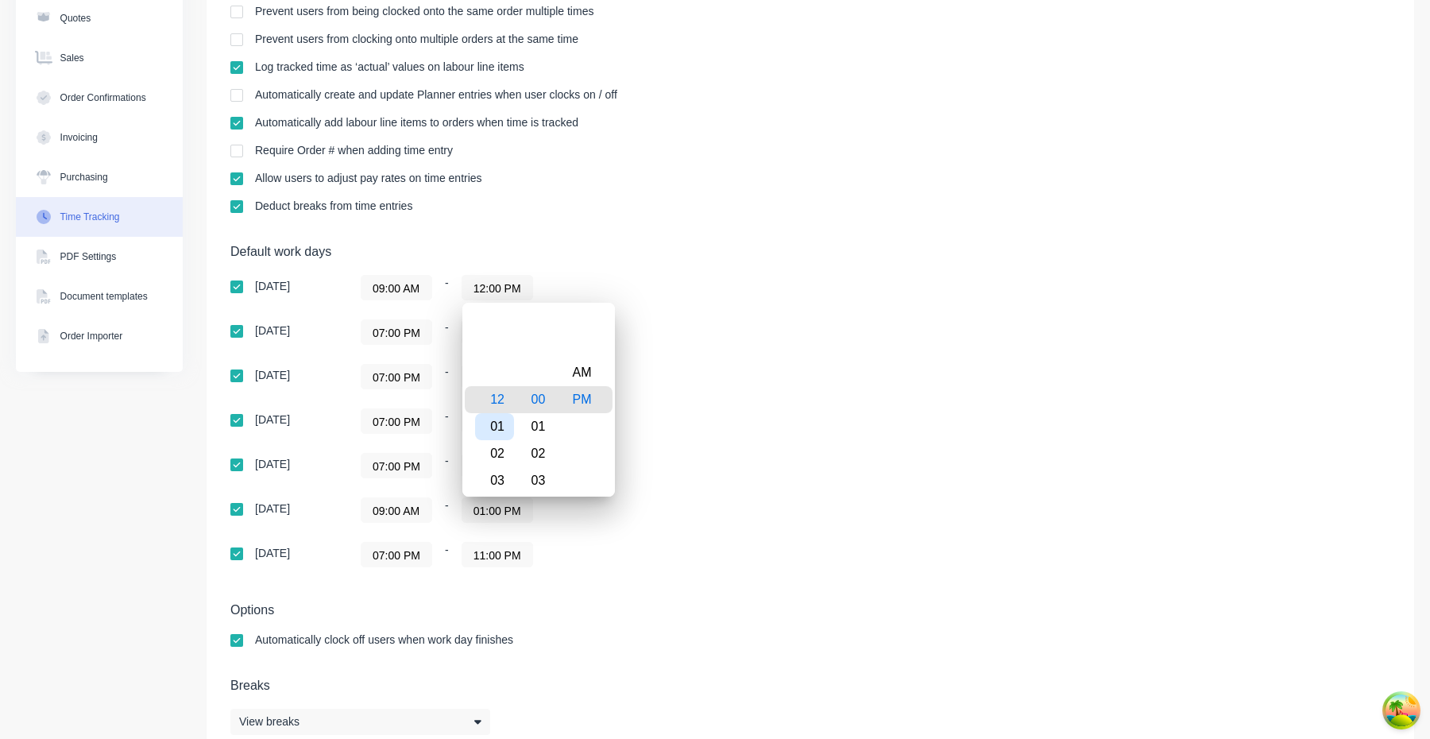
click at [505, 428] on div "01" at bounding box center [494, 426] width 39 height 27
type input "01:00 PM"
click at [694, 404] on div "Sunday 09:00 AM - 01:00 PM Monday 07:00 PM - 11:00 PM Tuesday 07:00 PM - 11:00 …" at bounding box center [508, 421] width 556 height 292
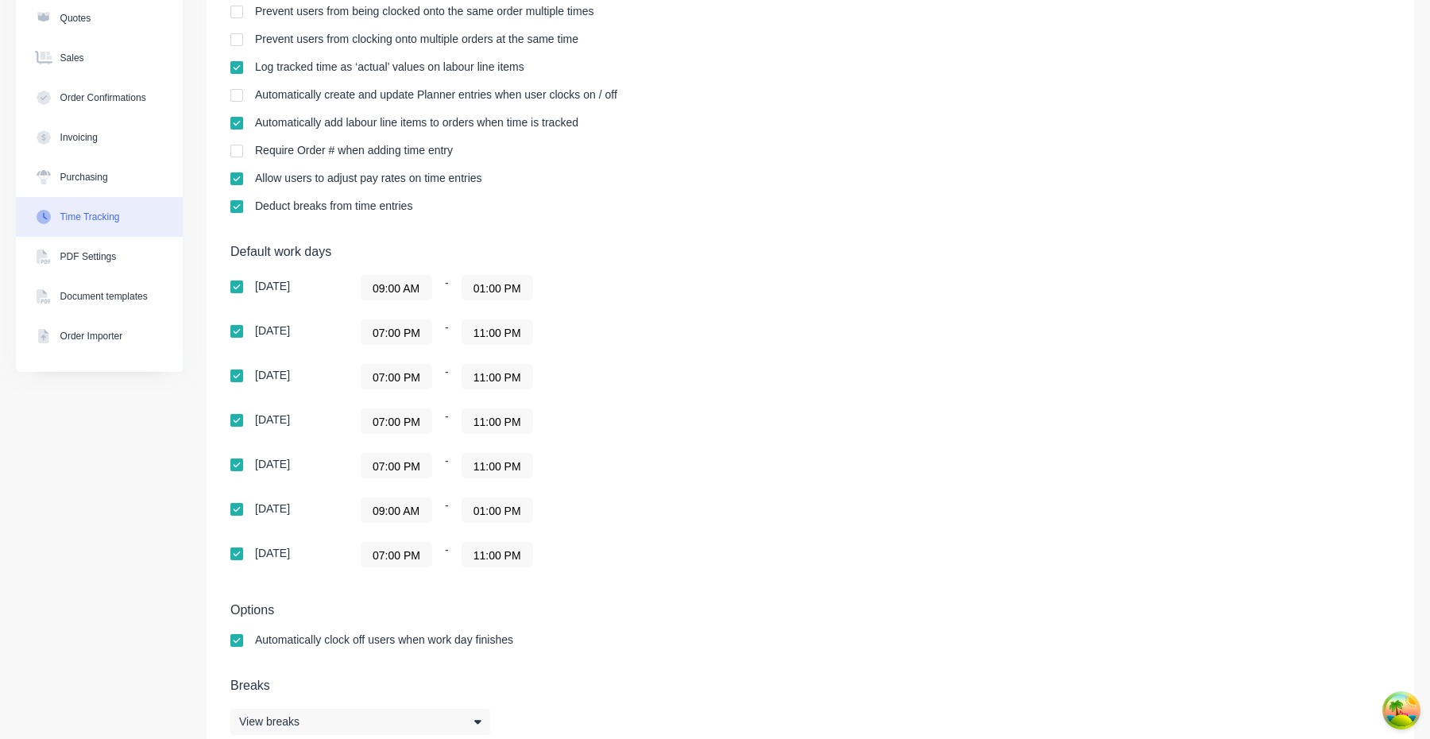
click at [400, 331] on input "07:00 PM" at bounding box center [397, 332] width 70 height 24
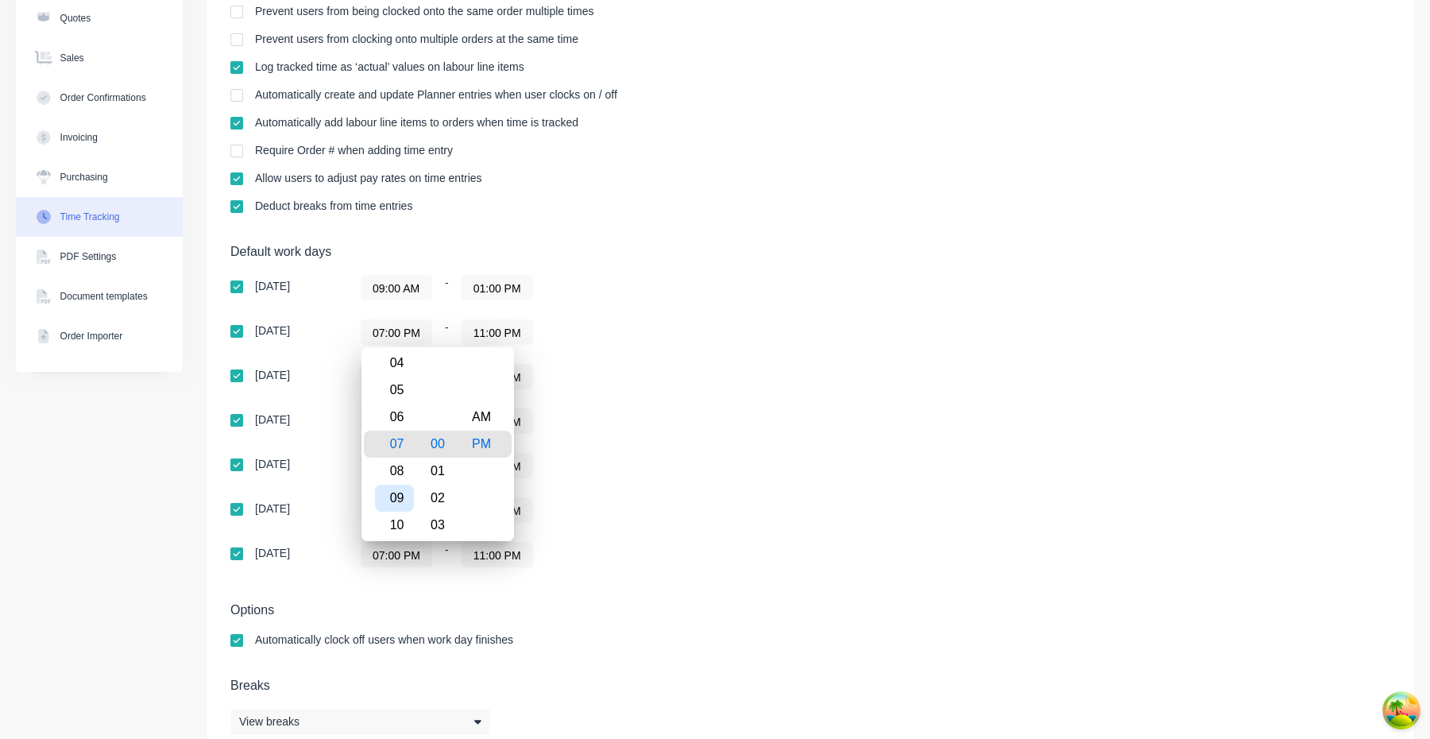
click at [404, 505] on div "09" at bounding box center [394, 498] width 39 height 27
click at [490, 420] on div "AM" at bounding box center [481, 417] width 39 height 27
type input "09:00 AM"
click at [606, 408] on div "Sunday 09:00 AM - 01:00 PM Monday 09:00 AM - 11:00 PM Tuesday 07:00 PM - 11:00 …" at bounding box center [508, 421] width 556 height 292
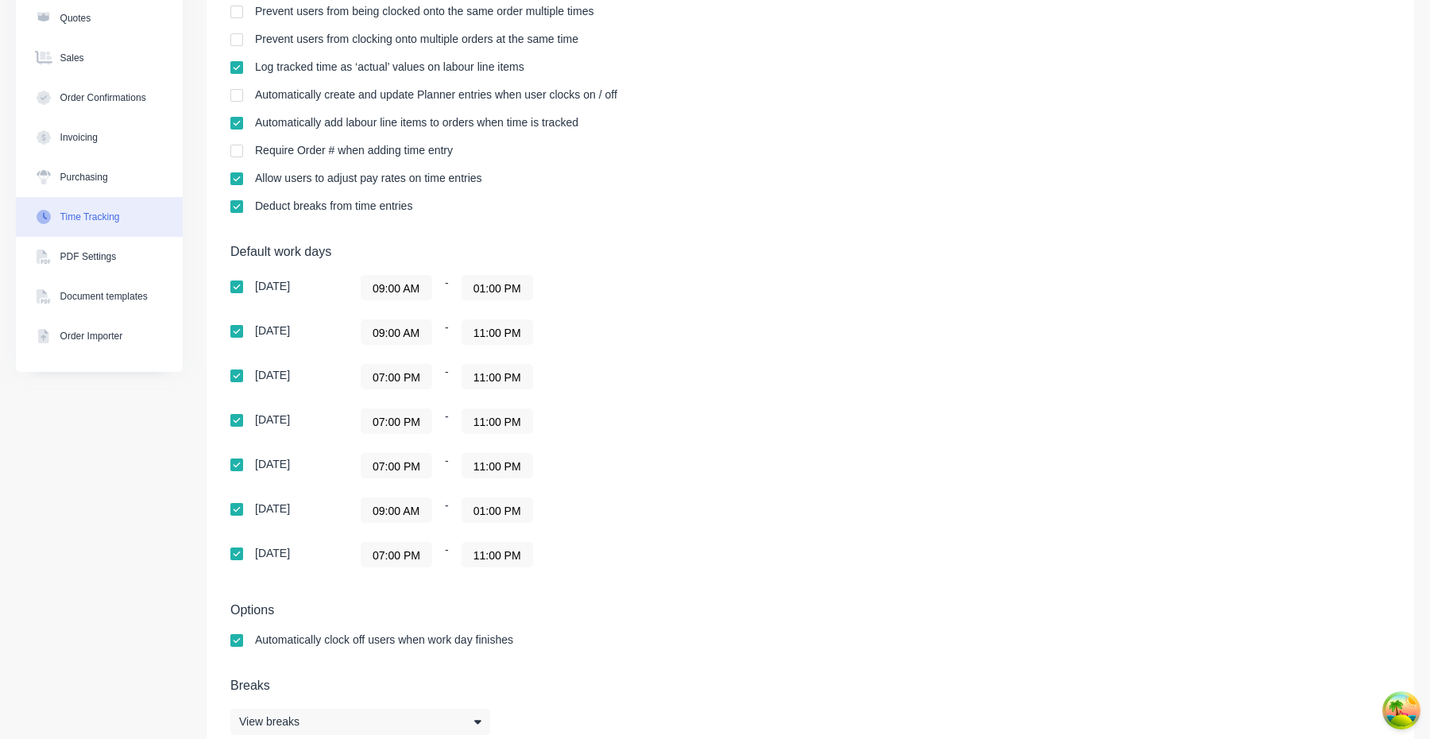
click at [395, 377] on input "07:00 PM" at bounding box center [397, 377] width 70 height 24
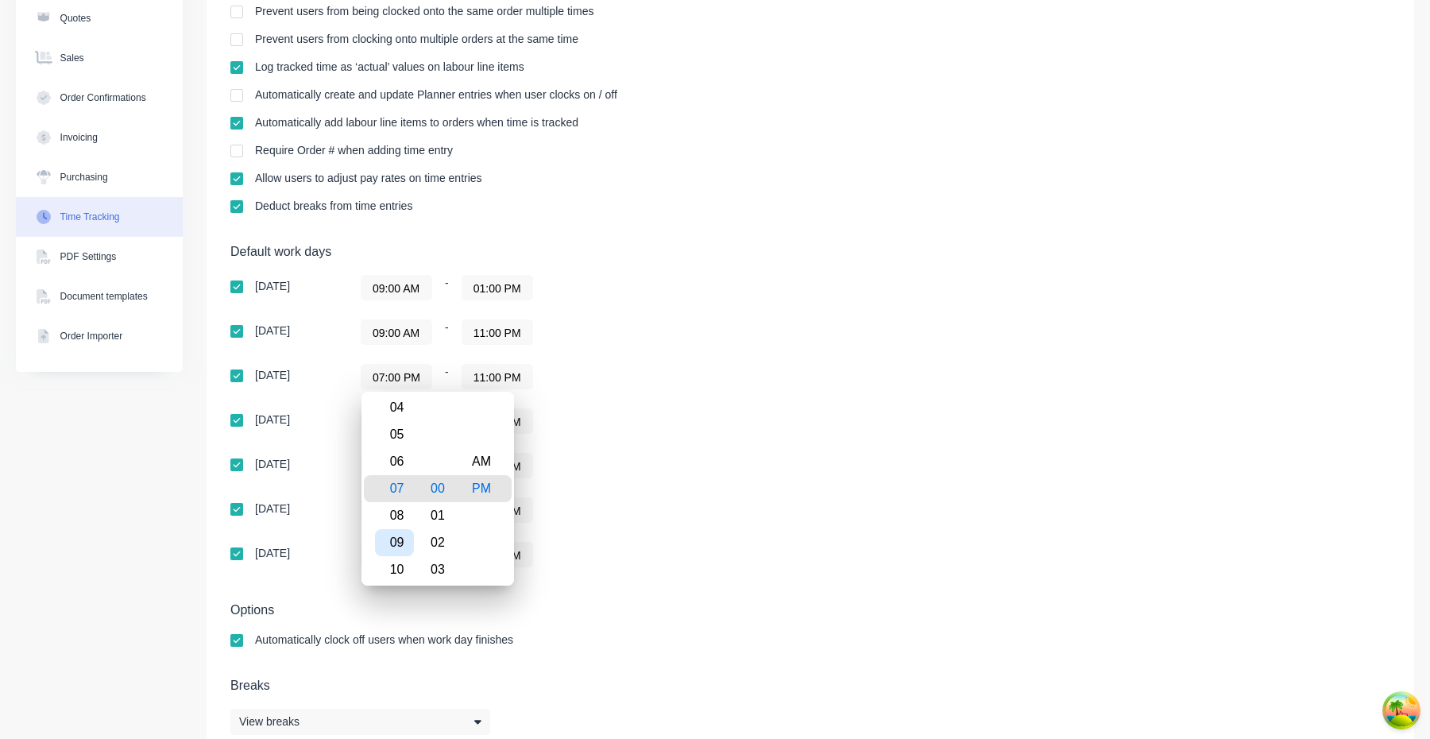
click at [400, 535] on div "09" at bounding box center [394, 542] width 39 height 27
click at [485, 470] on div "AM" at bounding box center [481, 461] width 39 height 27
type input "09:00 AM"
click at [562, 477] on div "07:00 PM - 11:00 PM" at bounding box center [559, 465] width 397 height 25
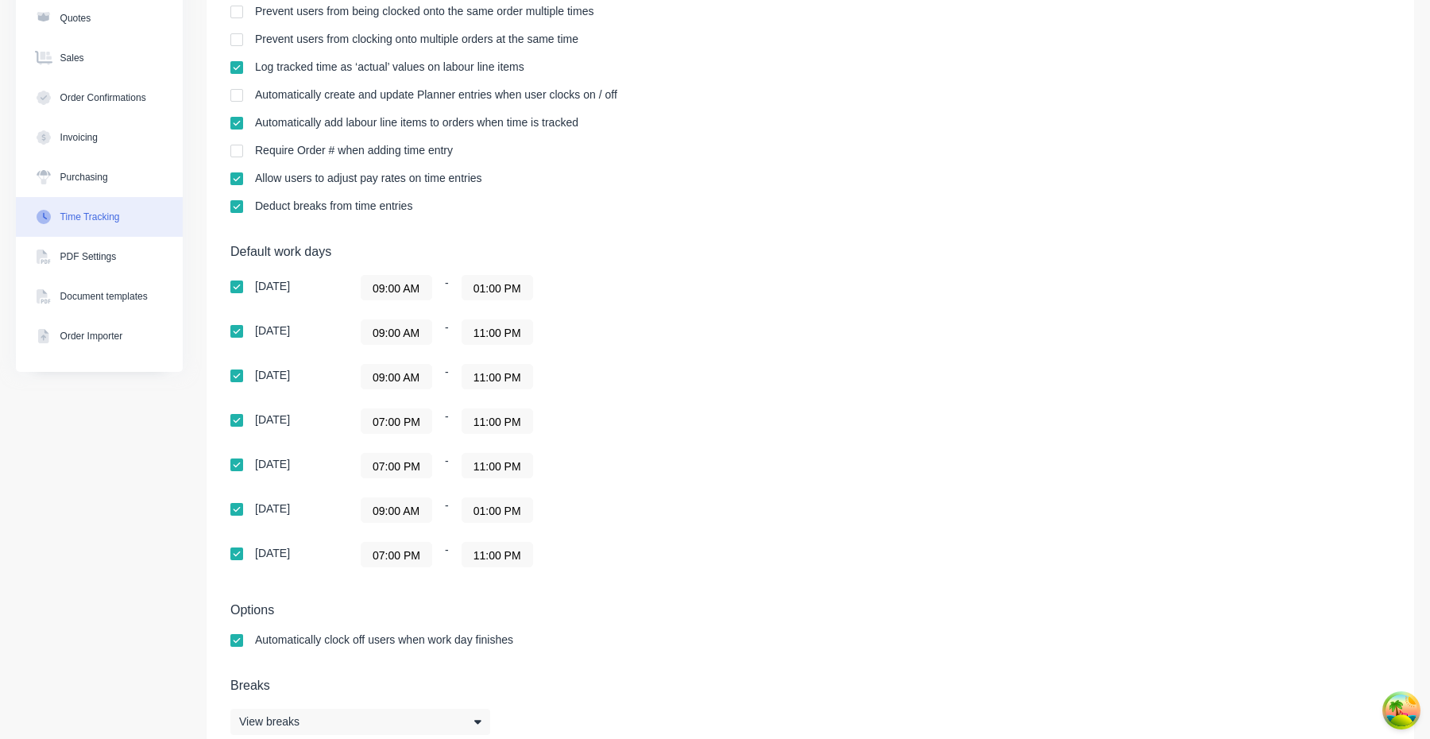
click at [393, 426] on input "07:00 PM" at bounding box center [397, 421] width 70 height 24
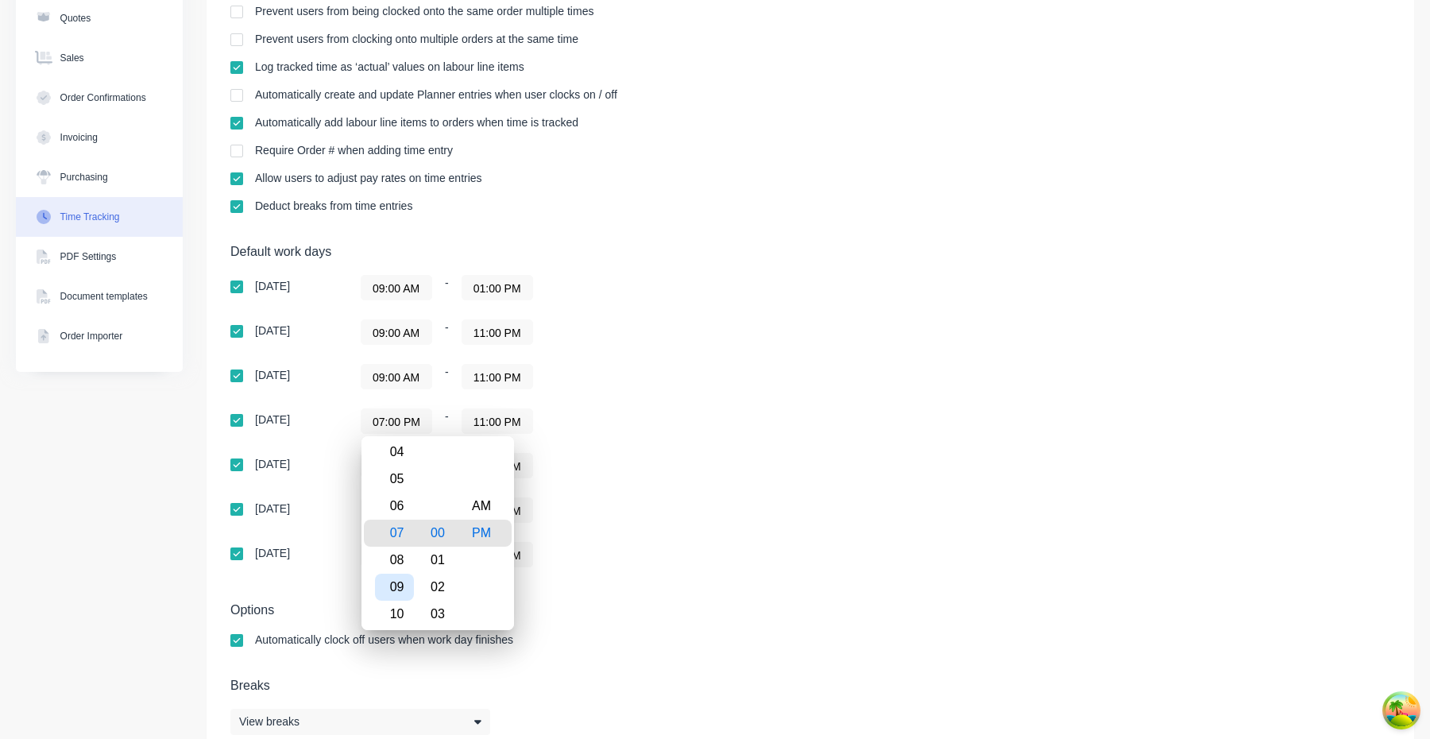
click at [393, 590] on div "09" at bounding box center [394, 587] width 39 height 27
drag, startPoint x: 489, startPoint y: 503, endPoint x: 501, endPoint y: 503, distance: 11.9
click at [489, 503] on div "AM" at bounding box center [481, 506] width 39 height 27
type input "09:00 AM"
click at [546, 503] on div "09:00 AM - 01:00 PM" at bounding box center [559, 509] width 397 height 25
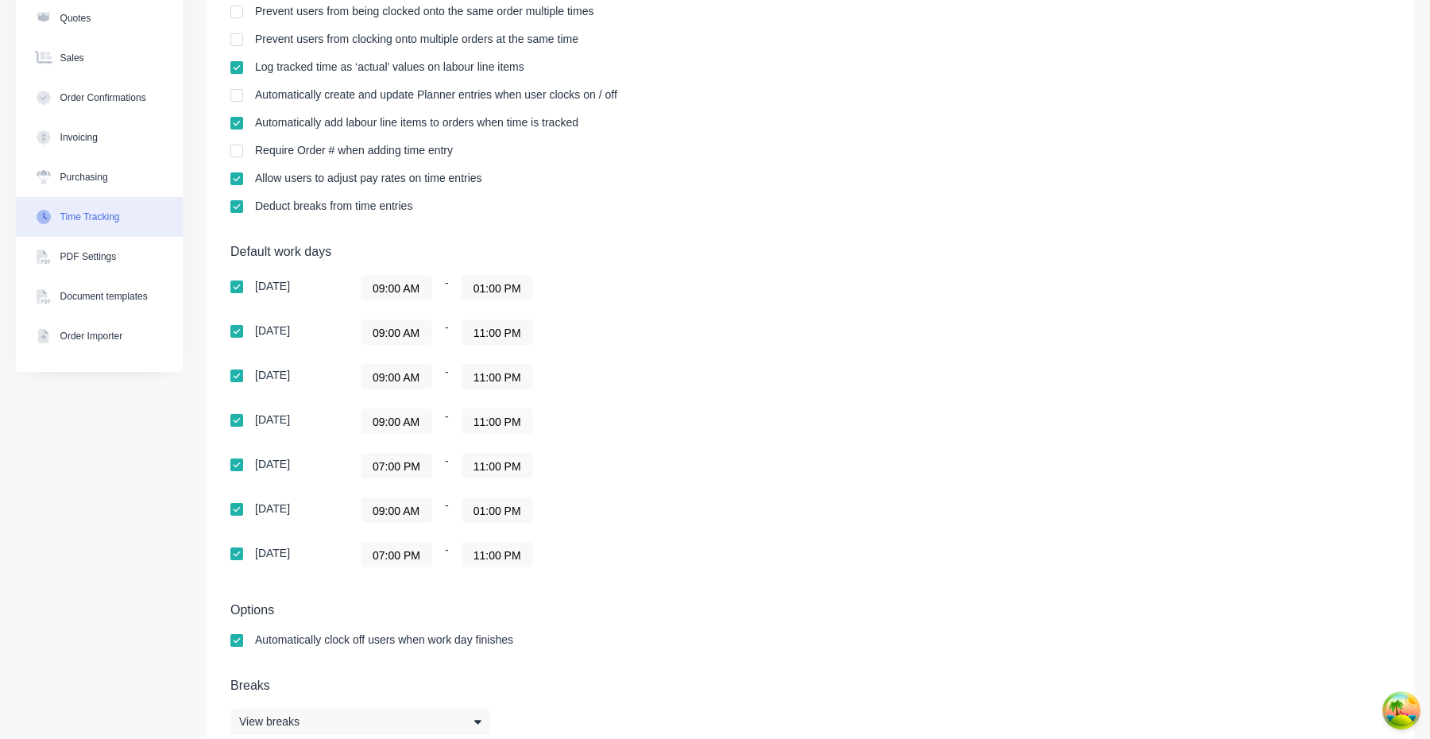
click at [406, 465] on input "07:00 PM" at bounding box center [397, 466] width 70 height 24
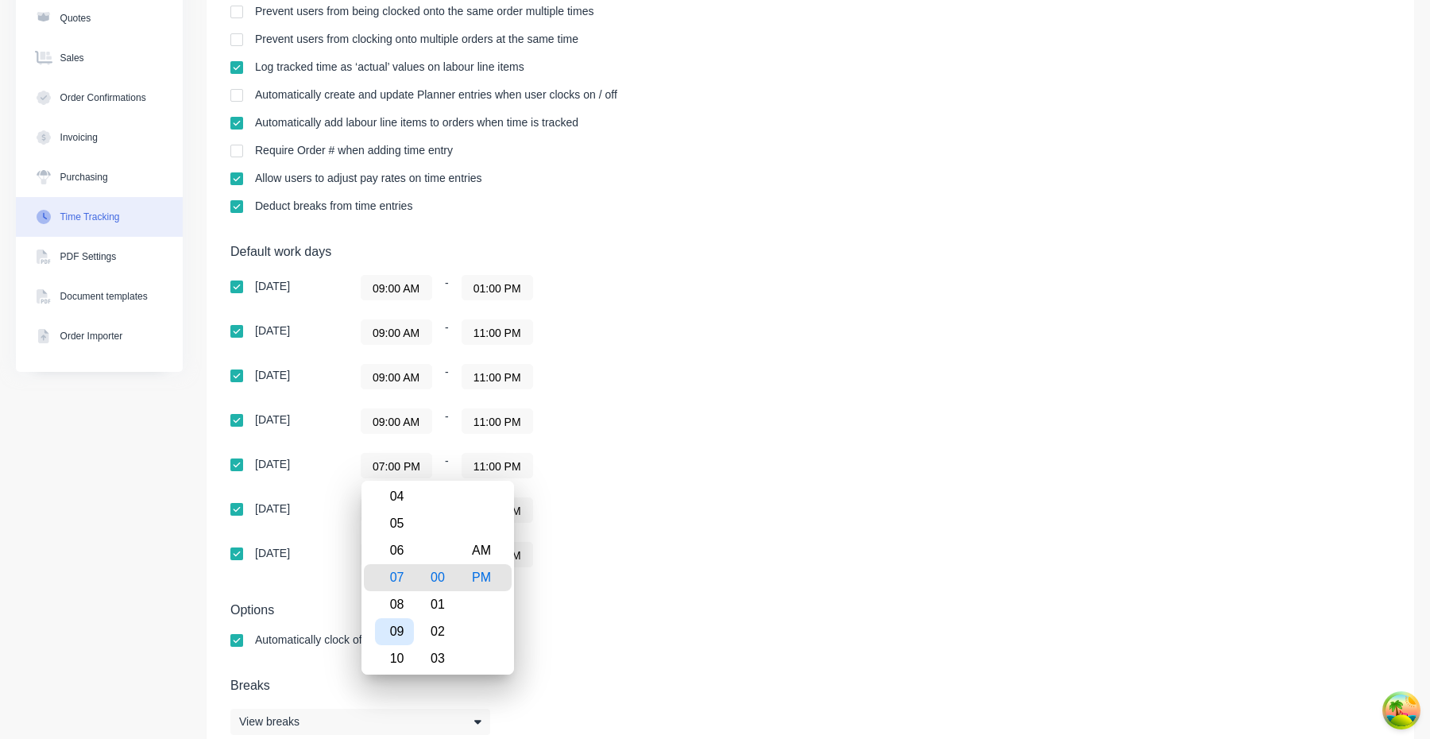
click at [389, 632] on div "09" at bounding box center [394, 631] width 39 height 27
click at [482, 552] on div "AM" at bounding box center [481, 550] width 39 height 27
type input "09:00 AM"
click at [625, 550] on div "07:00 PM - 11:00 PM" at bounding box center [559, 554] width 397 height 25
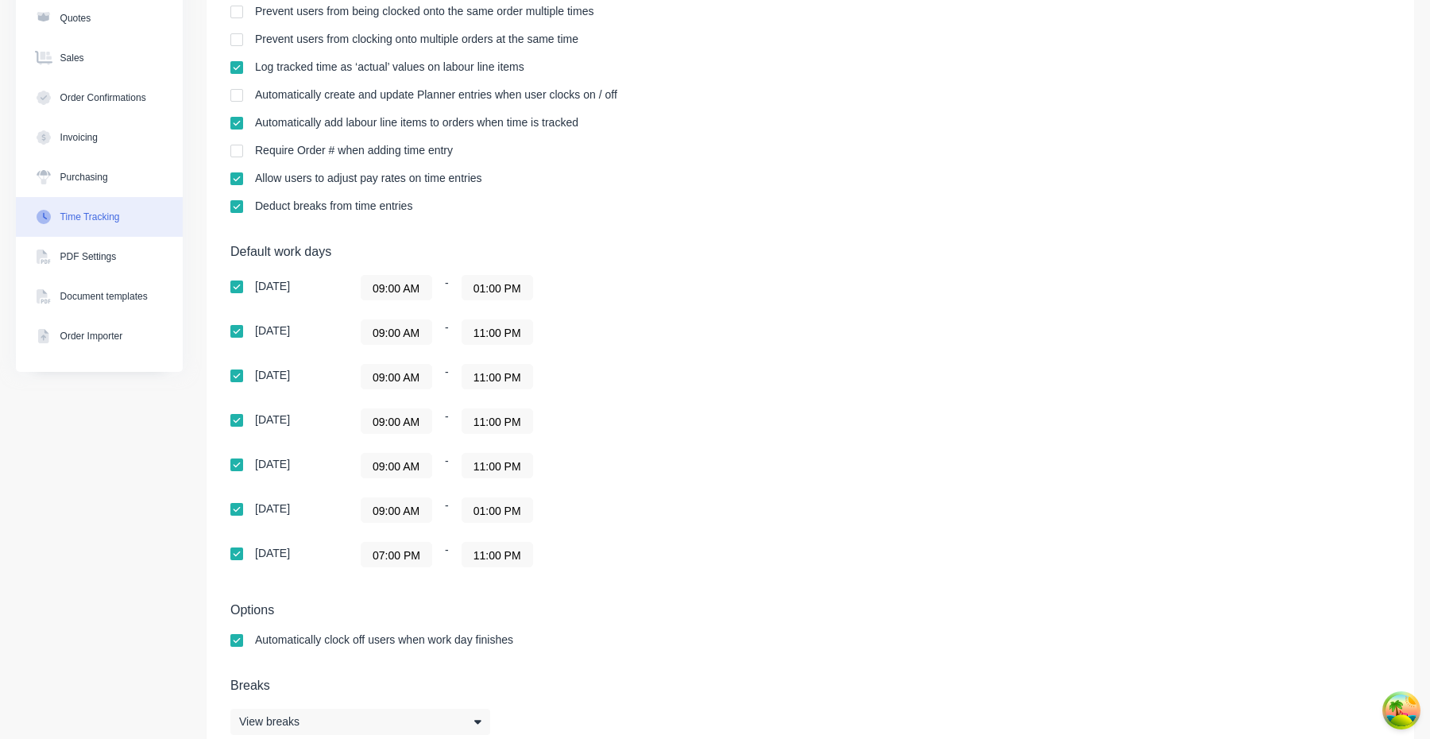
click at [403, 556] on input "07:00 PM" at bounding box center [397, 555] width 70 height 24
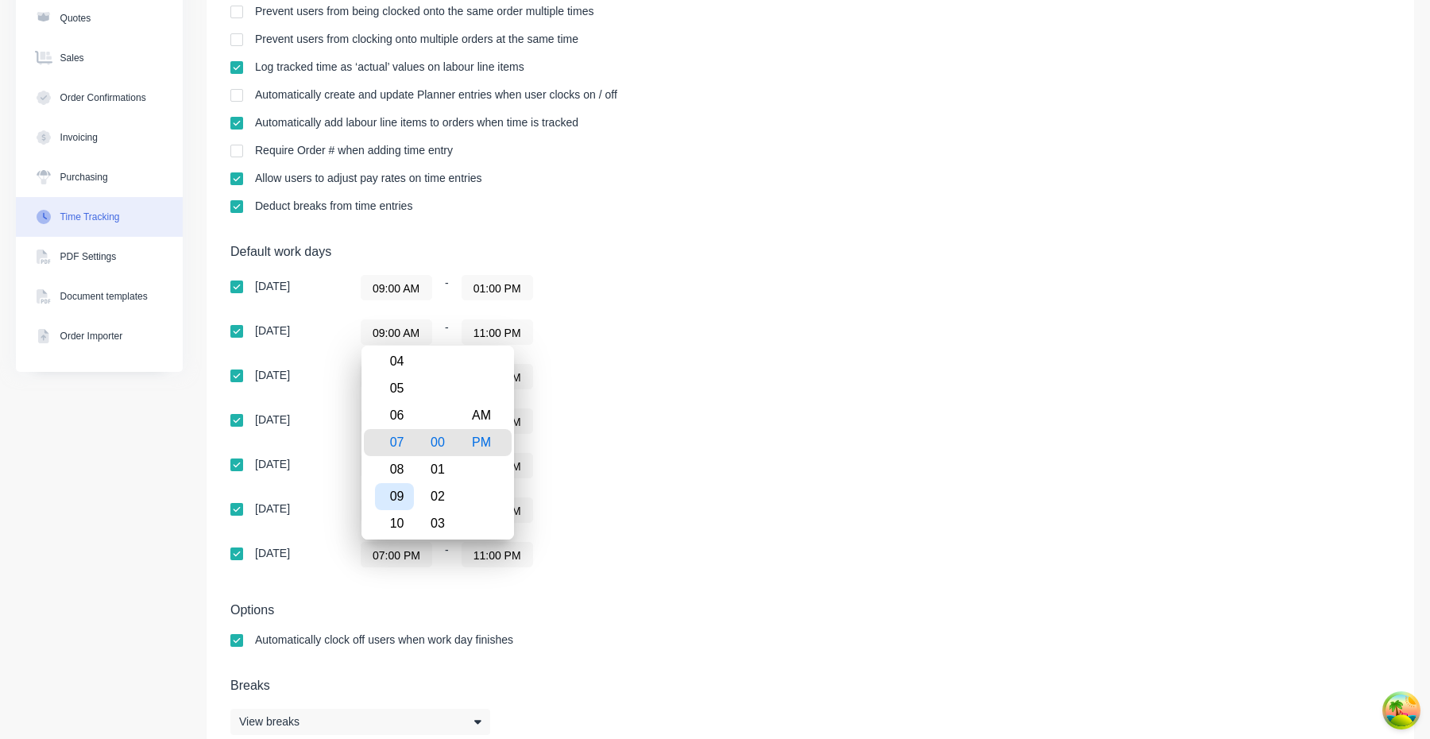
click at [397, 496] on div "09" at bounding box center [394, 496] width 39 height 27
click at [480, 425] on div "AM" at bounding box center [481, 415] width 39 height 27
type input "09:00 AM"
click at [567, 425] on div "09:00 AM - 11:00 PM" at bounding box center [559, 420] width 397 height 25
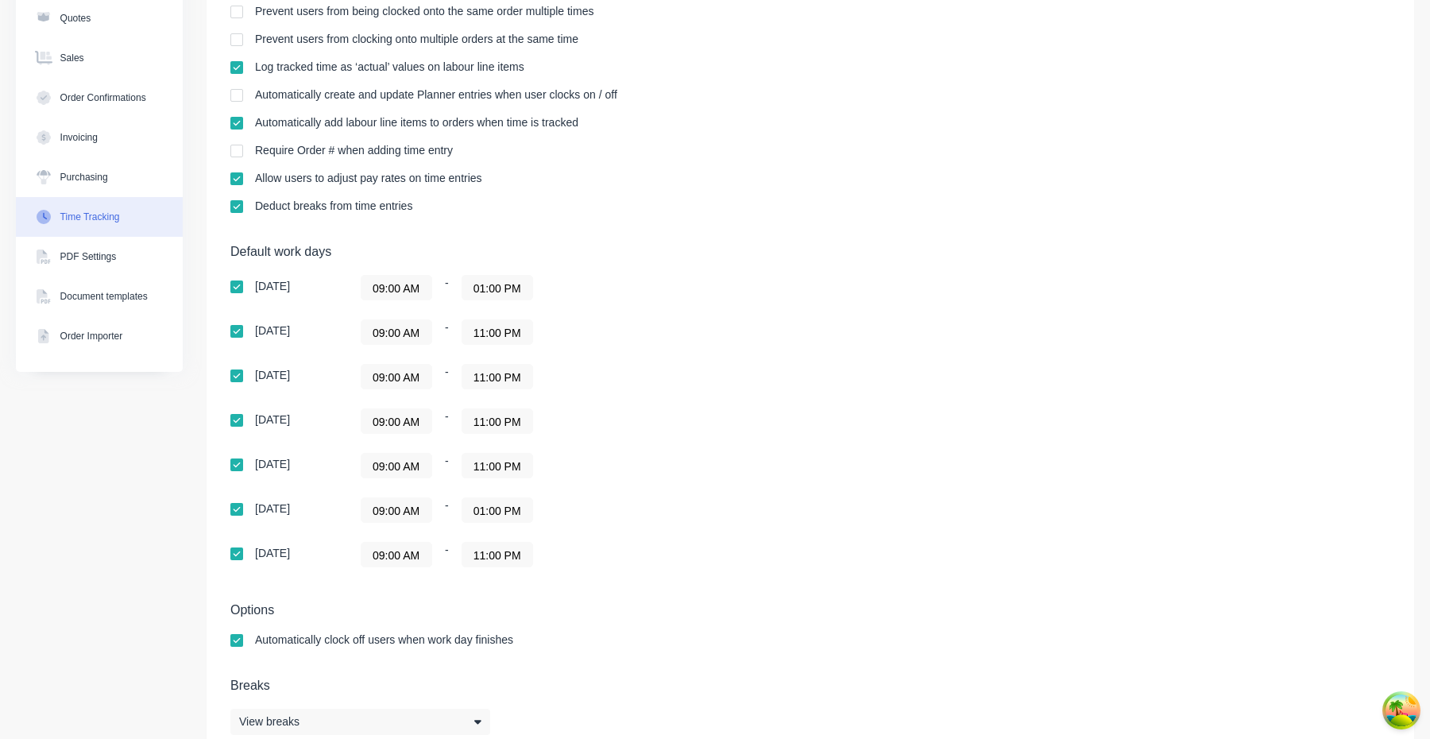
click at [590, 332] on div "09:00 AM - 11:00 PM" at bounding box center [559, 331] width 397 height 25
click at [506, 342] on input "11:00 PM" at bounding box center [497, 332] width 70 height 24
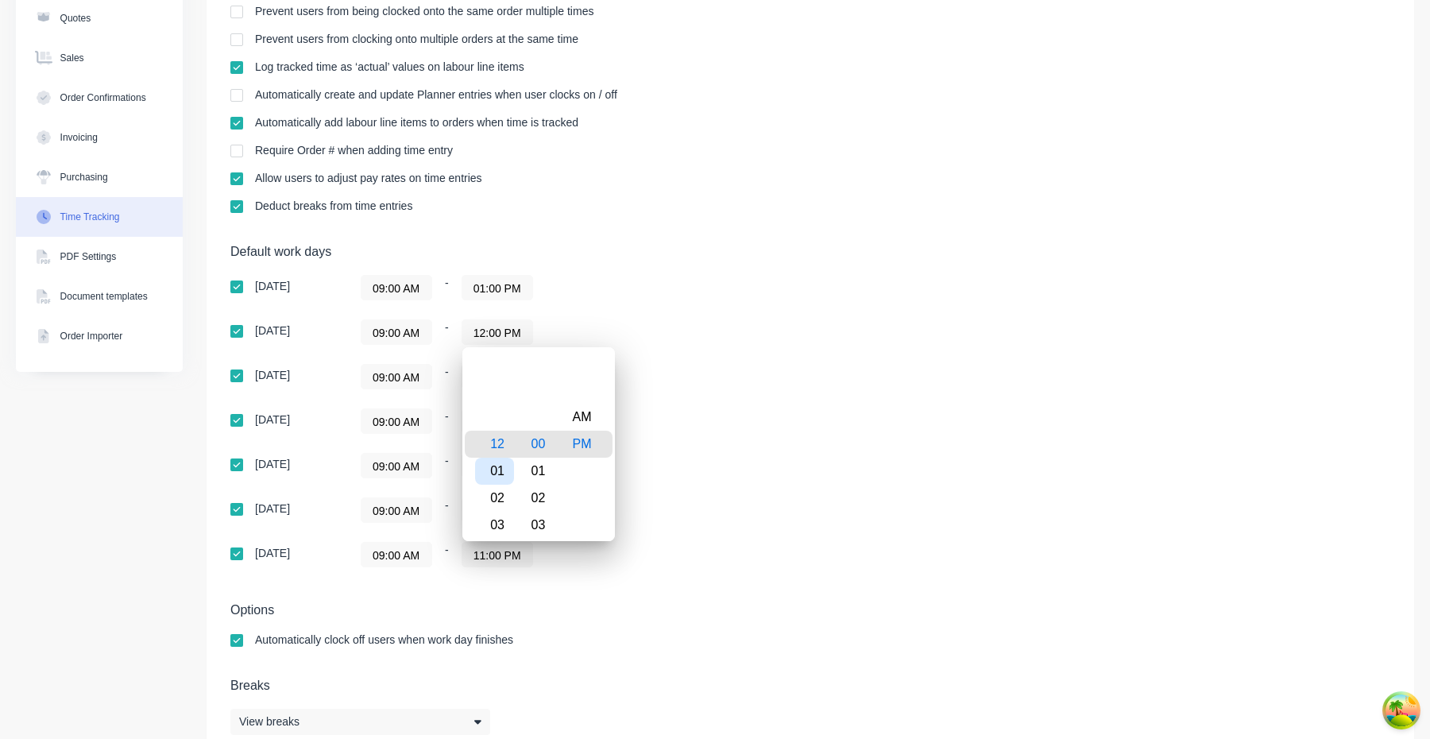
click at [503, 474] on div "01" at bounding box center [494, 471] width 39 height 27
type input "01:00 PM"
click at [679, 438] on div "Sunday 09:00 AM - 01:00 PM Monday 09:00 AM - 01:00 PM Tuesday 09:00 AM - 11:00 …" at bounding box center [508, 421] width 556 height 292
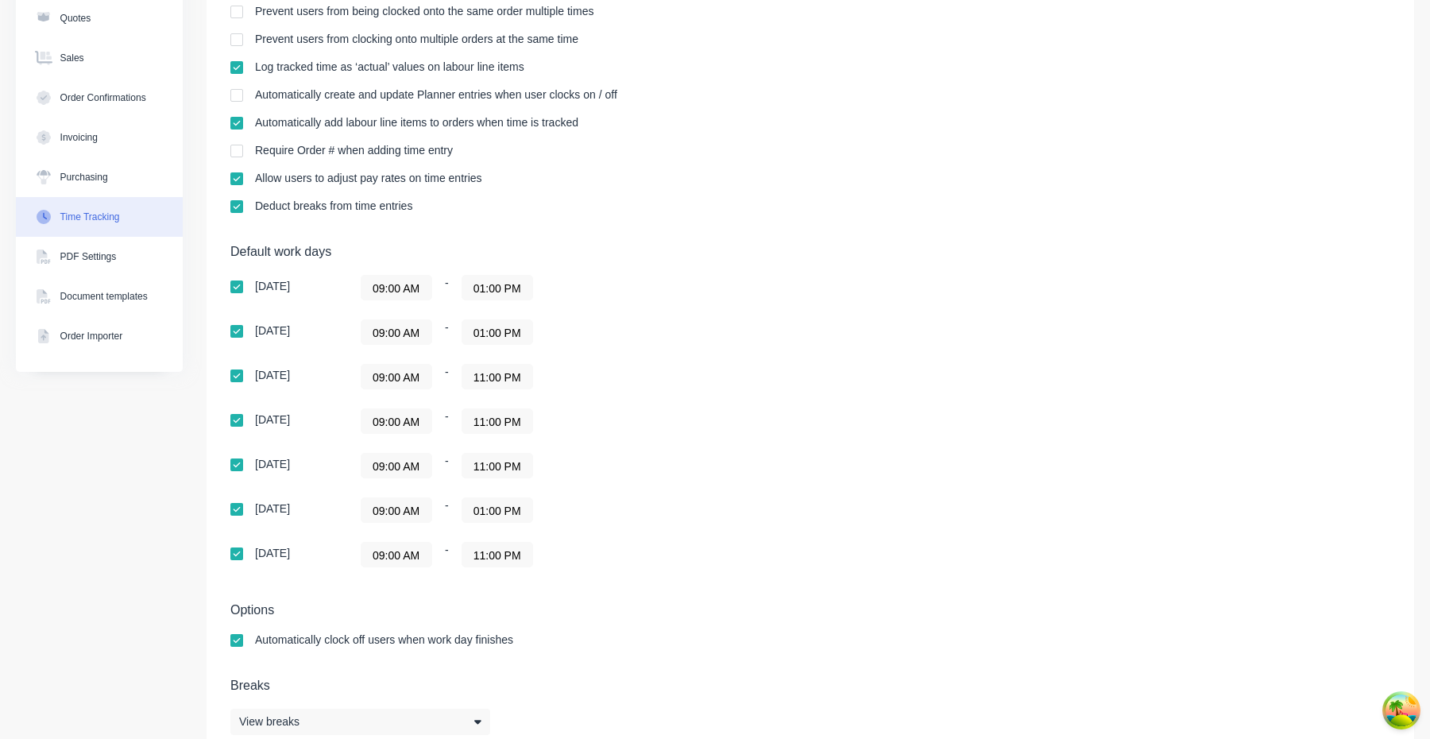
click at [520, 381] on input "11:00 PM" at bounding box center [497, 377] width 70 height 24
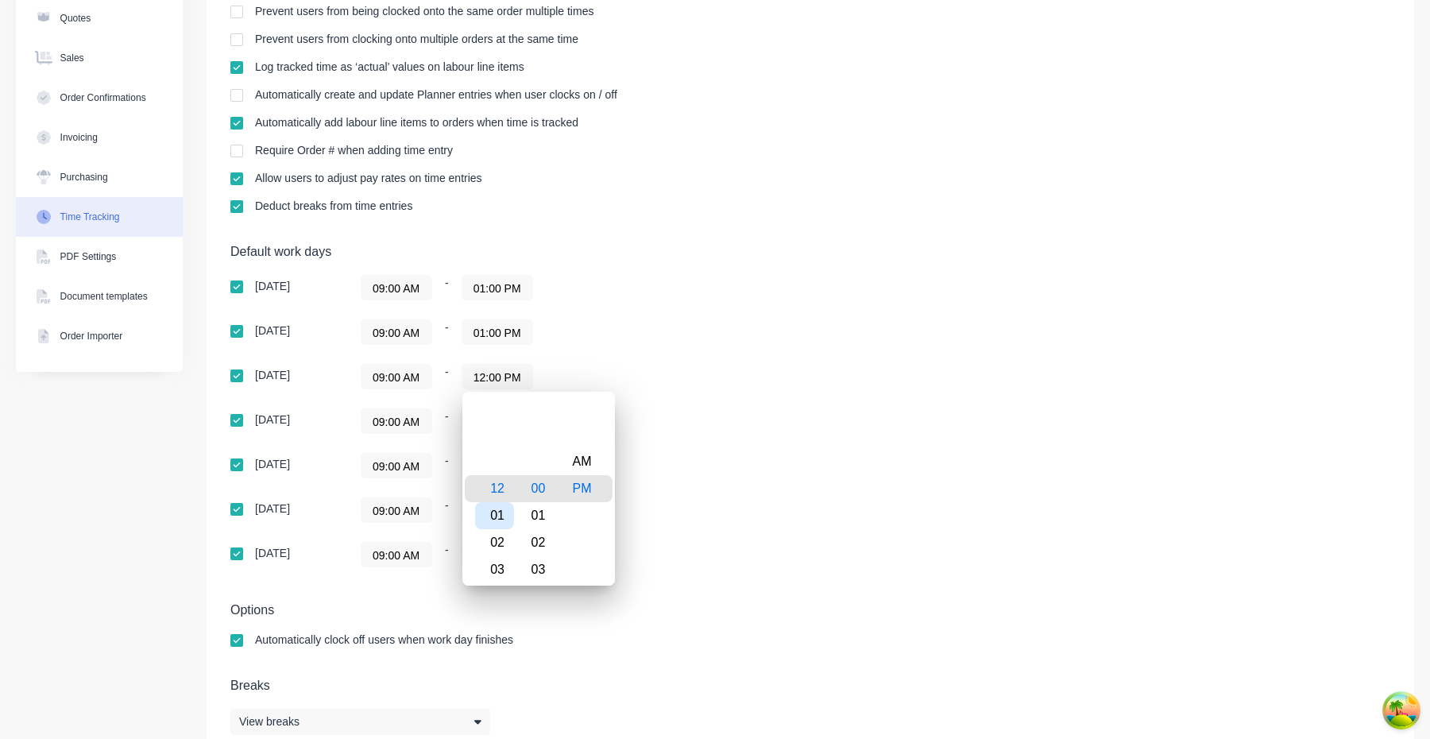
click at [502, 513] on div "01" at bounding box center [494, 515] width 39 height 27
type input "01:00 PM"
click at [702, 457] on div "09:00 AM - 11:00 PM" at bounding box center [559, 465] width 397 height 25
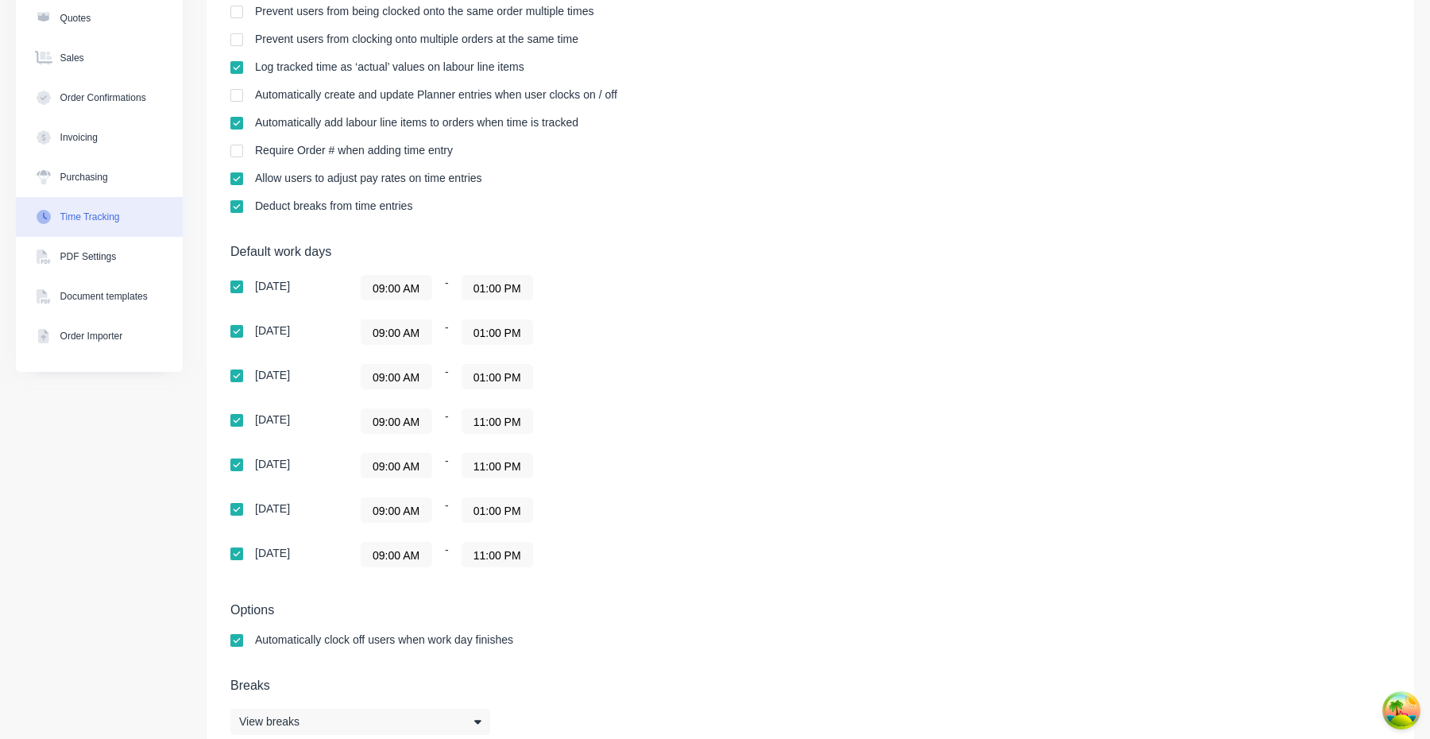
click at [505, 423] on input "11:00 PM" at bounding box center [497, 421] width 70 height 24
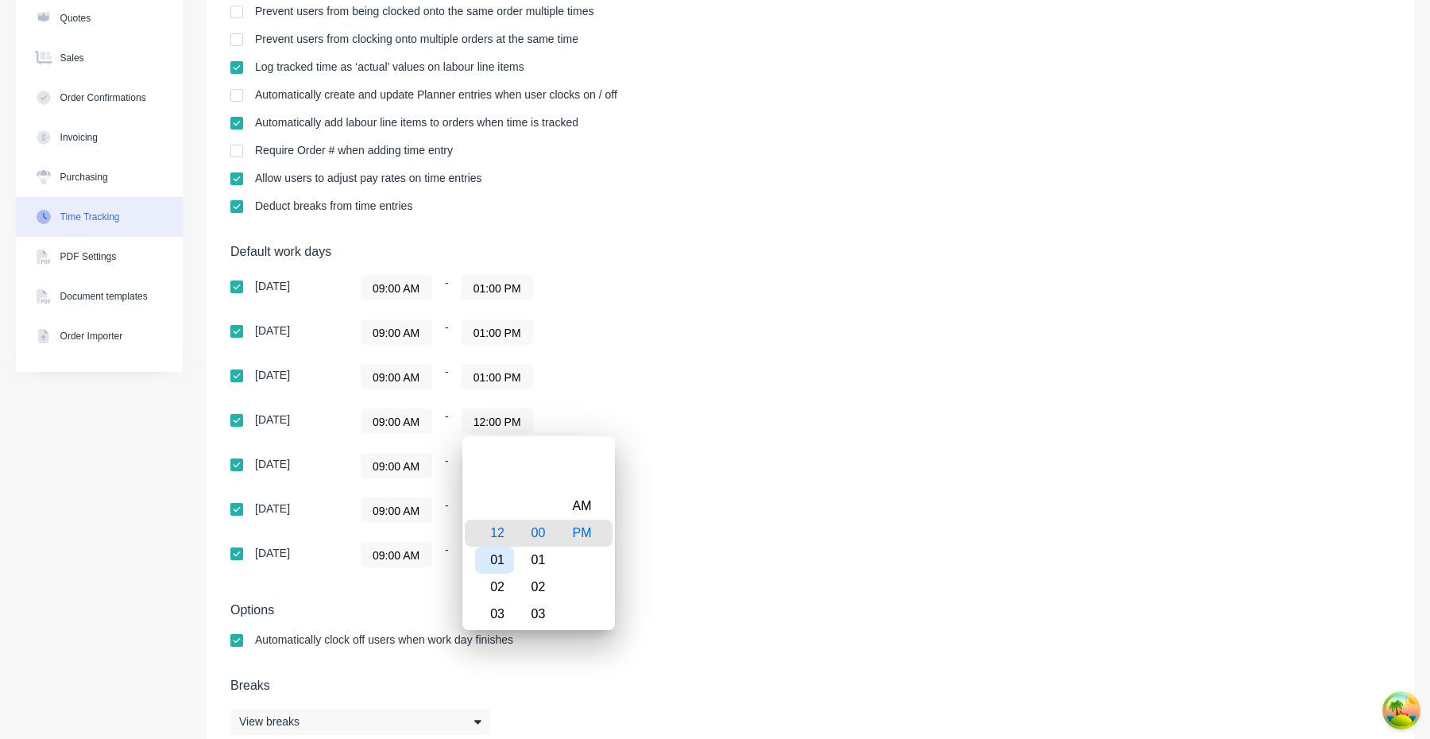
click at [497, 558] on div "01" at bounding box center [494, 560] width 39 height 27
type input "01:00 PM"
click at [688, 531] on div "Sunday 09:00 AM - 01:00 PM Monday 09:00 AM - 01:00 PM Tuesday 09:00 AM - 01:00 …" at bounding box center [508, 421] width 556 height 292
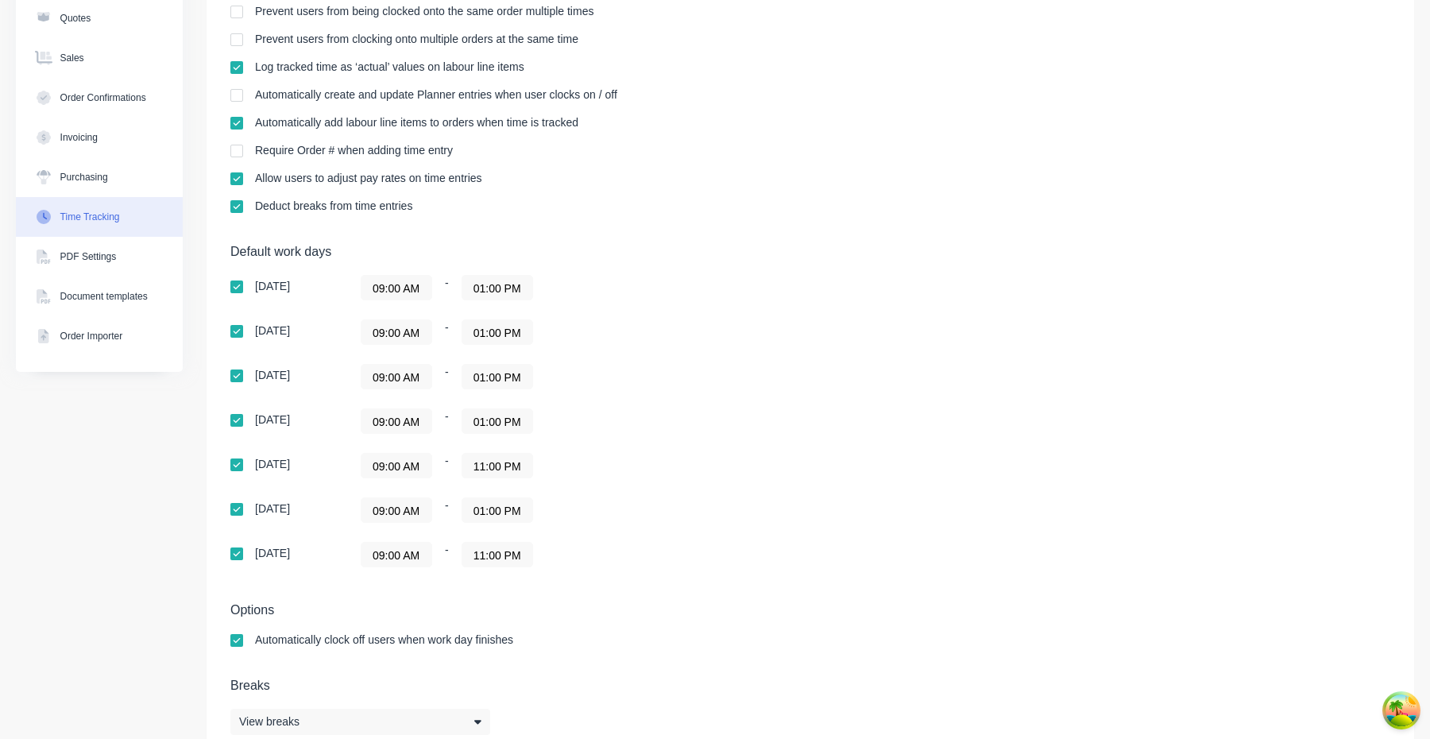
click at [511, 463] on input "11:00 PM" at bounding box center [497, 466] width 70 height 24
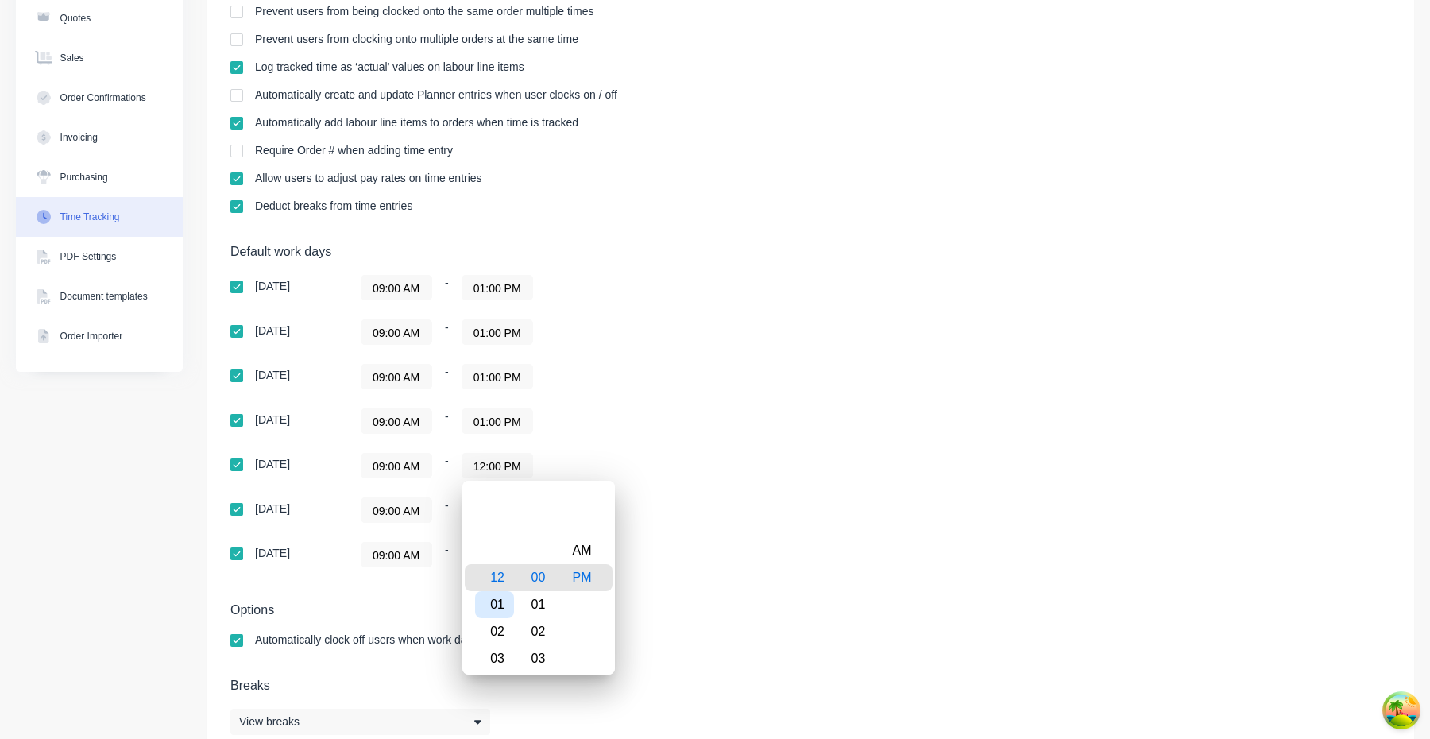
click at [501, 598] on div "01" at bounding box center [494, 604] width 39 height 27
type input "01:00 PM"
click at [688, 563] on div "09:00 AM - 11:00 PM" at bounding box center [559, 554] width 397 height 25
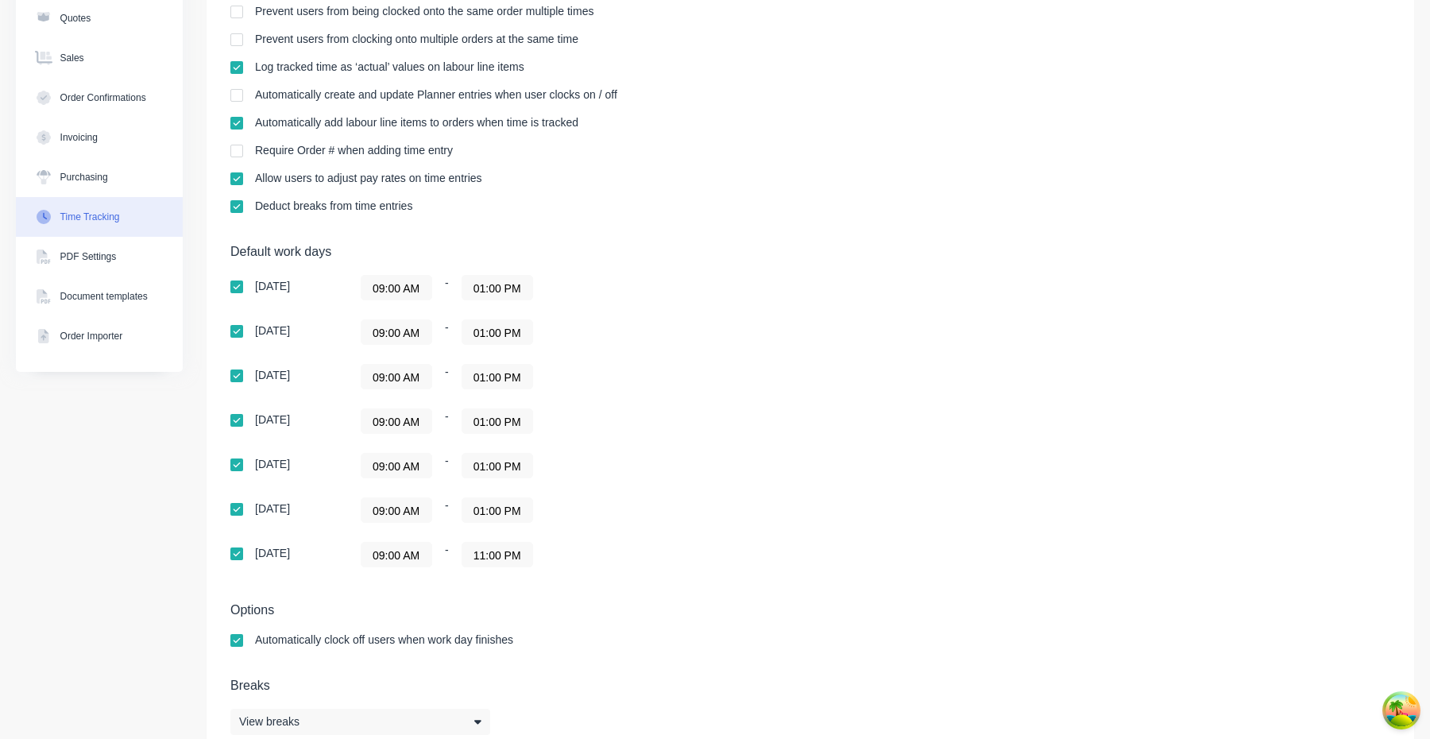
click at [513, 510] on input "01:00 PM" at bounding box center [497, 510] width 70 height 24
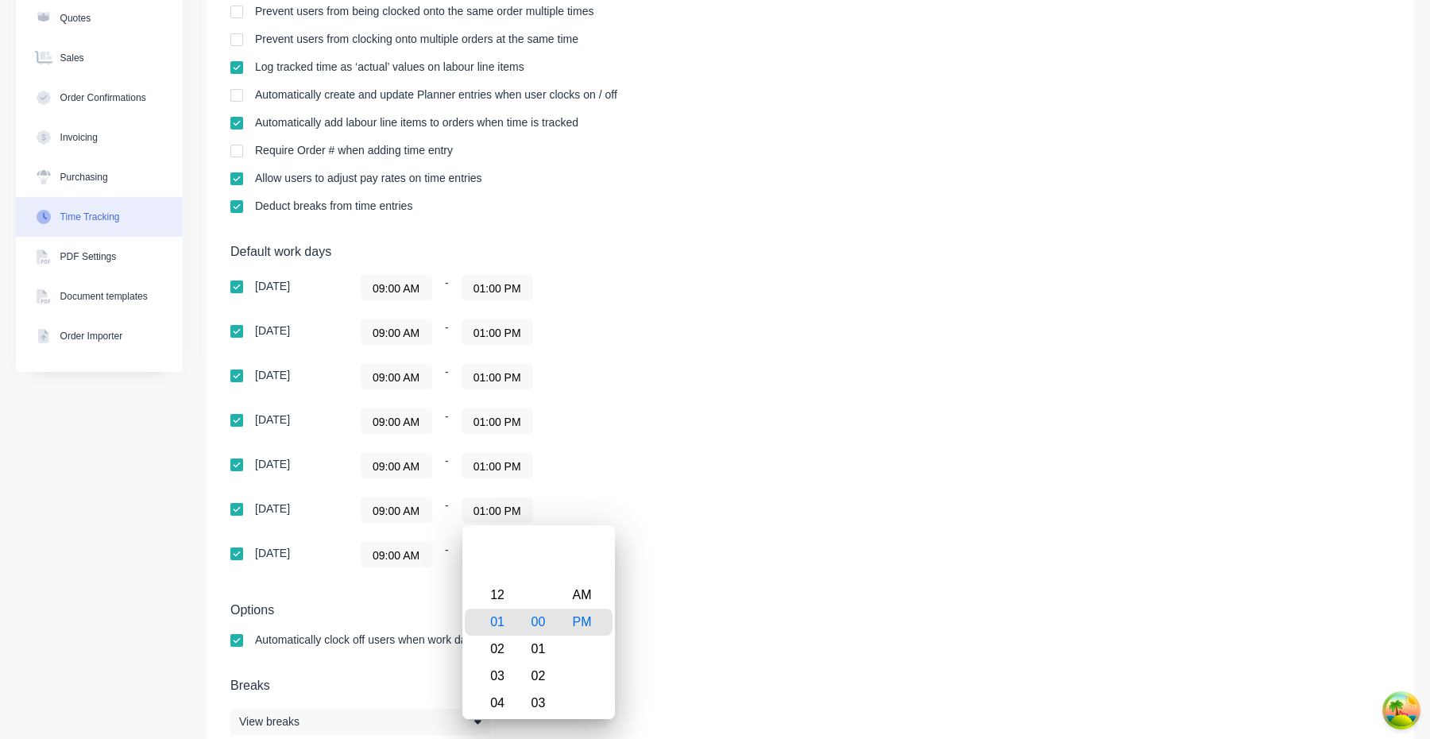
click at [713, 542] on div "09:00 AM - 11:00 PM" at bounding box center [559, 554] width 397 height 25
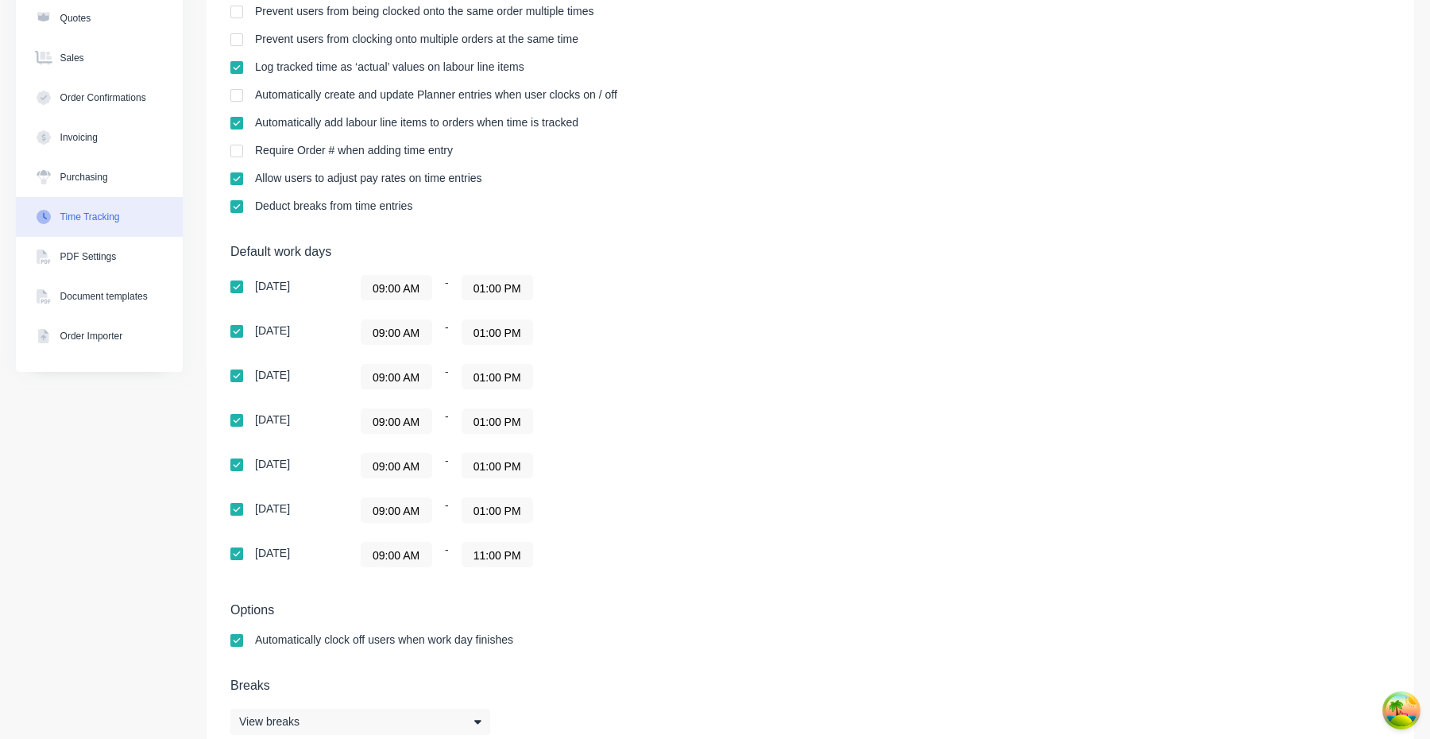
click at [509, 558] on input "11:00 PM" at bounding box center [497, 555] width 70 height 24
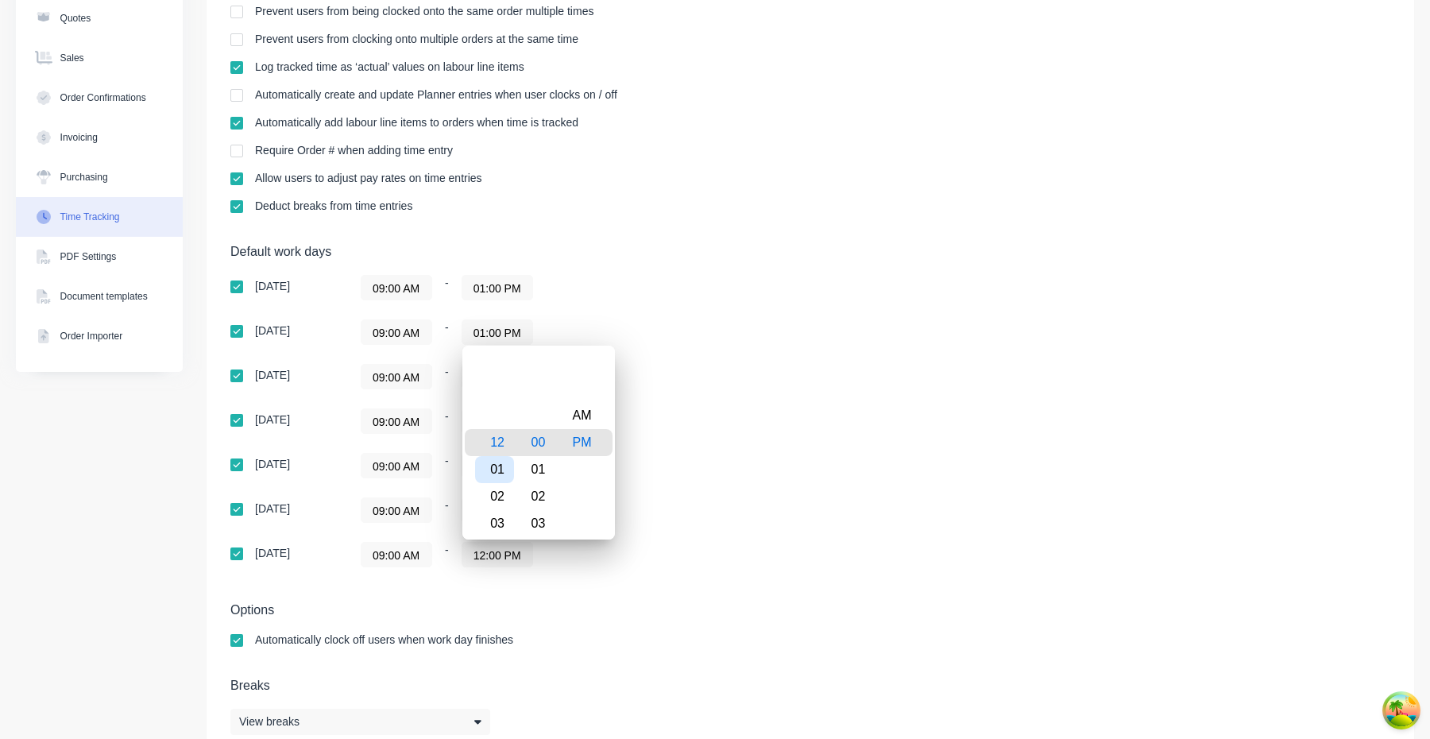
click at [504, 465] on div "01" at bounding box center [494, 469] width 39 height 27
type input "01:00 PM"
click at [675, 461] on div "09:00 AM - 01:00 PM" at bounding box center [559, 465] width 397 height 25
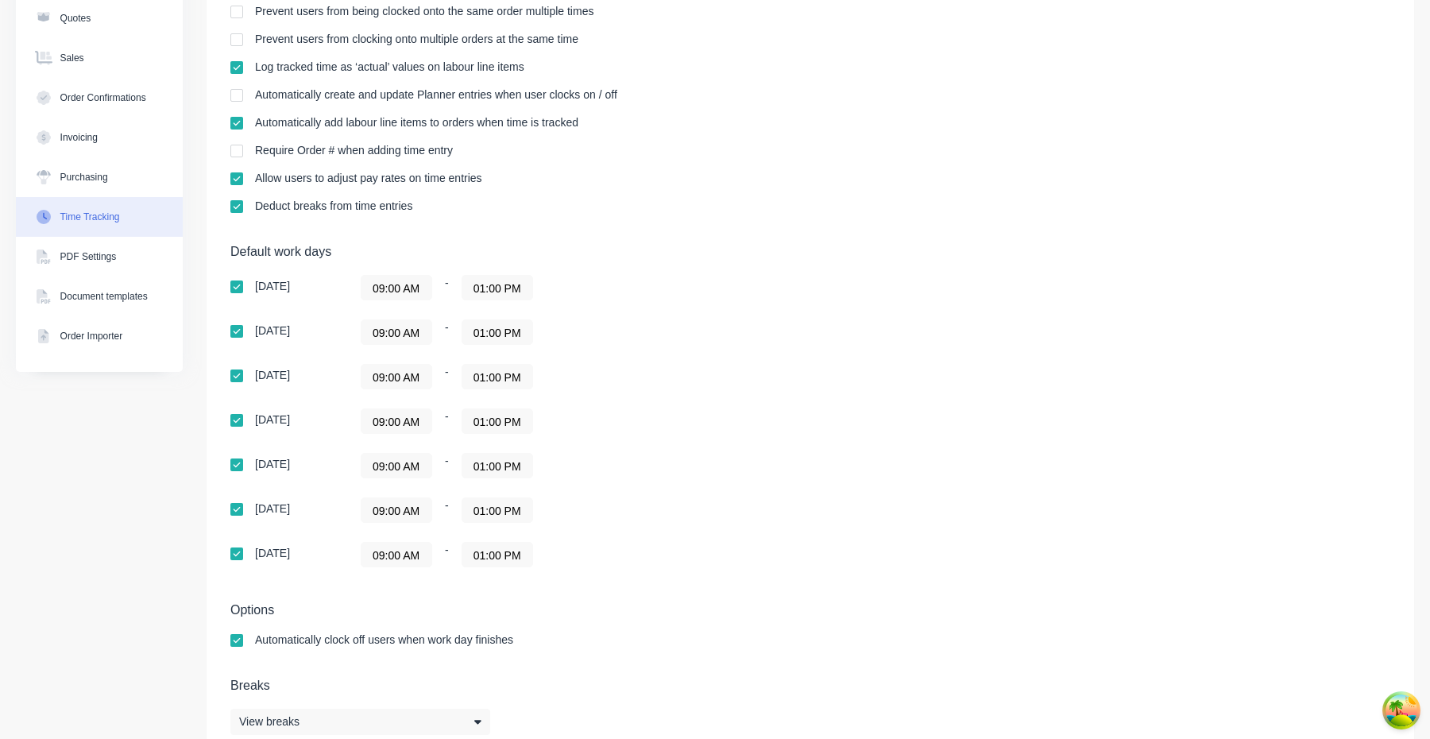
click at [673, 562] on div "09:00 AM - 01:00 PM" at bounding box center [559, 554] width 397 height 25
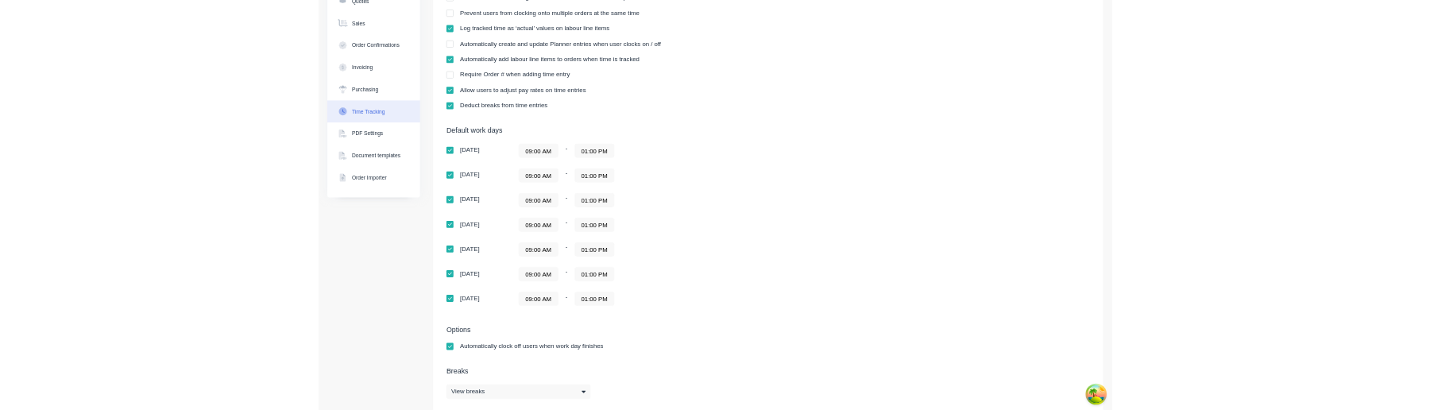
scroll to position [230, 0]
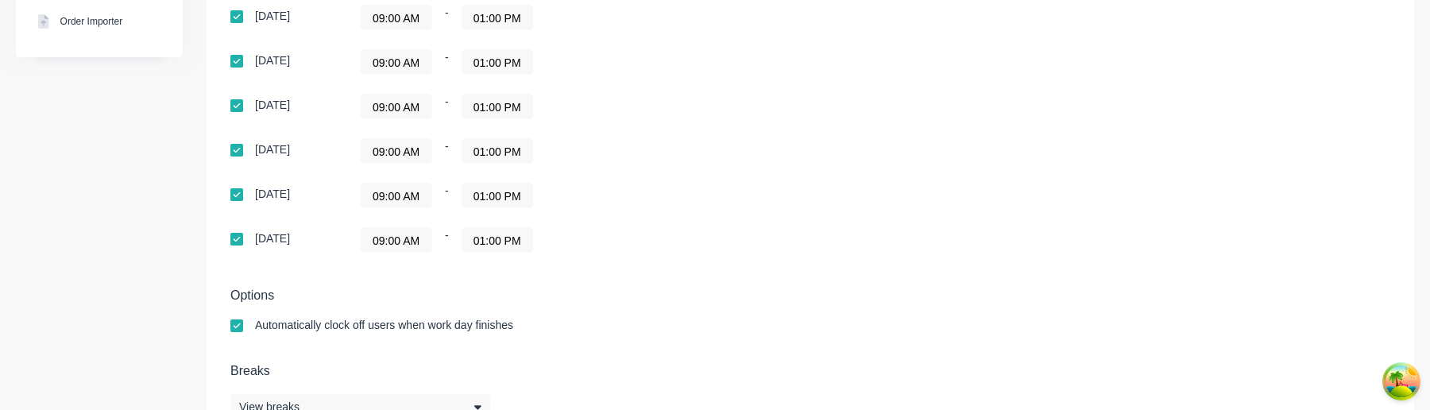
scroll to position [487, 0]
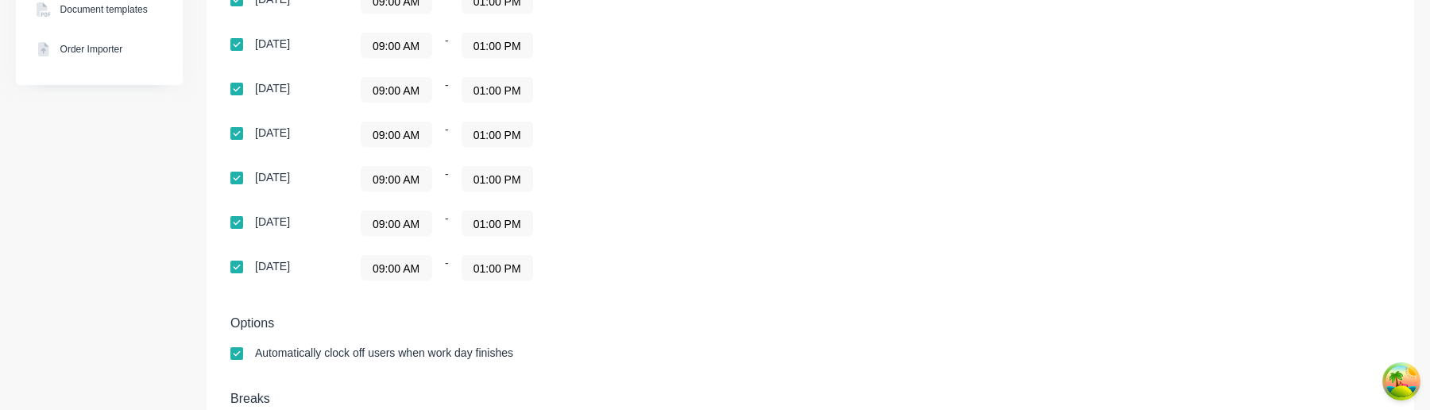
click at [1055, 199] on div "Default work days [DATE] 09:00 AM - 01:00 PM [DATE] 09:00 AM - 01:00 PM [DATE] …" at bounding box center [810, 128] width 1160 height 342
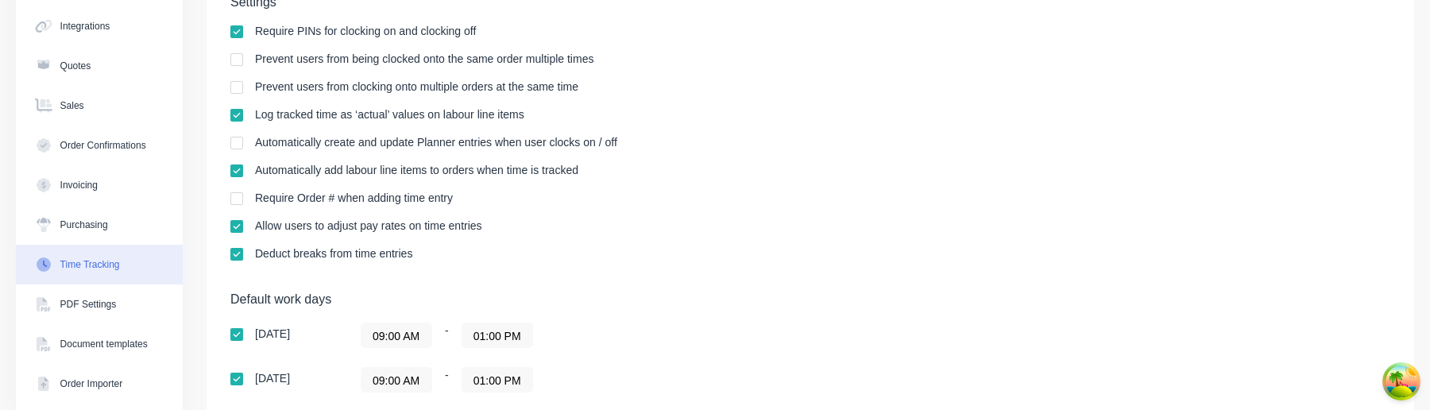
scroll to position [0, 0]
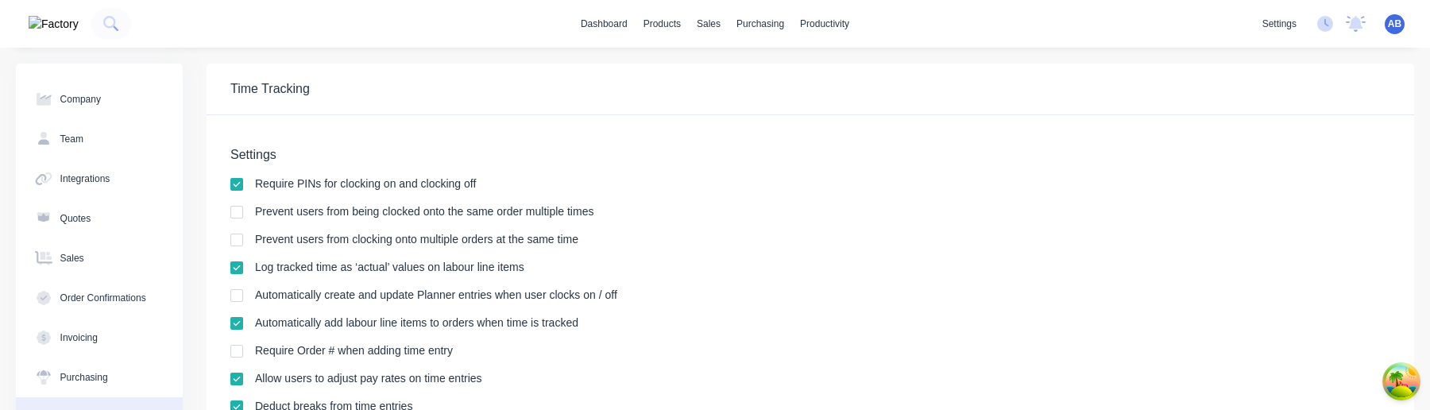
click at [1404, 22] on div "AB HD Prod Test Aimon Bio Administrator Profile Sign out" at bounding box center [1395, 24] width 20 height 20
click at [1398, 21] on span "AB" at bounding box center [1395, 24] width 14 height 14
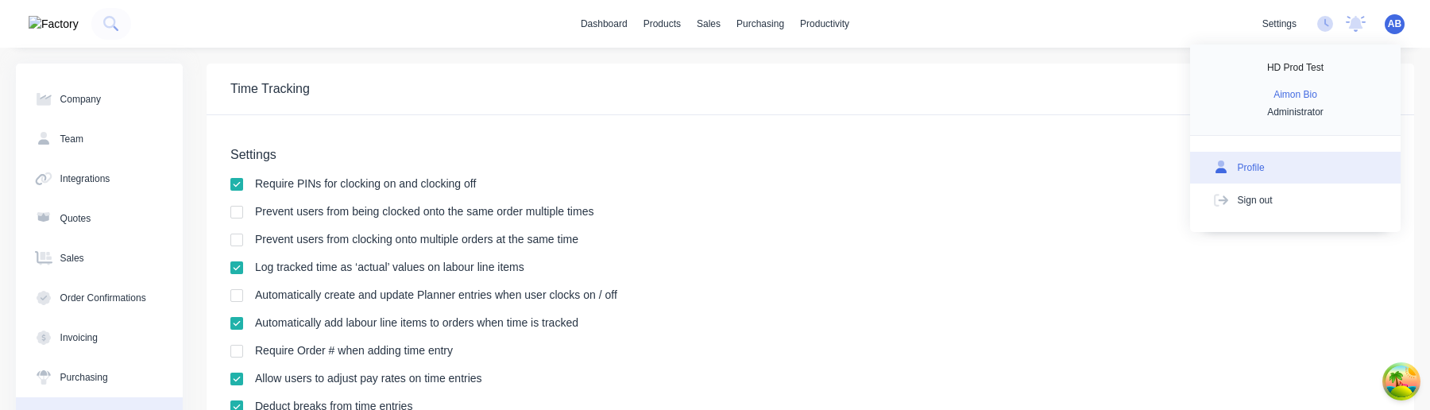
click at [1255, 159] on button "Profile" at bounding box center [1295, 168] width 211 height 32
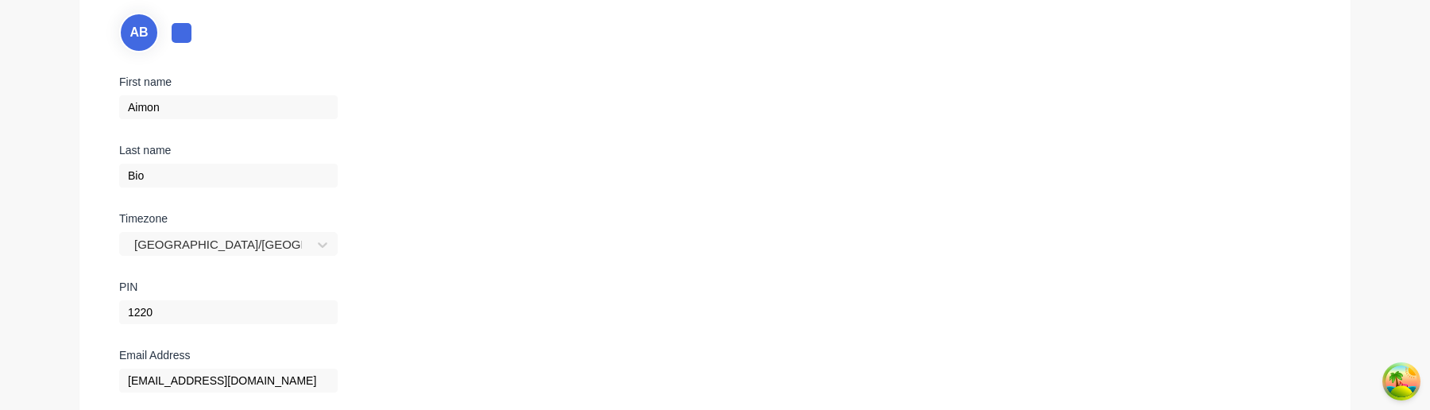
scroll to position [163, 0]
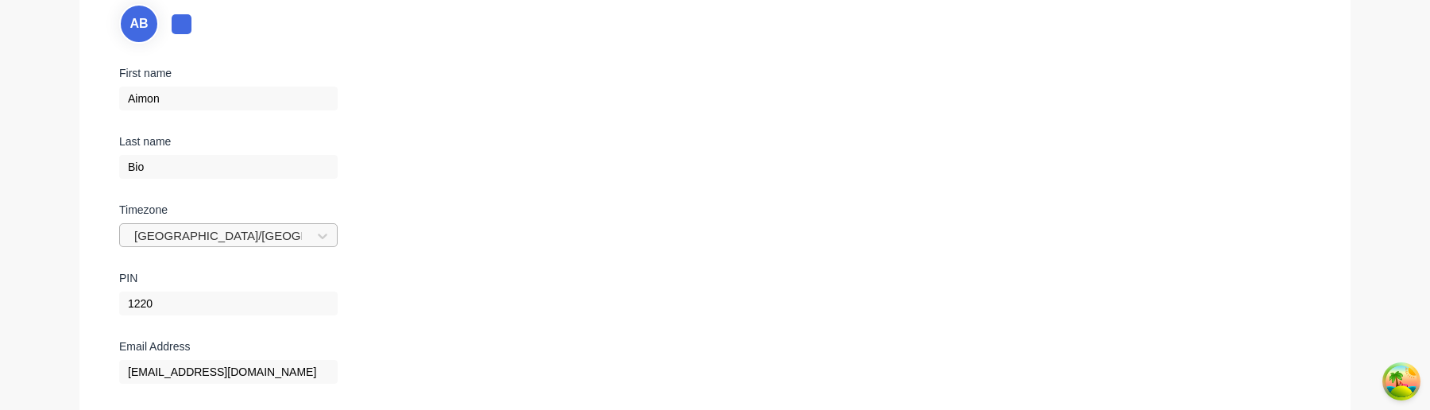
click at [234, 230] on div "Asia/Manila" at bounding box center [228, 235] width 219 height 24
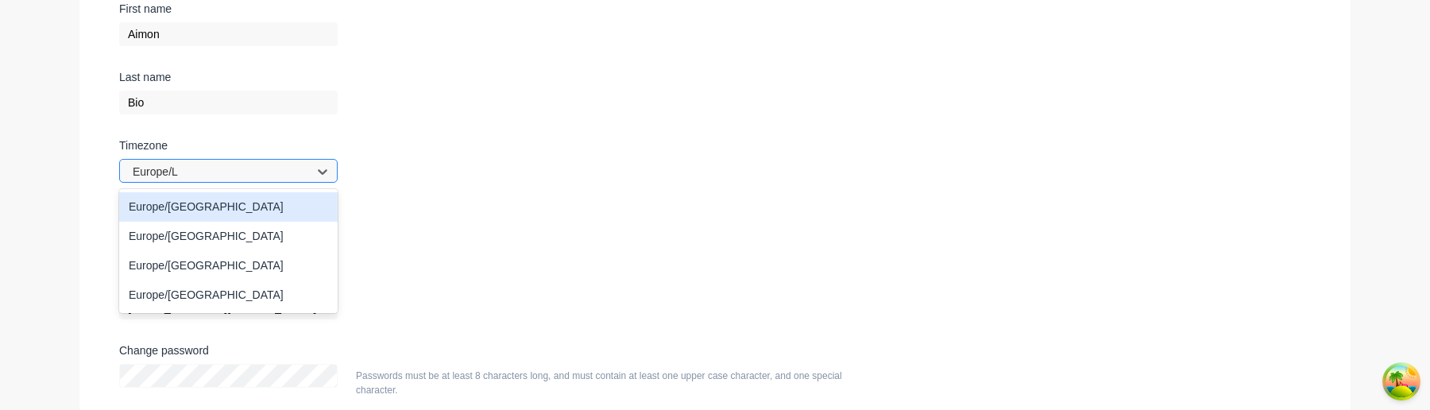
type input "Europe/Lo"
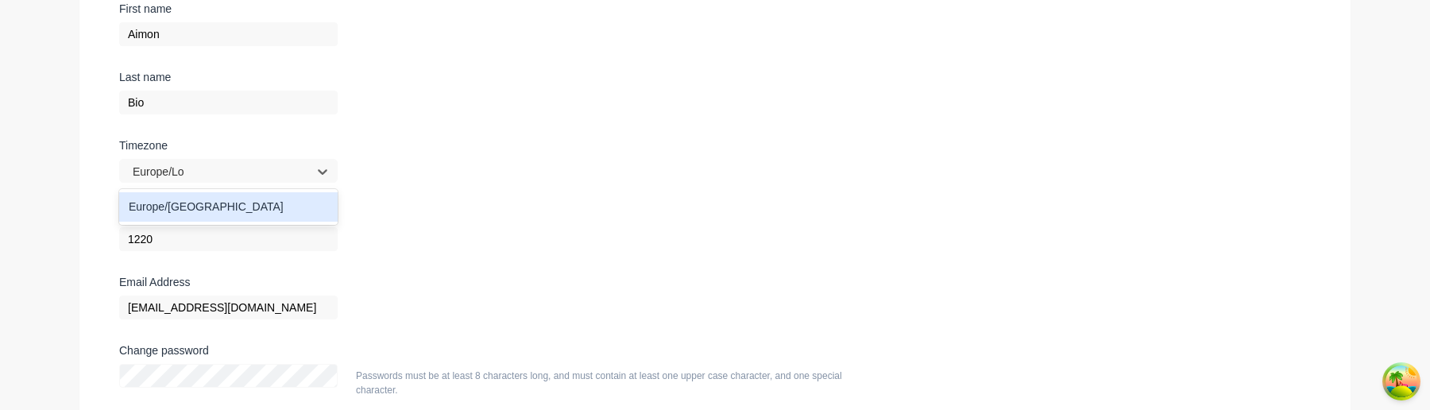
click at [182, 210] on div "Europe/[GEOGRAPHIC_DATA]" at bounding box center [228, 206] width 219 height 29
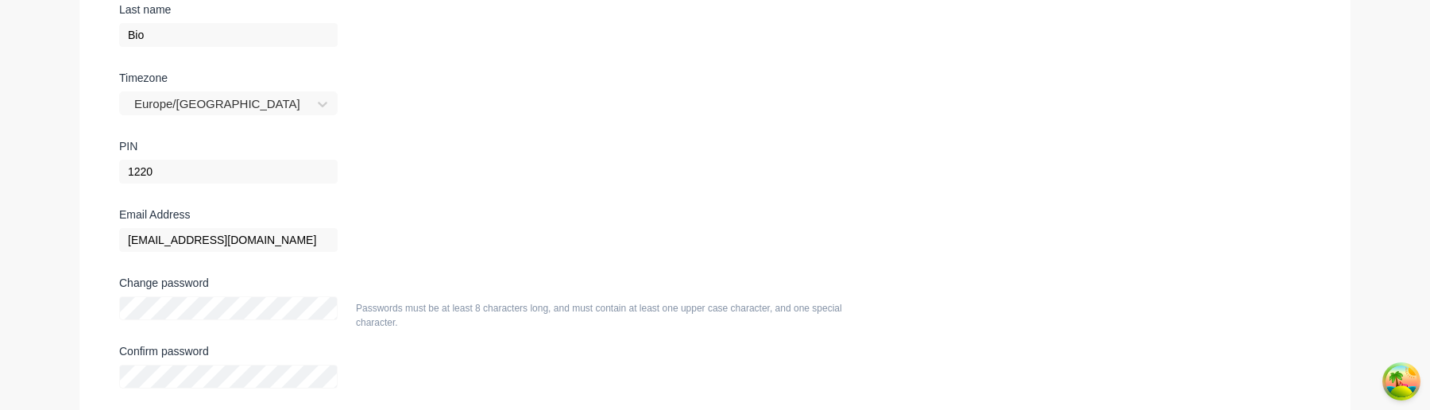
scroll to position [404, 0]
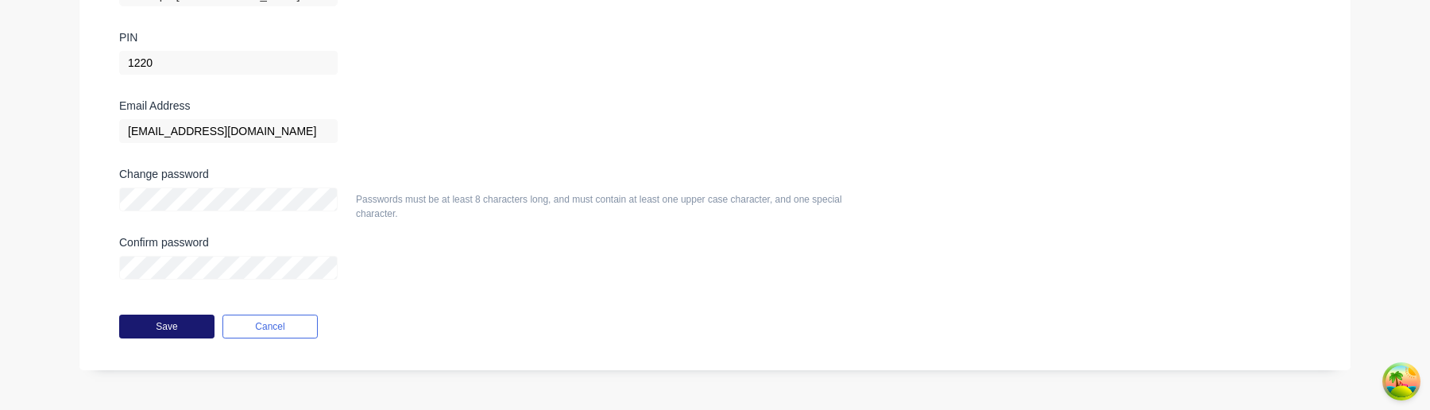
click at [197, 323] on button "Save" at bounding box center [166, 327] width 95 height 24
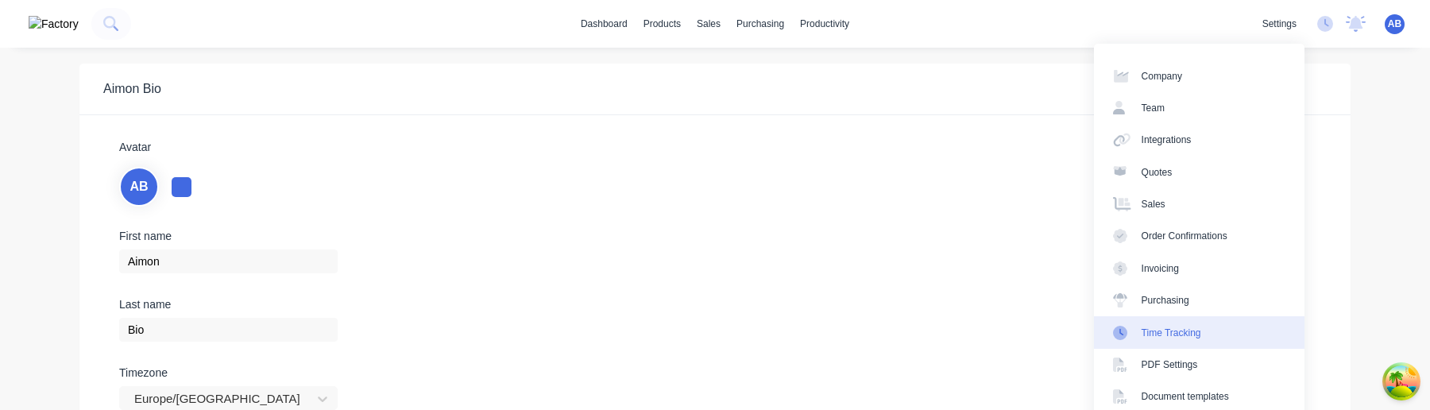
click at [1224, 327] on link "Time Tracking" at bounding box center [1199, 332] width 211 height 32
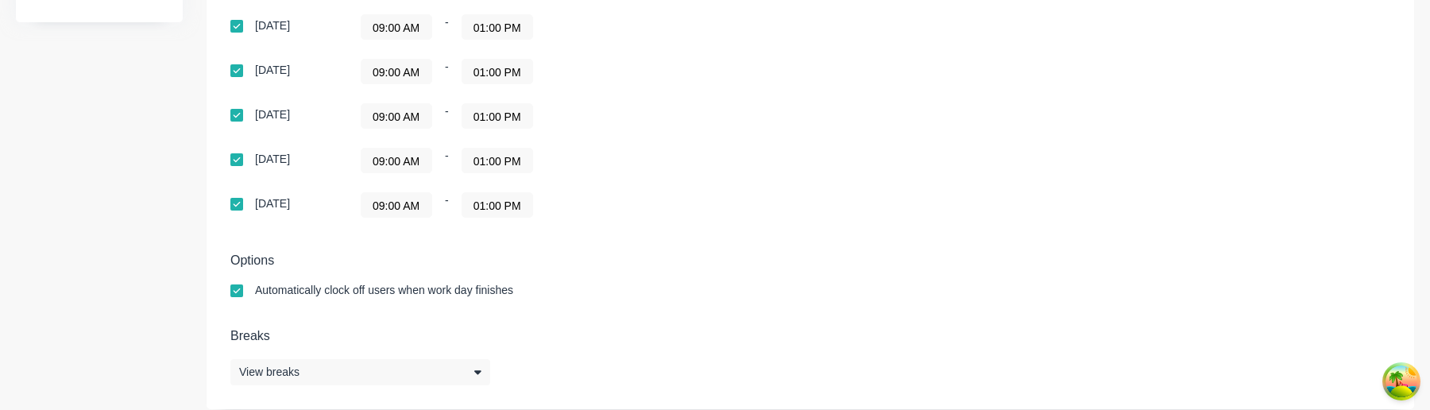
scroll to position [549, 0]
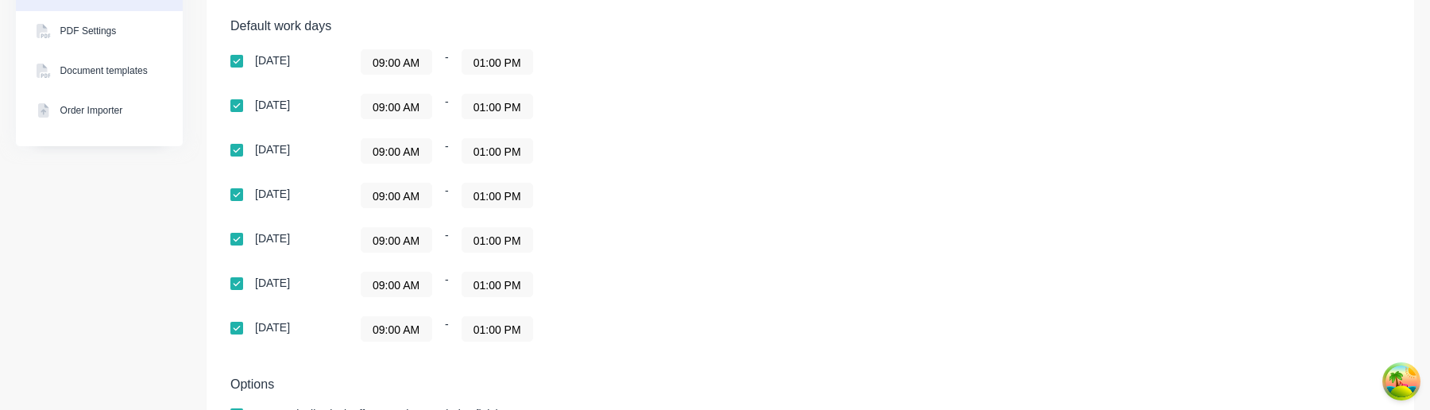
scroll to position [424, 0]
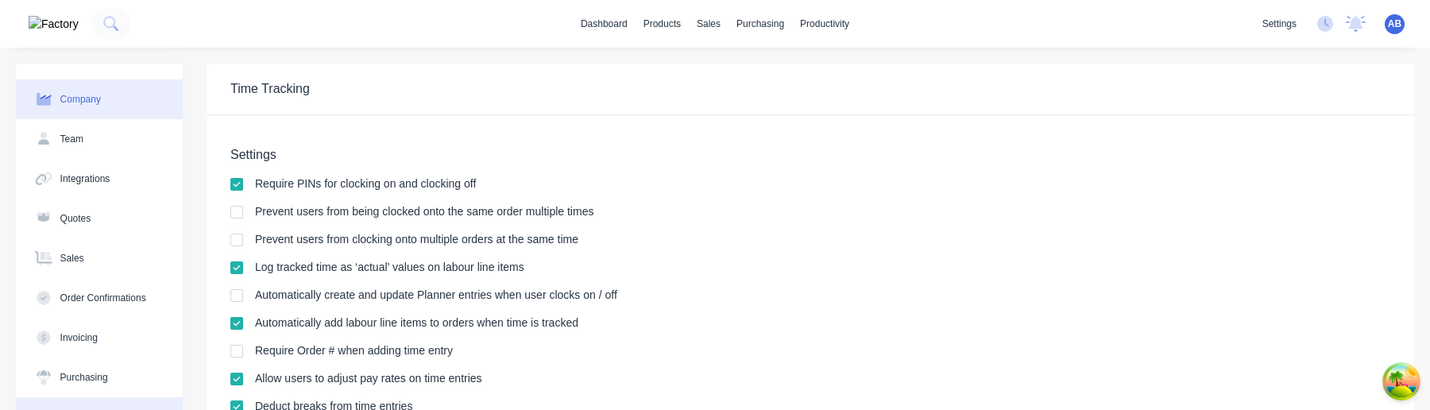
click at [91, 92] on div "Company" at bounding box center [80, 99] width 41 height 14
select select "AU"
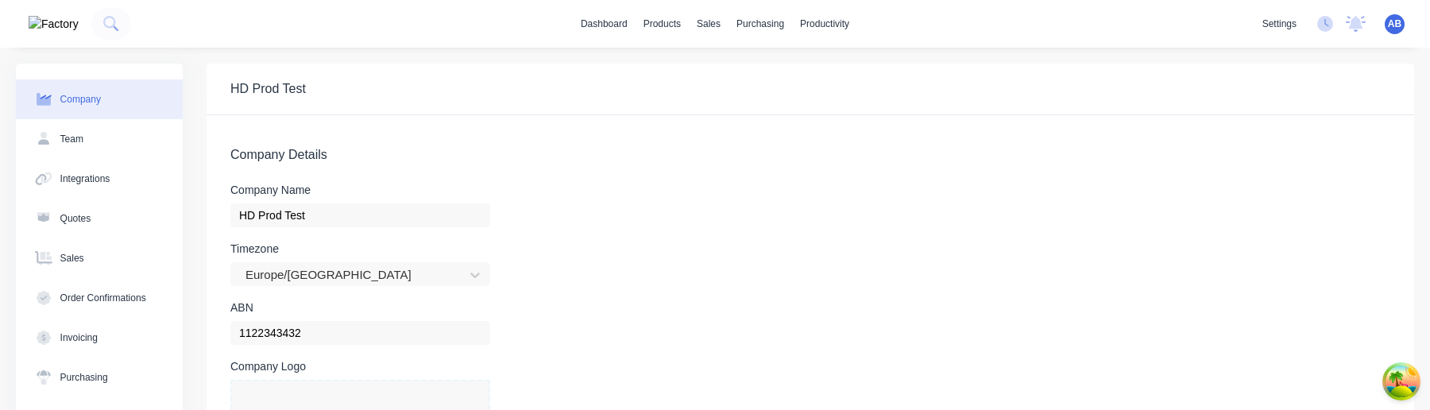
click at [1394, 25] on span "AB" at bounding box center [1395, 24] width 14 height 14
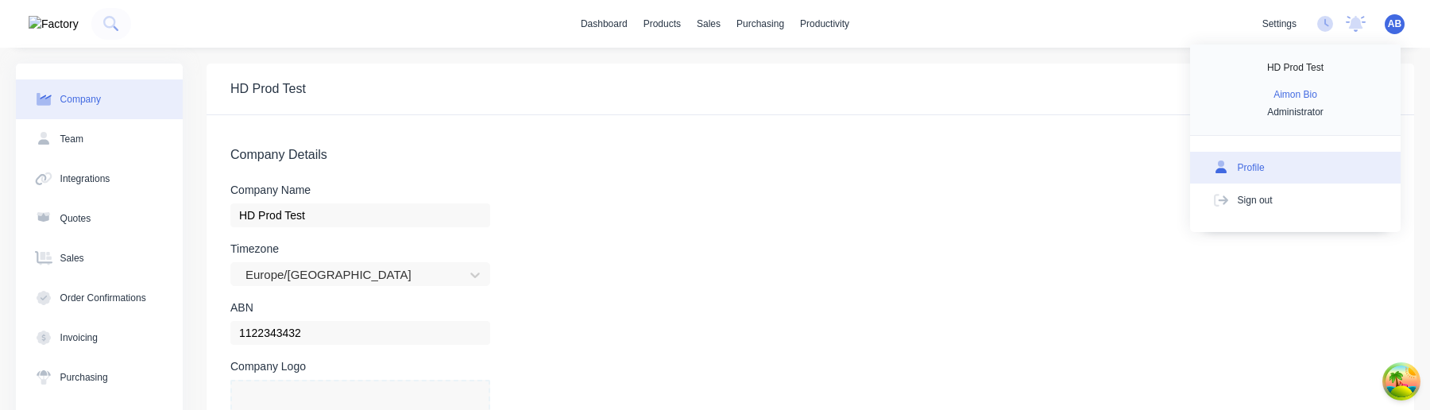
click at [1278, 168] on button "Profile" at bounding box center [1295, 168] width 211 height 32
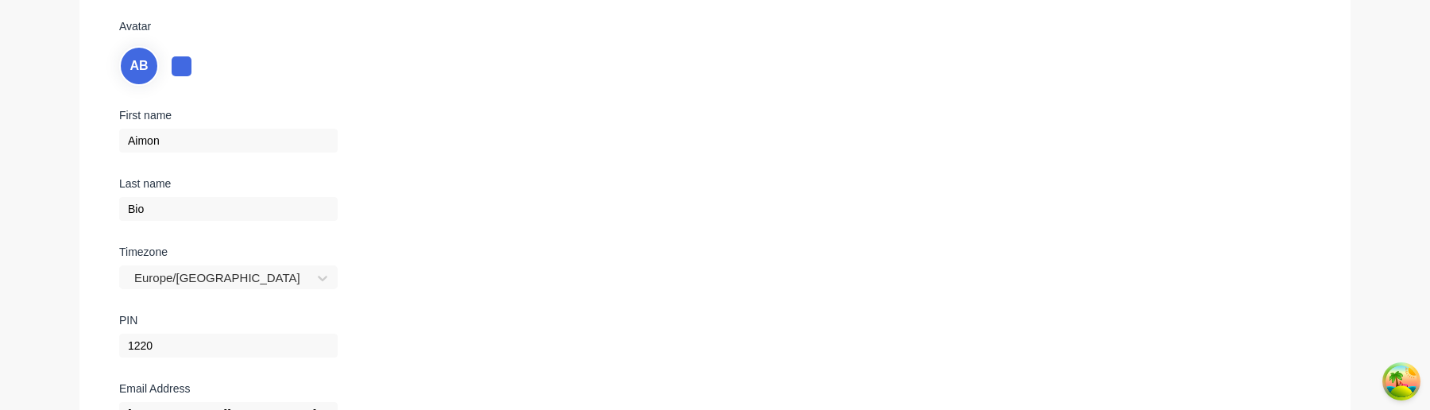
scroll to position [404, 0]
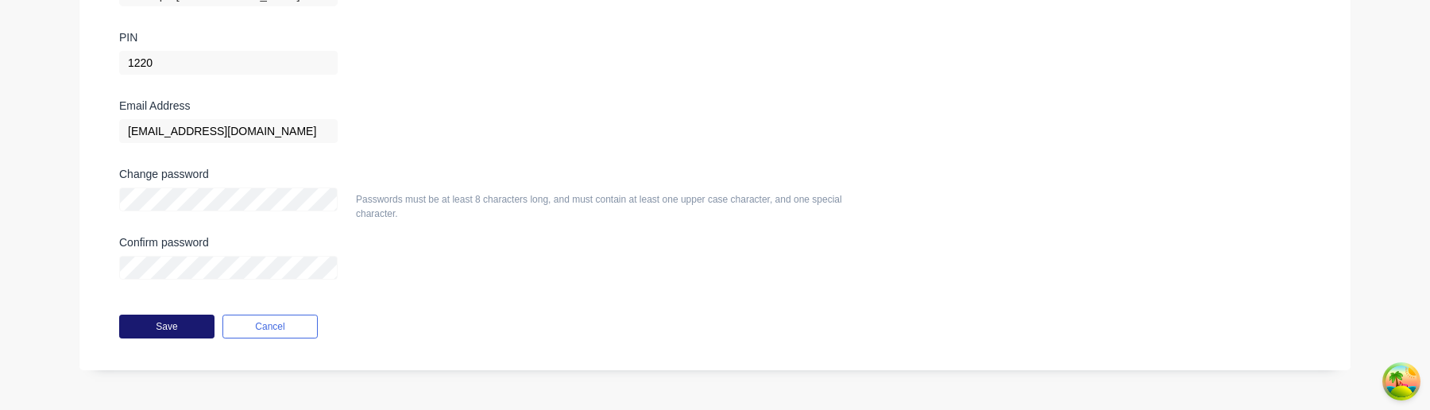
click at [192, 327] on button "Save" at bounding box center [166, 327] width 95 height 24
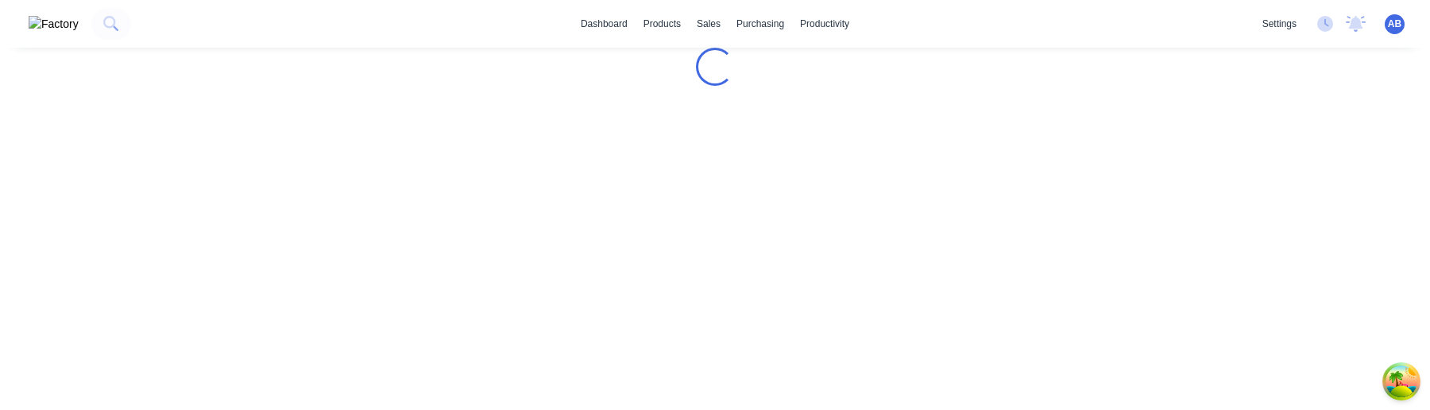
scroll to position [0, 0]
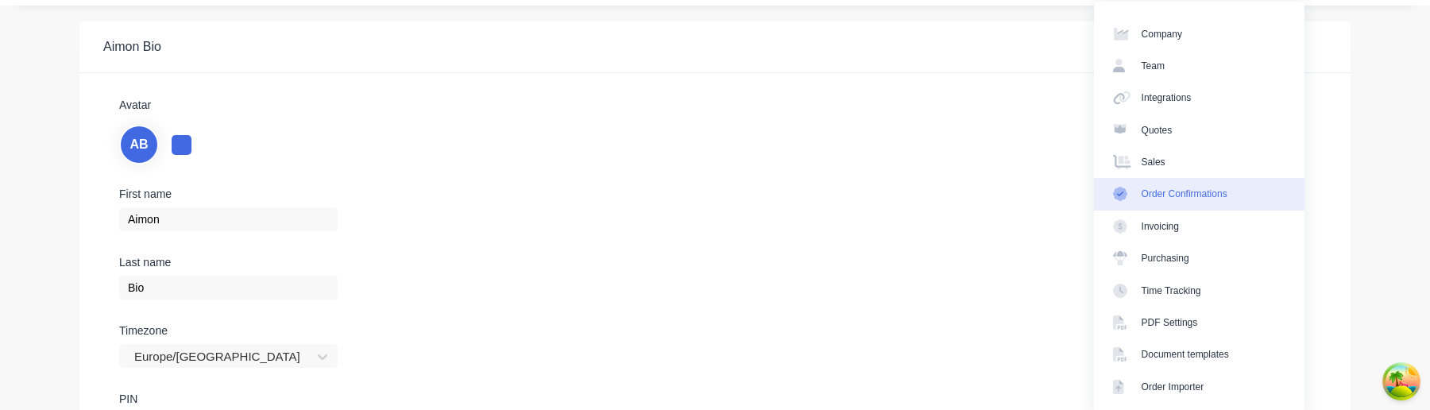
scroll to position [44, 0]
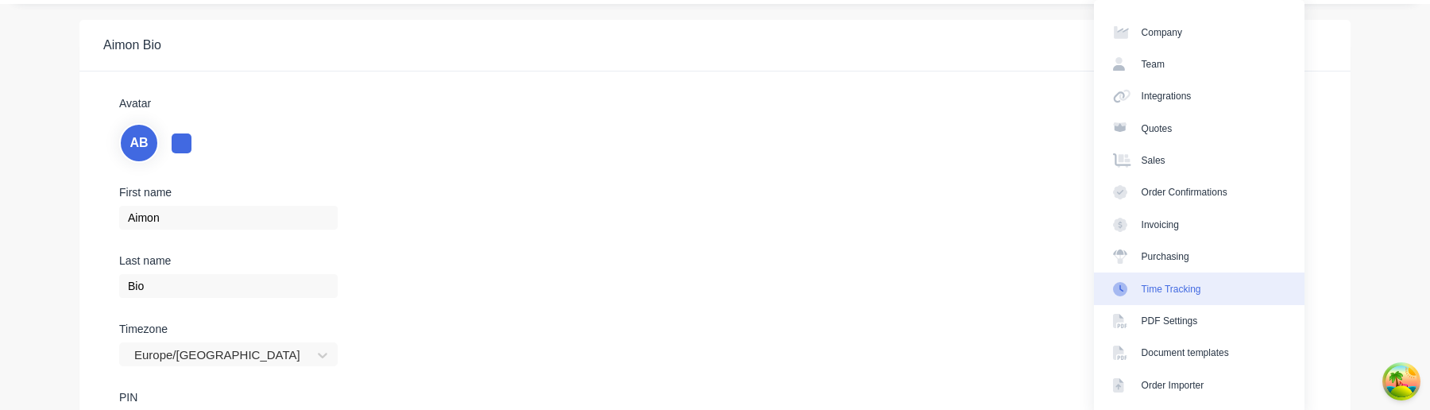
click at [1178, 283] on div "Time Tracking" at bounding box center [1172, 289] width 60 height 14
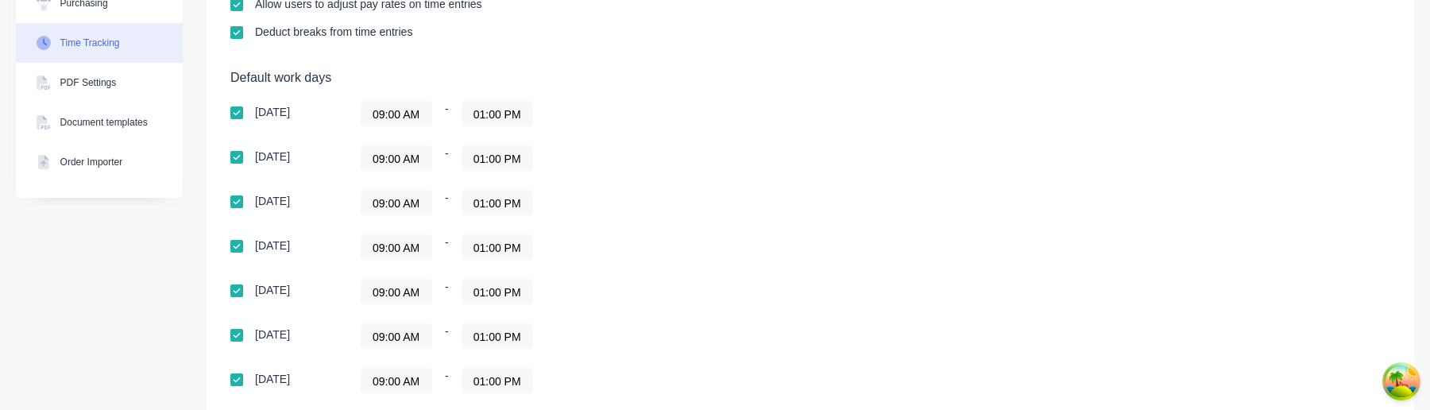
scroll to position [528, 0]
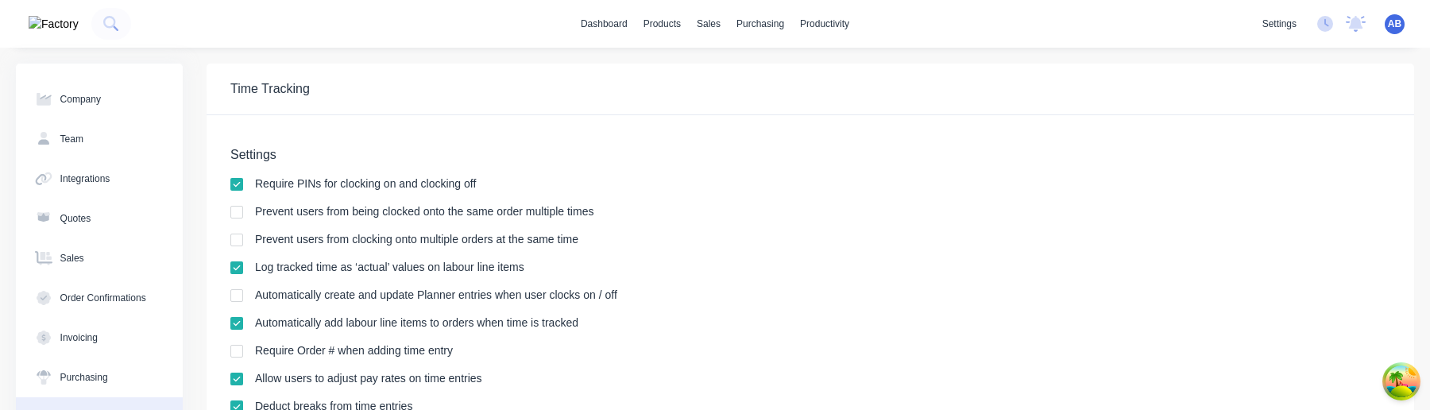
click at [1392, 25] on span "AB" at bounding box center [1395, 24] width 14 height 14
click at [972, 213] on div "Prevent users from being clocked onto the same order multiple times" at bounding box center [810, 213] width 1160 height 15
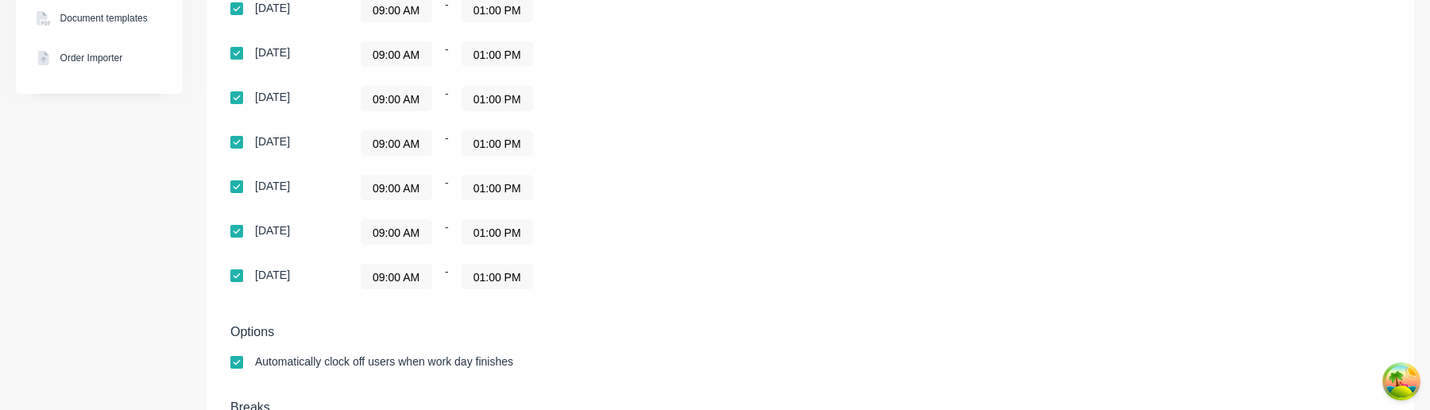
scroll to position [565, 0]
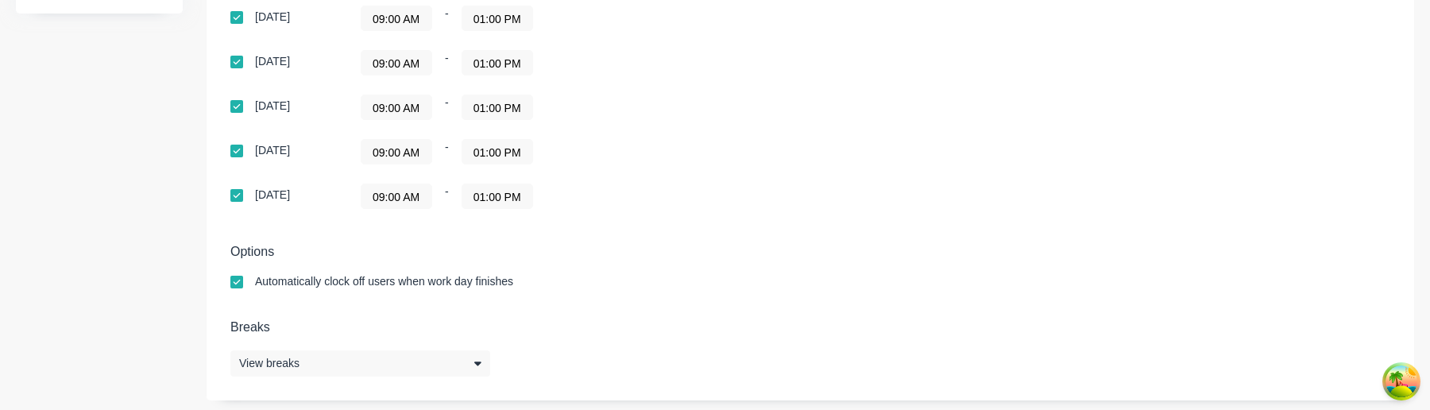
scroll to position [565, 0]
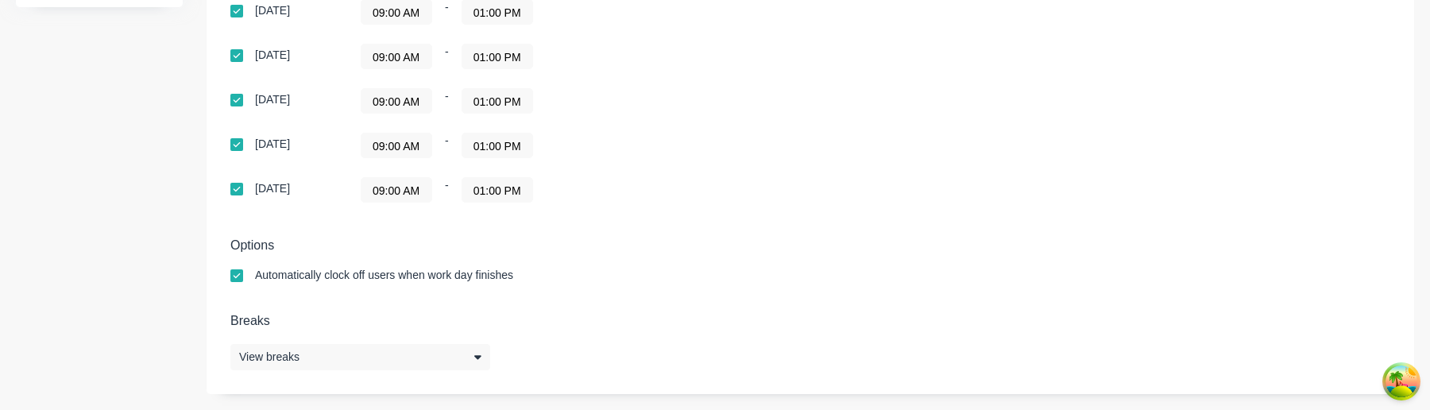
click at [414, 142] on input "09:00 AM" at bounding box center [397, 145] width 70 height 24
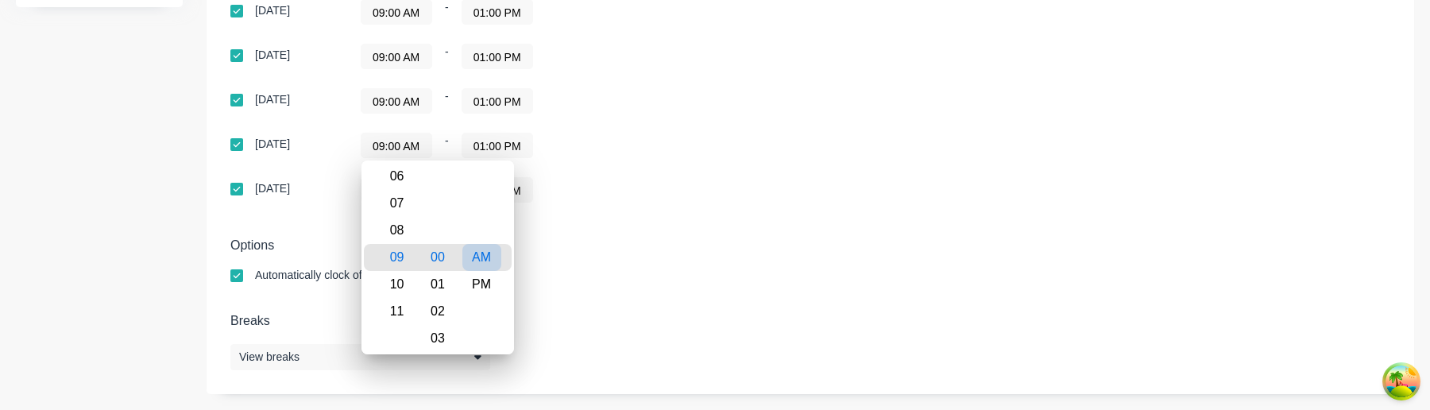
click at [482, 256] on div "AM" at bounding box center [481, 257] width 39 height 27
click at [594, 257] on div "Options Automatically clock off users when work day finishes" at bounding box center [810, 267] width 1160 height 59
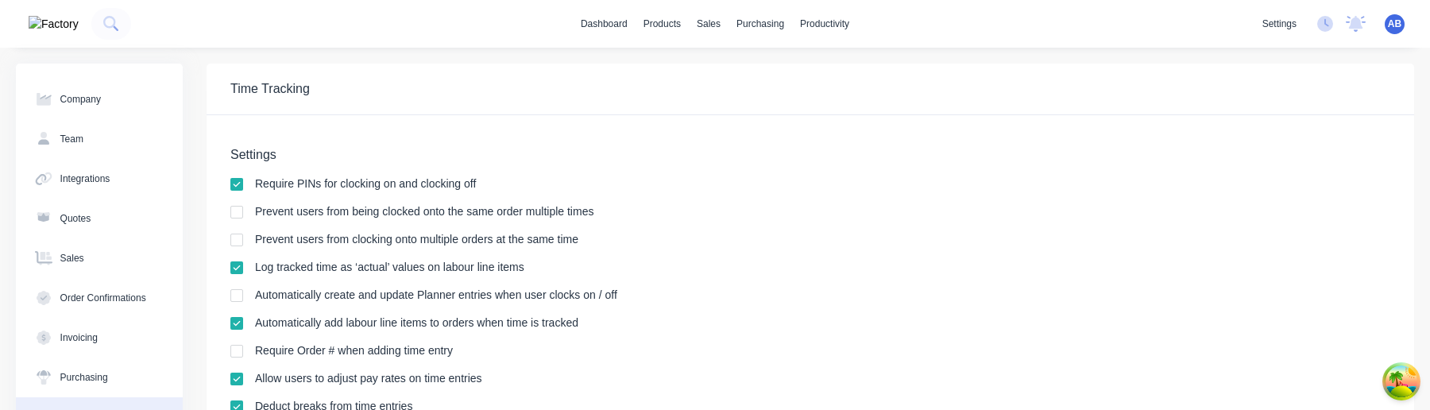
scroll to position [558, 0]
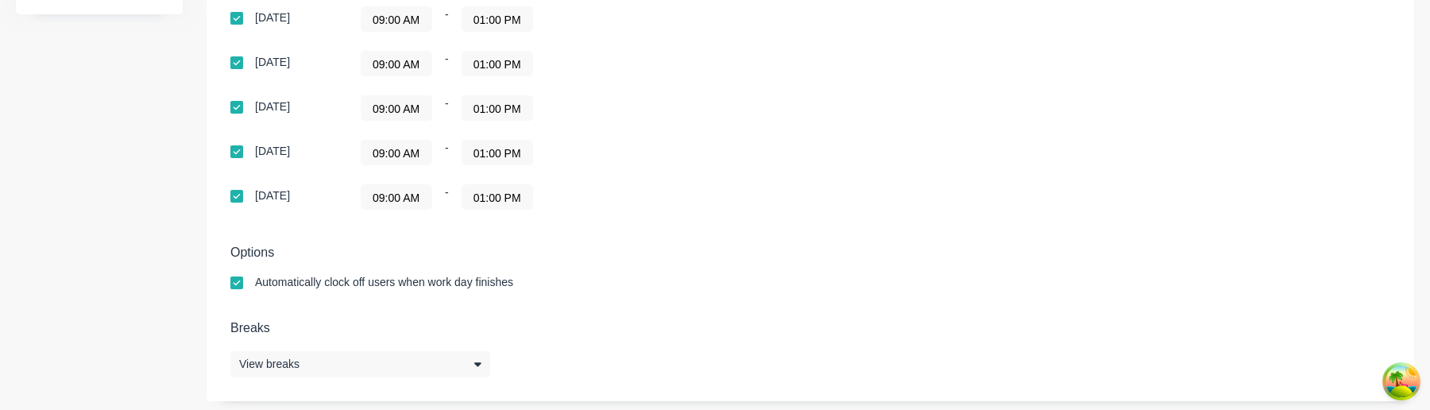
click at [411, 149] on input "09:00 AM" at bounding box center [397, 153] width 70 height 24
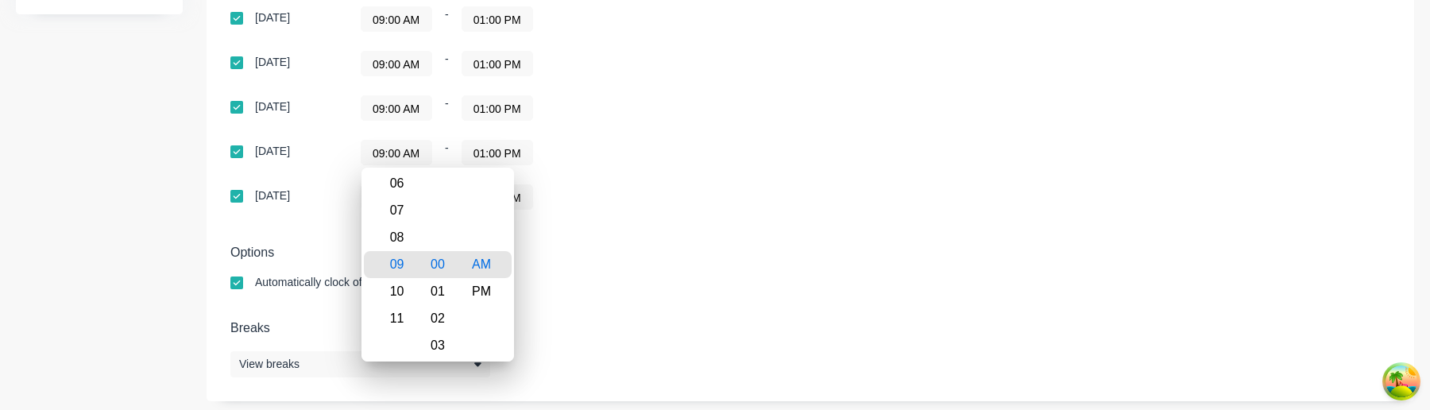
click at [734, 265] on div "Options Automatically clock off users when work day finishes" at bounding box center [810, 274] width 1160 height 59
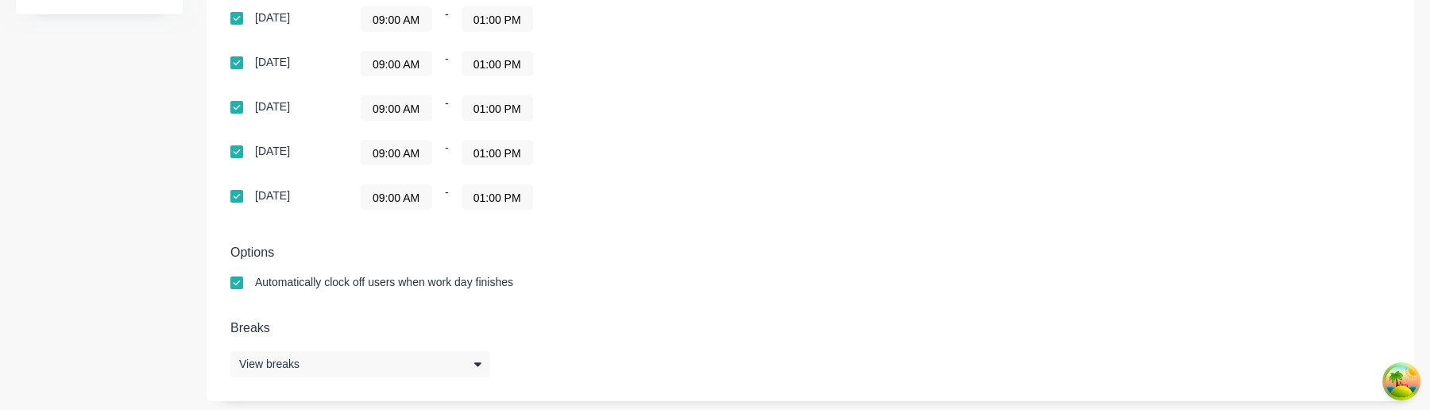
click at [411, 145] on input "09:00 AM" at bounding box center [397, 153] width 70 height 24
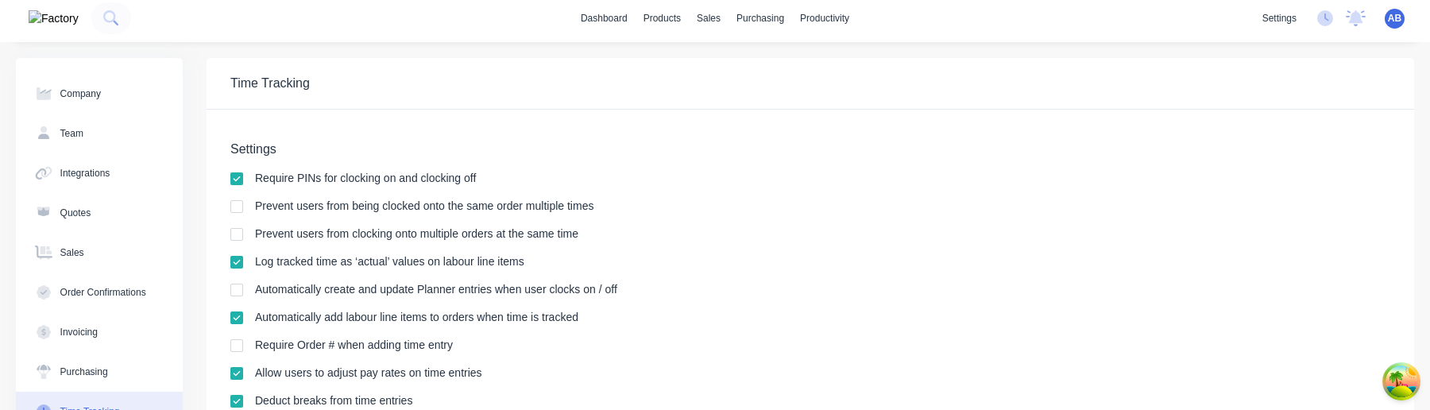
scroll to position [0, 0]
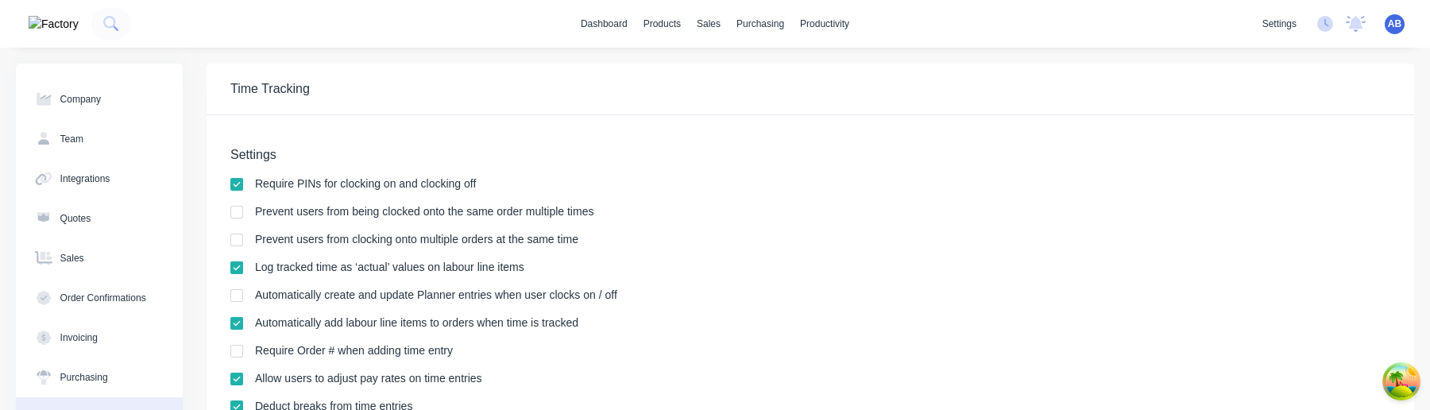
click at [1394, 25] on span "AB" at bounding box center [1395, 24] width 14 height 14
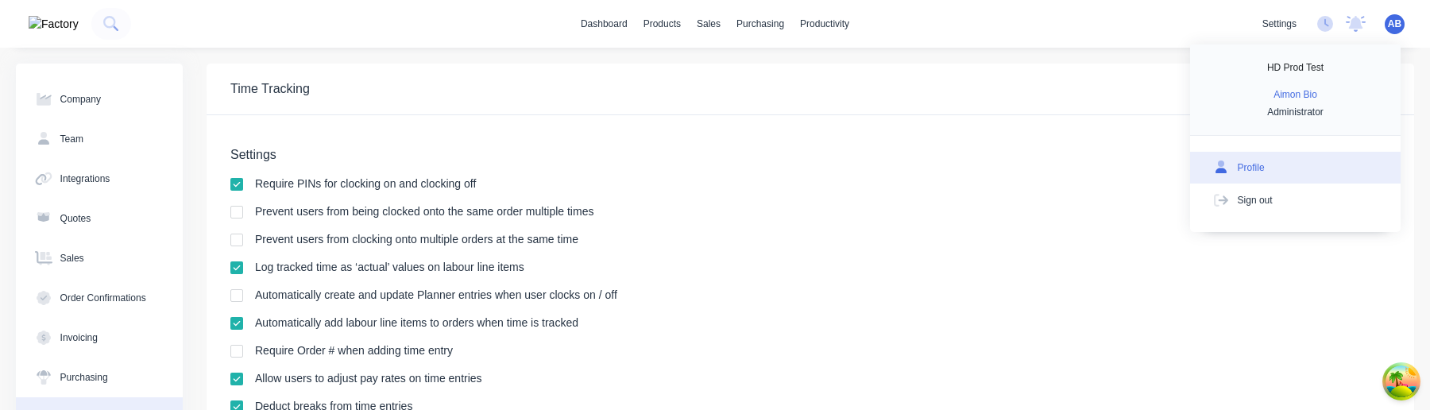
click at [1309, 160] on button "Profile" at bounding box center [1295, 168] width 211 height 32
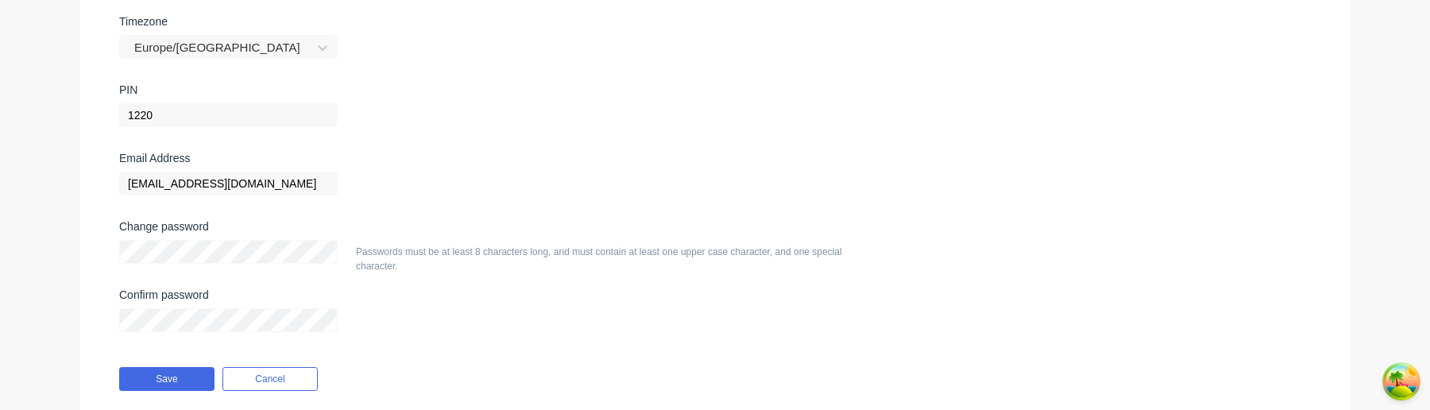
scroll to position [404, 0]
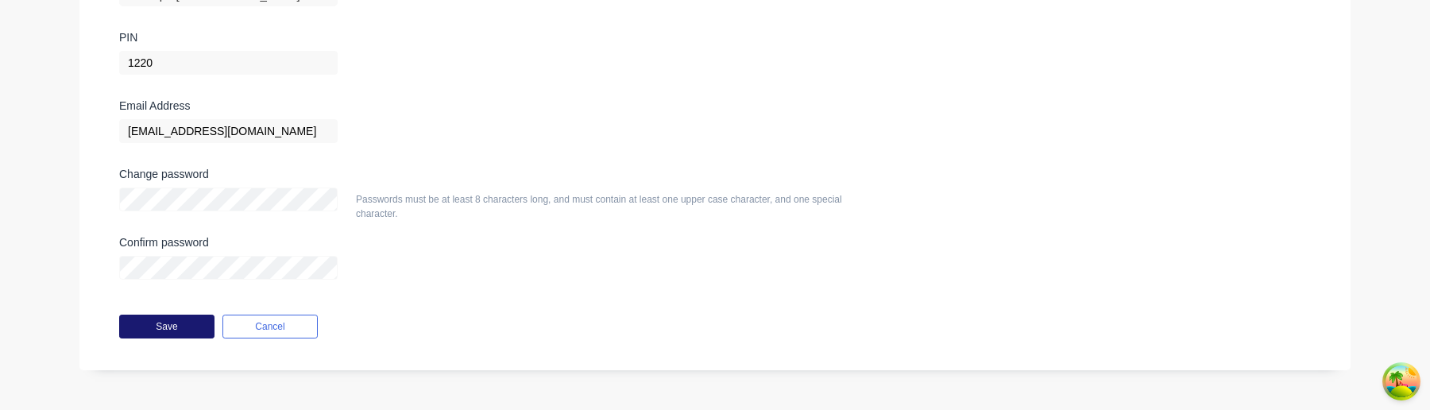
click at [176, 318] on button "Save" at bounding box center [166, 327] width 95 height 24
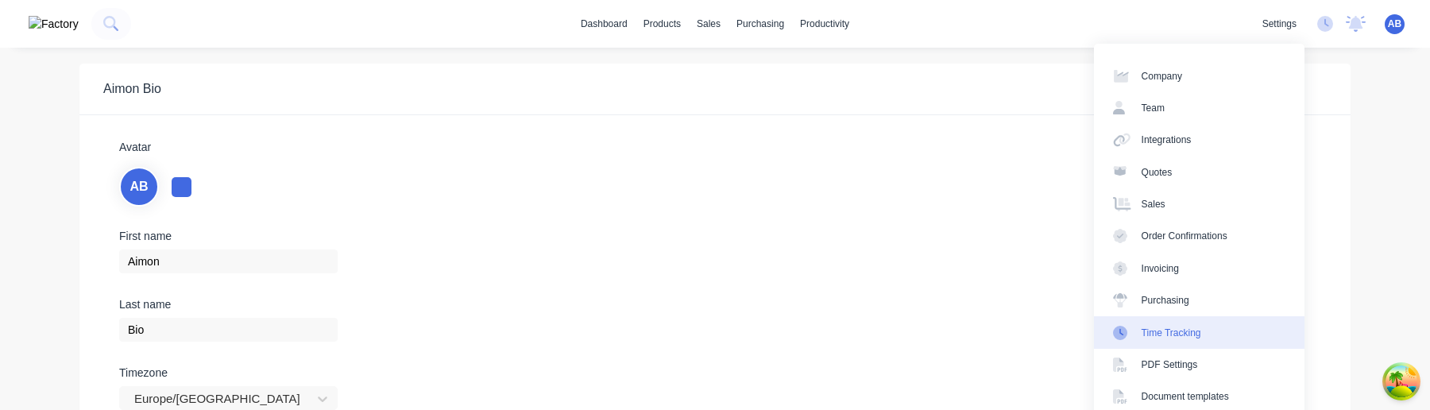
click at [1200, 339] on div "Time Tracking" at bounding box center [1172, 333] width 60 height 14
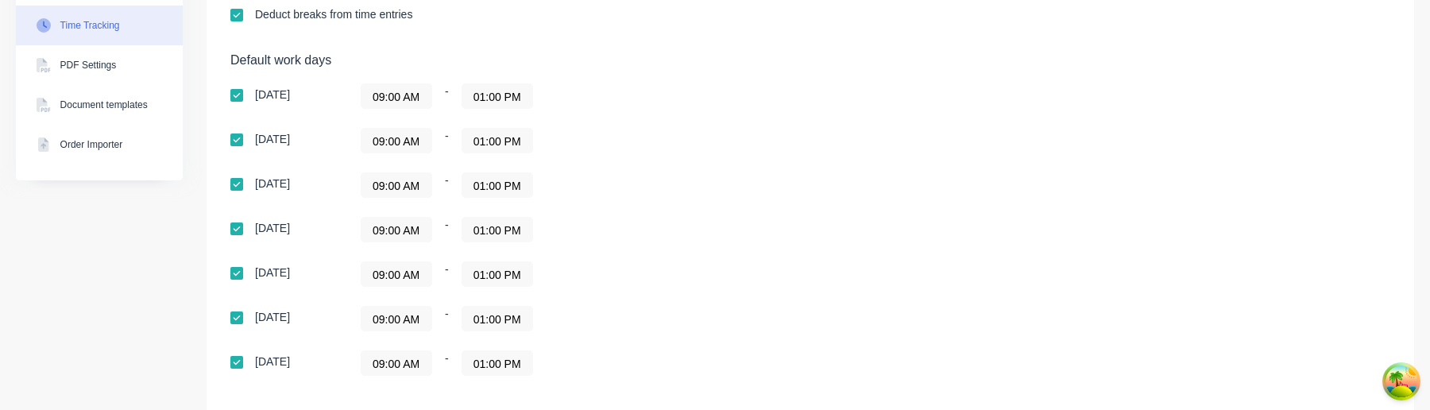
scroll to position [553, 0]
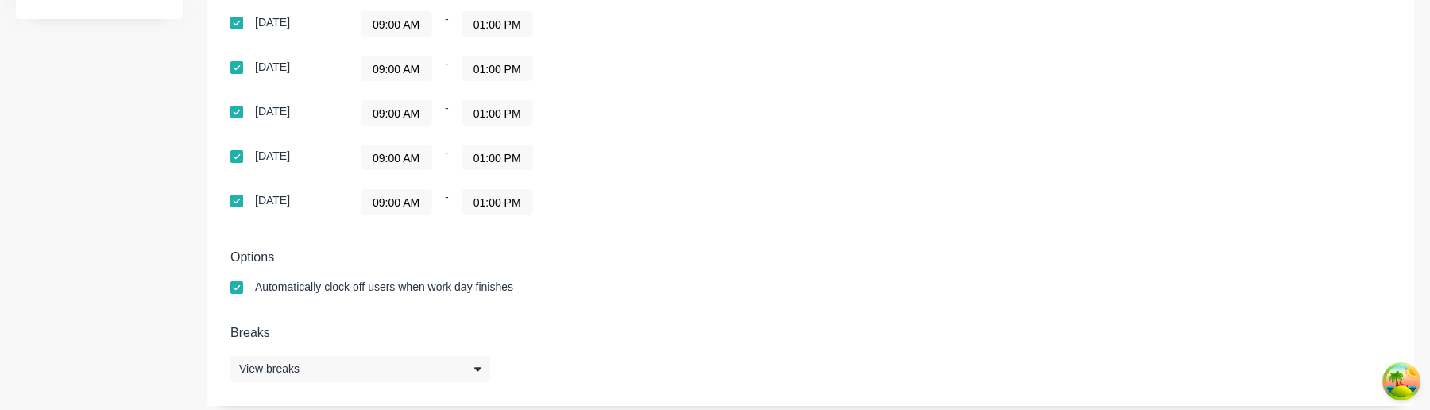
click at [412, 147] on input "09:00 AM" at bounding box center [397, 157] width 70 height 24
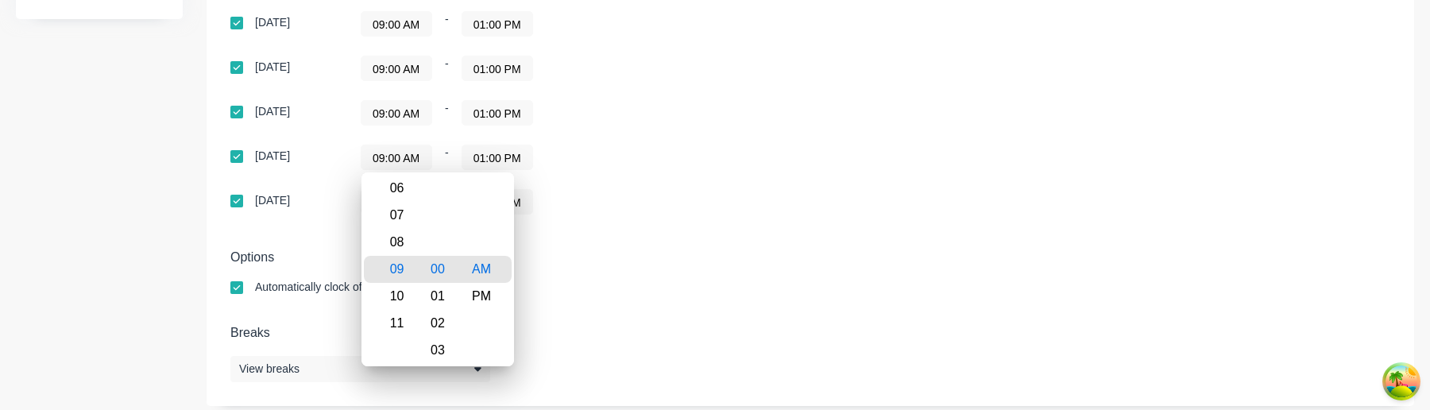
click at [617, 254] on h5 "Options" at bounding box center [810, 256] width 1160 height 15
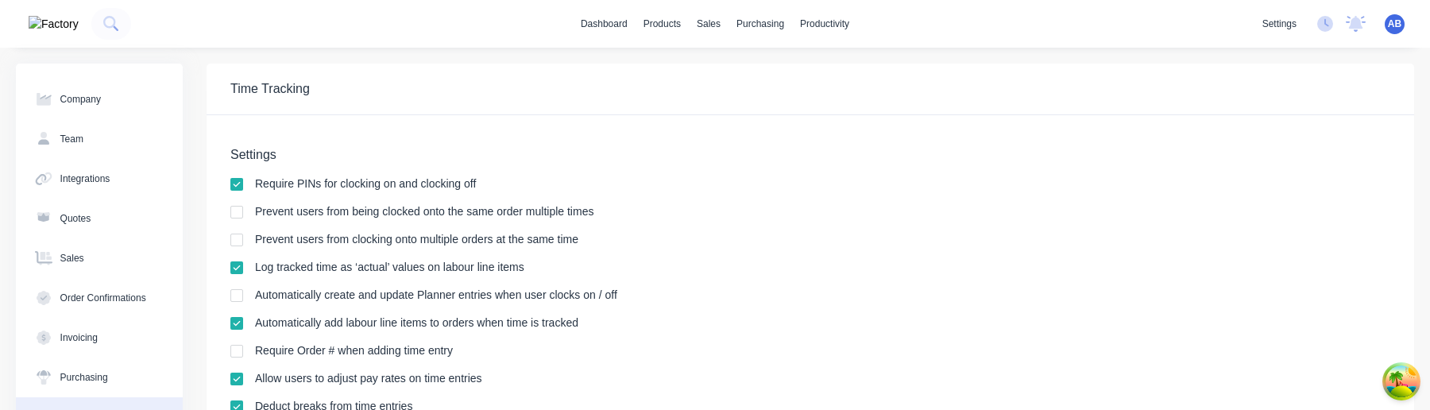
click at [663, 300] on div "Automatically create and update Planner entries when user clocks on / off" at bounding box center [810, 296] width 1160 height 15
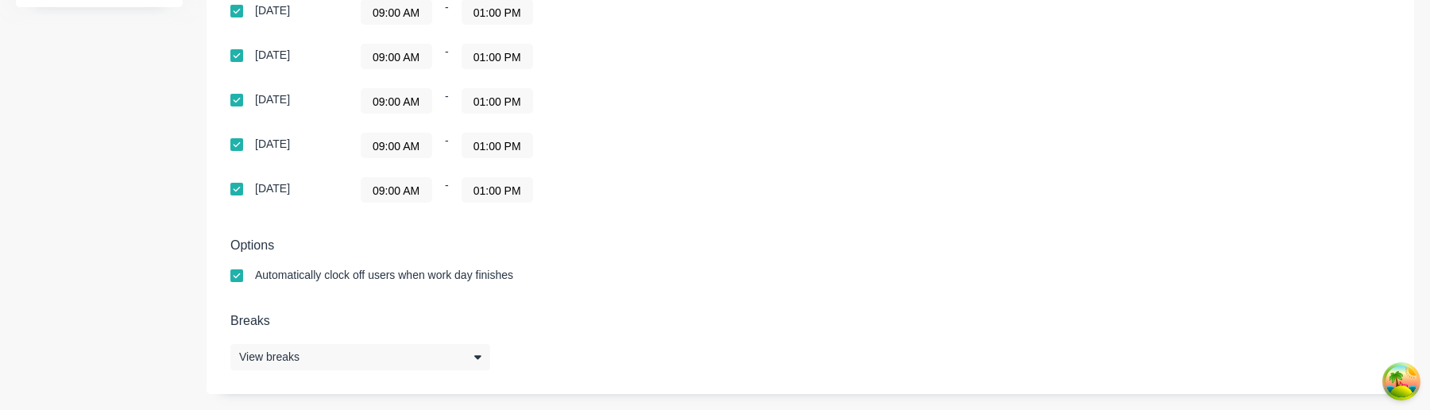
click at [418, 149] on input "09:00 AM" at bounding box center [397, 145] width 70 height 24
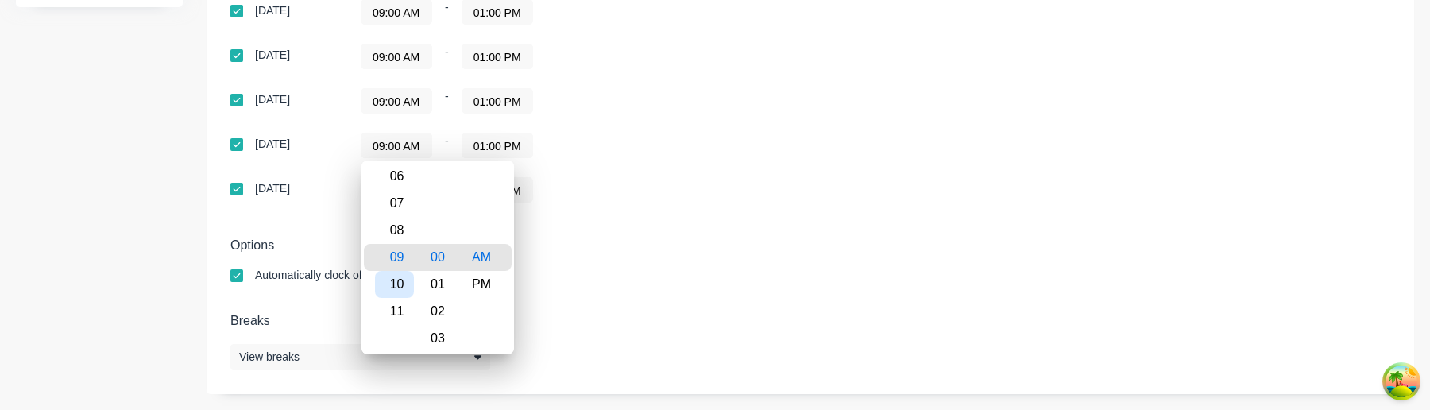
click at [404, 275] on div "10" at bounding box center [394, 284] width 39 height 27
type input "10:00 AM"
click at [660, 267] on div "Options Automatically clock off users when work day finishes" at bounding box center [810, 267] width 1160 height 59
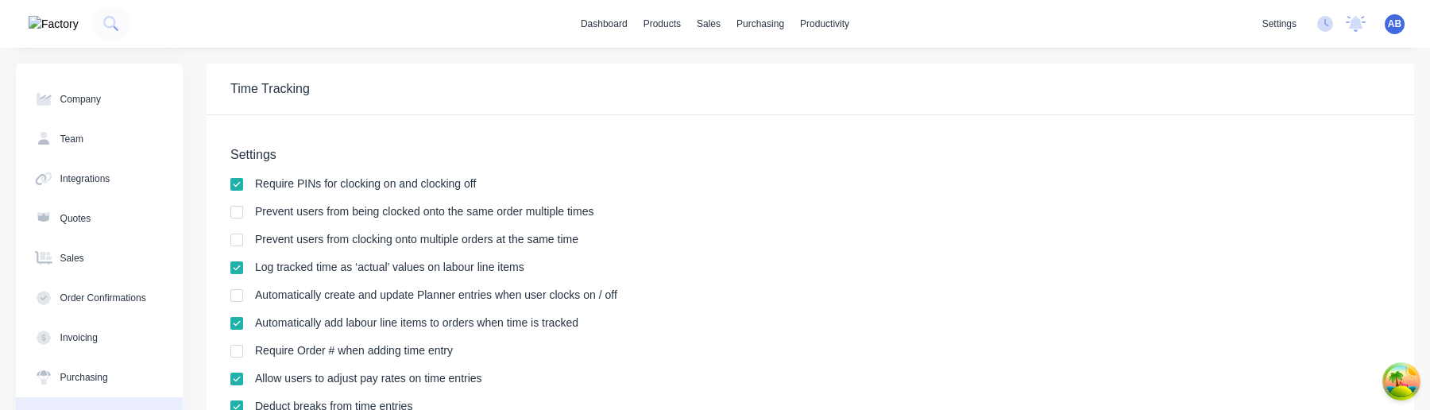
scroll to position [565, 0]
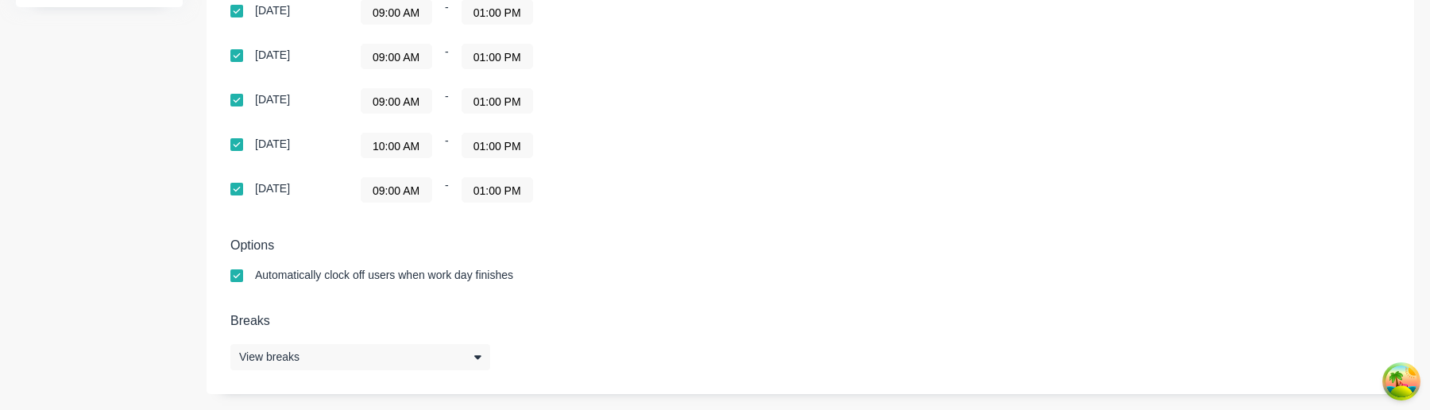
click at [410, 145] on input "10:00 AM" at bounding box center [397, 145] width 70 height 24
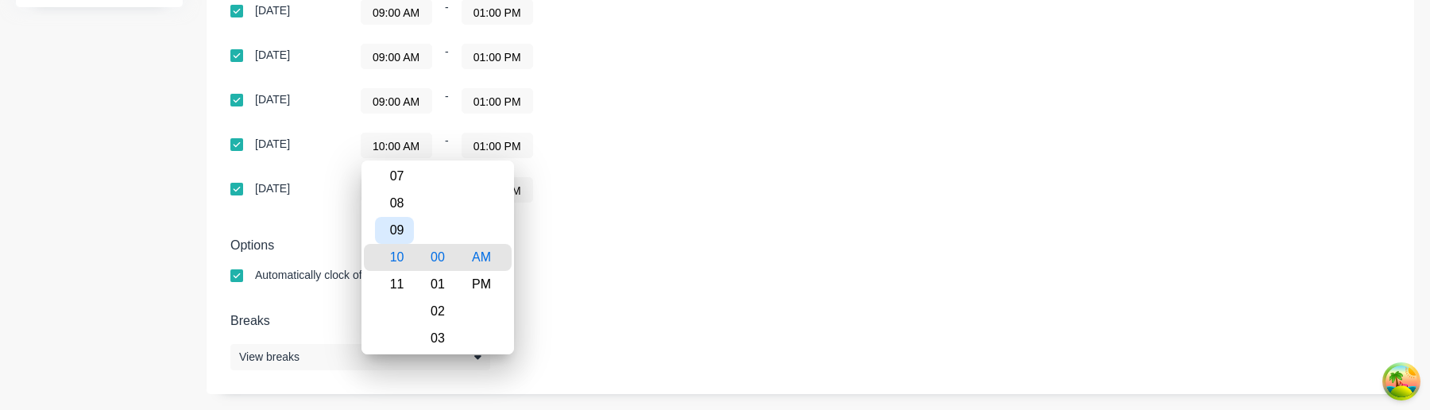
click at [399, 230] on div "09" at bounding box center [394, 230] width 39 height 27
type input "09:00 AM"
click at [692, 240] on h5 "Options" at bounding box center [810, 245] width 1160 height 15
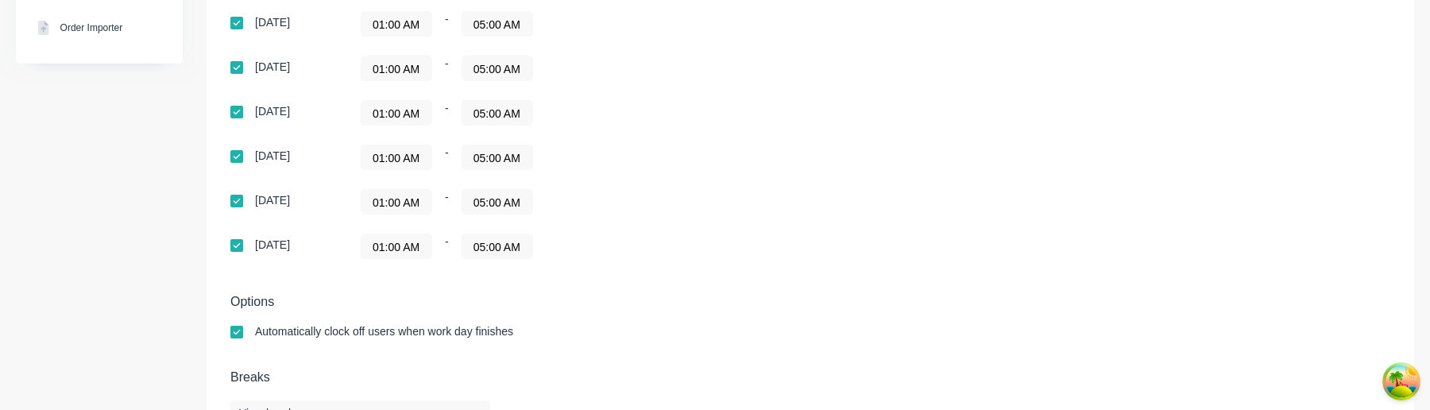
scroll to position [427, 0]
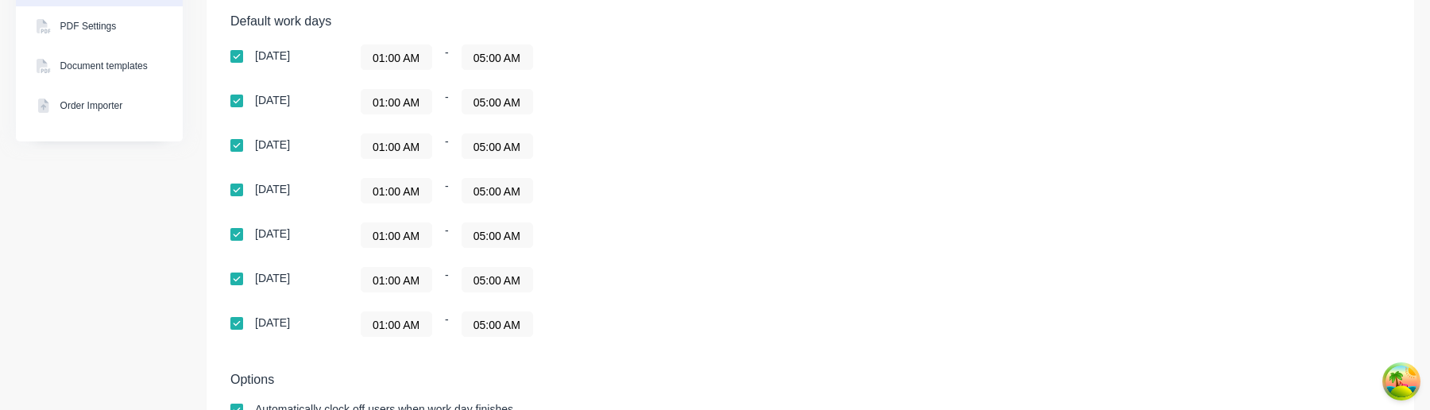
scroll to position [440, 0]
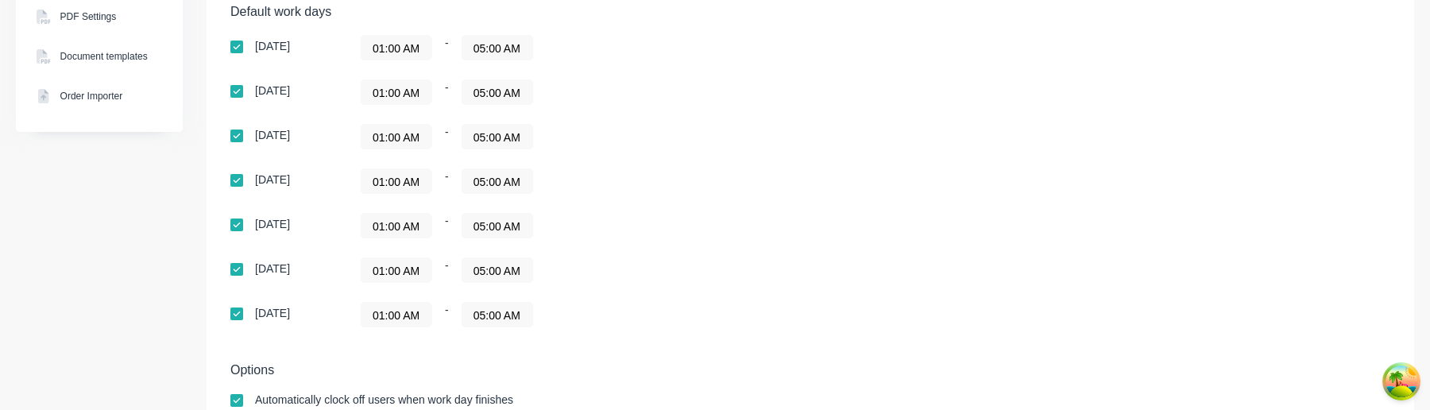
click at [403, 266] on input "01:00 AM" at bounding box center [397, 270] width 70 height 24
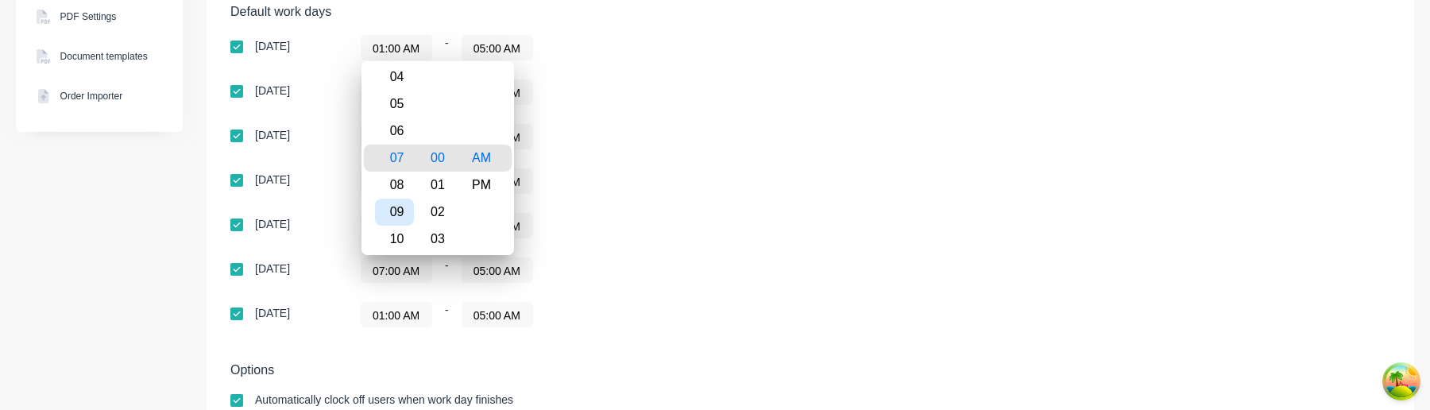
click at [403, 215] on div "09" at bounding box center [394, 212] width 39 height 27
type input "09:00 AM"
click at [636, 216] on div "01:00 AM - 05:00 AM" at bounding box center [559, 225] width 397 height 25
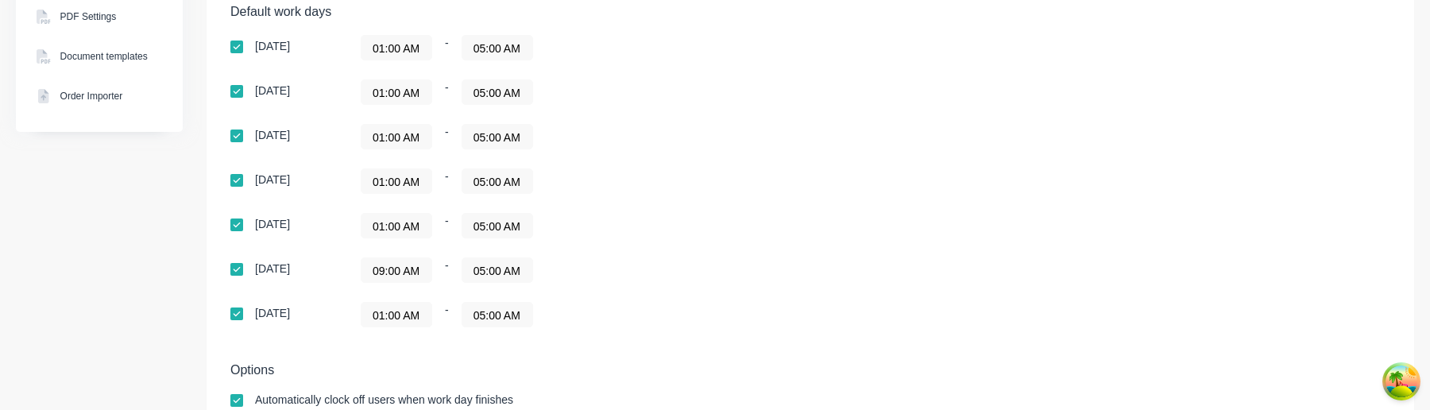
click at [501, 269] on input "05:00 AM" at bounding box center [497, 270] width 70 height 24
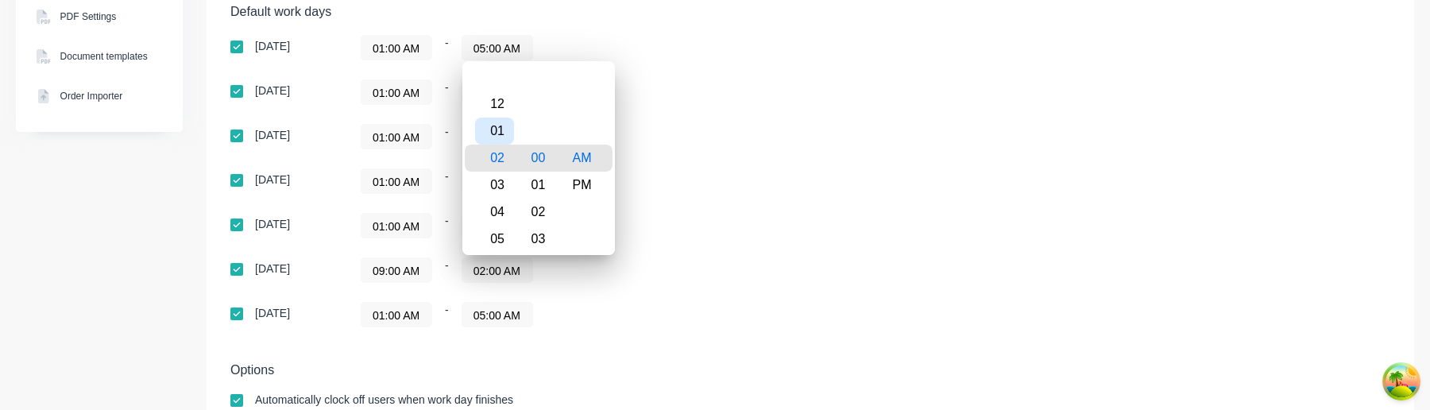
click at [500, 127] on div "01" at bounding box center [494, 131] width 39 height 27
click at [580, 176] on div "PM" at bounding box center [582, 185] width 39 height 27
type input "01:00 PM"
click at [640, 249] on div "Sunday 01:00 AM - 05:00 AM Monday 01:00 AM - 05:00 AM Tuesday 01:00 AM - 05:00 …" at bounding box center [508, 181] width 556 height 292
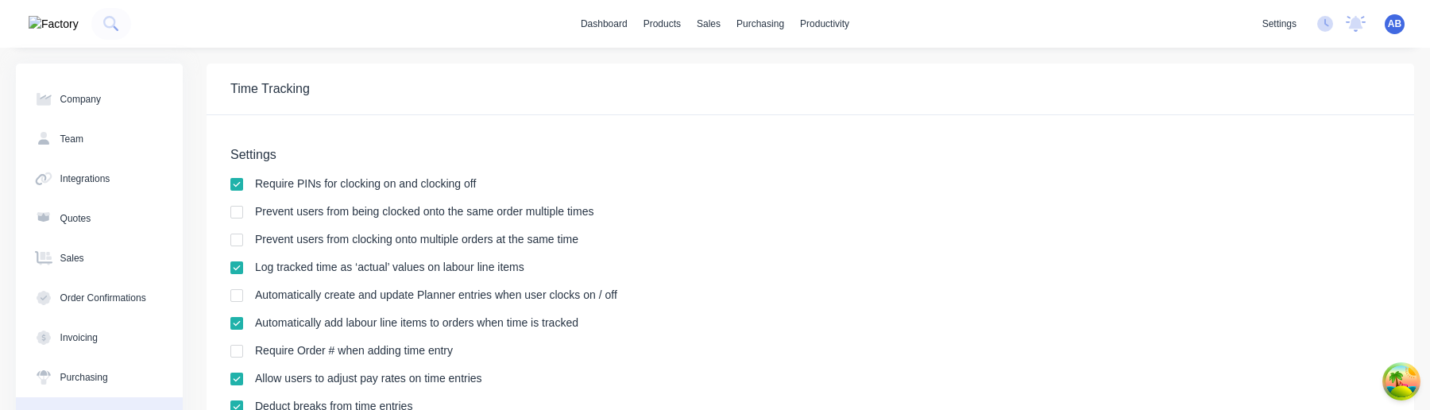
scroll to position [535, 0]
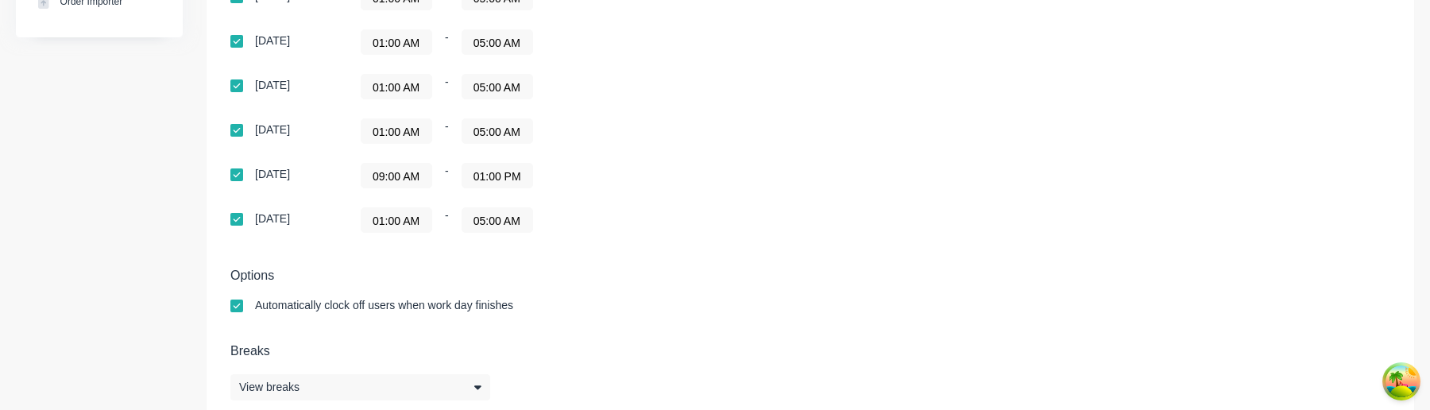
click at [408, 178] on input "09:00 AM" at bounding box center [397, 176] width 70 height 24
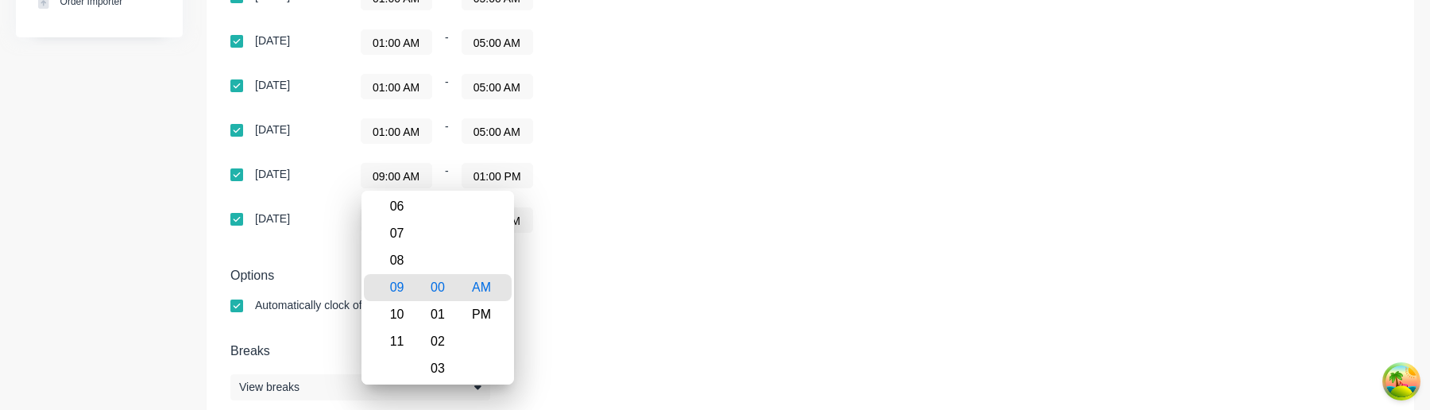
click at [706, 284] on div "Options Automatically clock off users when work day finishes" at bounding box center [810, 297] width 1160 height 59
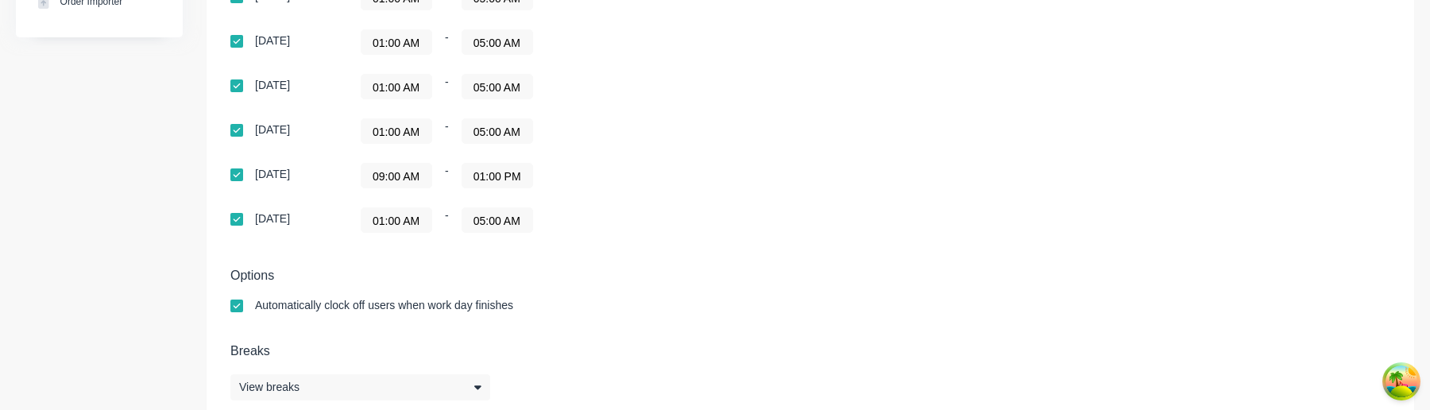
click at [518, 178] on input "01:00 PM" at bounding box center [497, 176] width 70 height 24
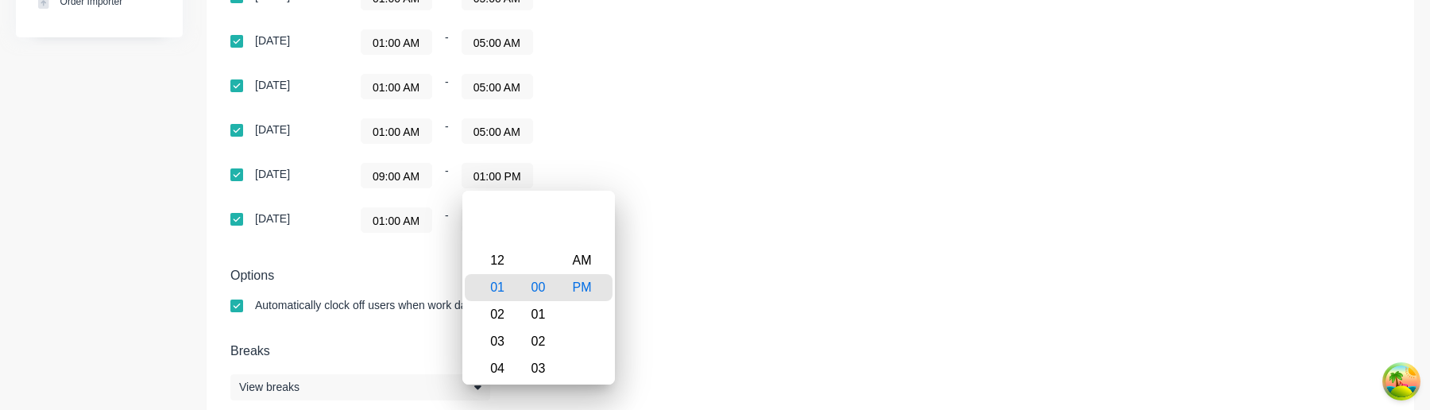
click at [601, 144] on div "Sunday 01:00 AM - 05:00 AM Monday 01:00 AM - 05:00 AM Tuesday 01:00 AM - 05:00 …" at bounding box center [508, 86] width 556 height 292
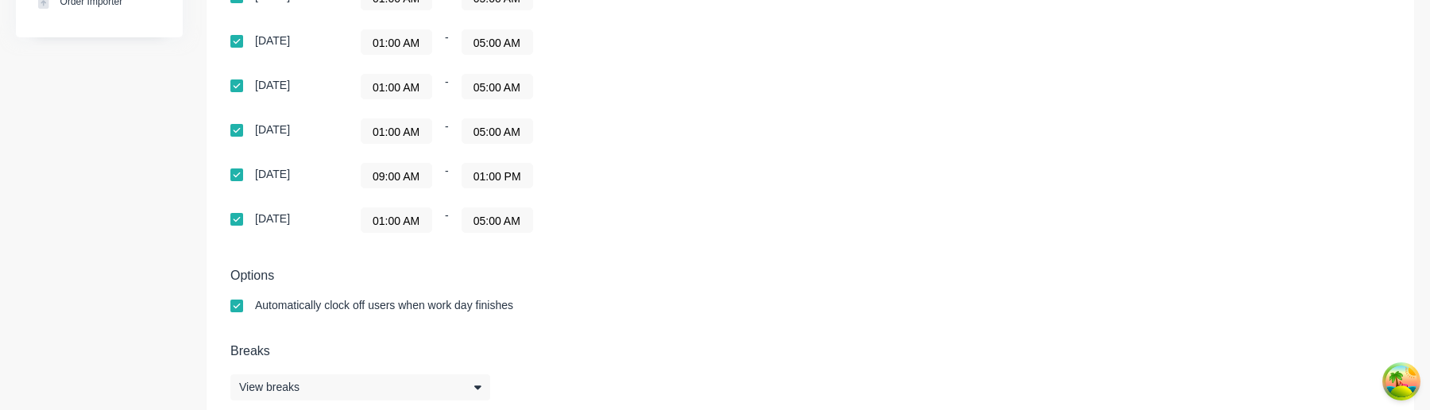
scroll to position [0, 0]
click at [409, 179] on input "09:00 AM" at bounding box center [397, 176] width 70 height 24
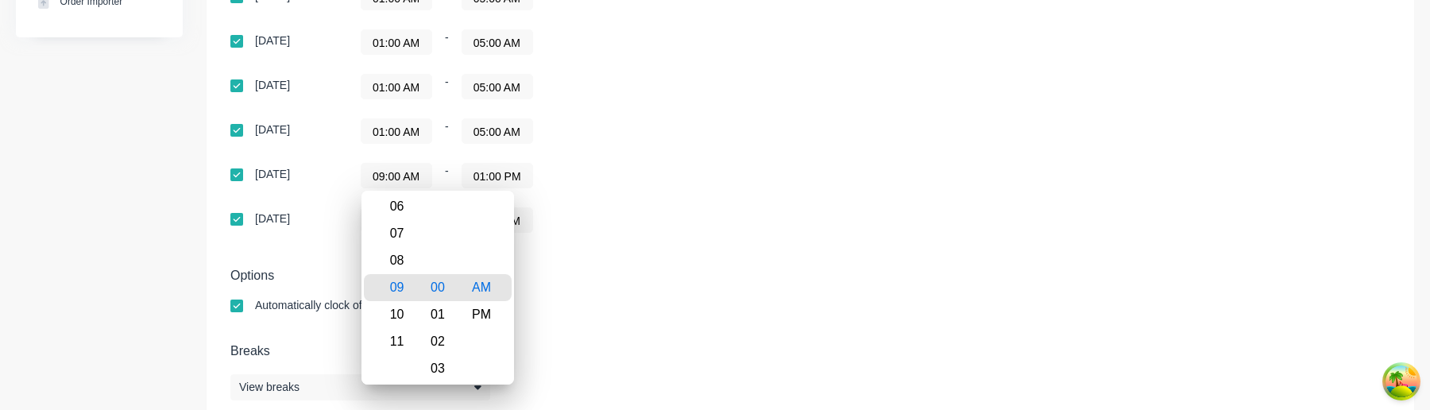
click at [764, 147] on div "Sunday 01:00 AM - 05:00 AM Monday 01:00 AM - 05:00 AM Tuesday 01:00 AM - 05:00 …" at bounding box center [508, 86] width 556 height 292
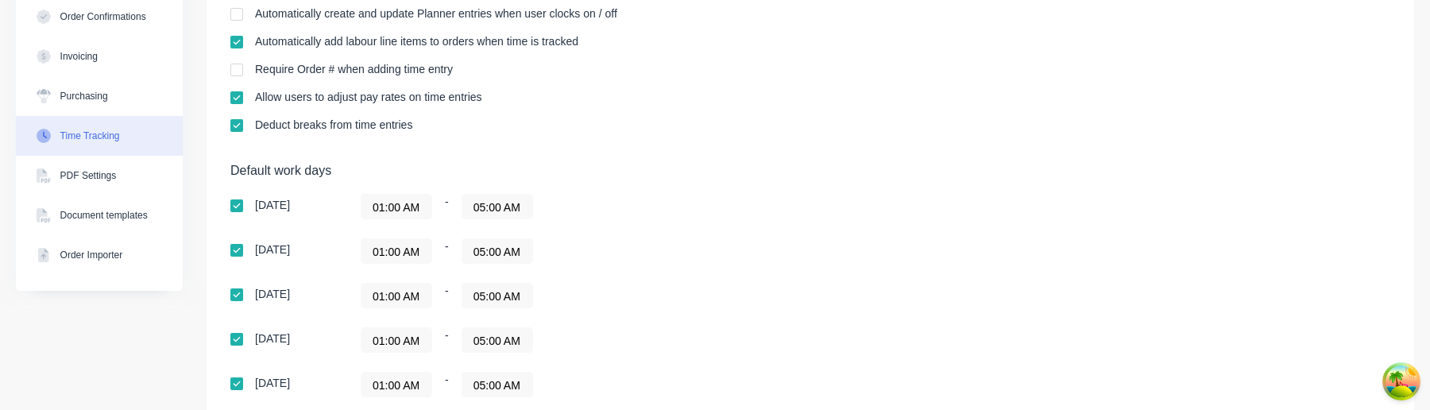
scroll to position [145, 0]
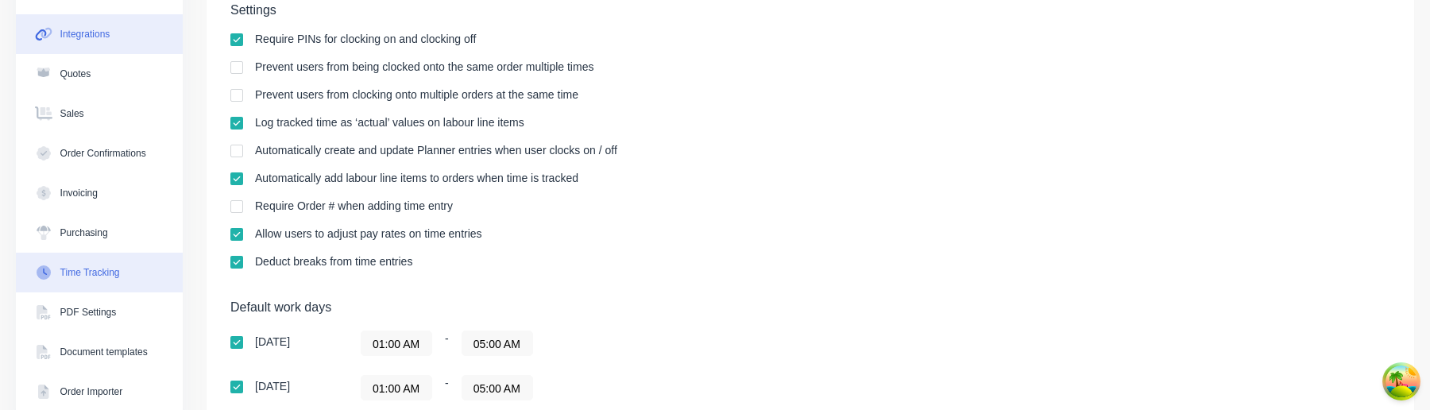
click at [113, 48] on button "Integrations" at bounding box center [99, 34] width 167 height 40
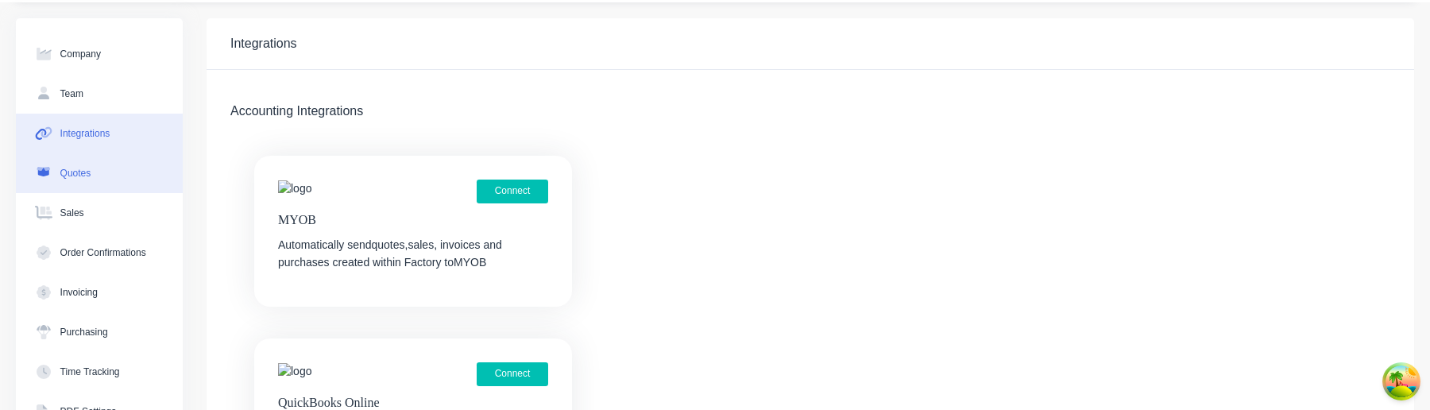
scroll to position [36, 0]
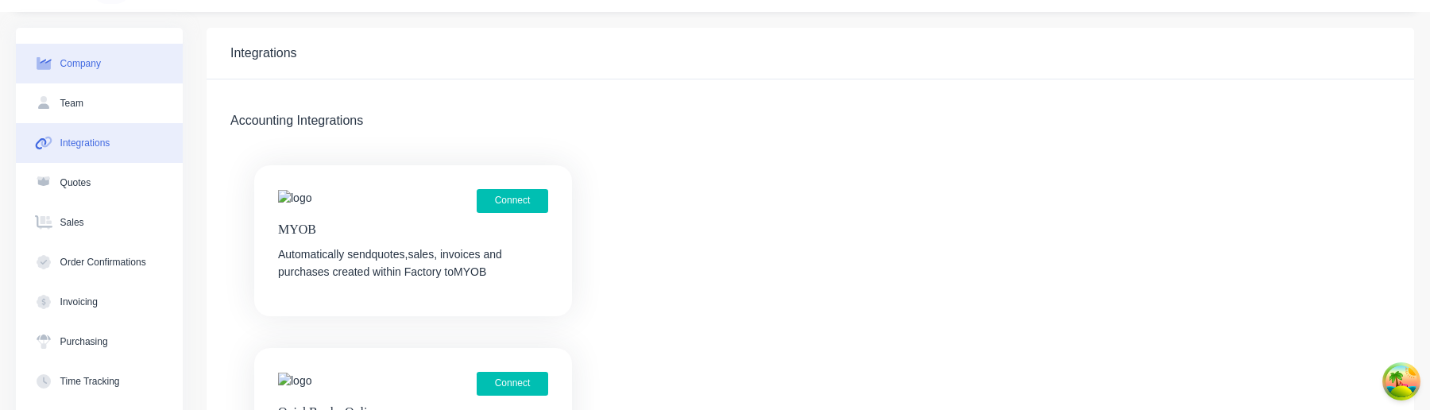
click at [118, 68] on button "Company" at bounding box center [99, 64] width 167 height 40
select select "AU"
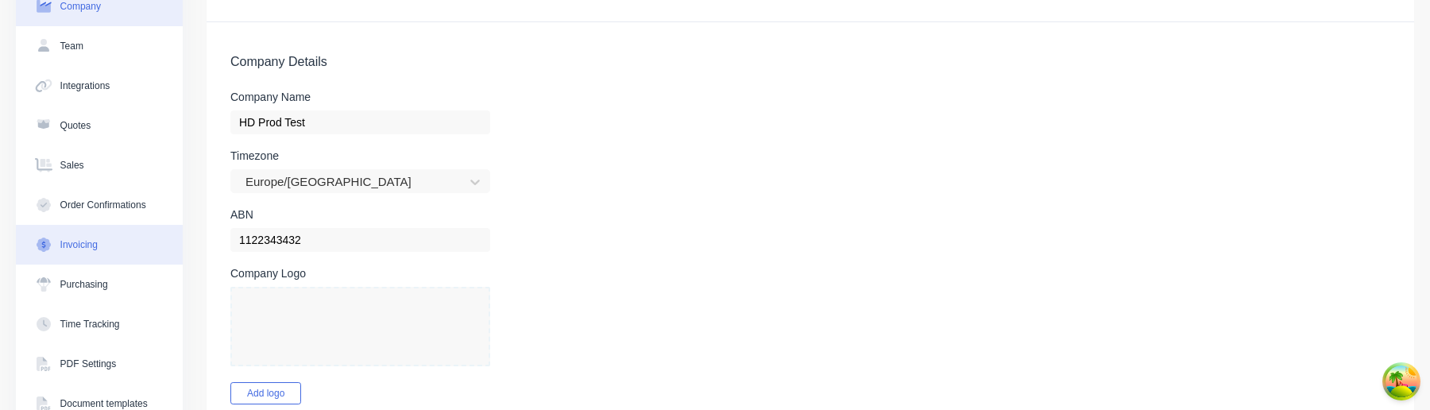
scroll to position [112, 0]
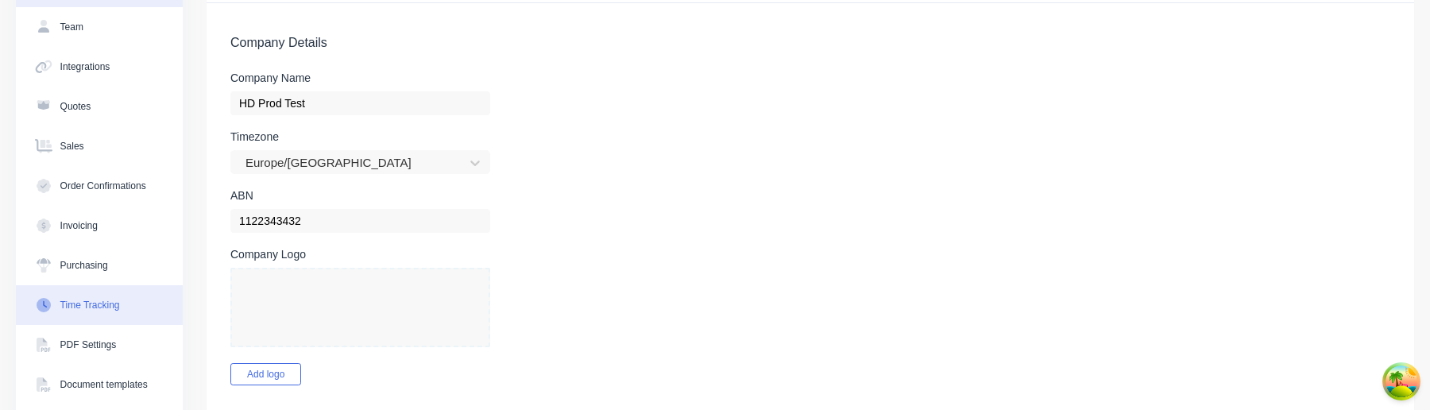
click at [120, 308] on div "Time Tracking" at bounding box center [90, 305] width 60 height 14
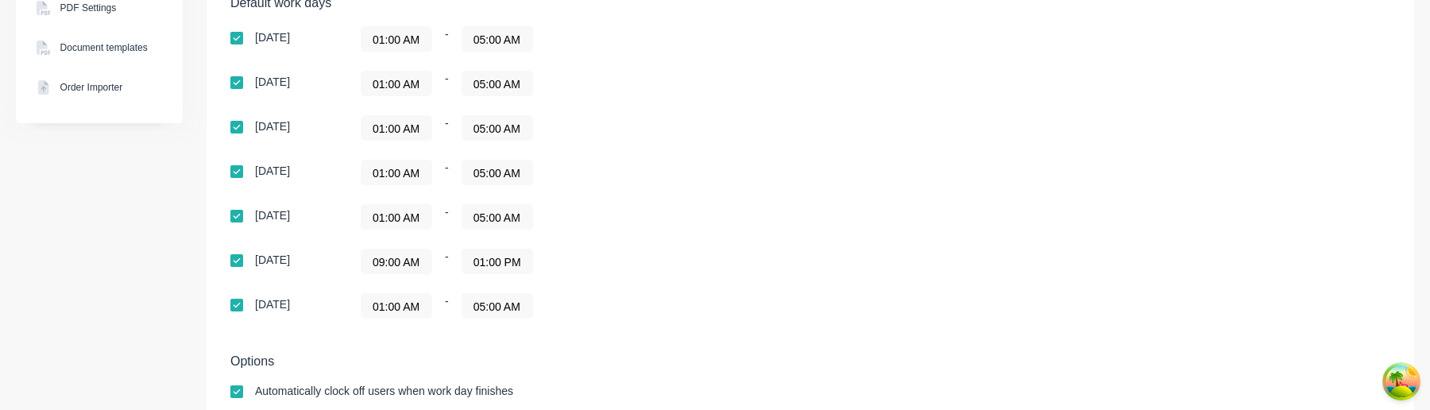
scroll to position [555, 0]
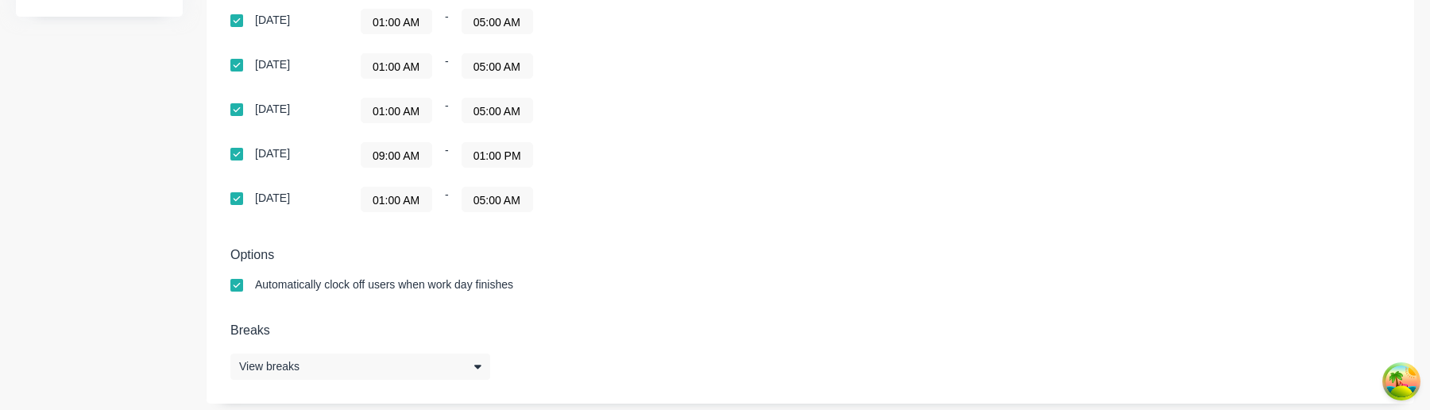
click at [414, 153] on input "09:00 AM" at bounding box center [397, 155] width 70 height 24
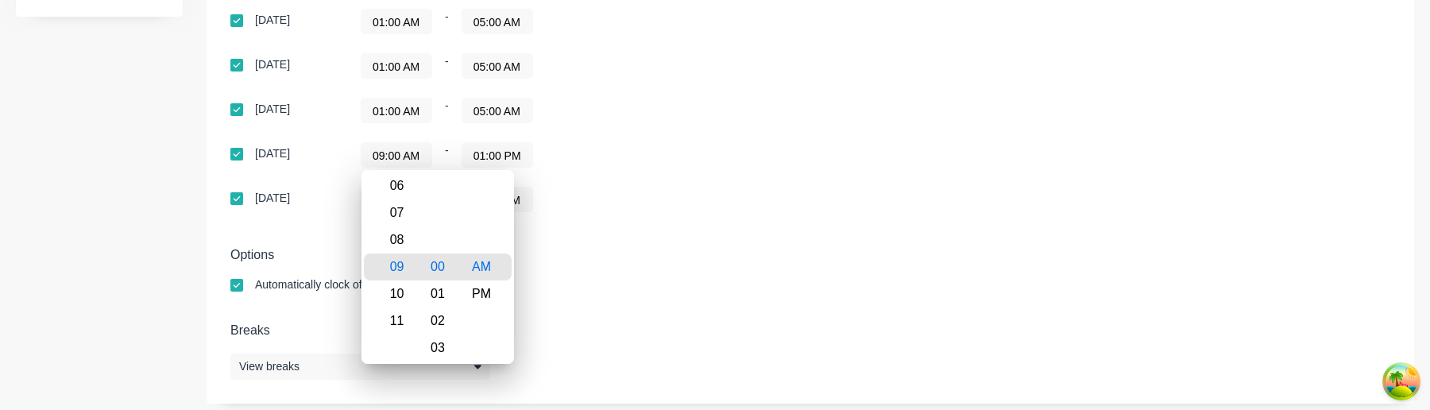
click at [645, 261] on h5 "Options" at bounding box center [810, 254] width 1160 height 15
